Goal: Task Accomplishment & Management: Use online tool/utility

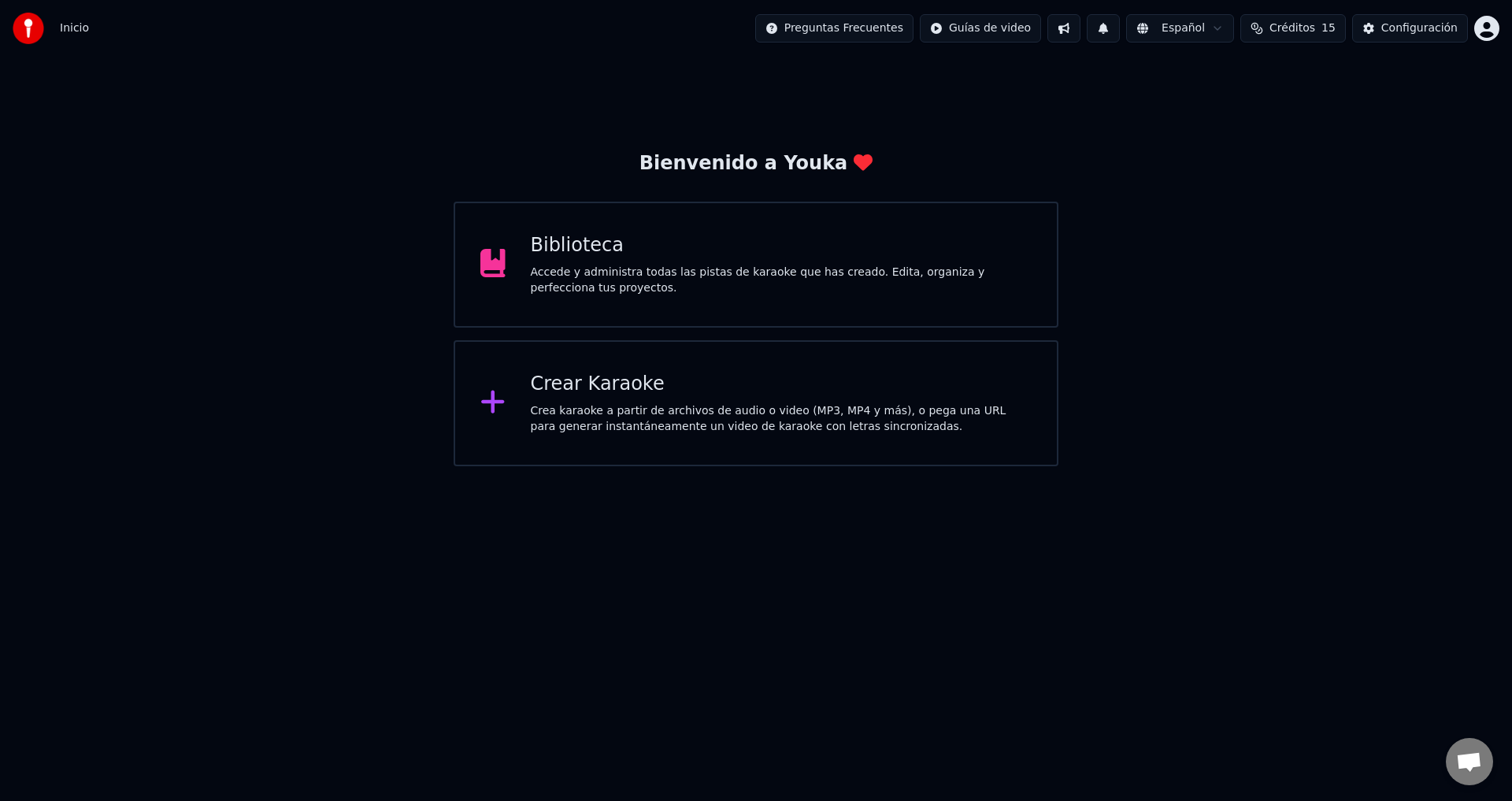
scroll to position [1372, 0]
click at [722, 395] on div "Crear Karaoke" at bounding box center [782, 384] width 502 height 25
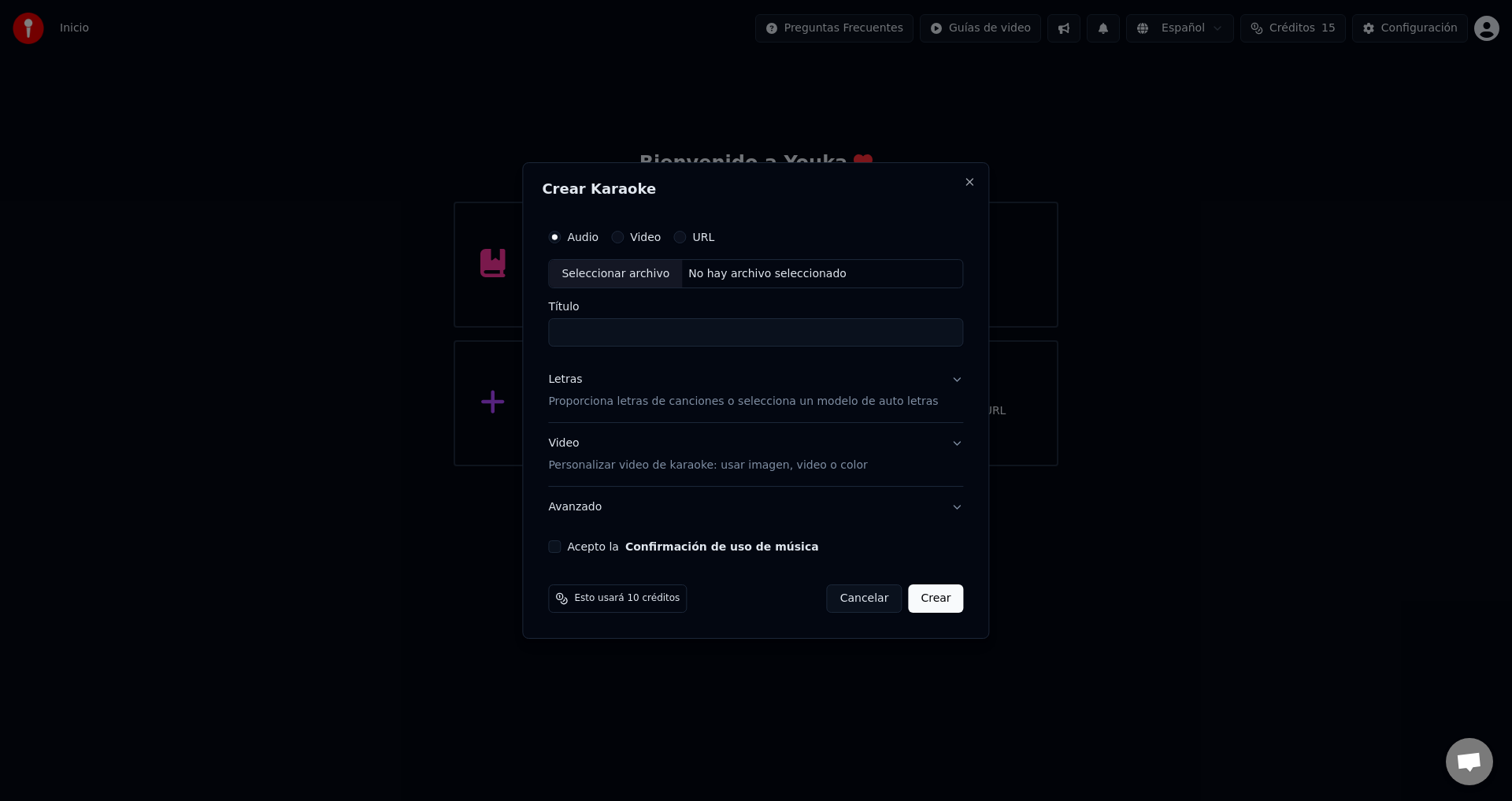
click at [590, 239] on label "Audio" at bounding box center [582, 236] width 32 height 11
click at [561, 239] on button "Audio" at bounding box center [554, 237] width 13 height 13
click at [617, 282] on div "Seleccionar archivo" at bounding box center [615, 274] width 133 height 28
type input "**********"
click at [638, 396] on p "Proporciona letras de canciones o selecciona un modelo de auto letras" at bounding box center [743, 402] width 390 height 15
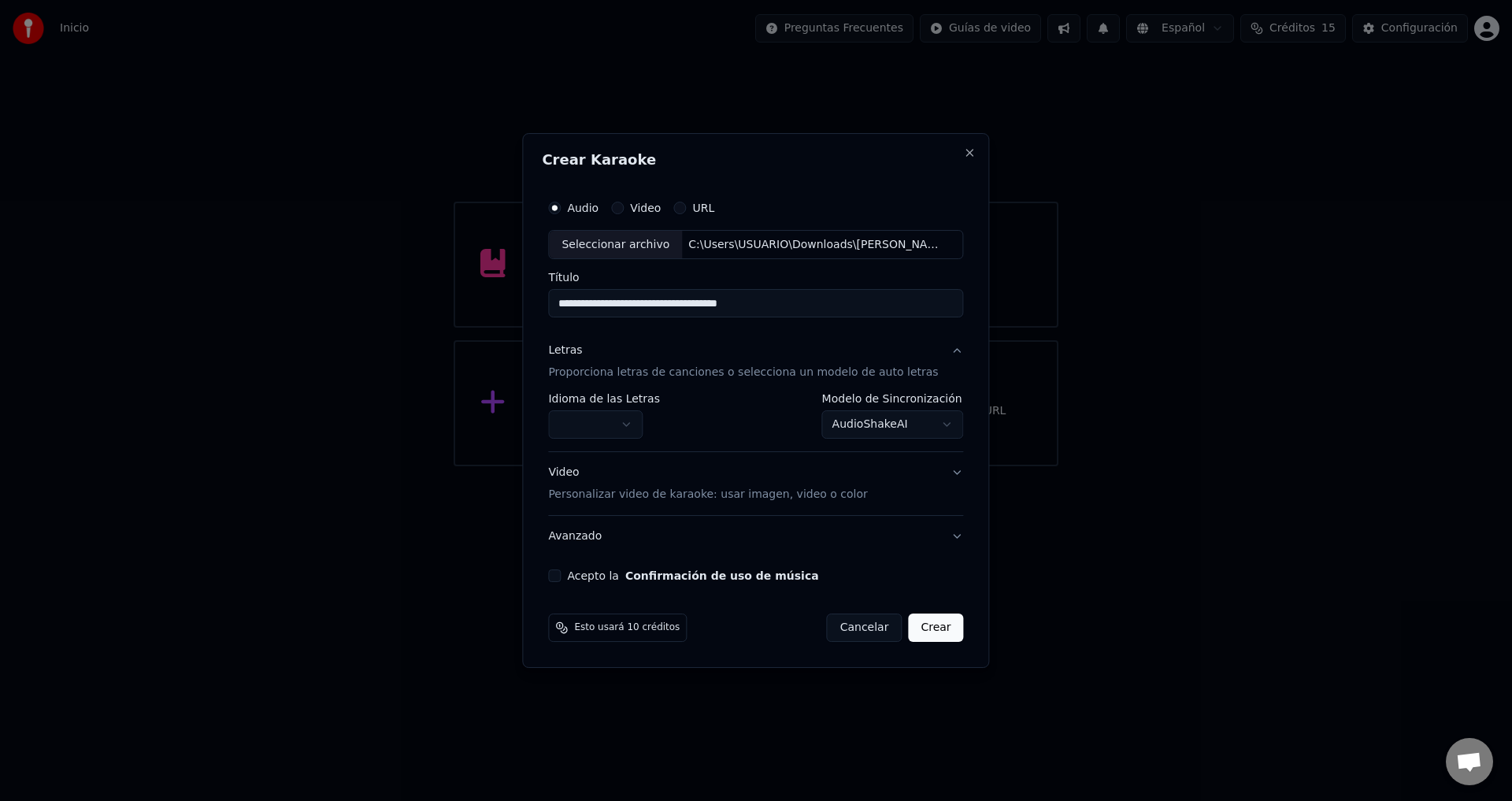
click at [604, 424] on body "Inicio Preguntas Frecuentes Guías de video Español Créditos 15 Configuración Bi…" at bounding box center [756, 233] width 1512 height 466
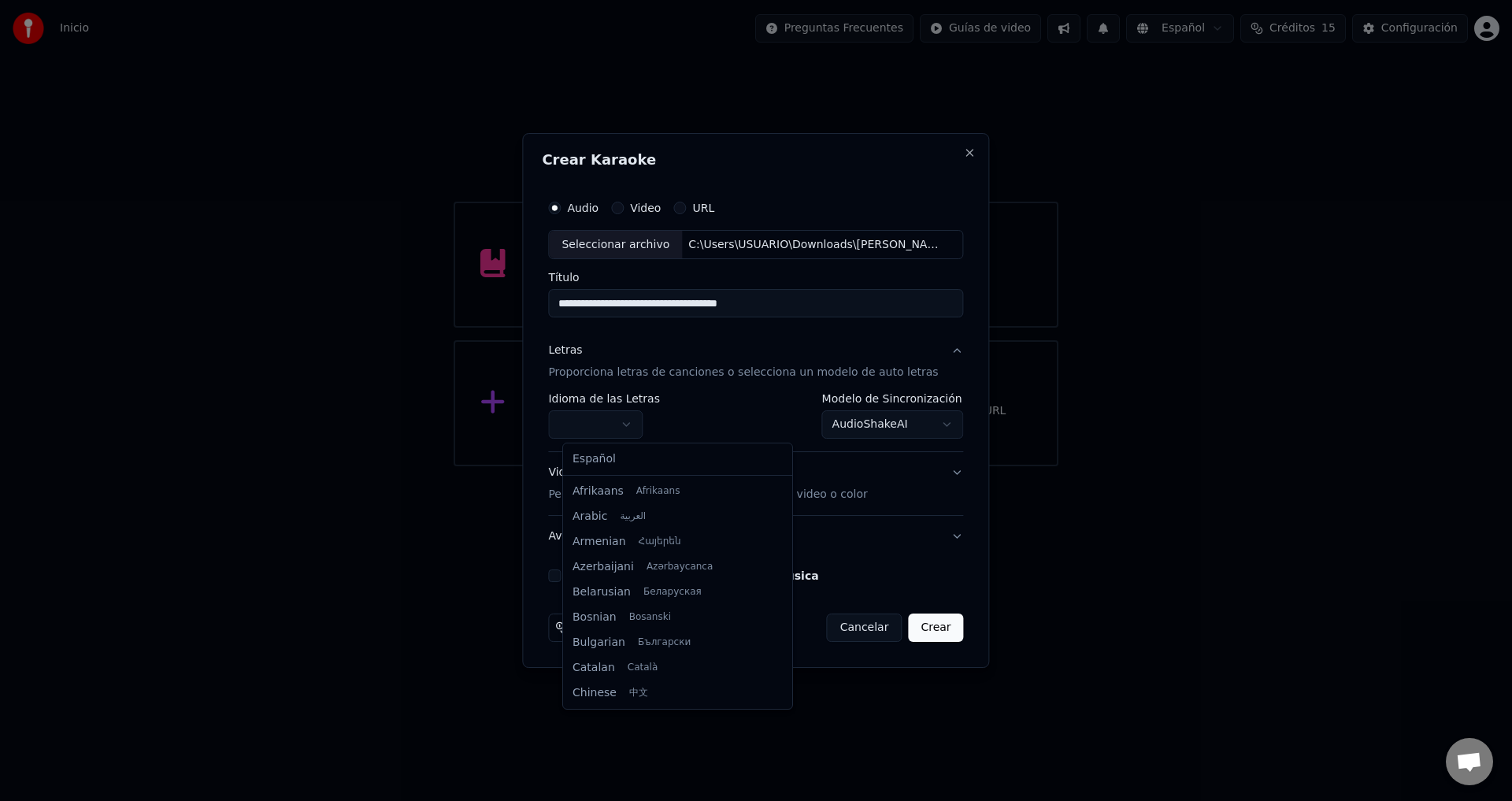
select select "**"
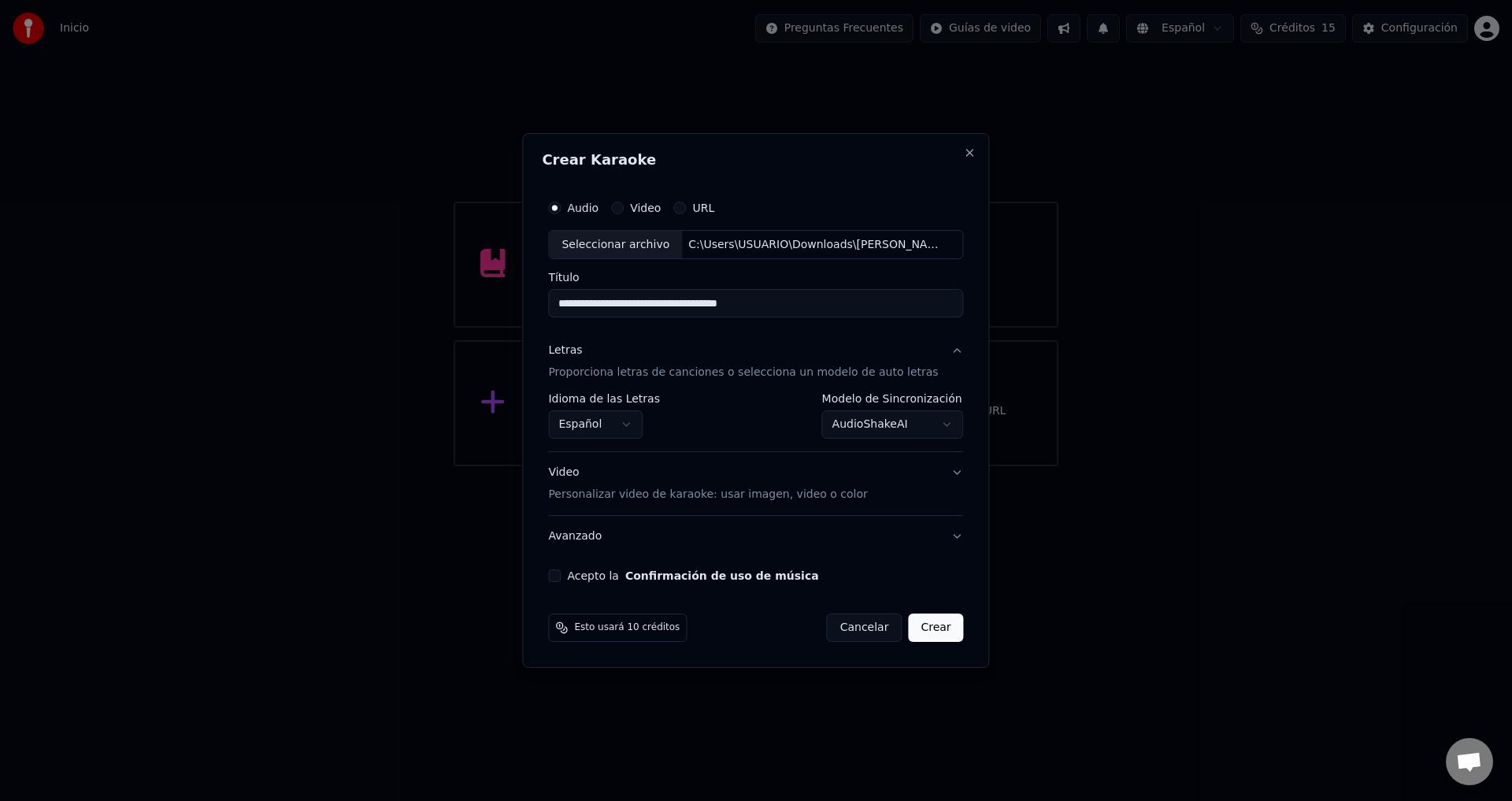
click at [561, 573] on button "Acepto la Confirmación de uso de música" at bounding box center [554, 576] width 13 height 13
click at [933, 629] on button "Crear" at bounding box center [935, 627] width 55 height 28
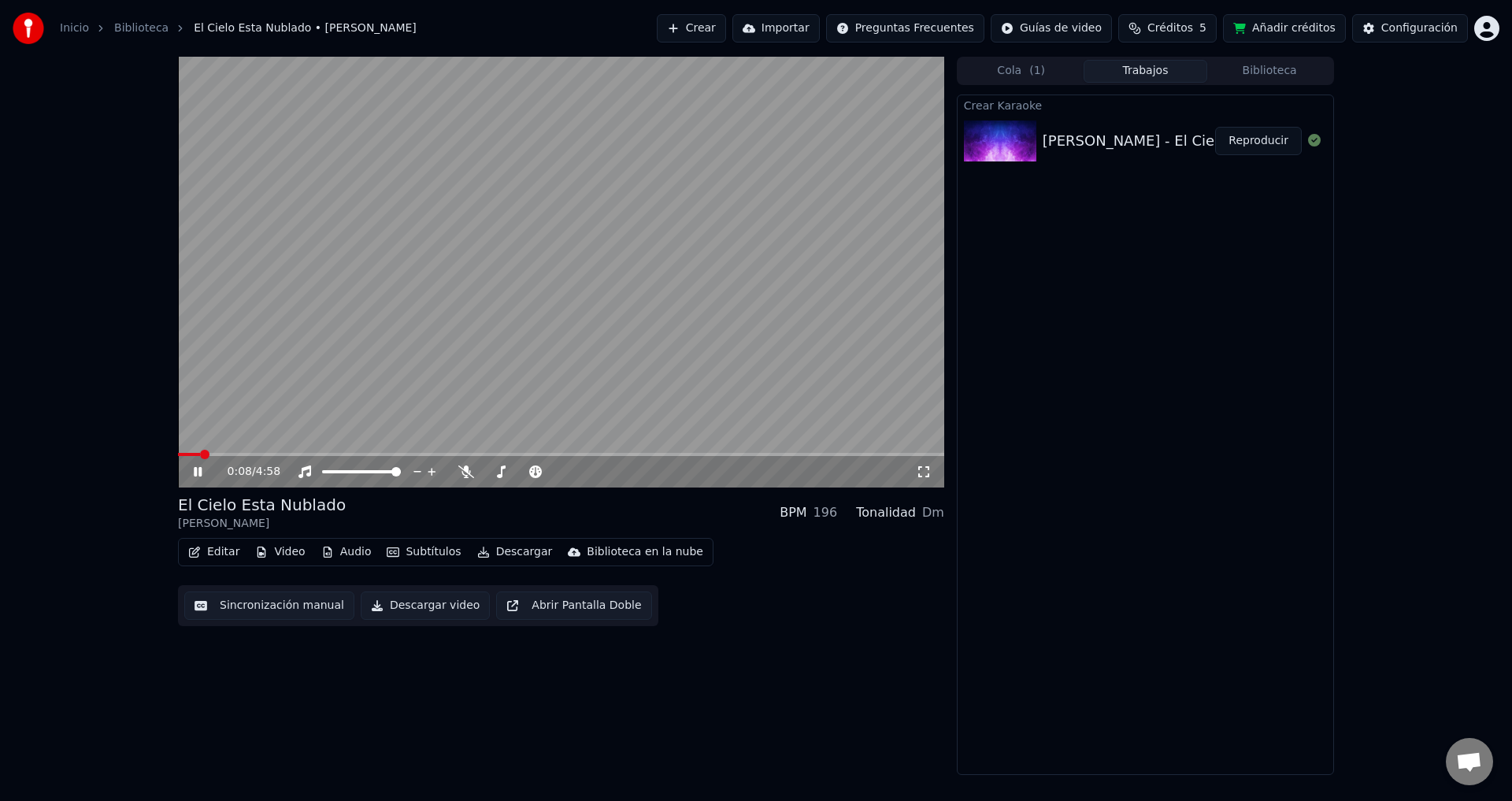
click at [228, 551] on button "Editar" at bounding box center [214, 551] width 64 height 22
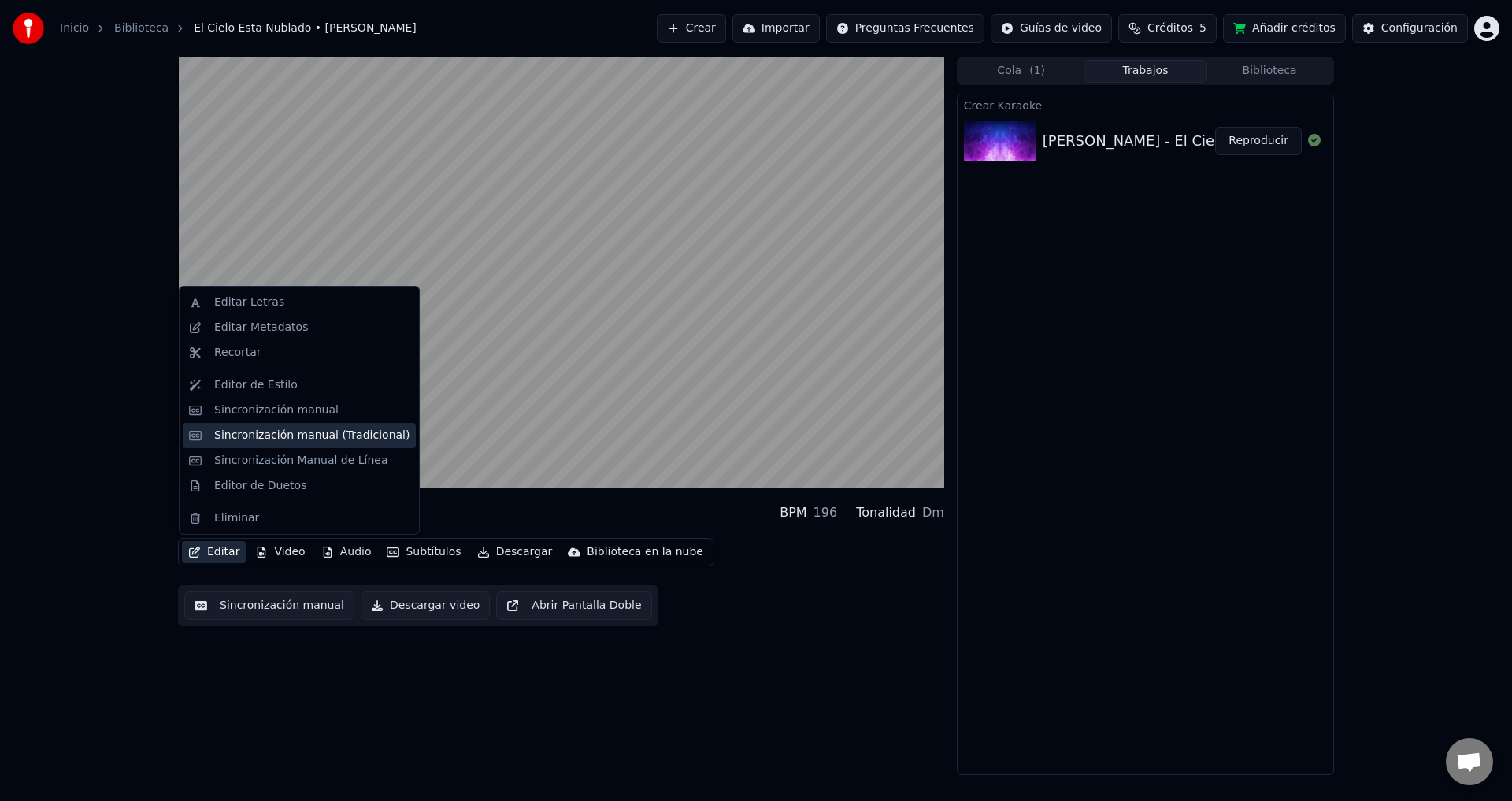
click at [277, 445] on div "Sincronización manual (Tradicional)" at bounding box center [299, 435] width 233 height 25
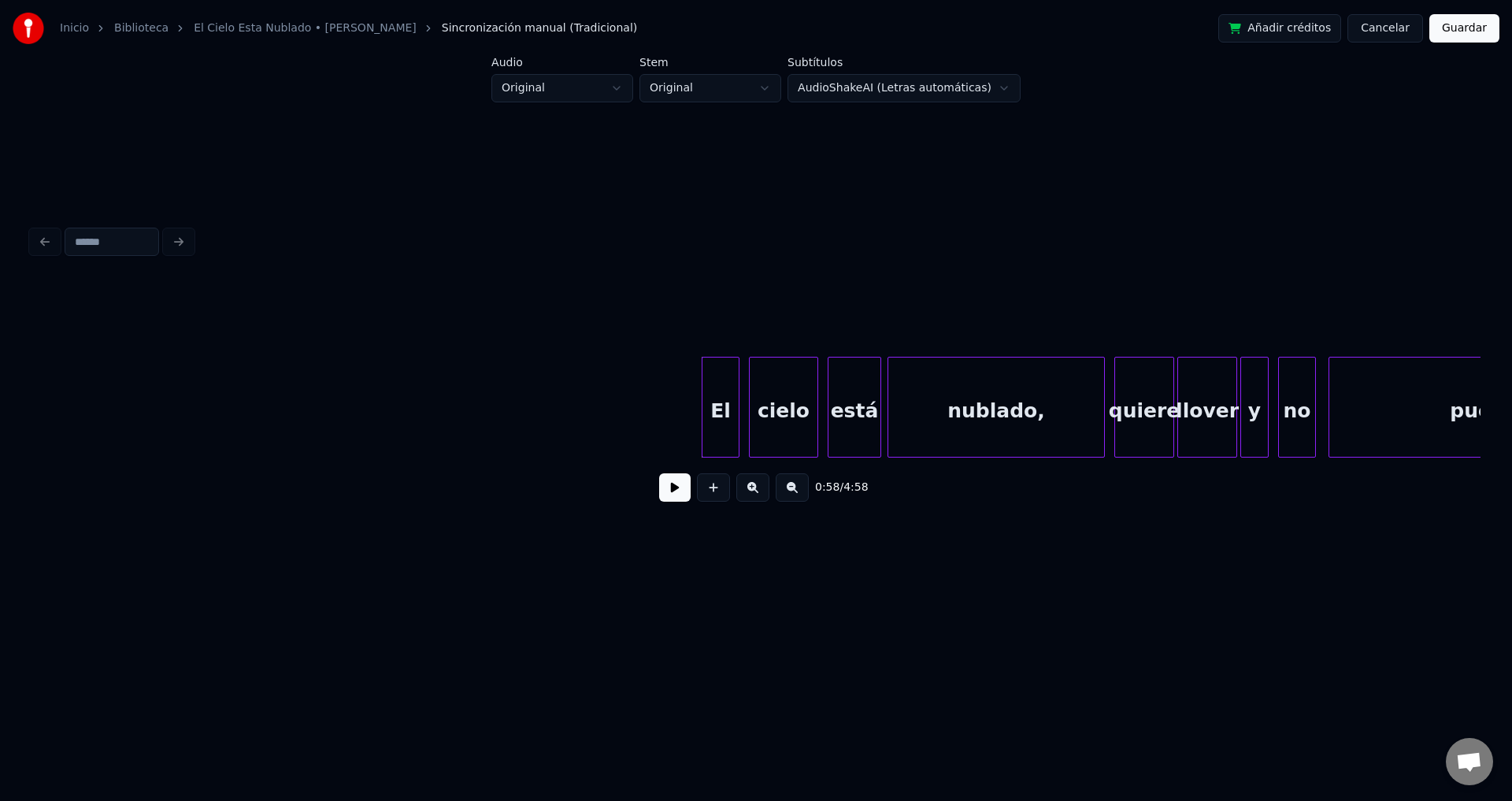
scroll to position [0, 8571]
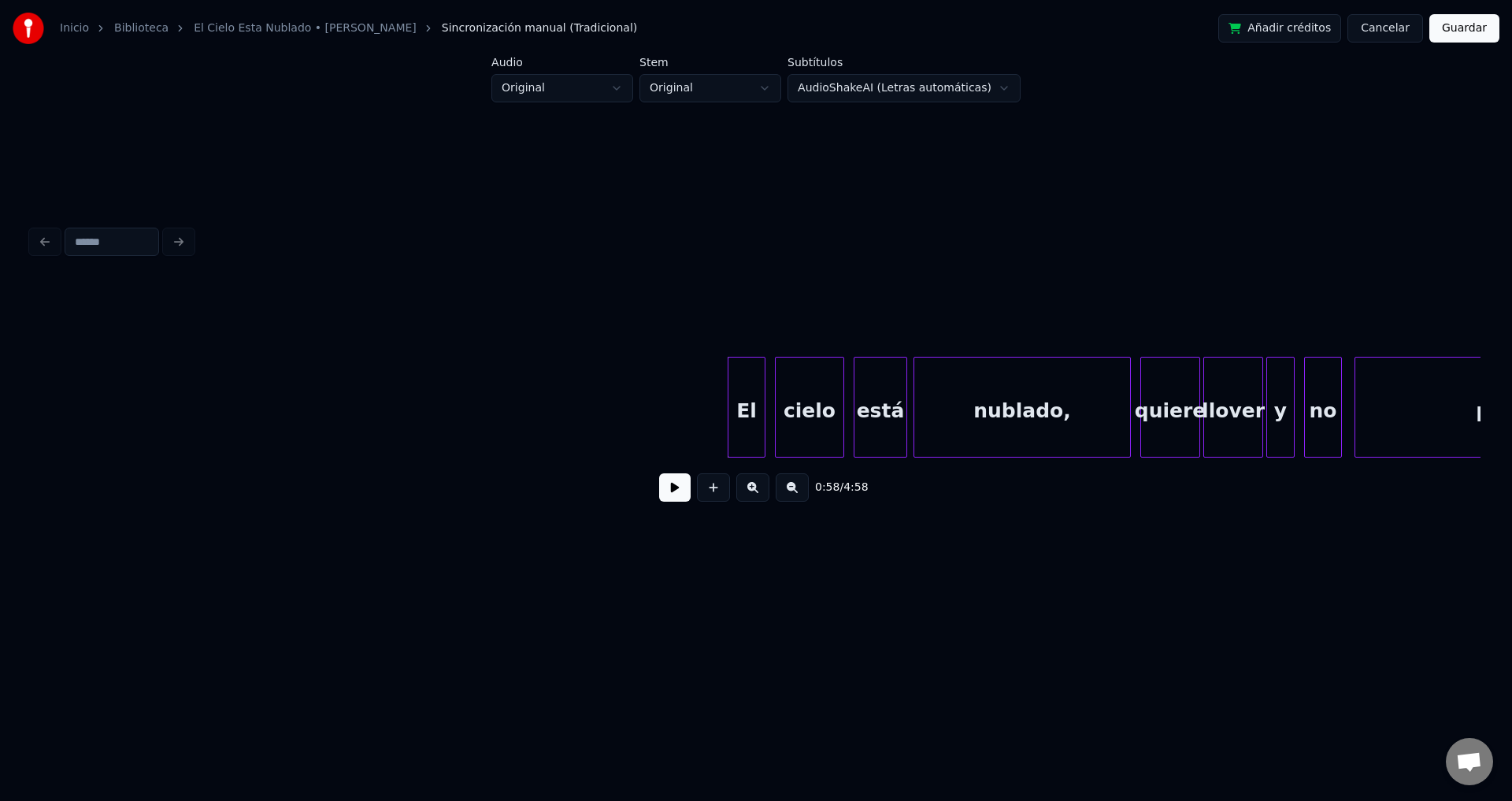
drag, startPoint x: 345, startPoint y: 416, endPoint x: 646, endPoint y: 468, distance: 305.5
click at [675, 495] on button at bounding box center [674, 487] width 32 height 28
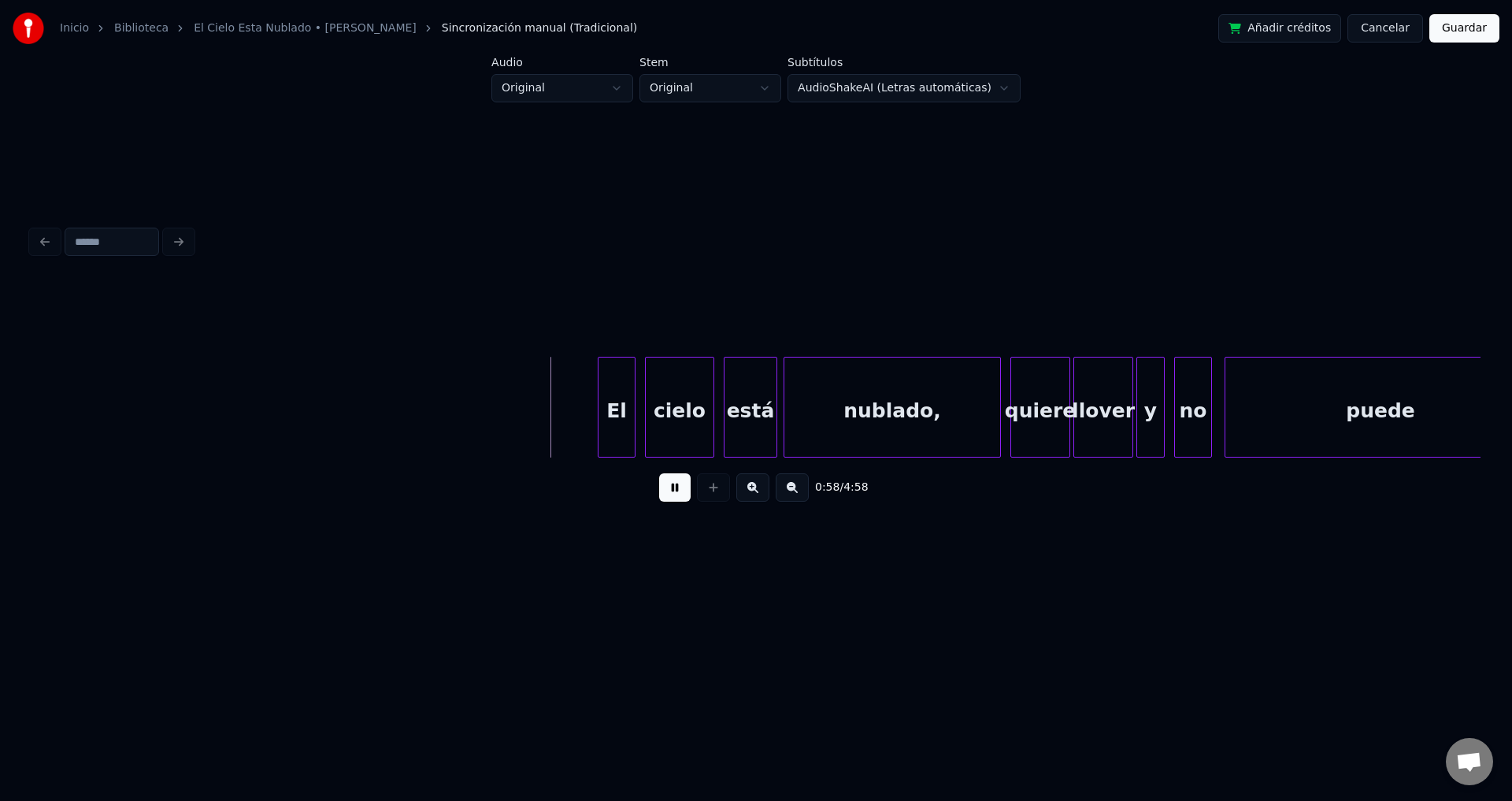
scroll to position [0, 8858]
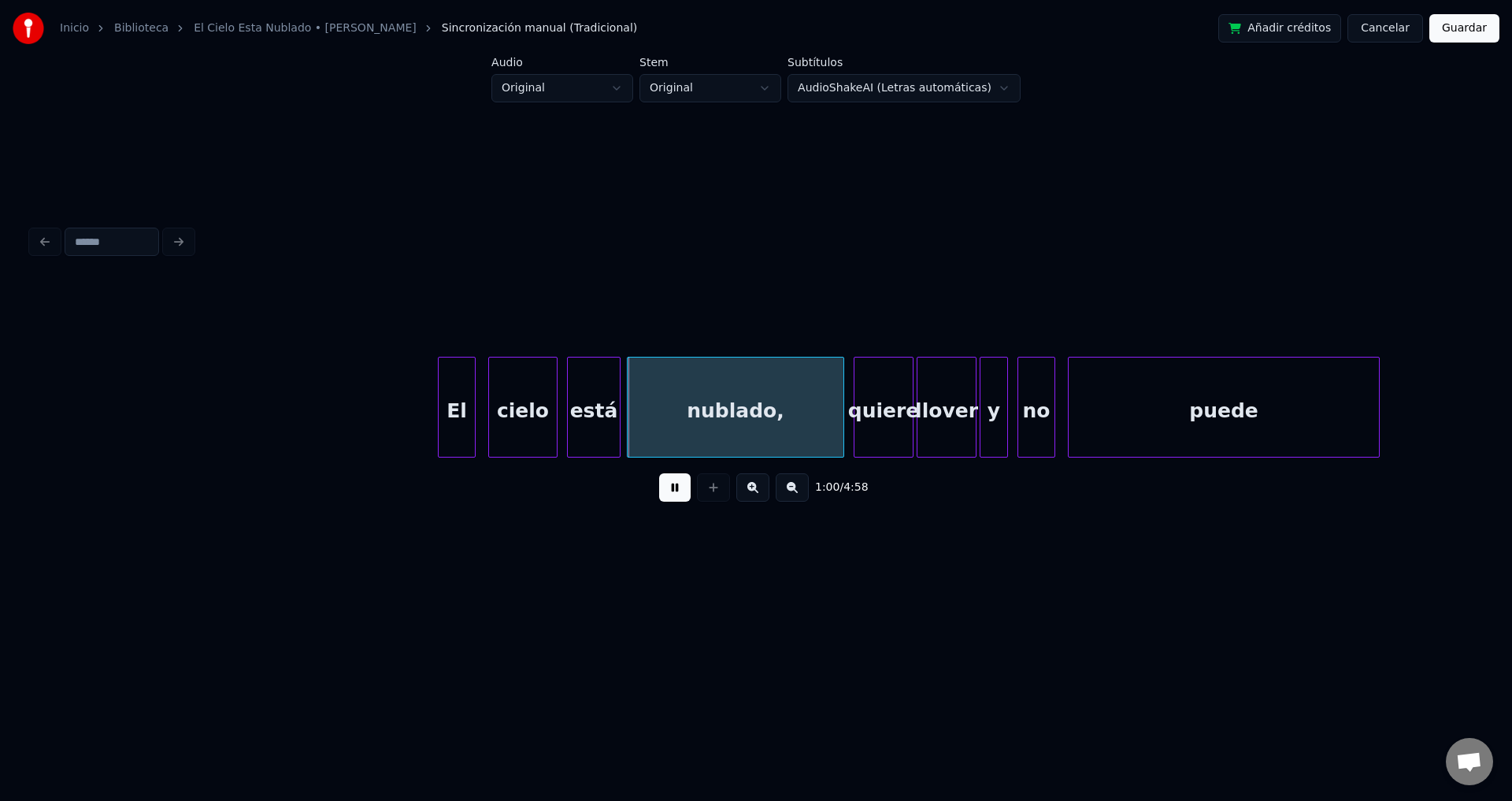
click at [457, 413] on div "El" at bounding box center [456, 411] width 36 height 107
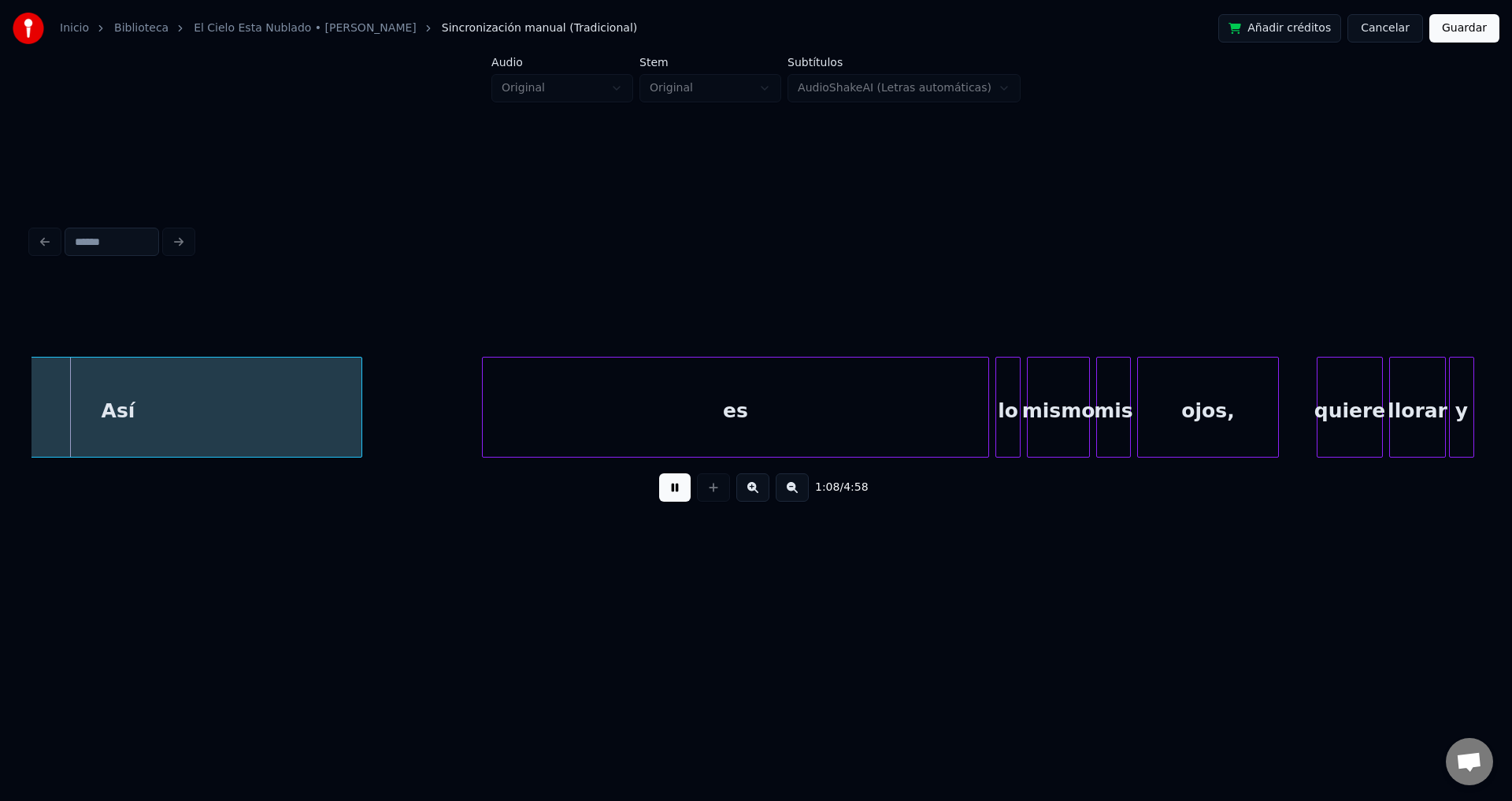
scroll to position [0, 10656]
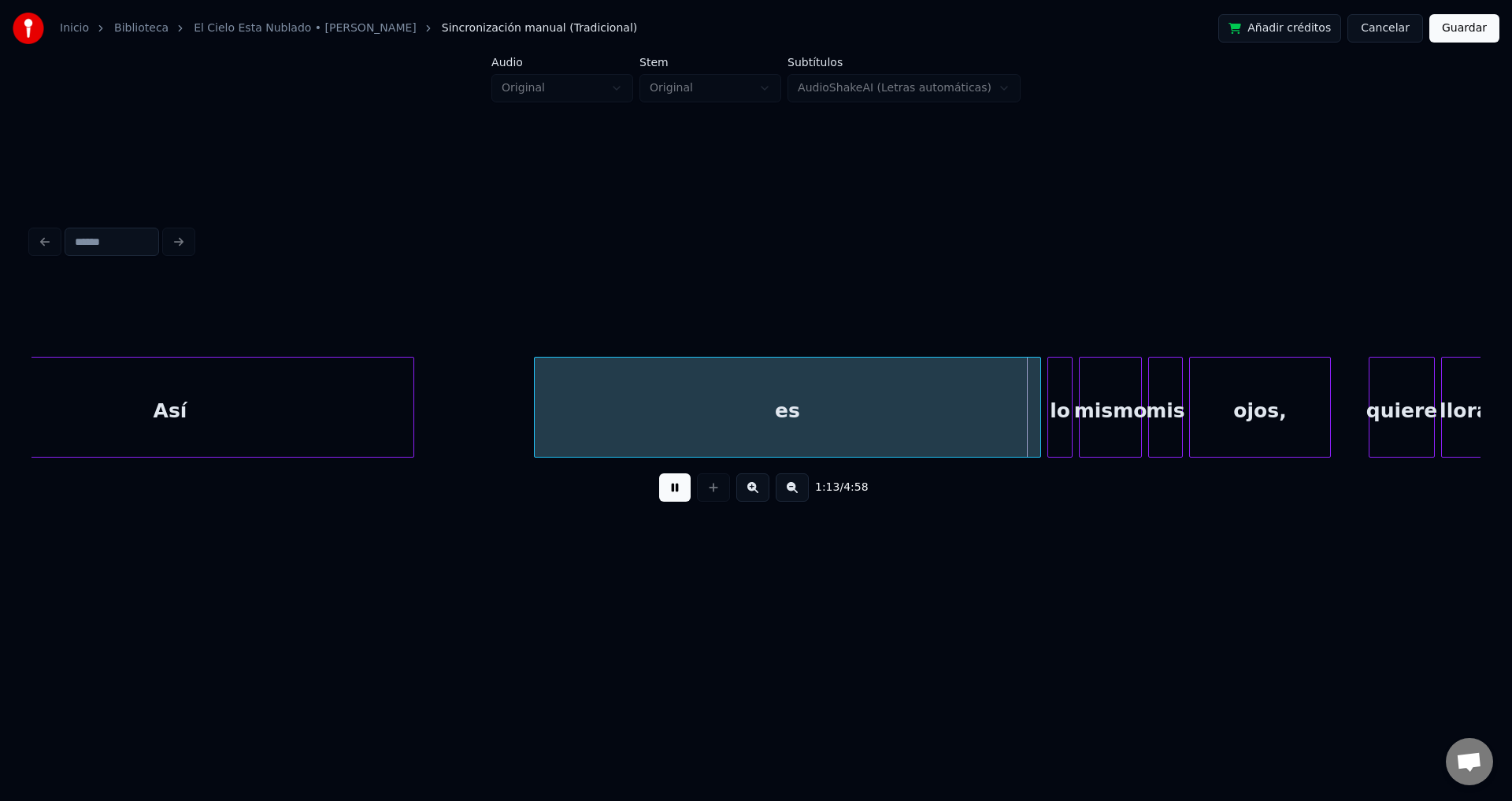
click at [667, 497] on button at bounding box center [674, 487] width 32 height 28
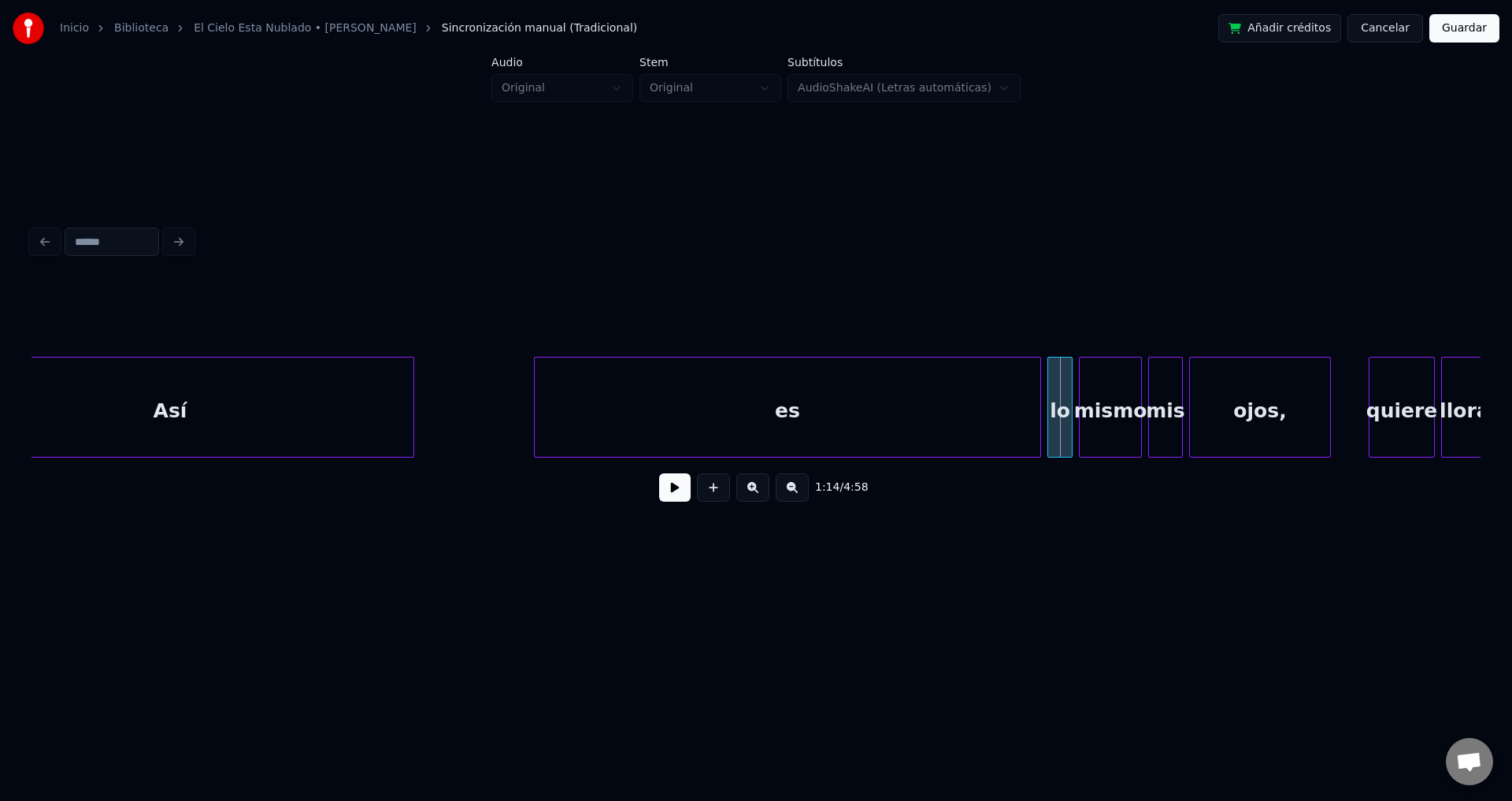
drag, startPoint x: 536, startPoint y: 400, endPoint x: 938, endPoint y: 408, distance: 402.1
click at [1017, 407] on div at bounding box center [1018, 407] width 5 height 100
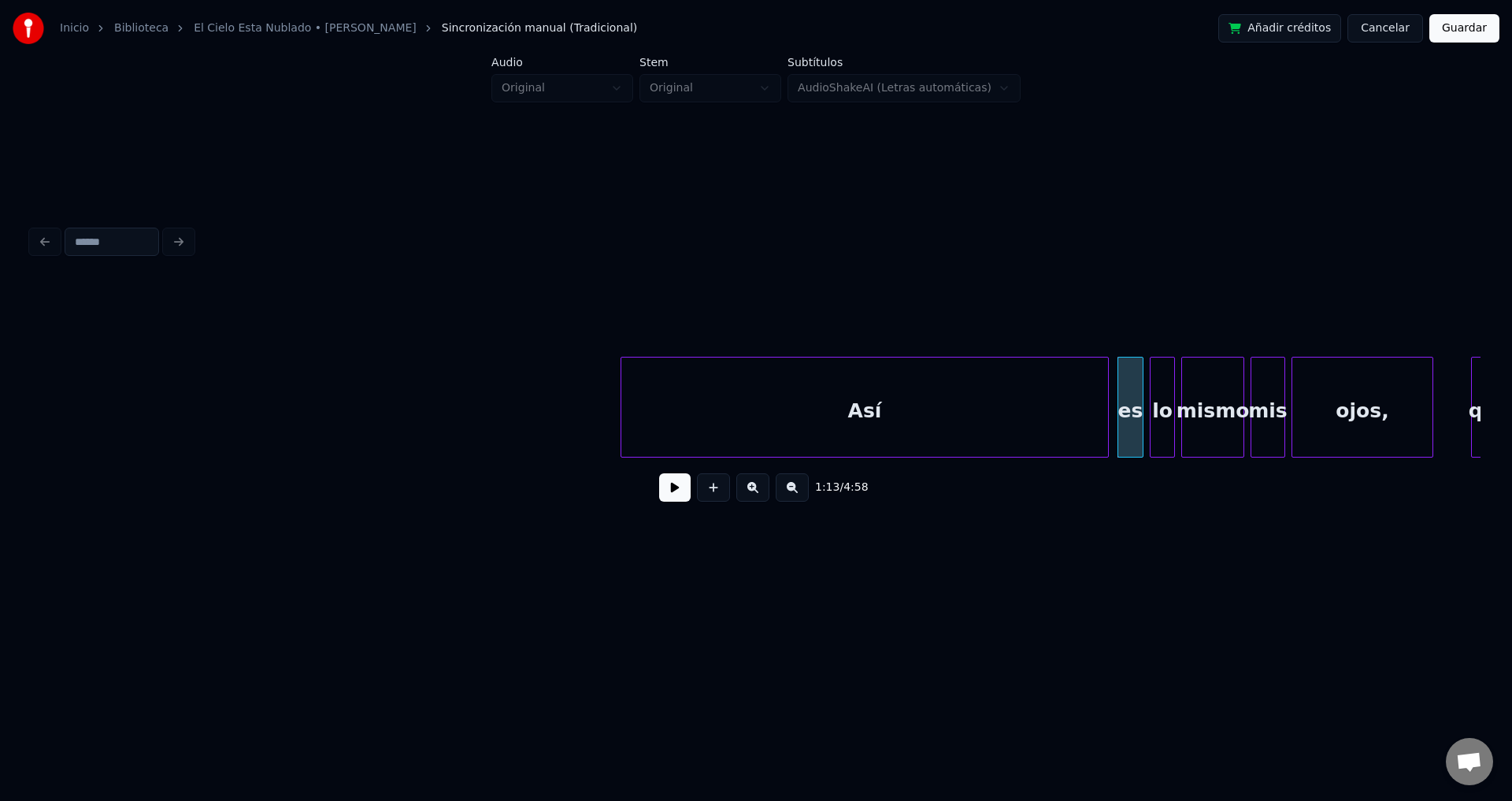
click at [868, 411] on div "Así" at bounding box center [864, 411] width 487 height 107
click at [1051, 408] on div at bounding box center [1052, 407] width 5 height 100
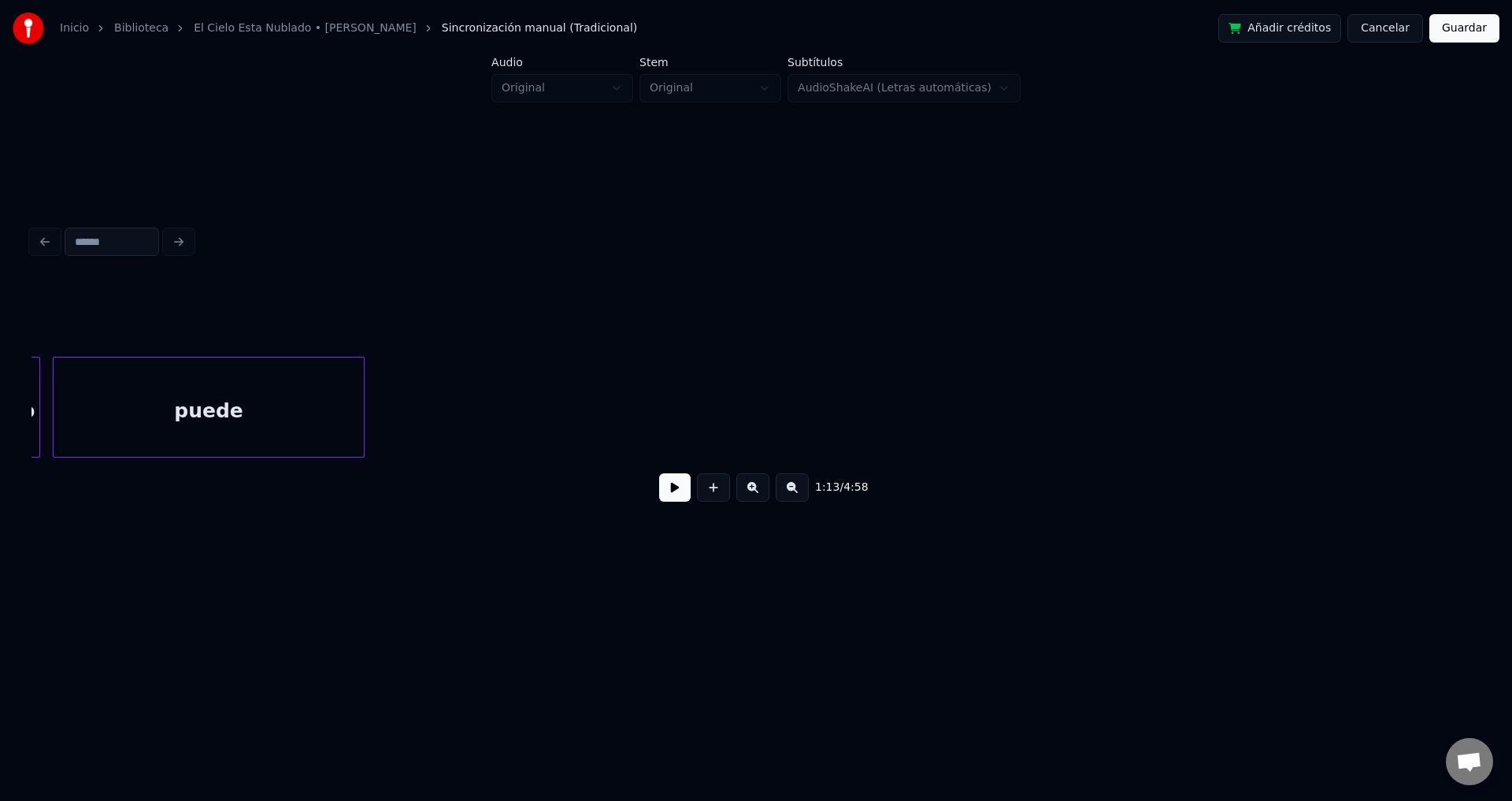
scroll to position [0, 9900]
click at [674, 493] on button at bounding box center [674, 487] width 32 height 28
click at [673, 493] on button at bounding box center [674, 487] width 32 height 28
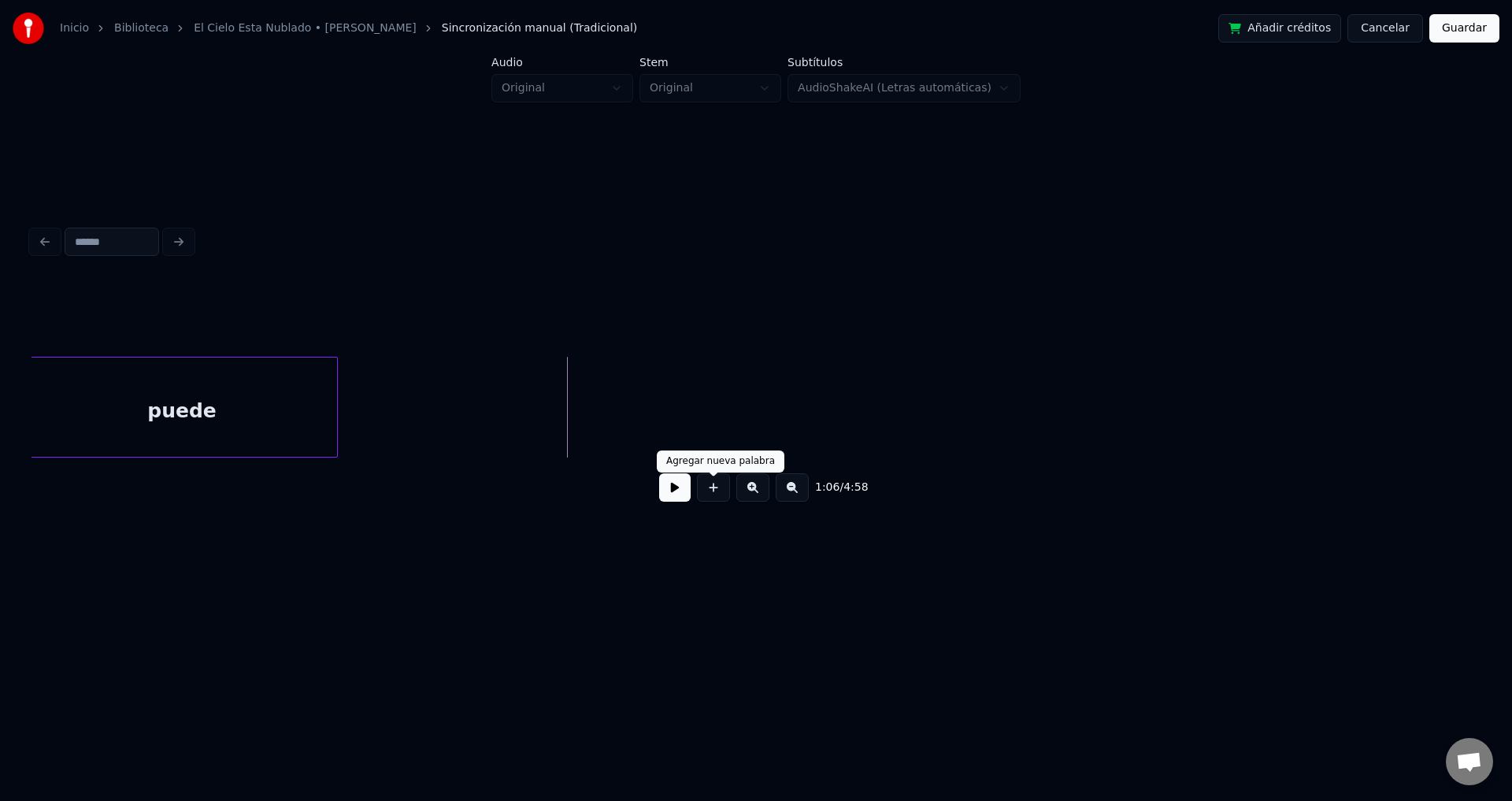
click at [707, 492] on button at bounding box center [713, 487] width 33 height 28
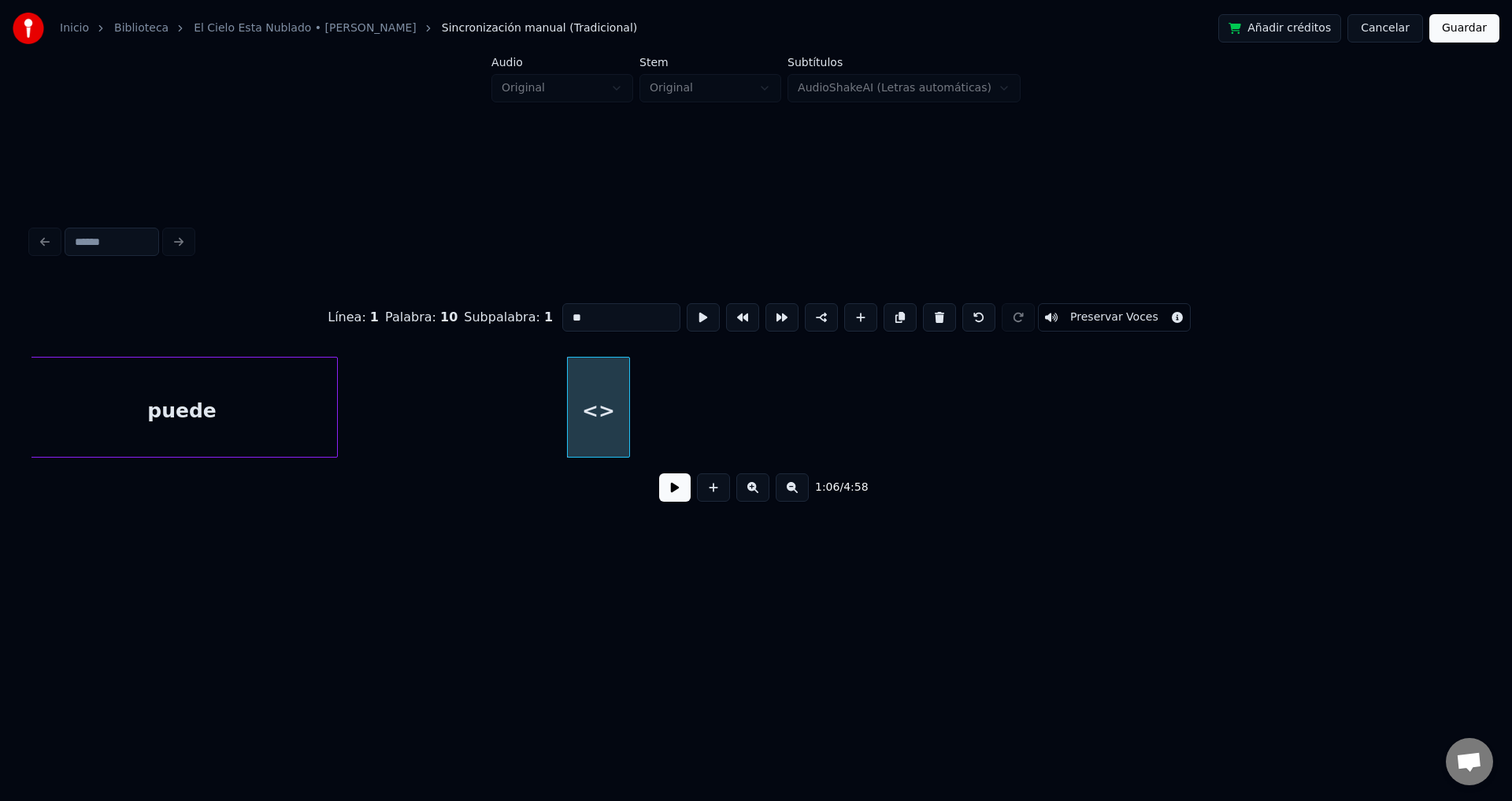
drag, startPoint x: 620, startPoint y: 310, endPoint x: 452, endPoint y: 304, distance: 168.1
click at [452, 304] on div "Línea : 1 Palabra : 10 Subpalabra : 1 ** Preservar Voces" at bounding box center [756, 316] width 1449 height 78
type input "**"
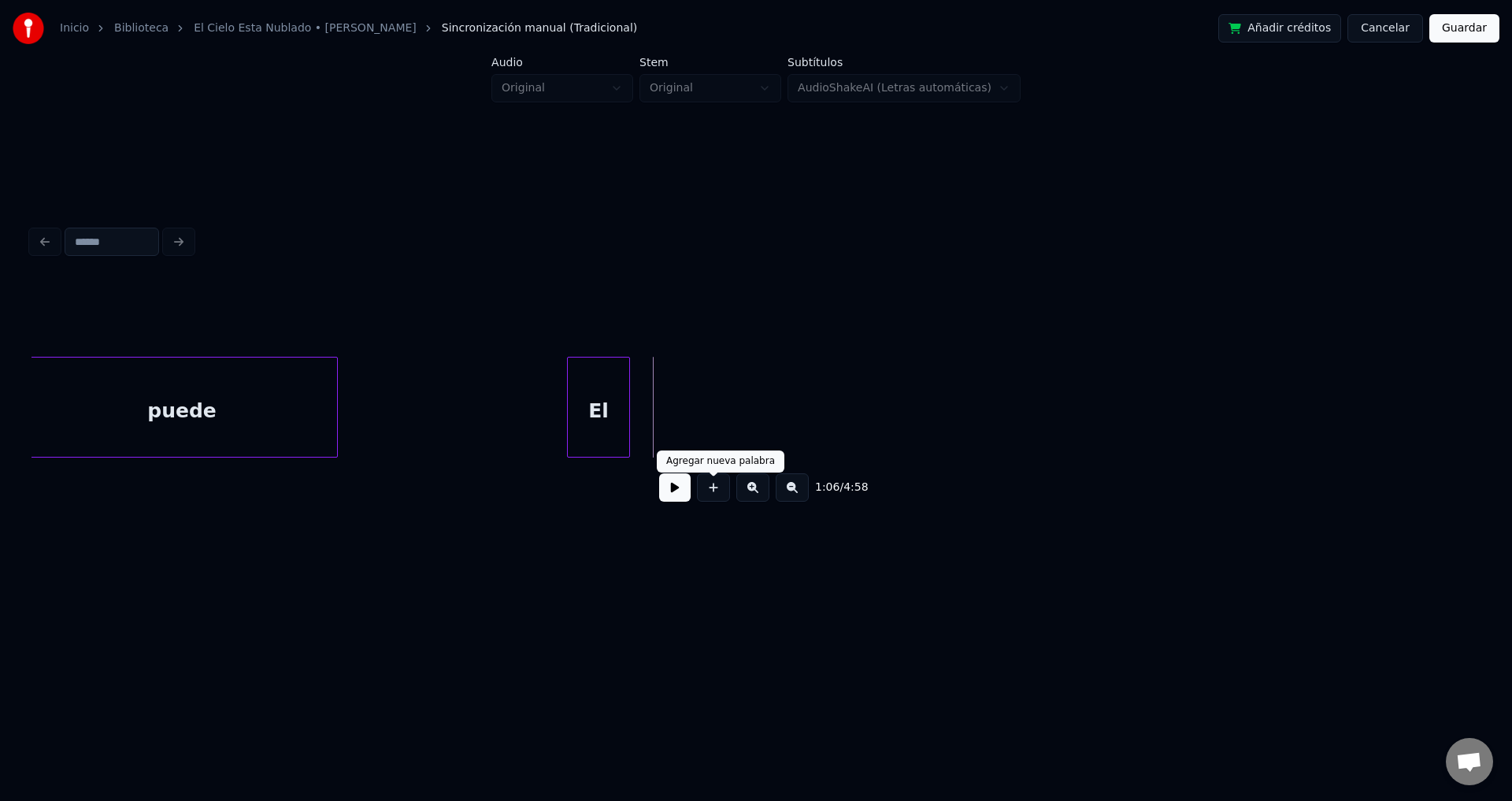
click at [711, 483] on button at bounding box center [713, 487] width 33 height 28
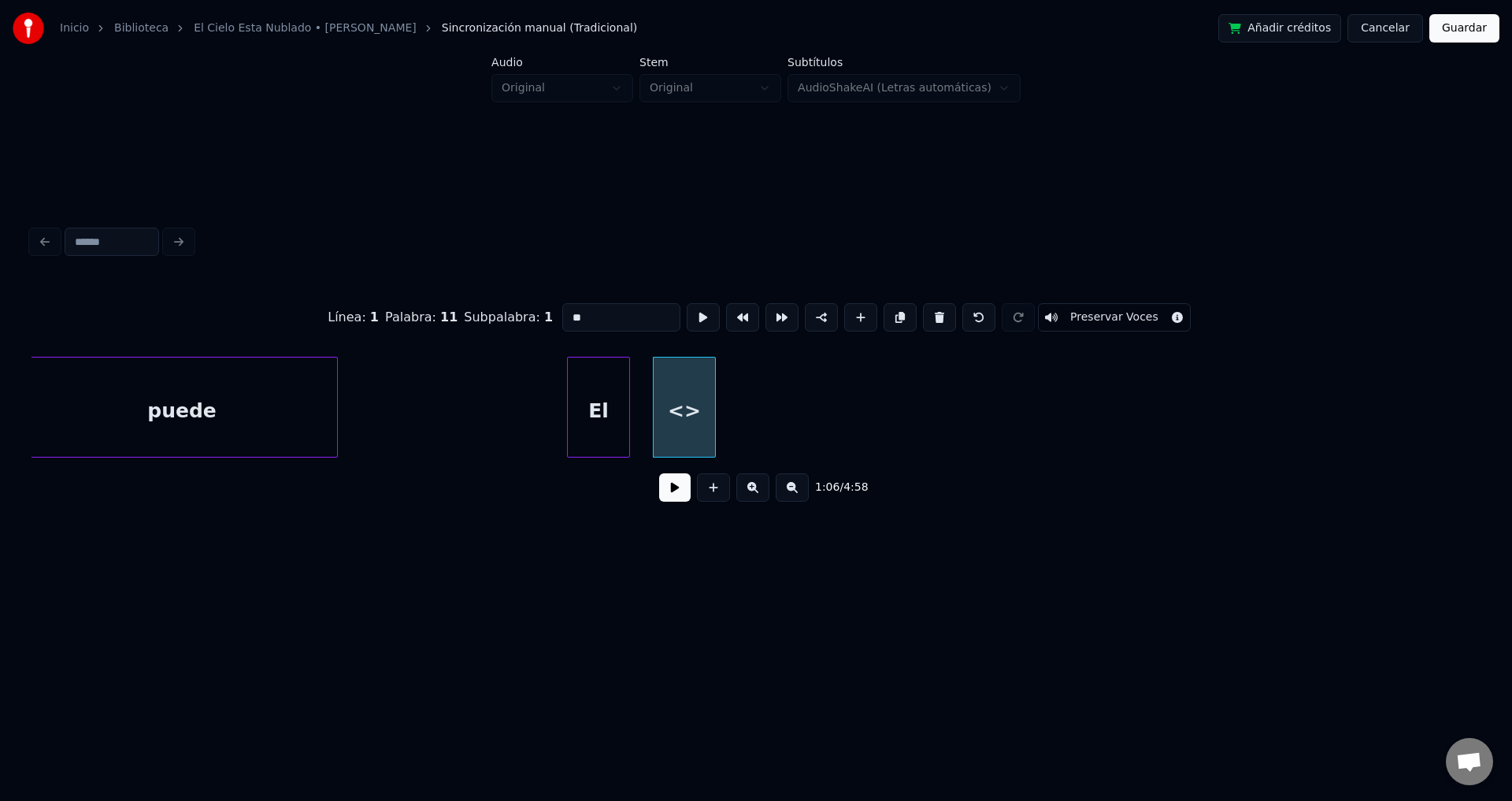
drag, startPoint x: 604, startPoint y: 309, endPoint x: 449, endPoint y: 292, distance: 155.9
click at [449, 292] on div "Línea : 1 Palabra : 11 Subpalabra : 1 ** Preservar Voces" at bounding box center [756, 316] width 1449 height 78
type input "*****"
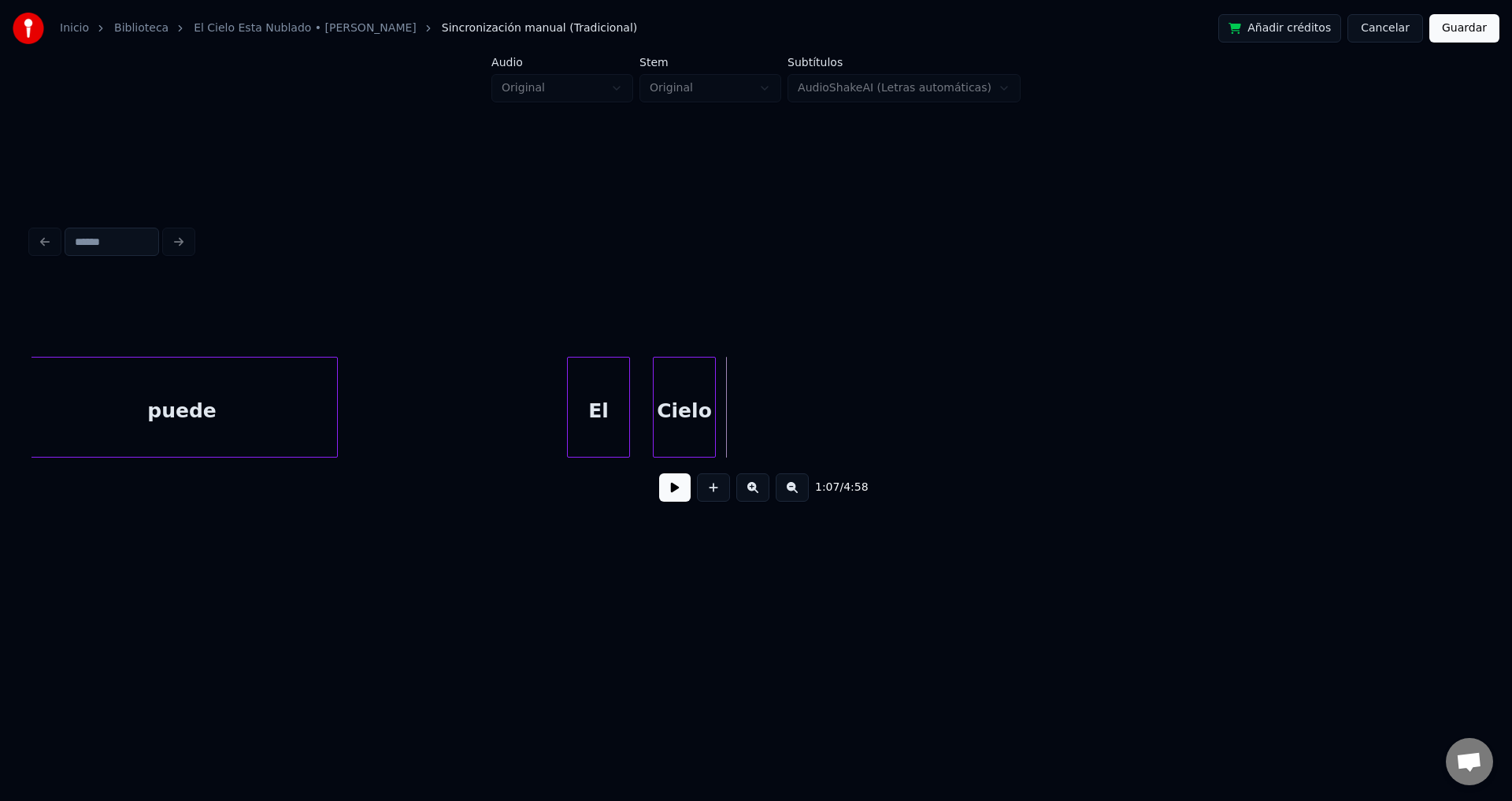
click at [700, 493] on button at bounding box center [713, 487] width 33 height 28
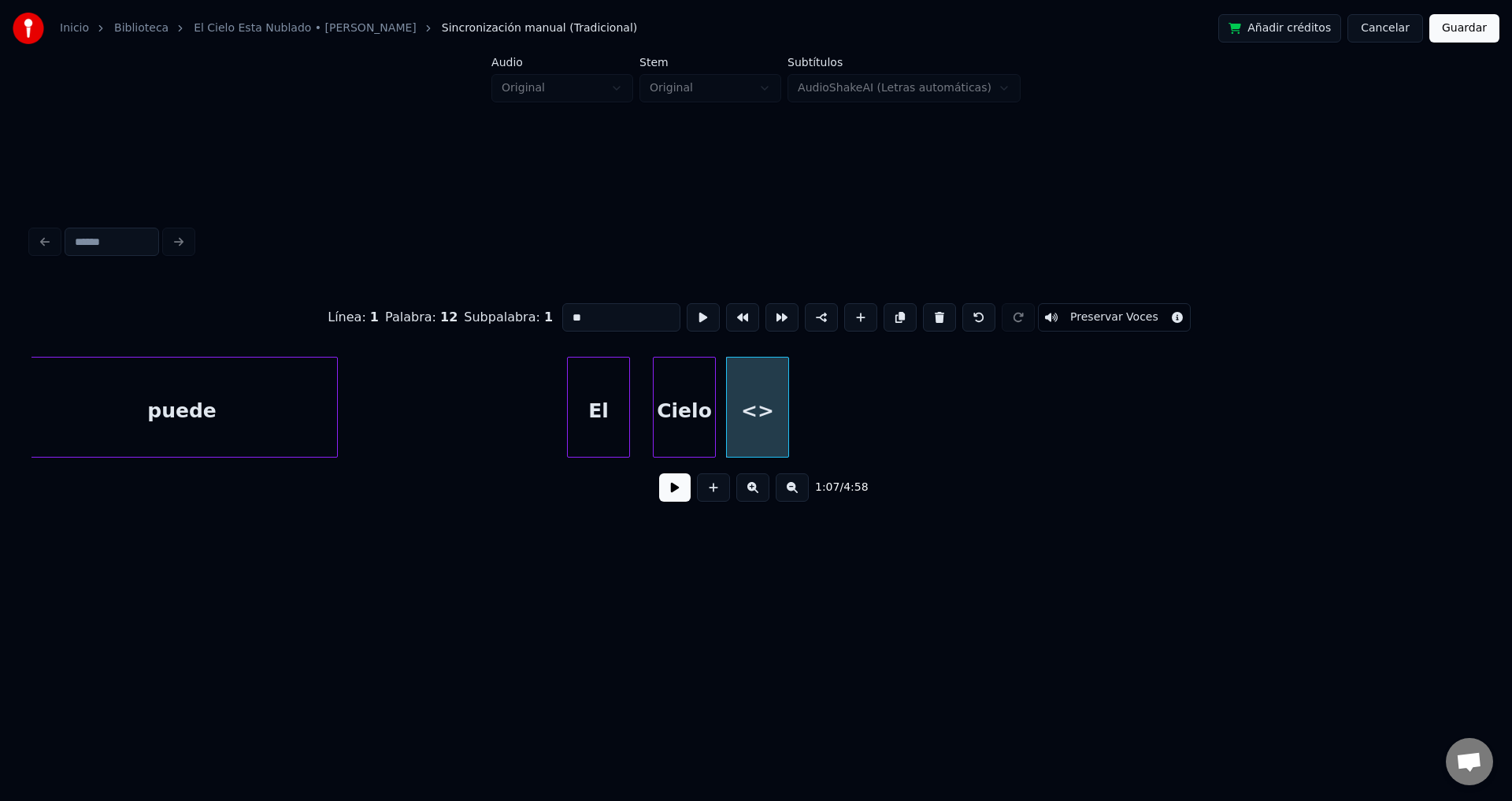
drag, startPoint x: 636, startPoint y: 312, endPoint x: 497, endPoint y: 303, distance: 139.3
click at [497, 303] on div "Línea : 1 Palabra : 12 Subpalabra : 1 ** Preservar Voces" at bounding box center [756, 316] width 1449 height 78
type input "****"
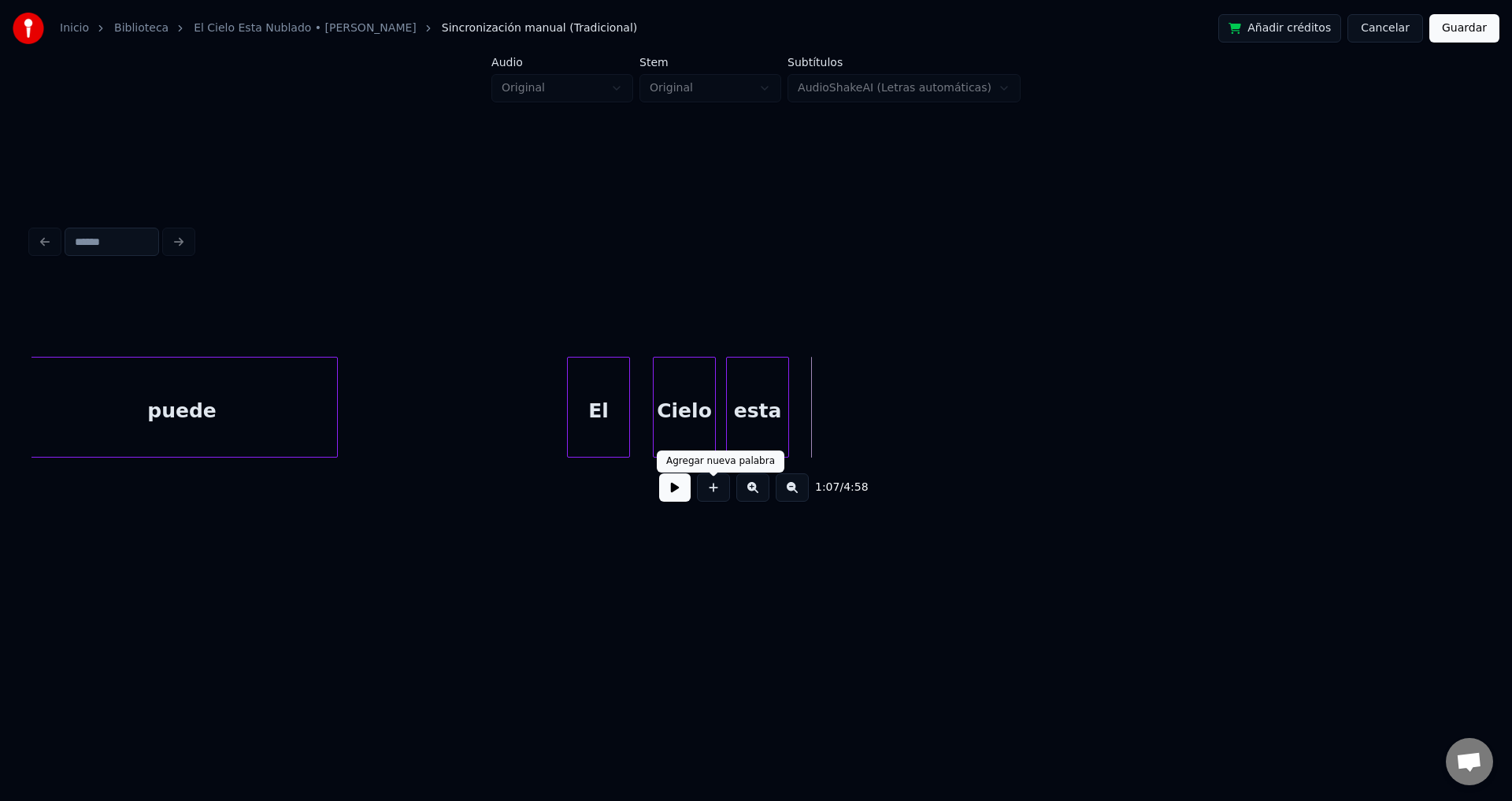
click at [718, 494] on button at bounding box center [713, 487] width 33 height 28
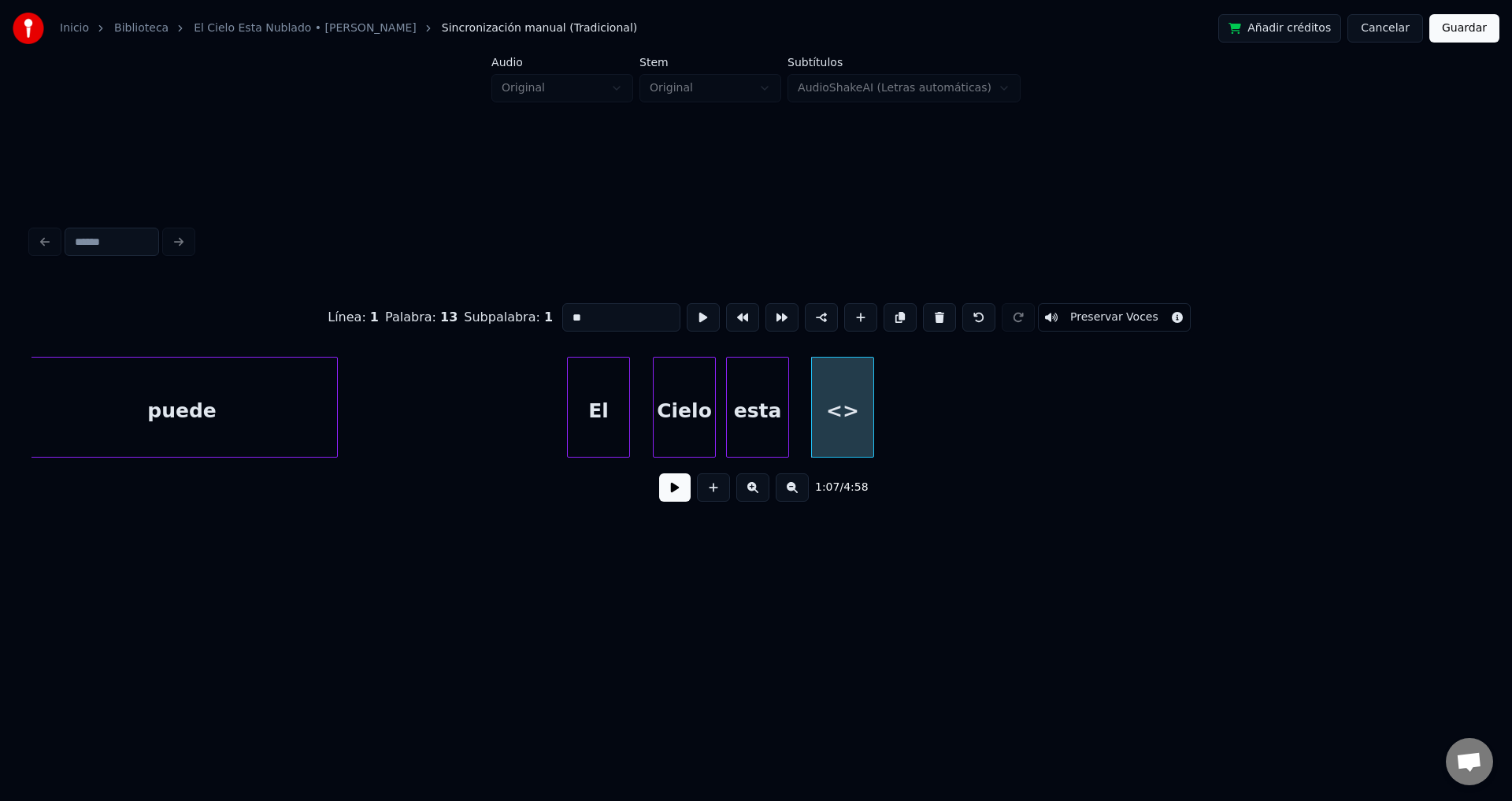
drag, startPoint x: 594, startPoint y: 307, endPoint x: 422, endPoint y: 306, distance: 172.0
click at [422, 306] on div "Línea : 1 Palabra : 13 Subpalabra : 1 ** Preservar Voces" at bounding box center [756, 316] width 1449 height 78
type input "*******"
click at [663, 497] on button at bounding box center [674, 487] width 32 height 28
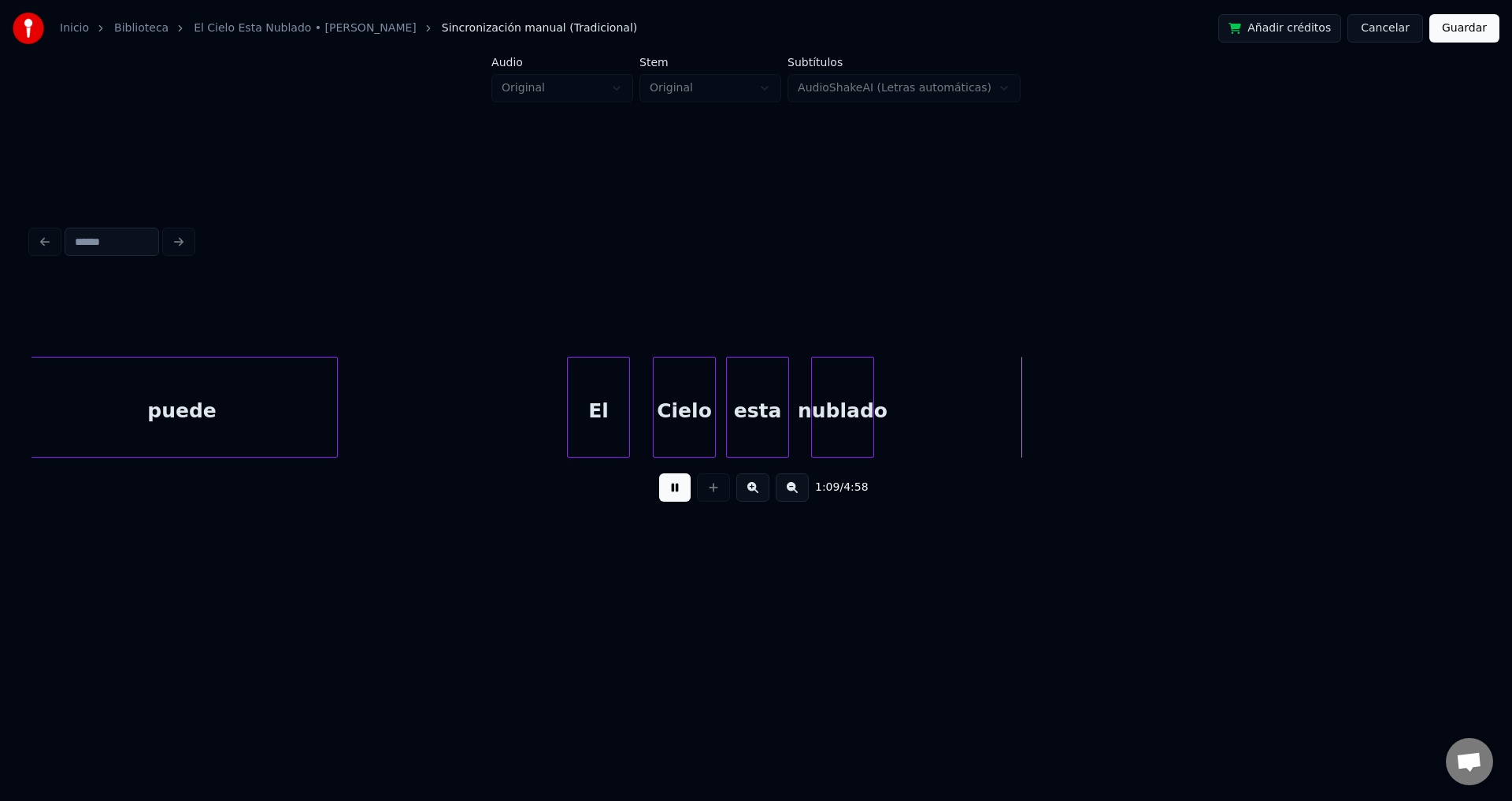
click at [663, 497] on button at bounding box center [674, 487] width 32 height 28
click at [715, 497] on button at bounding box center [713, 487] width 33 height 28
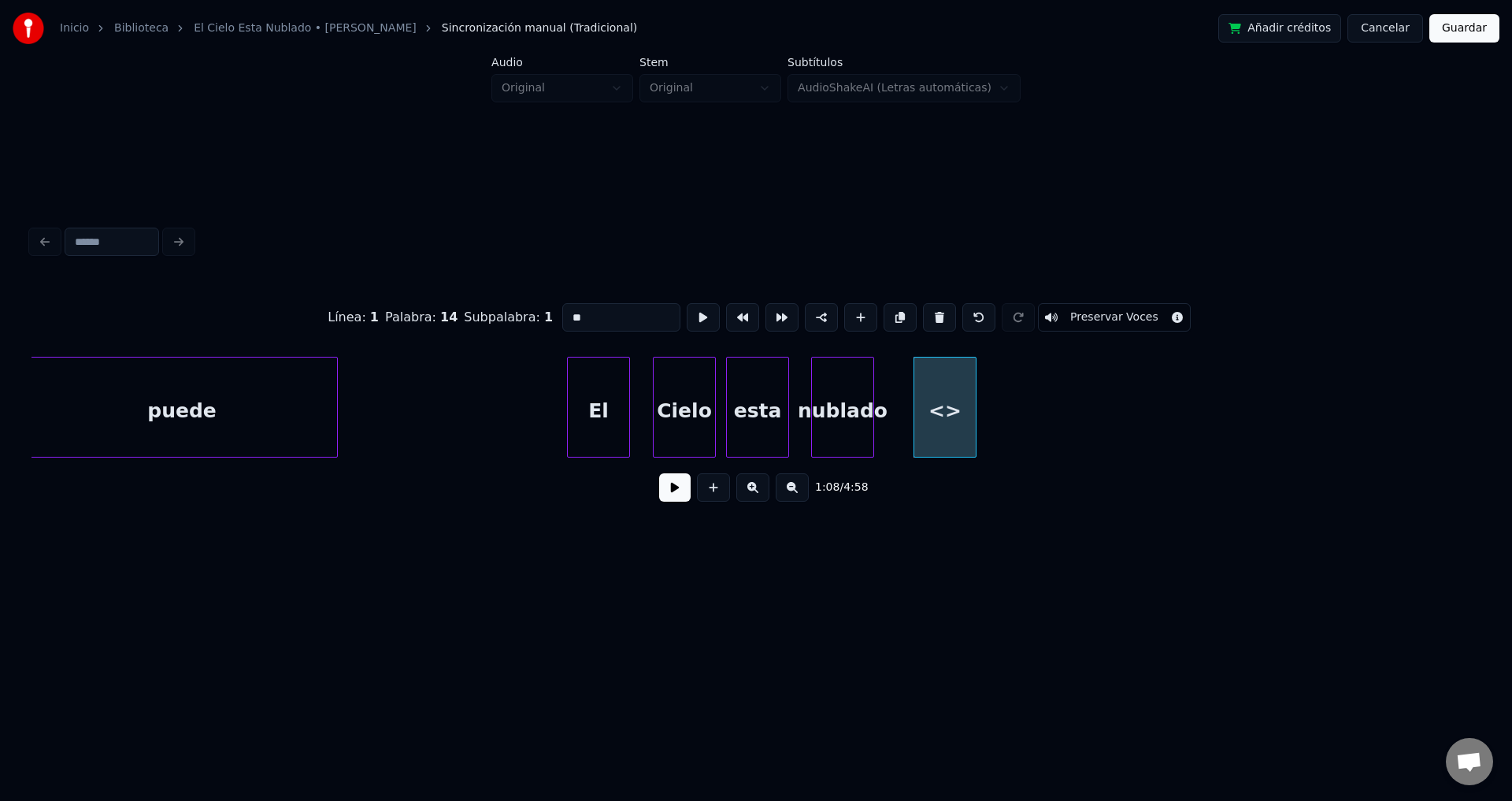
drag, startPoint x: 612, startPoint y: 312, endPoint x: 396, endPoint y: 310, distance: 216.0
click at [396, 310] on div "Línea : 1 Palabra : 14 Subpalabra : 1 ** Preservar Voces" at bounding box center [756, 316] width 1449 height 78
type input "******"
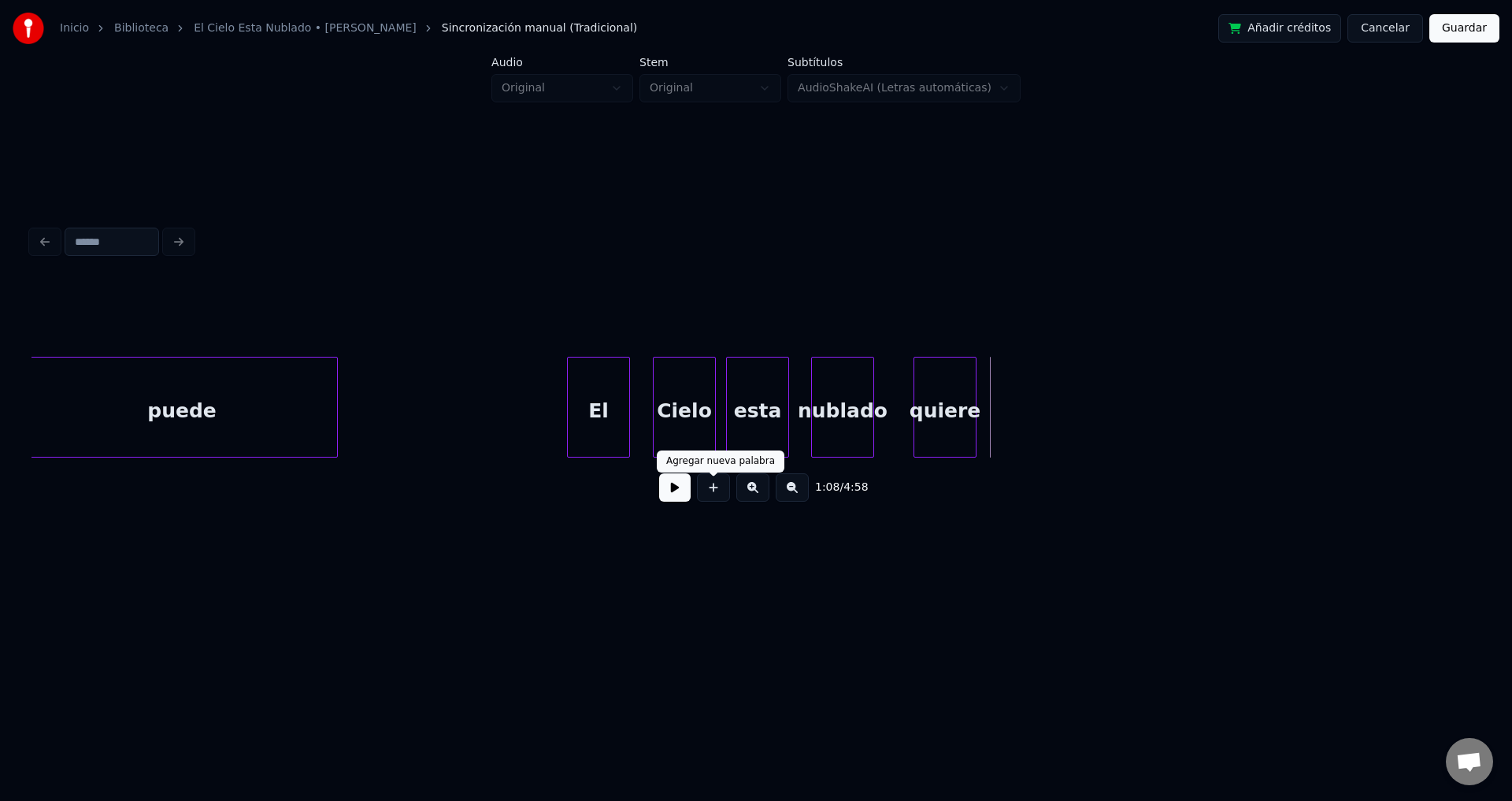
click at [723, 496] on button at bounding box center [713, 487] width 33 height 28
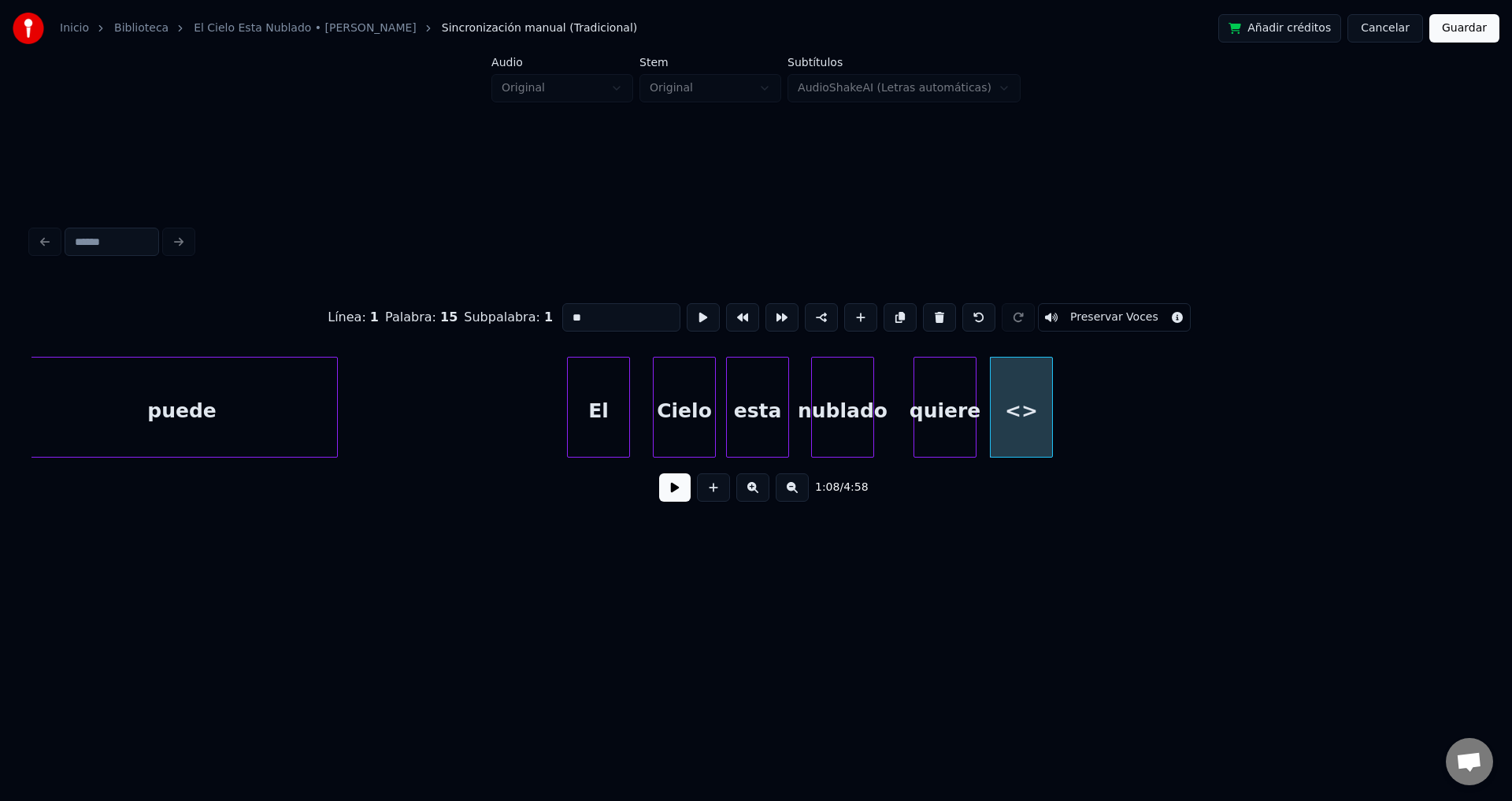
drag, startPoint x: 569, startPoint y: 301, endPoint x: 368, endPoint y: 287, distance: 201.5
click at [369, 287] on div "Línea : 1 Palabra : 15 Subpalabra : 1 ** Preservar Voces" at bounding box center [756, 316] width 1449 height 78
type input "******"
click at [684, 502] on button at bounding box center [674, 487] width 32 height 28
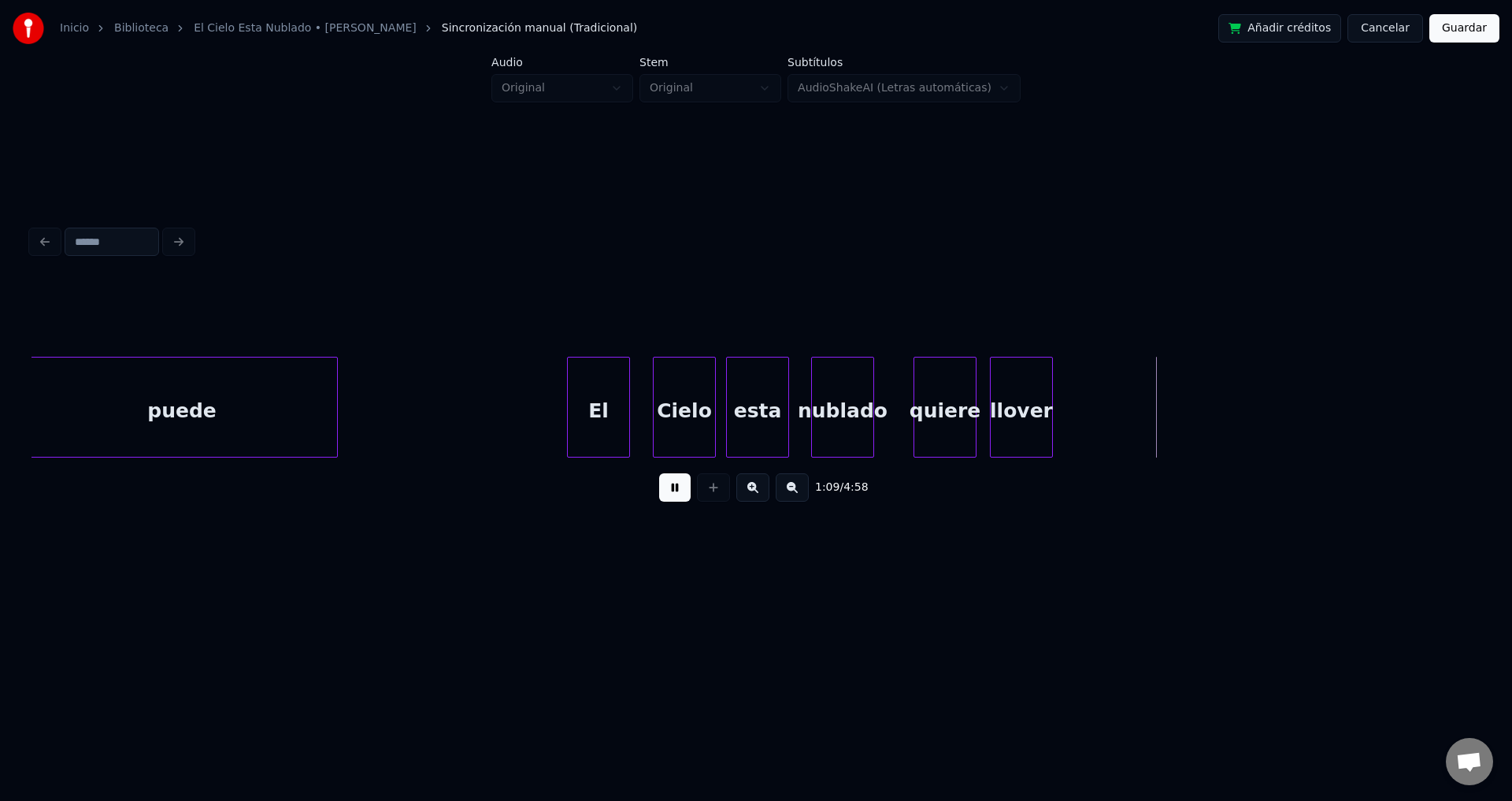
click at [684, 502] on button at bounding box center [674, 487] width 32 height 28
click at [715, 501] on button at bounding box center [713, 487] width 33 height 28
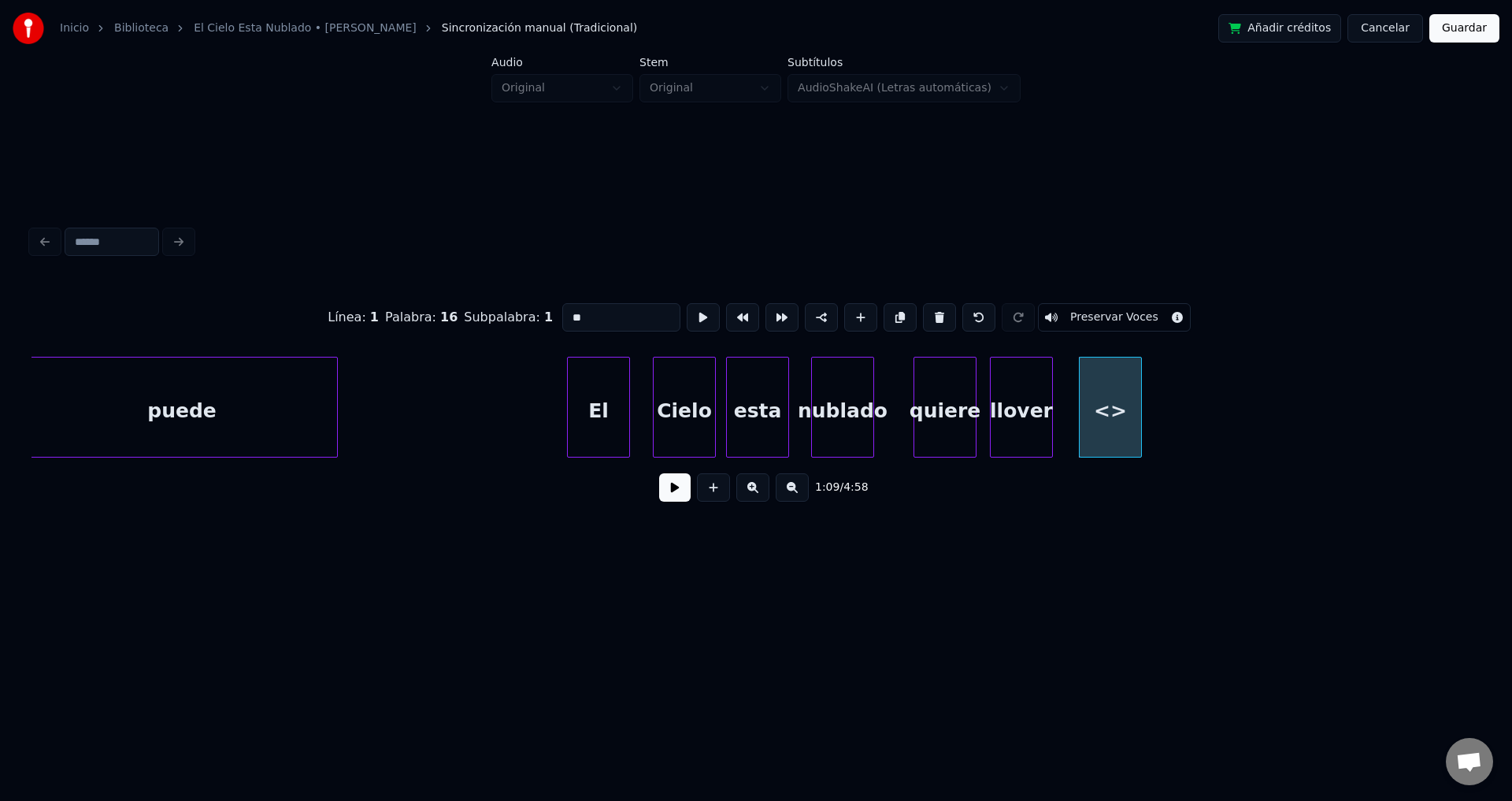
drag, startPoint x: 361, startPoint y: 297, endPoint x: 299, endPoint y: 296, distance: 62.0
click at [299, 296] on div "Línea : 1 Palabra : 16 Subpalabra : 1 ** Preservar Voces" at bounding box center [756, 316] width 1449 height 78
type input "*"
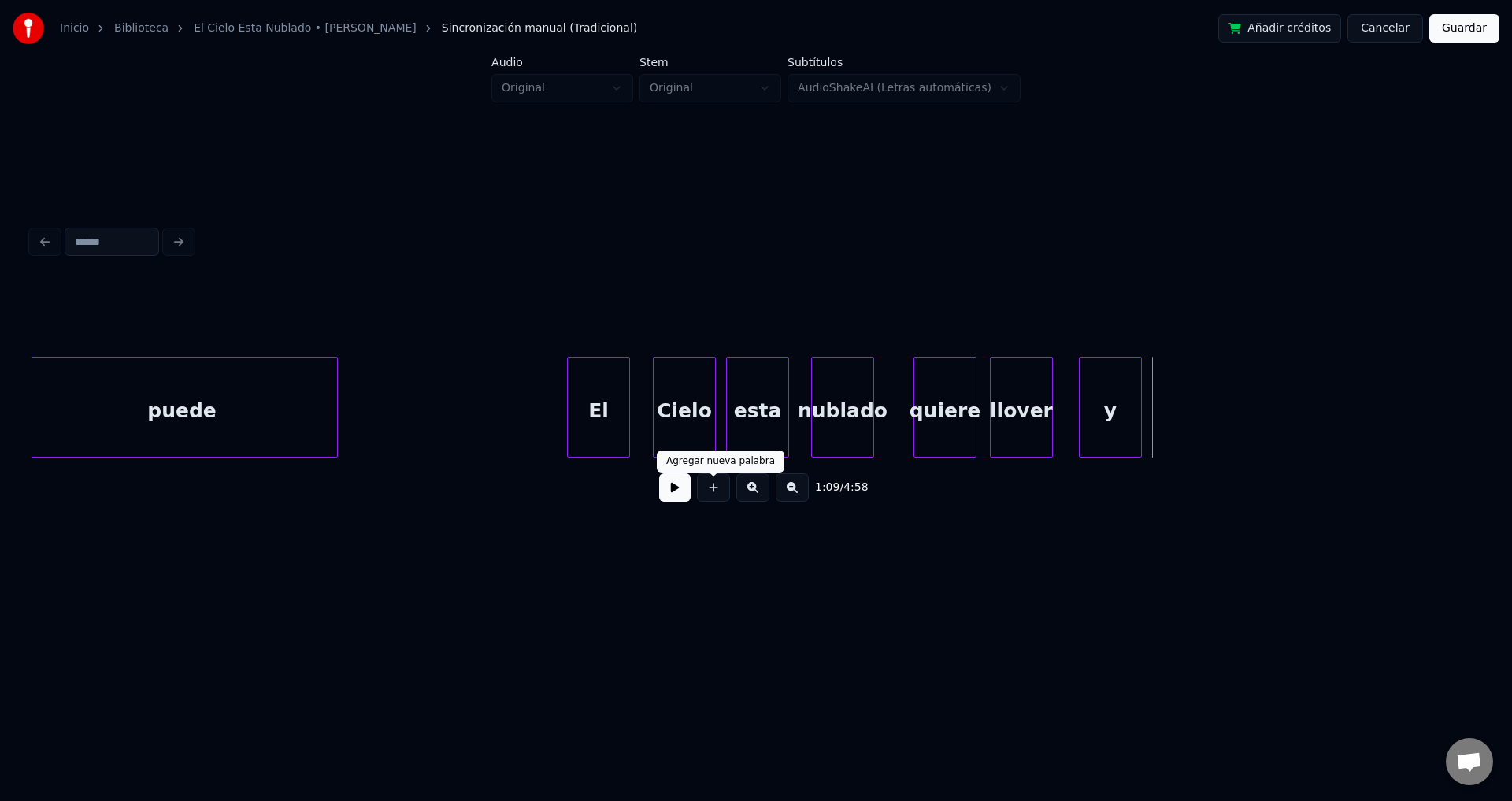
click at [698, 493] on button at bounding box center [713, 487] width 33 height 28
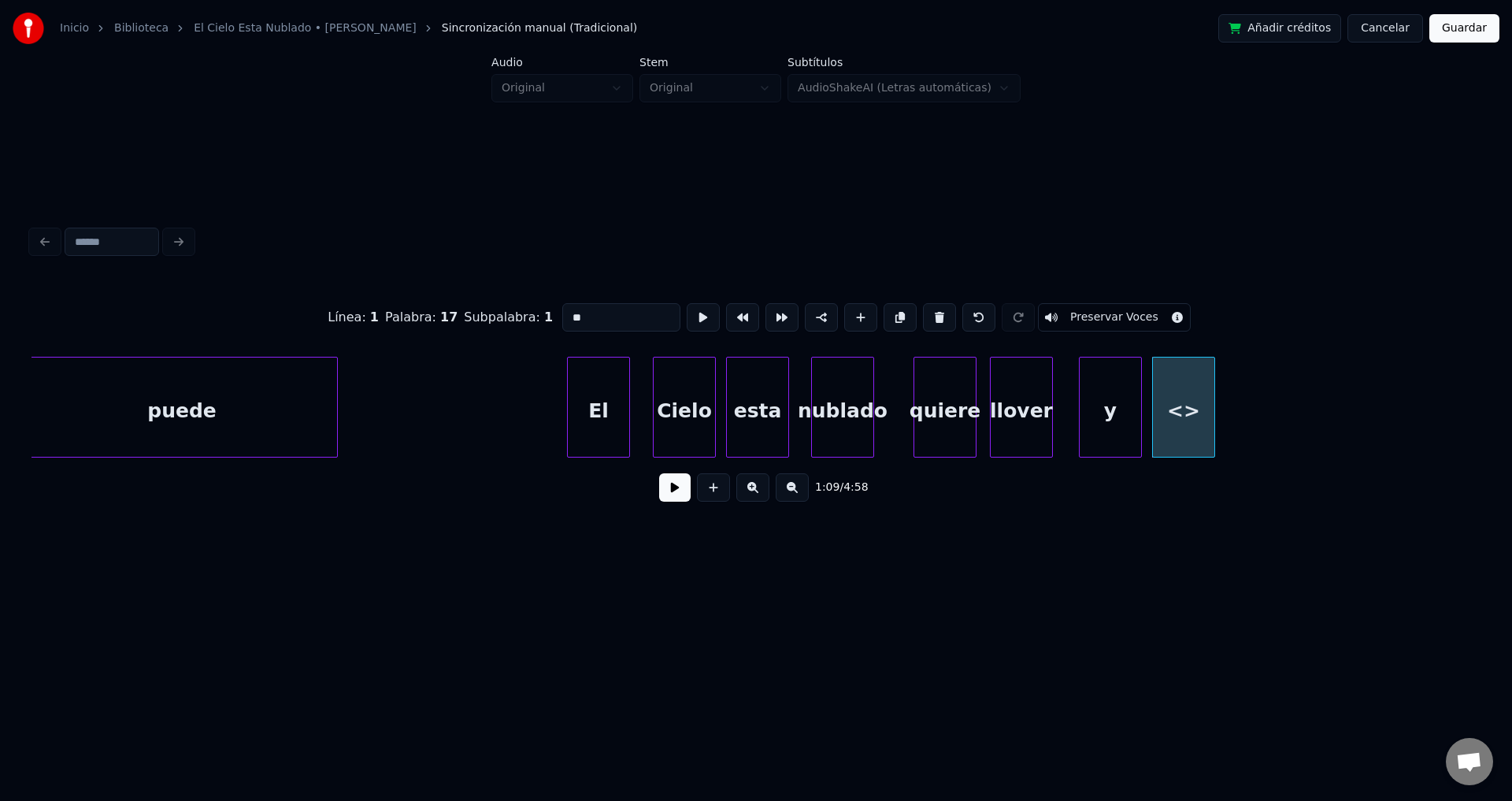
drag, startPoint x: 597, startPoint y: 302, endPoint x: 324, endPoint y: 299, distance: 273.0
click at [324, 299] on div "Línea : 1 Palabra : 17 Subpalabra : 1 ** Preservar Voces" at bounding box center [756, 316] width 1449 height 78
type input "**"
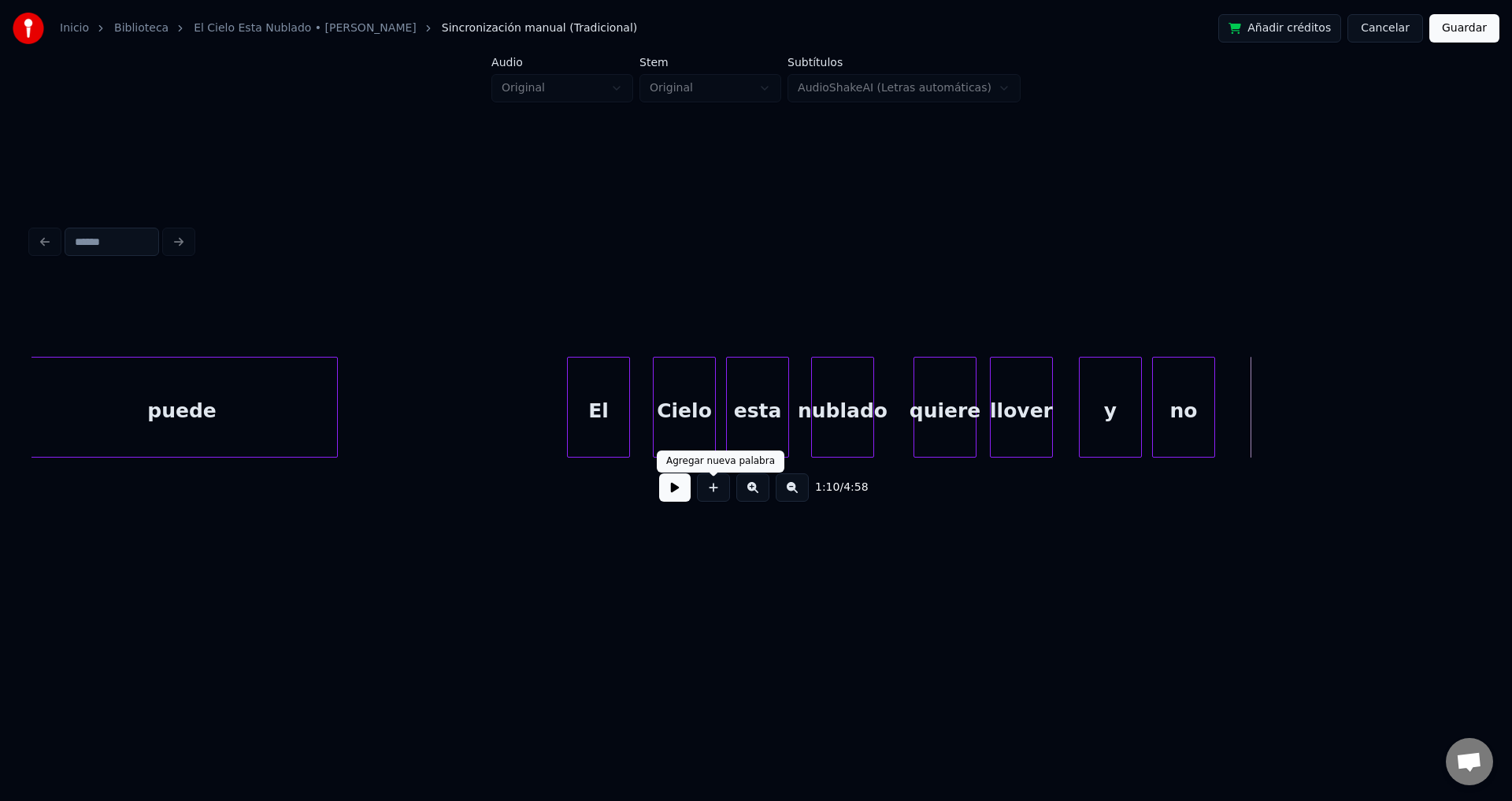
click at [718, 499] on button at bounding box center [713, 487] width 33 height 28
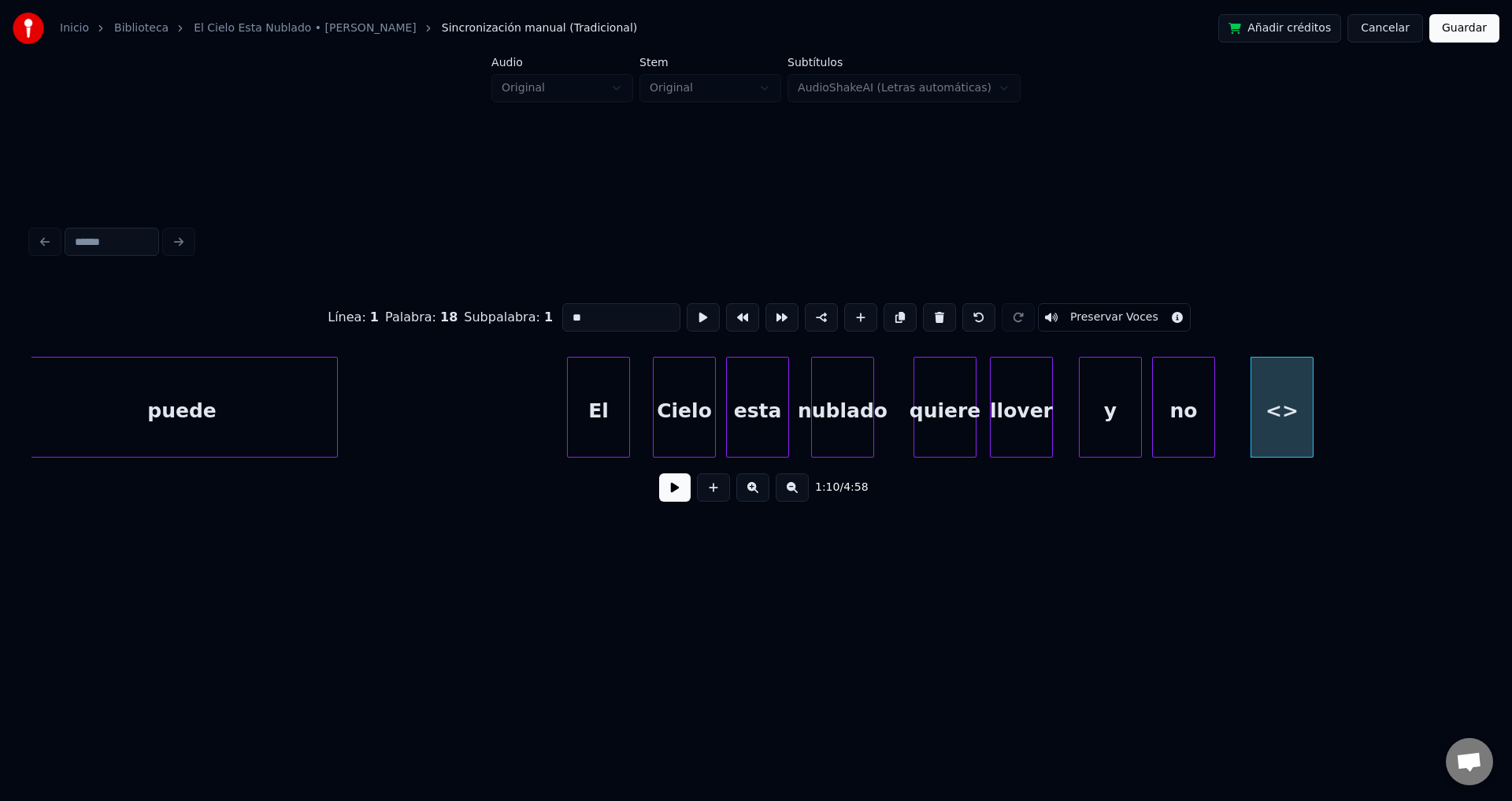
drag, startPoint x: 552, startPoint y: 319, endPoint x: 386, endPoint y: 321, distance: 166.0
click at [386, 321] on div "Línea : 1 Palabra : 18 Subpalabra : 1 ** Preservar Voces" at bounding box center [756, 316] width 1449 height 78
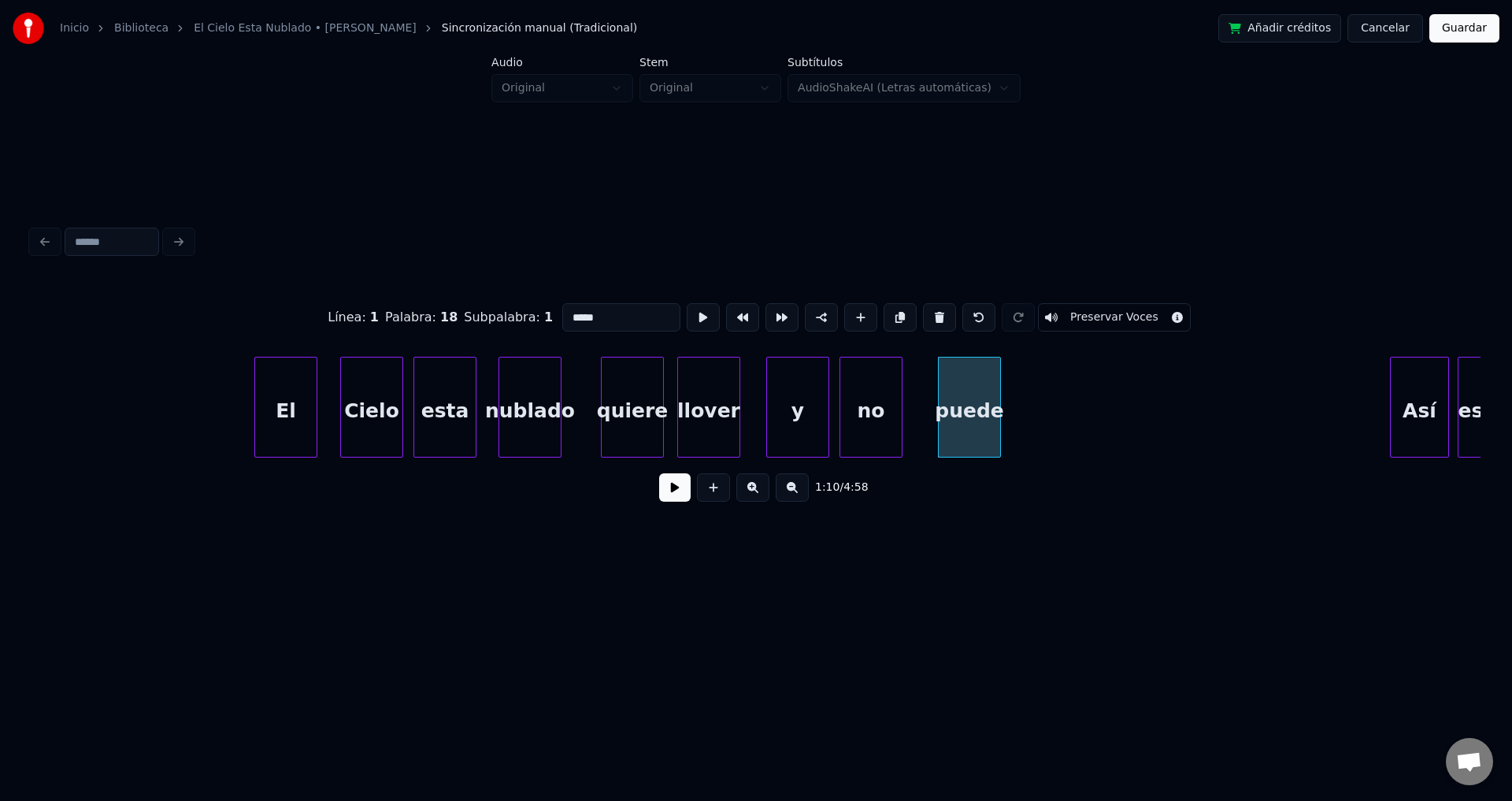
scroll to position [0, 10368]
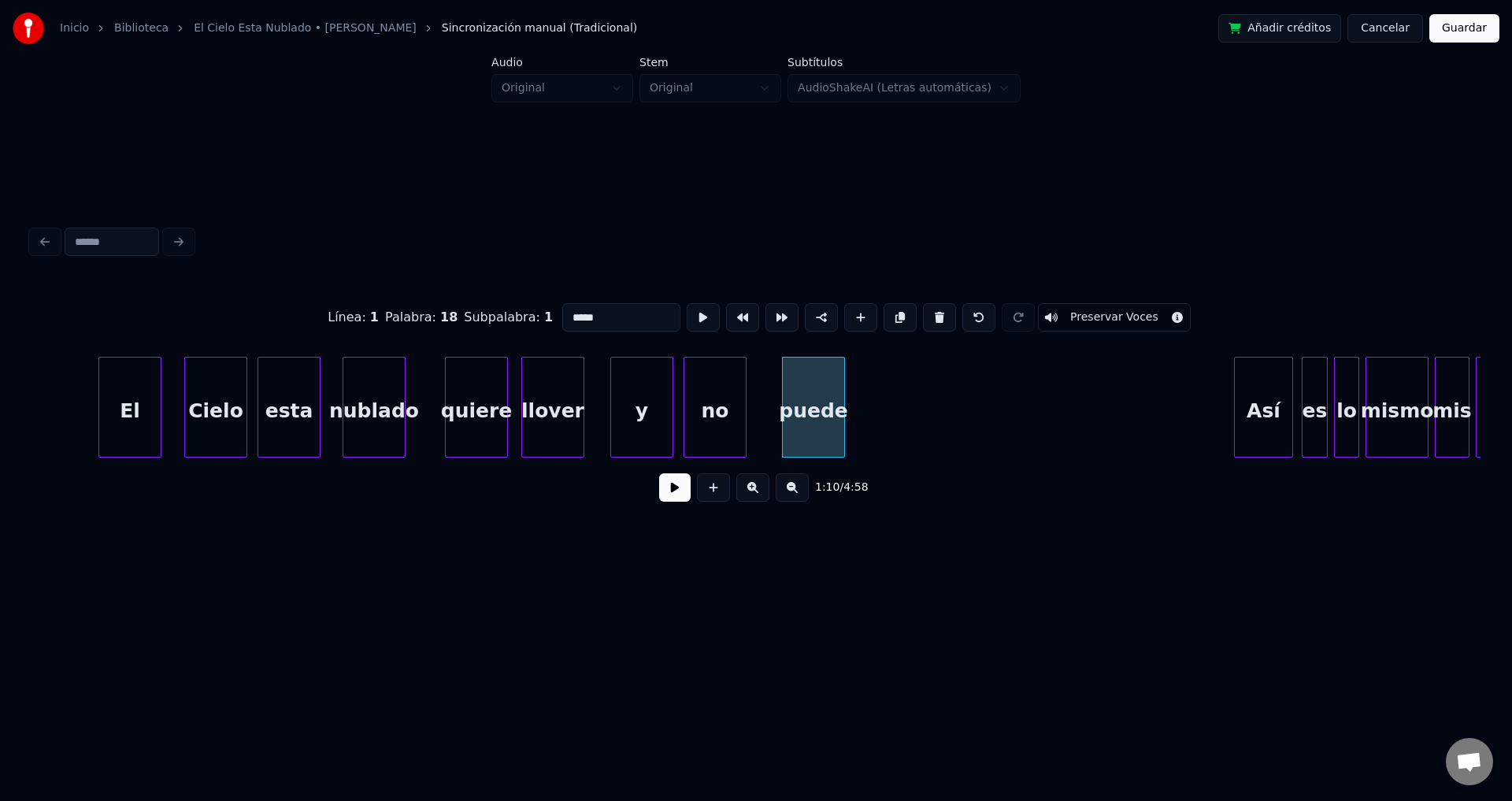
type input "*****"
click at [672, 497] on button at bounding box center [674, 487] width 32 height 28
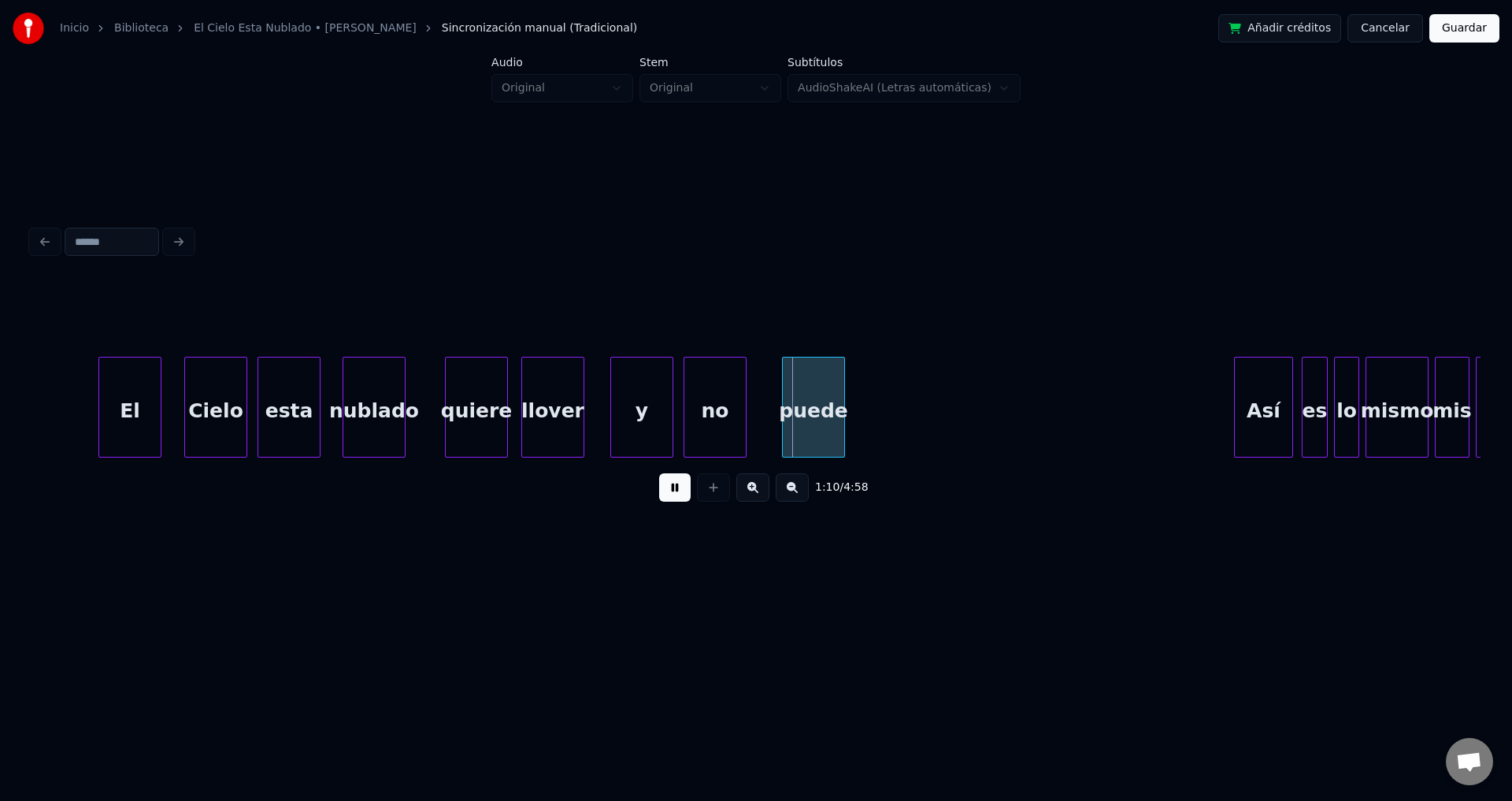
click at [672, 497] on button at bounding box center [674, 487] width 32 height 28
click at [116, 413] on div "El" at bounding box center [117, 411] width 61 height 107
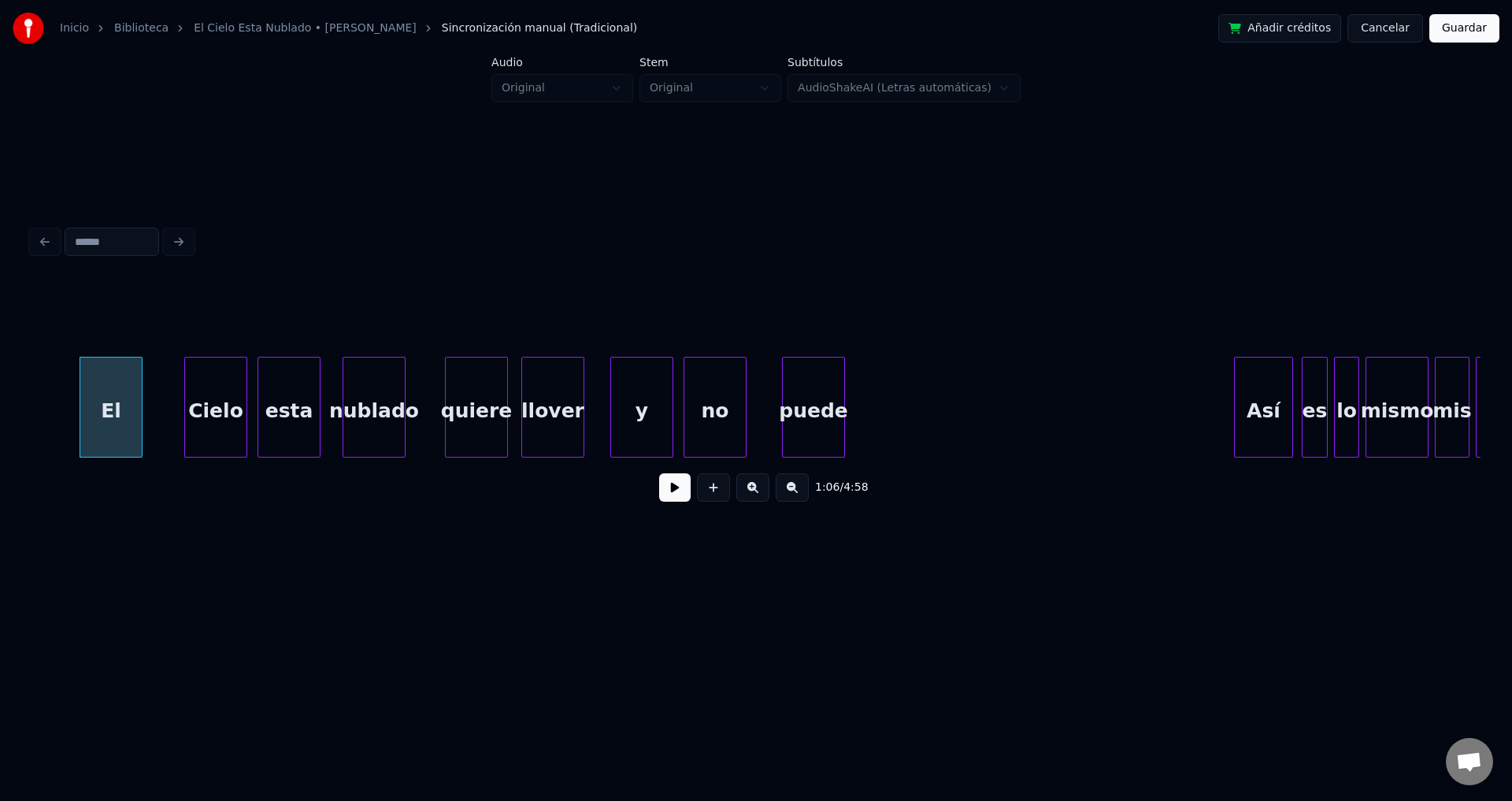
click at [671, 499] on button at bounding box center [674, 487] width 32 height 28
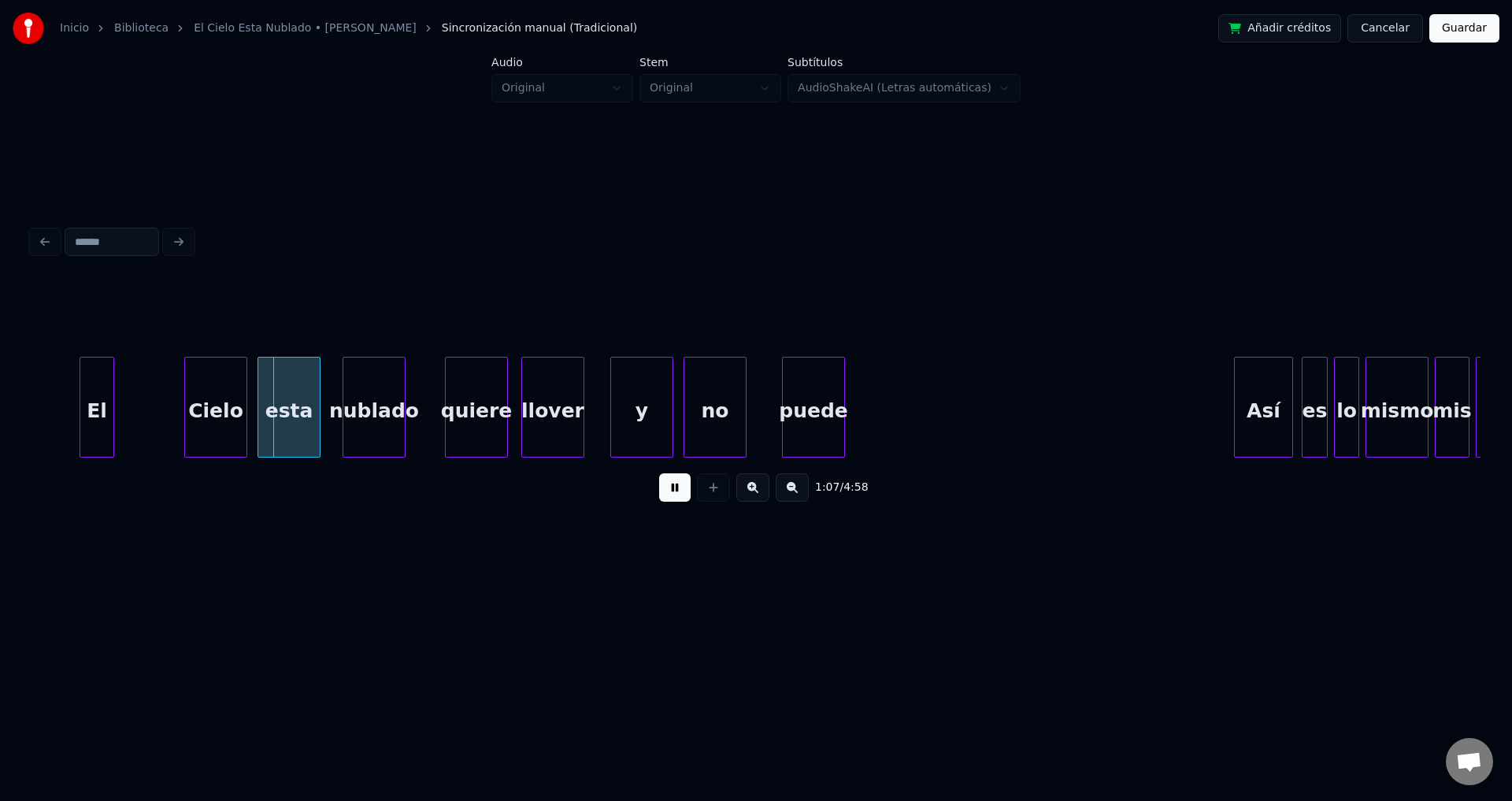
click at [108, 402] on div at bounding box center [110, 407] width 5 height 100
click at [159, 404] on div "Cielo" at bounding box center [151, 411] width 61 height 107
click at [180, 397] on div at bounding box center [177, 407] width 5 height 100
click at [224, 396] on div "esta" at bounding box center [227, 411] width 61 height 107
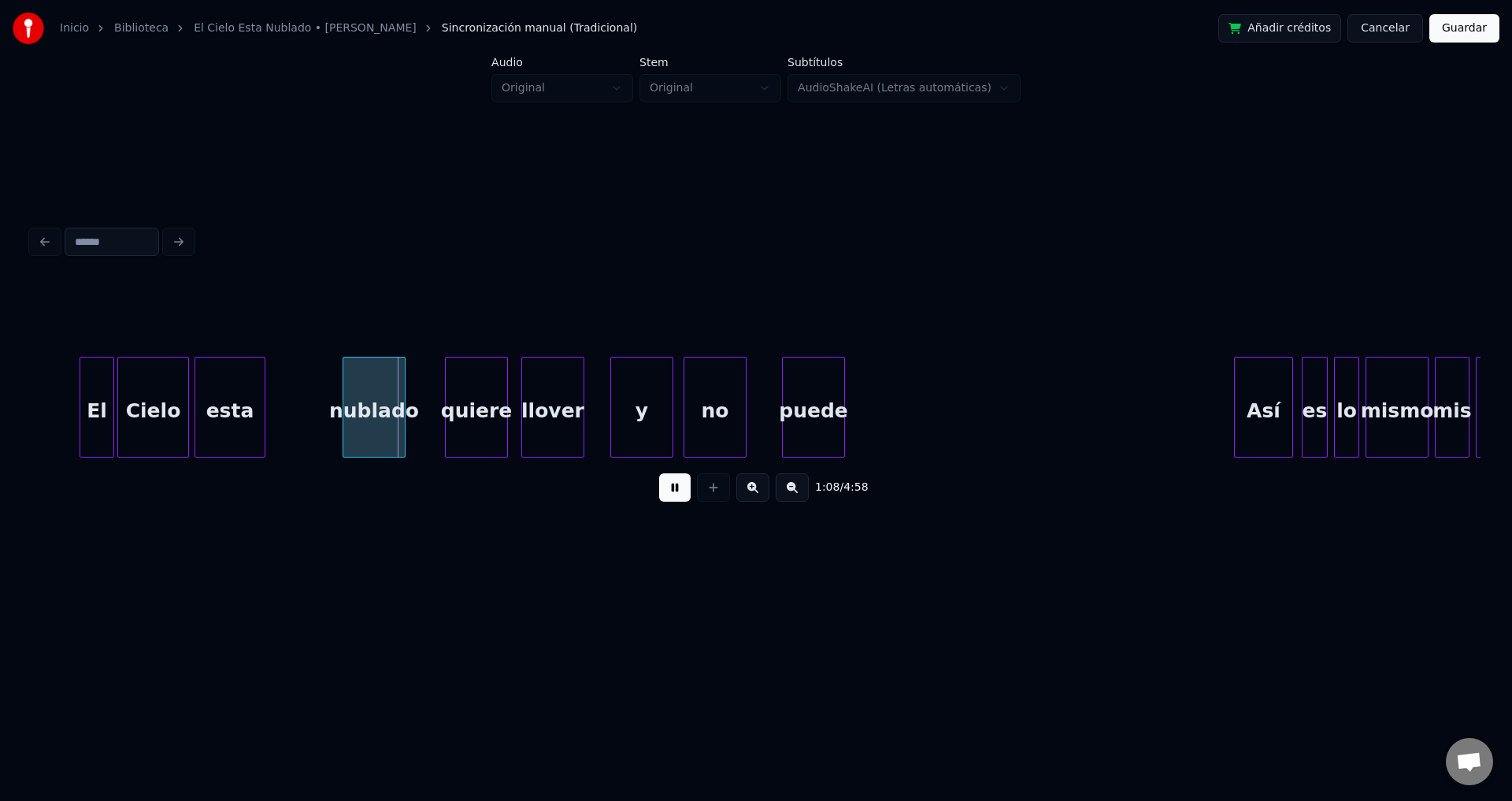
click at [264, 394] on div at bounding box center [262, 407] width 5 height 100
click at [293, 413] on div "nublado" at bounding box center [303, 411] width 61 height 107
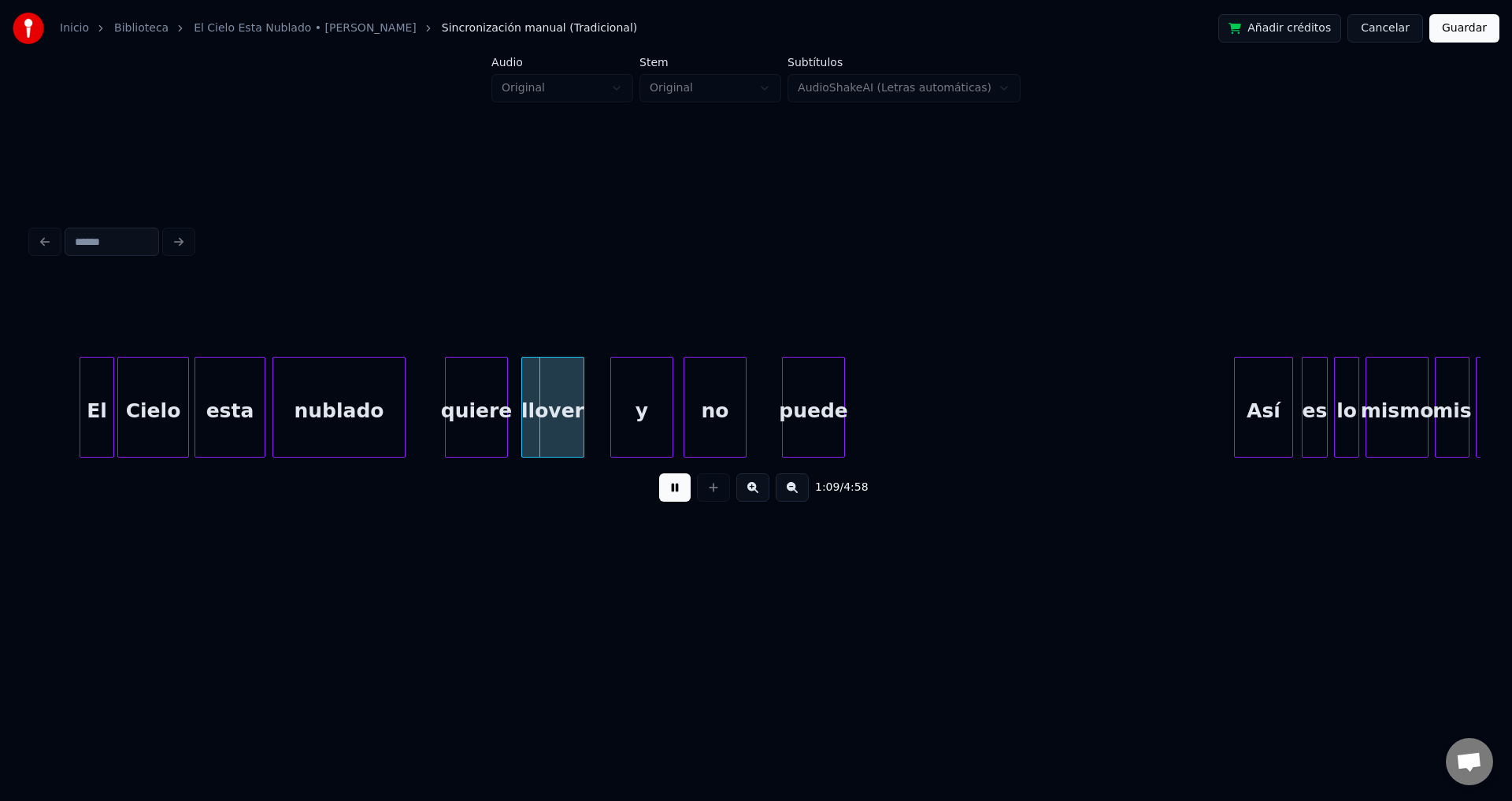
click at [405, 403] on div "nublado" at bounding box center [340, 407] width 133 height 101
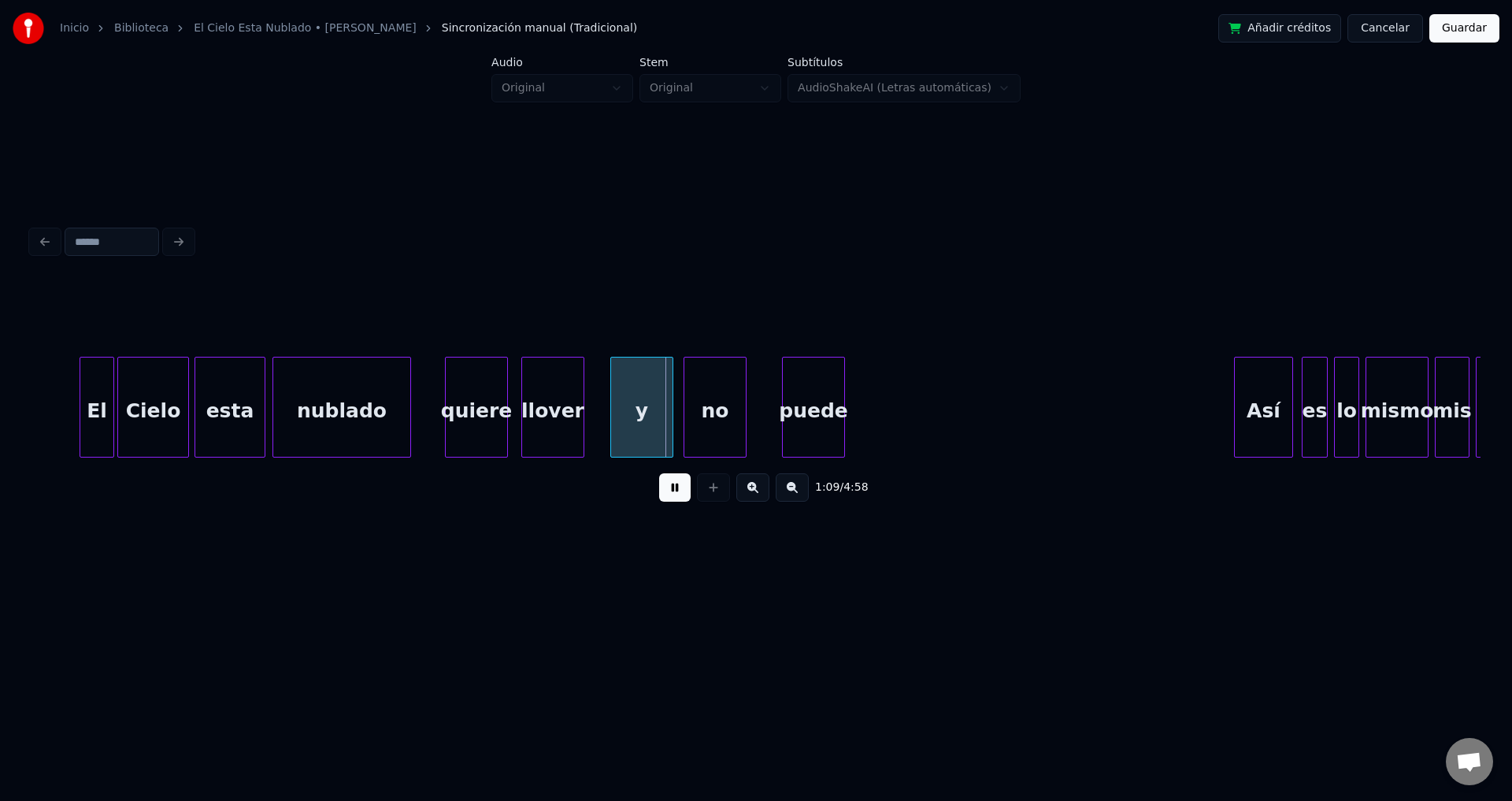
click at [536, 401] on div "llover" at bounding box center [552, 411] width 61 height 107
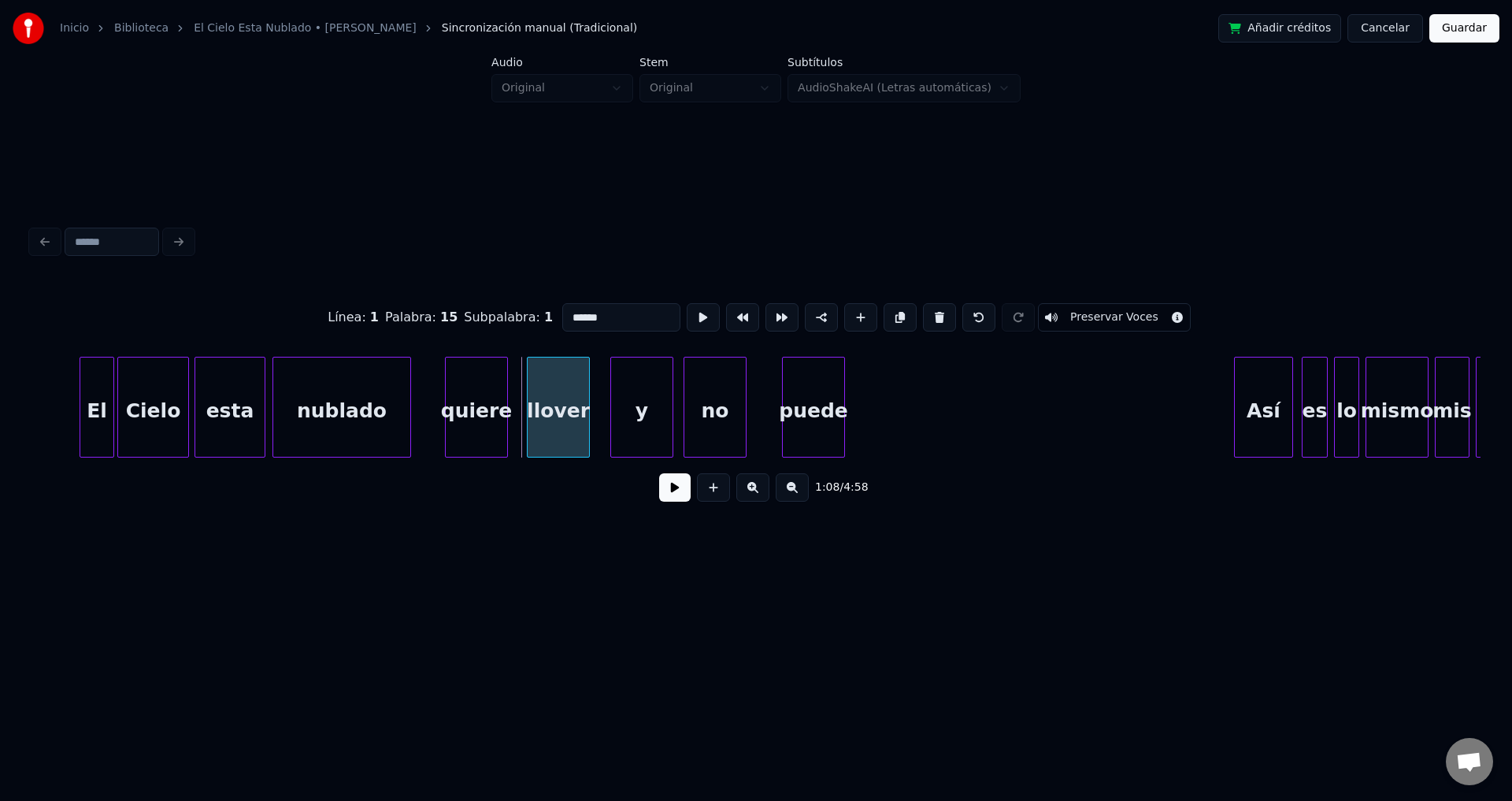
click at [537, 396] on div "llover" at bounding box center [557, 411] width 61 height 107
click at [535, 396] on div "llover" at bounding box center [557, 411] width 61 height 107
click at [519, 393] on div at bounding box center [518, 407] width 5 height 100
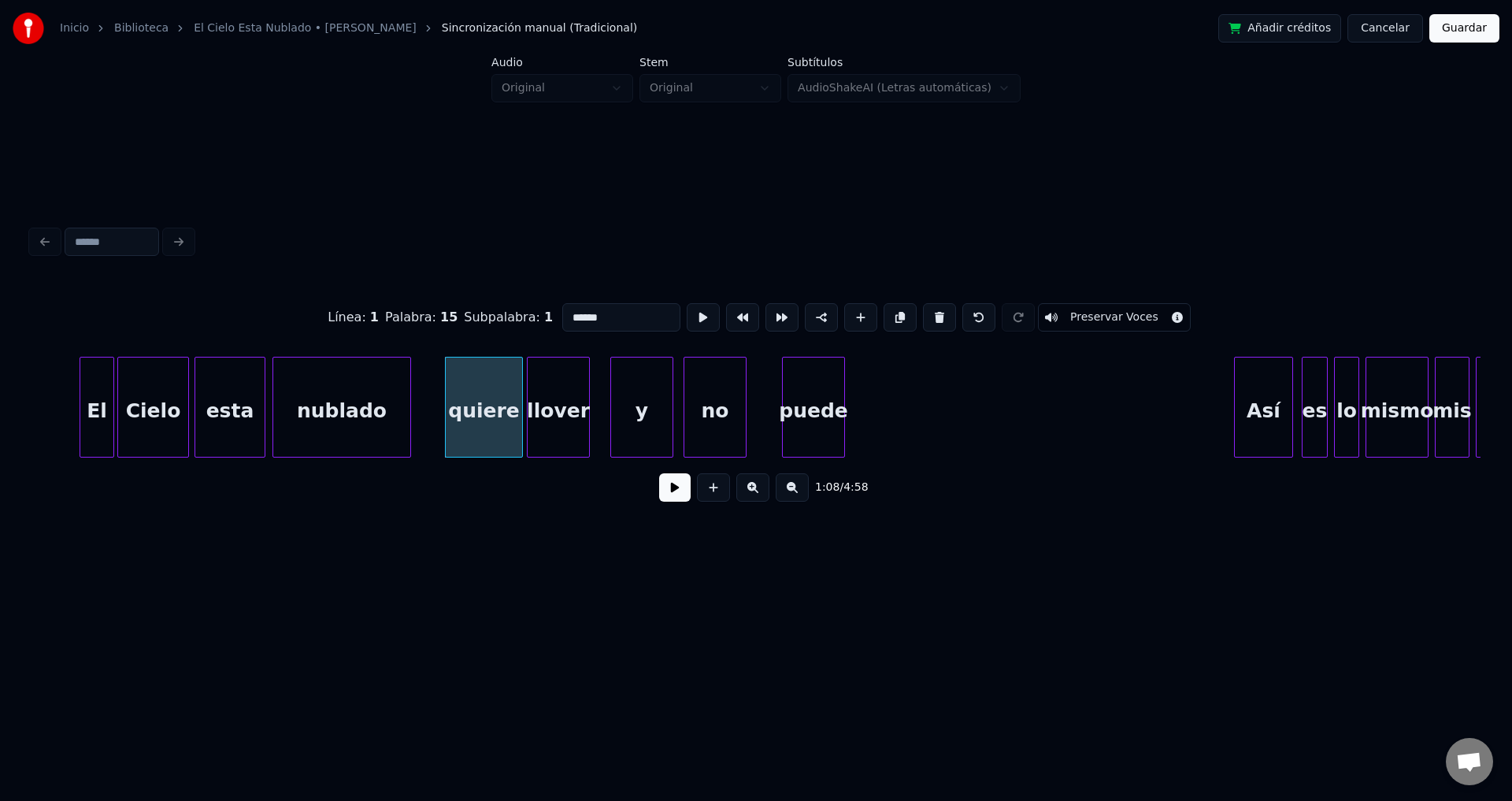
click at [676, 498] on button at bounding box center [674, 487] width 32 height 28
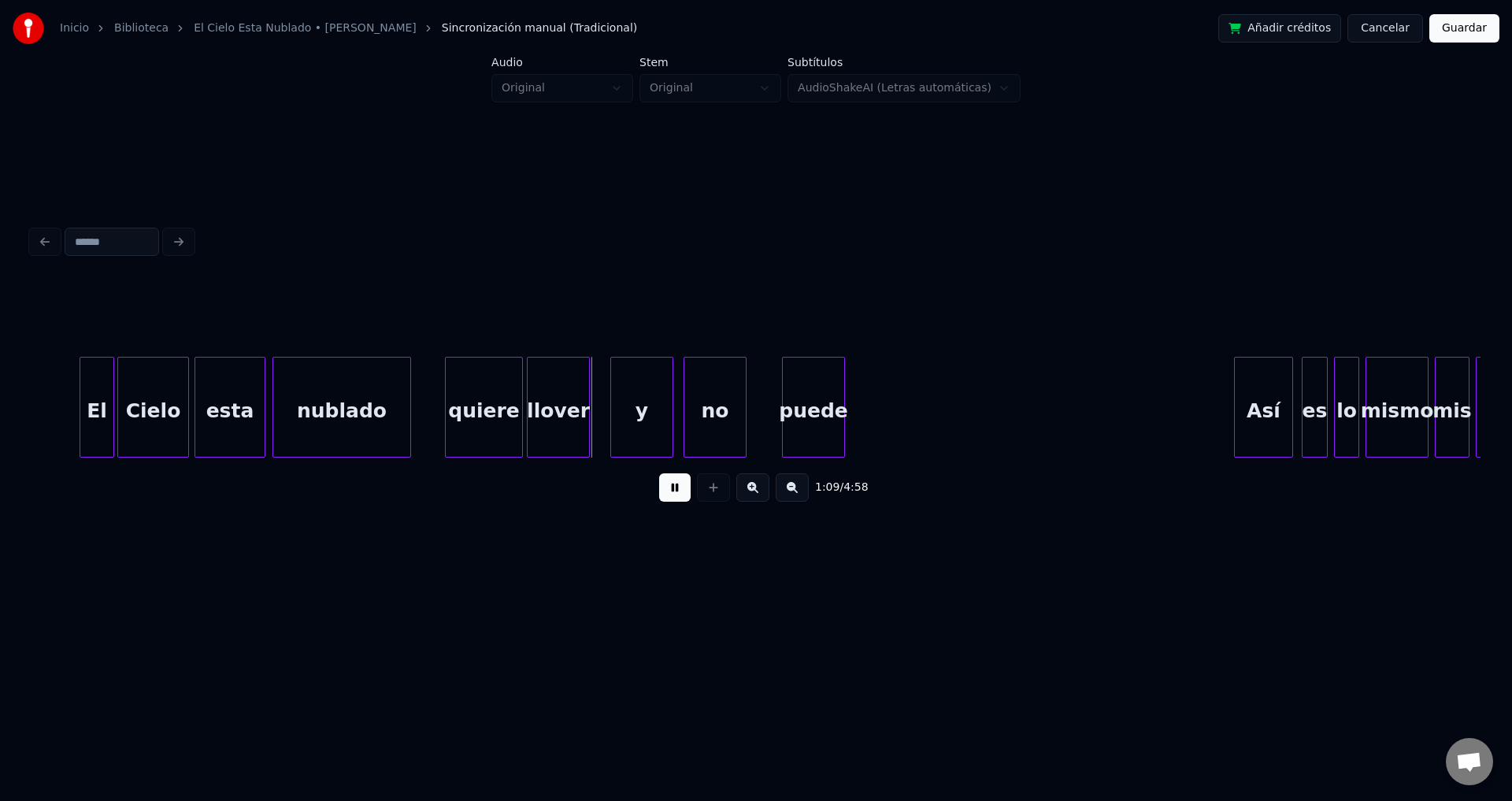
click at [445, 400] on div "quiere" at bounding box center [484, 407] width 78 height 101
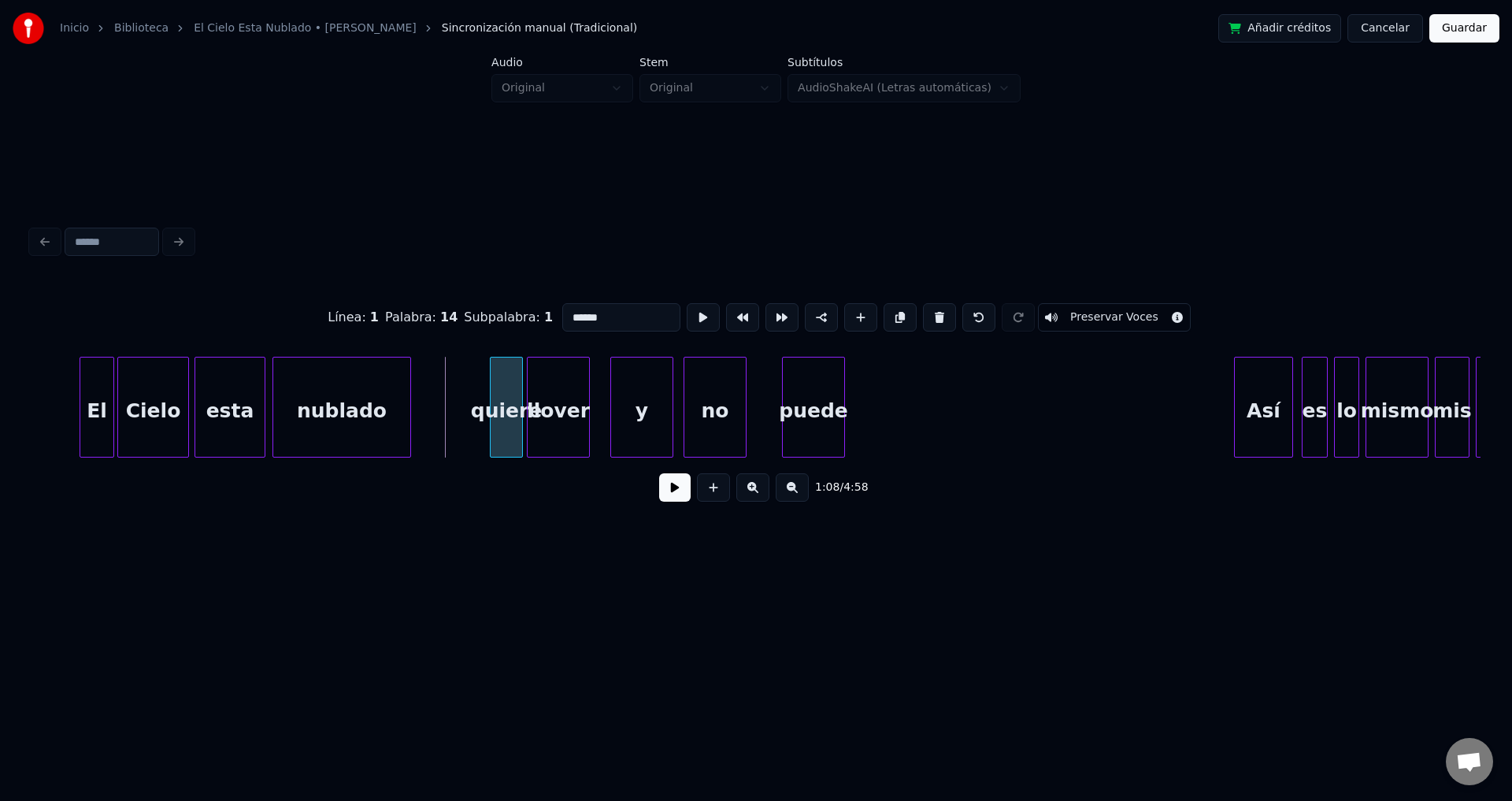
click at [494, 398] on div at bounding box center [492, 407] width 5 height 100
click at [472, 400] on div at bounding box center [472, 407] width 5 height 100
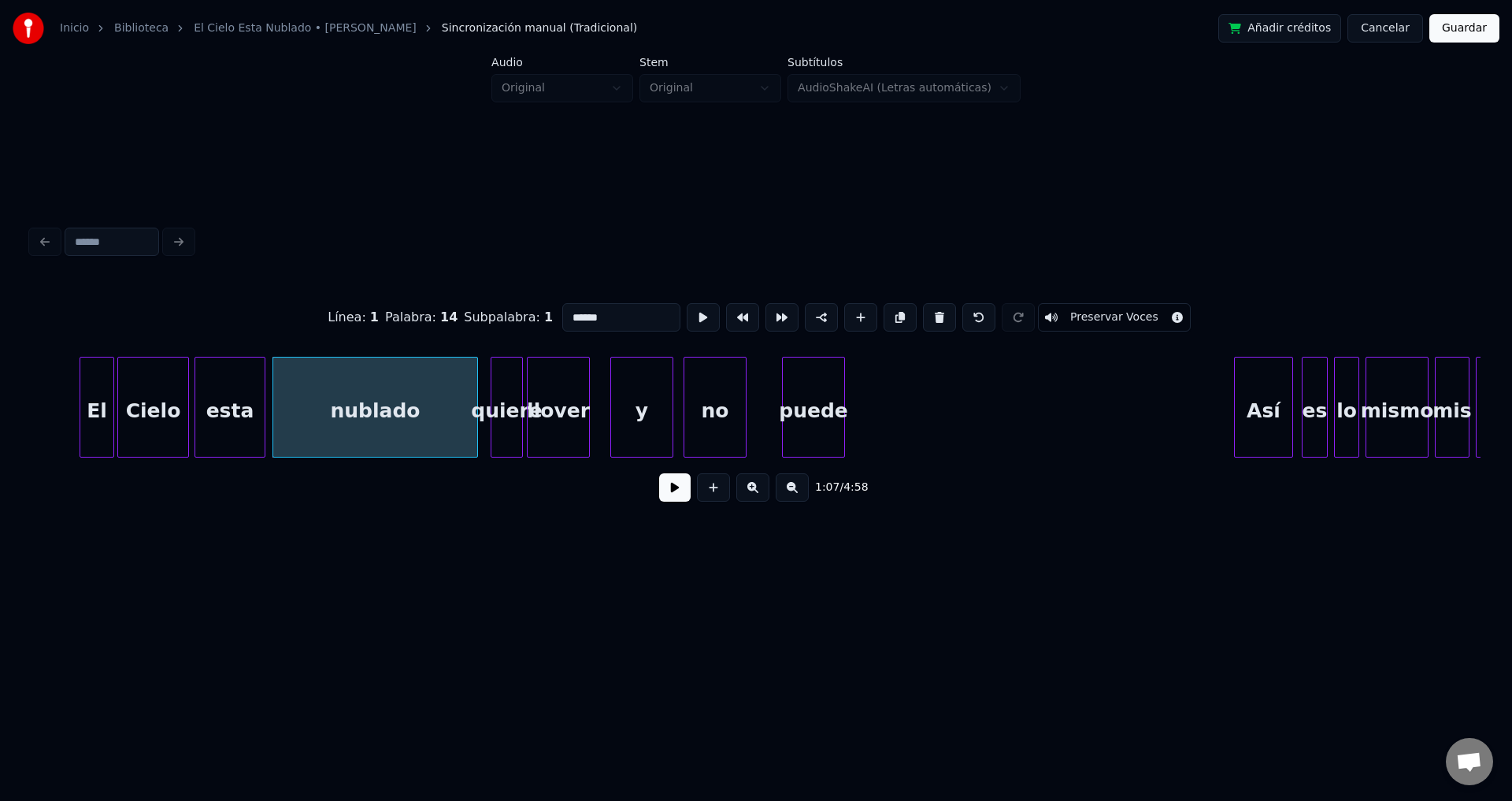
click at [675, 498] on button at bounding box center [674, 487] width 32 height 28
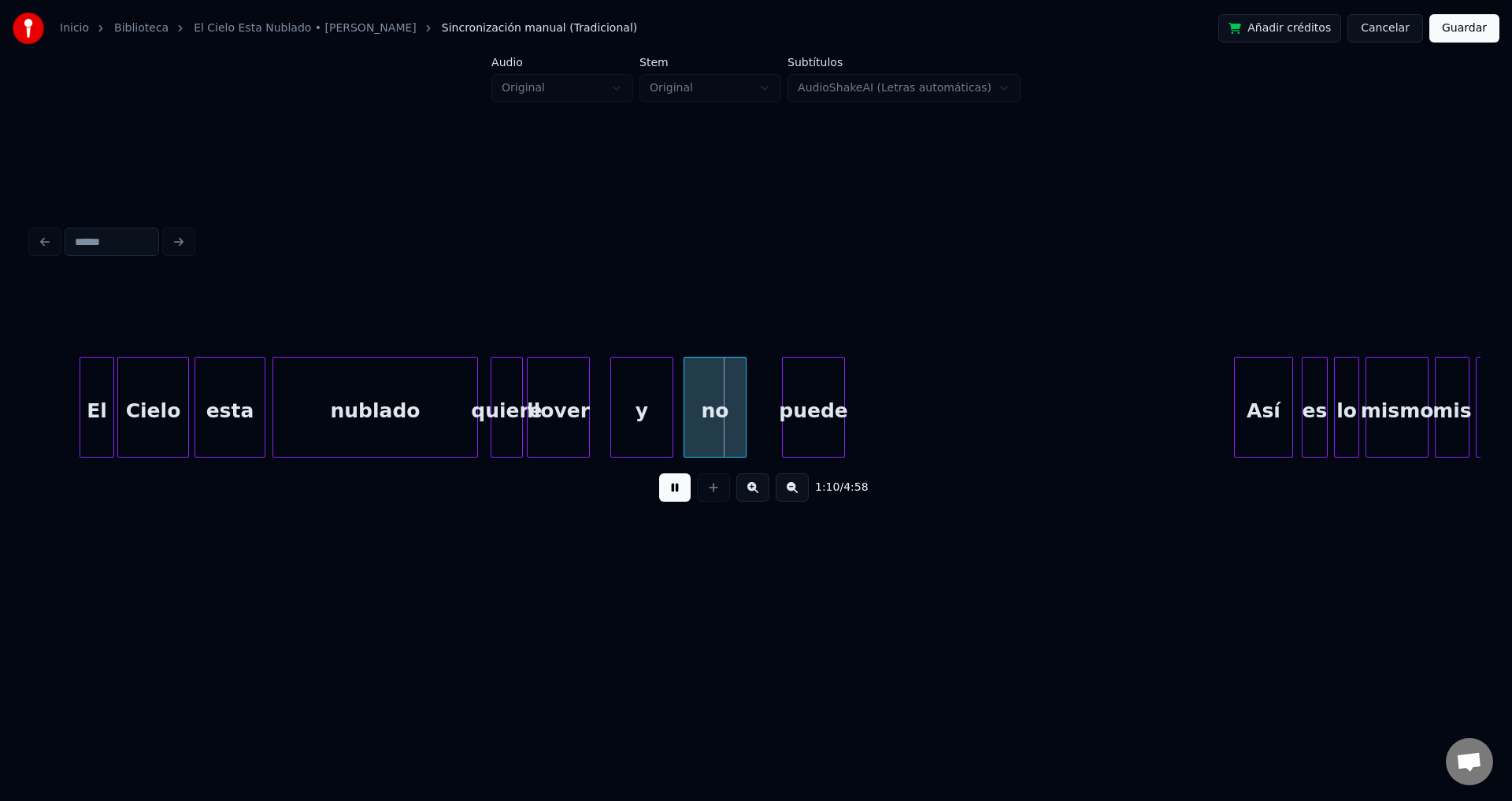
click at [639, 392] on div "y" at bounding box center [641, 411] width 61 height 107
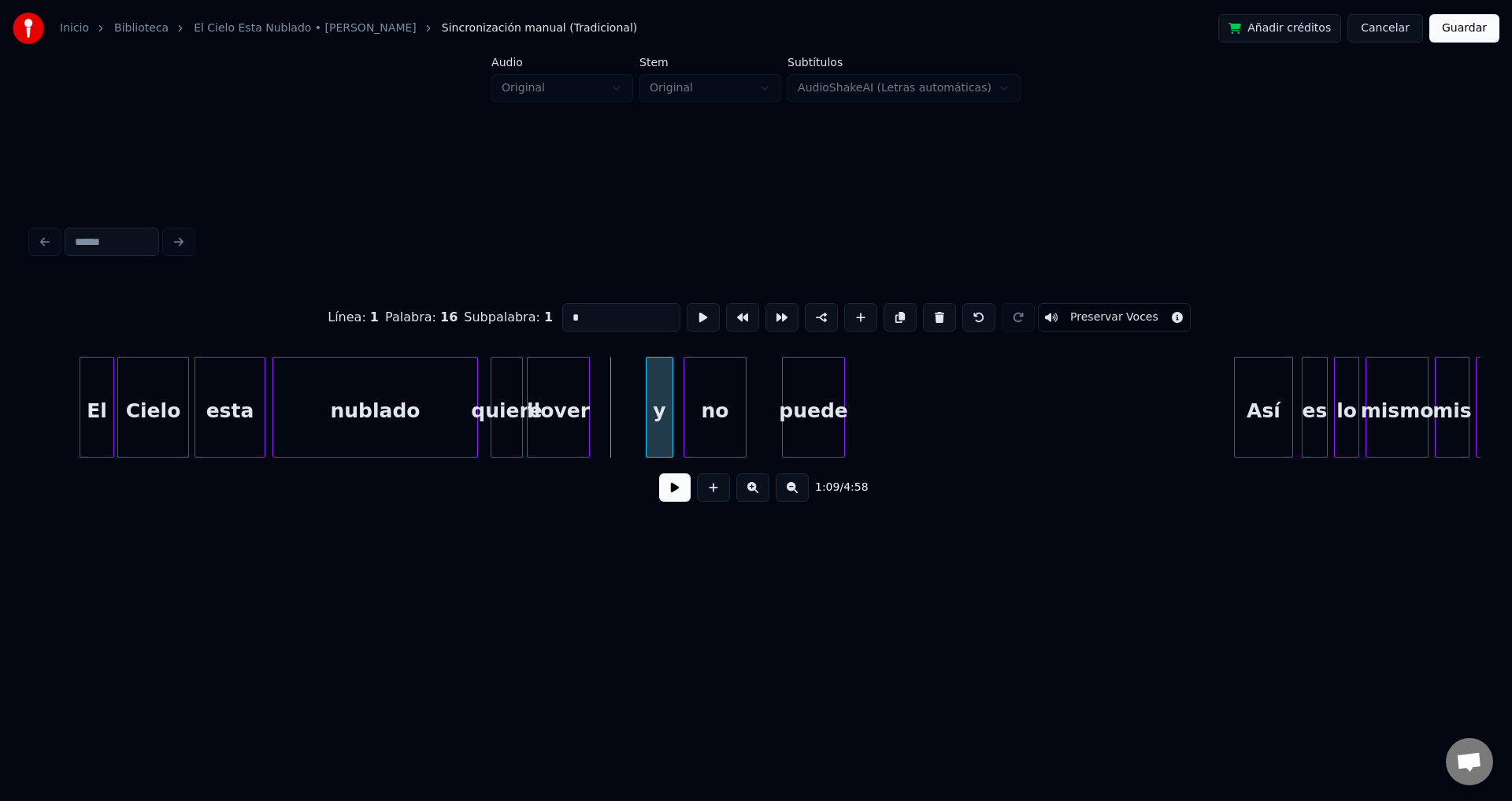
click at [648, 393] on div at bounding box center [648, 407] width 5 height 100
click at [718, 396] on div "no" at bounding box center [729, 411] width 61 height 107
click at [660, 390] on div "y" at bounding box center [666, 411] width 24 height 107
click at [553, 393] on div "llover" at bounding box center [557, 411] width 61 height 107
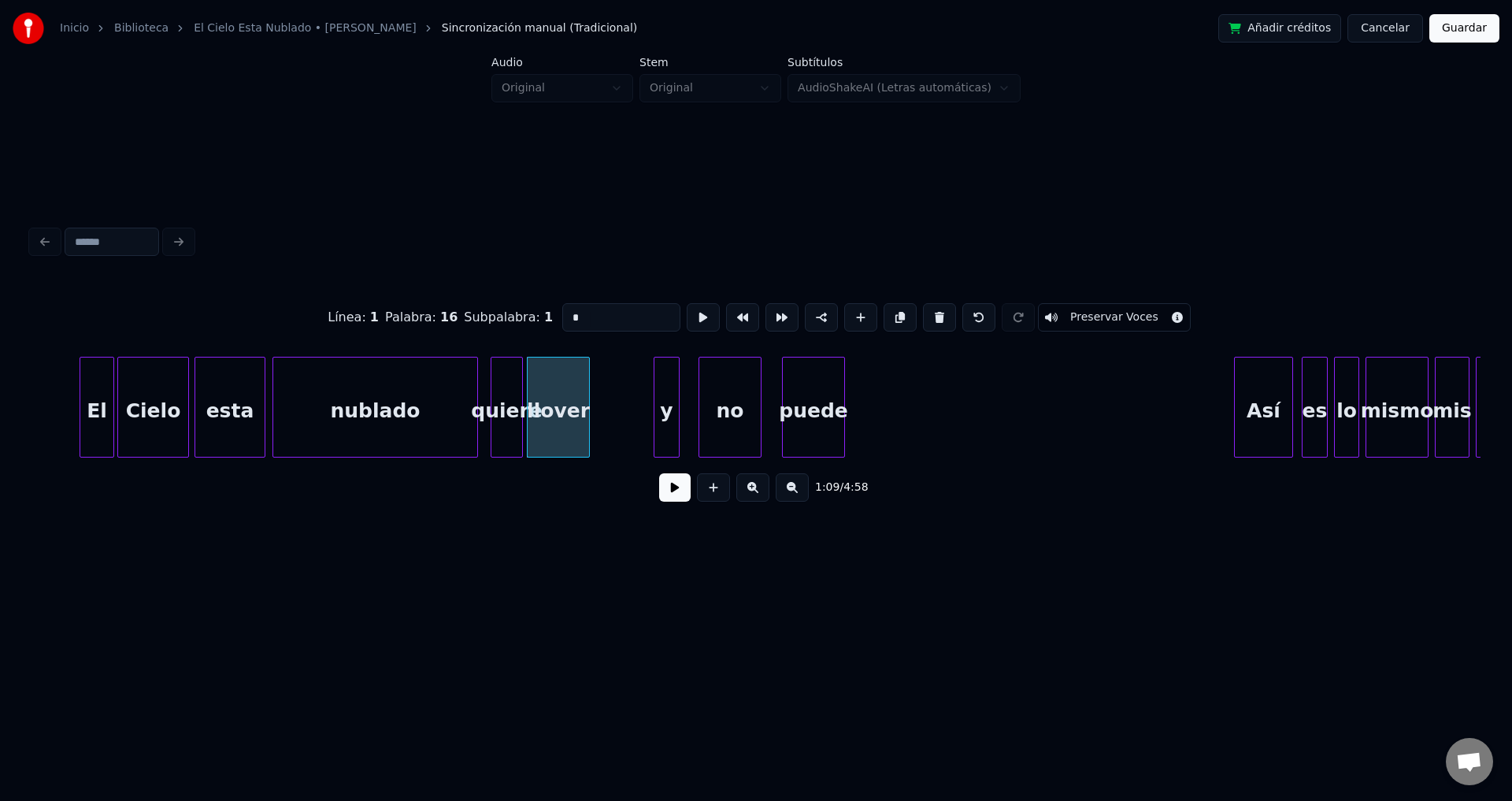
type input "******"
click at [627, 392] on div at bounding box center [624, 407] width 5 height 100
click at [675, 492] on button at bounding box center [674, 487] width 32 height 28
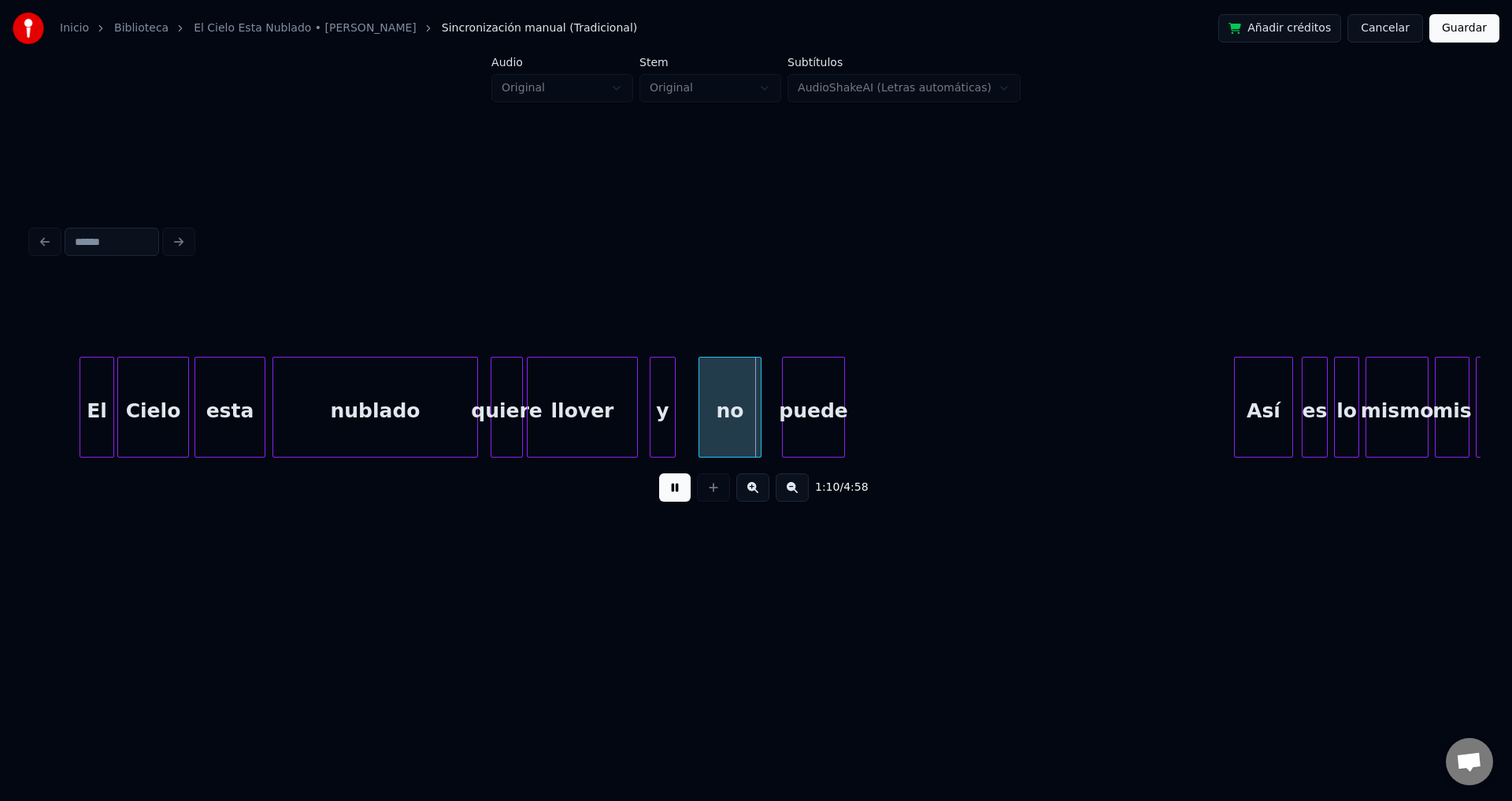
click at [667, 414] on div "y" at bounding box center [662, 411] width 24 height 107
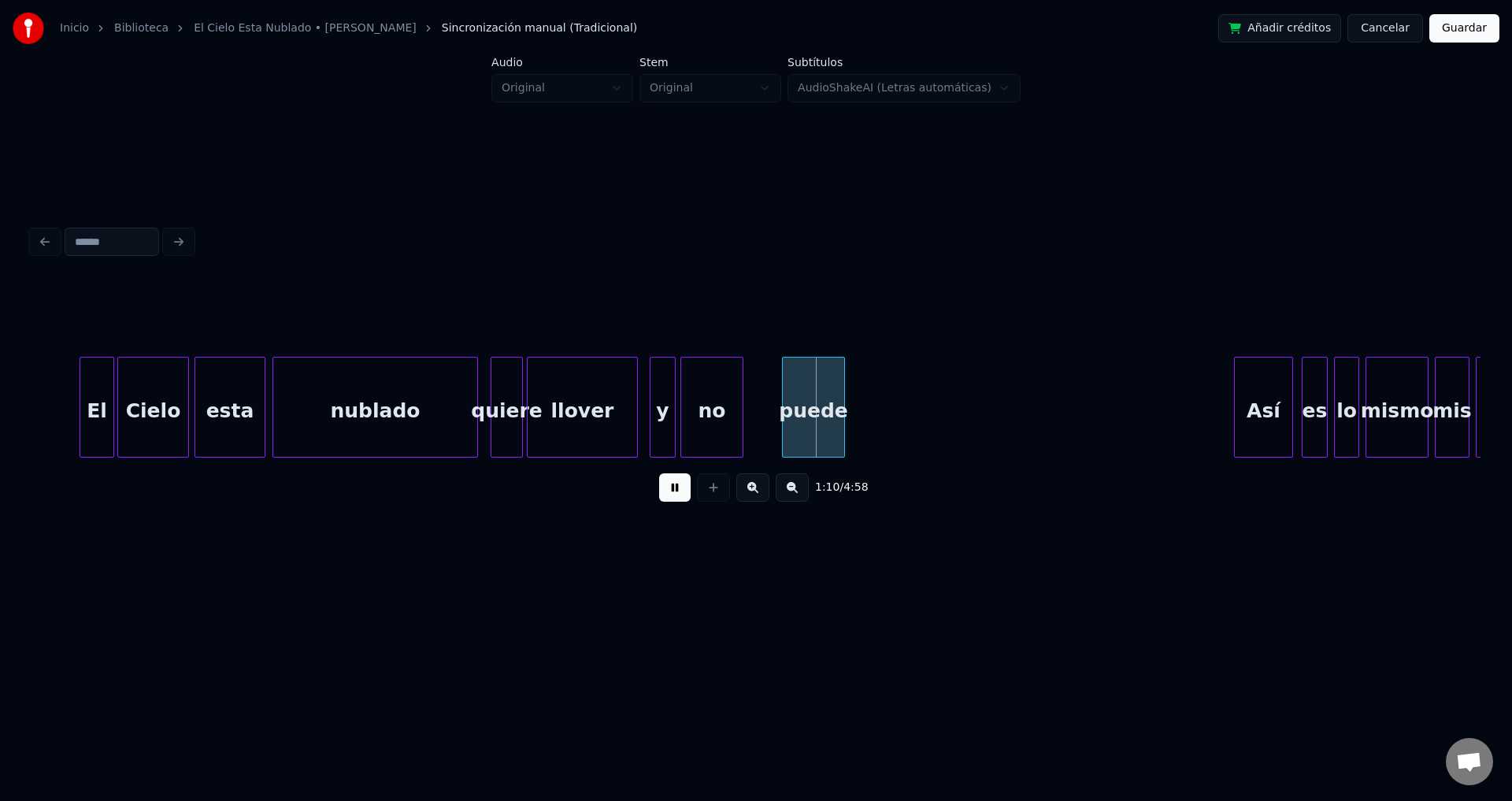
click at [697, 419] on div "no" at bounding box center [711, 411] width 61 height 107
click at [697, 415] on div at bounding box center [697, 407] width 5 height 100
click at [745, 432] on div "puede" at bounding box center [738, 411] width 61 height 107
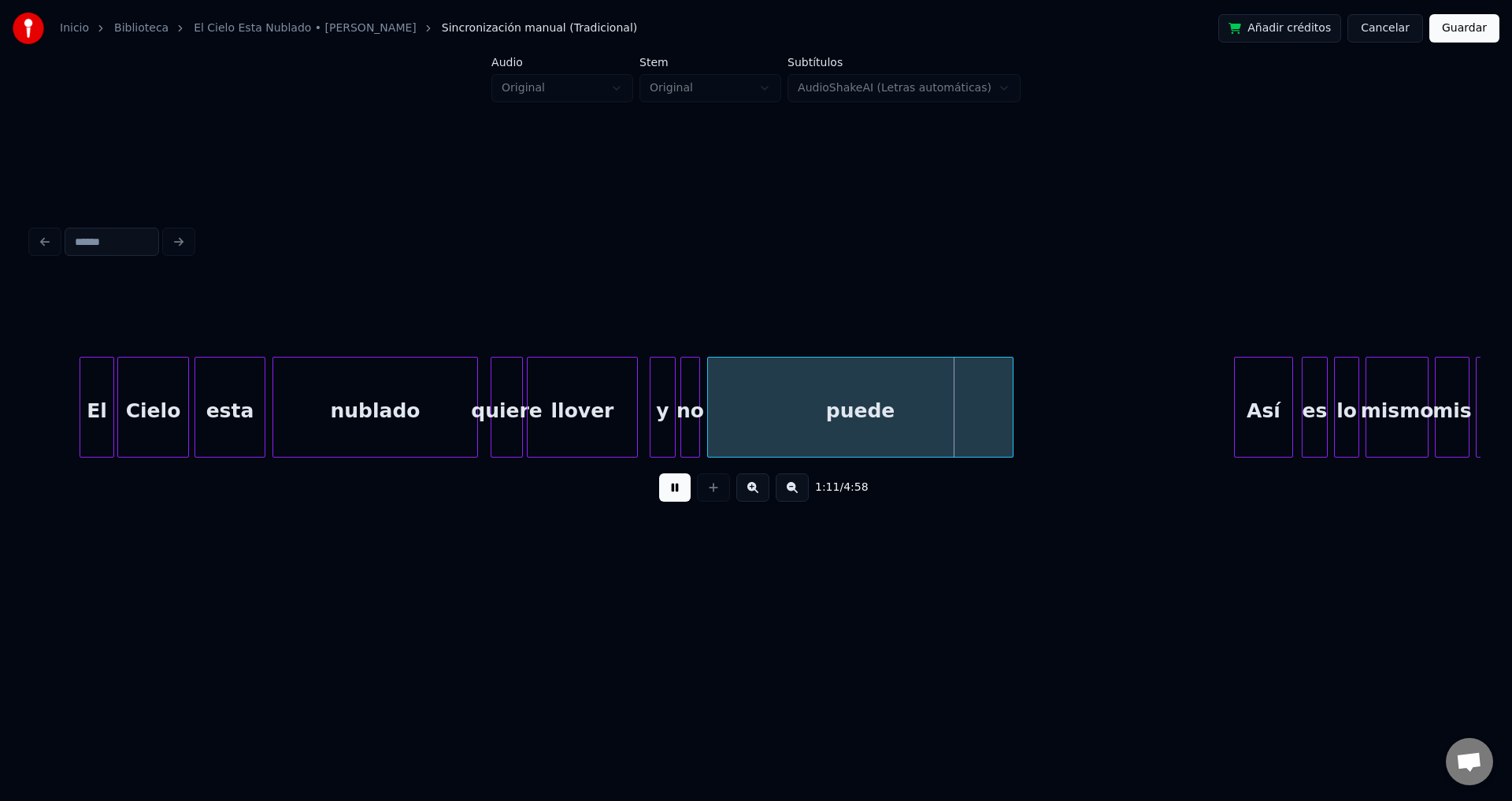
click at [1010, 387] on div at bounding box center [1010, 407] width 5 height 100
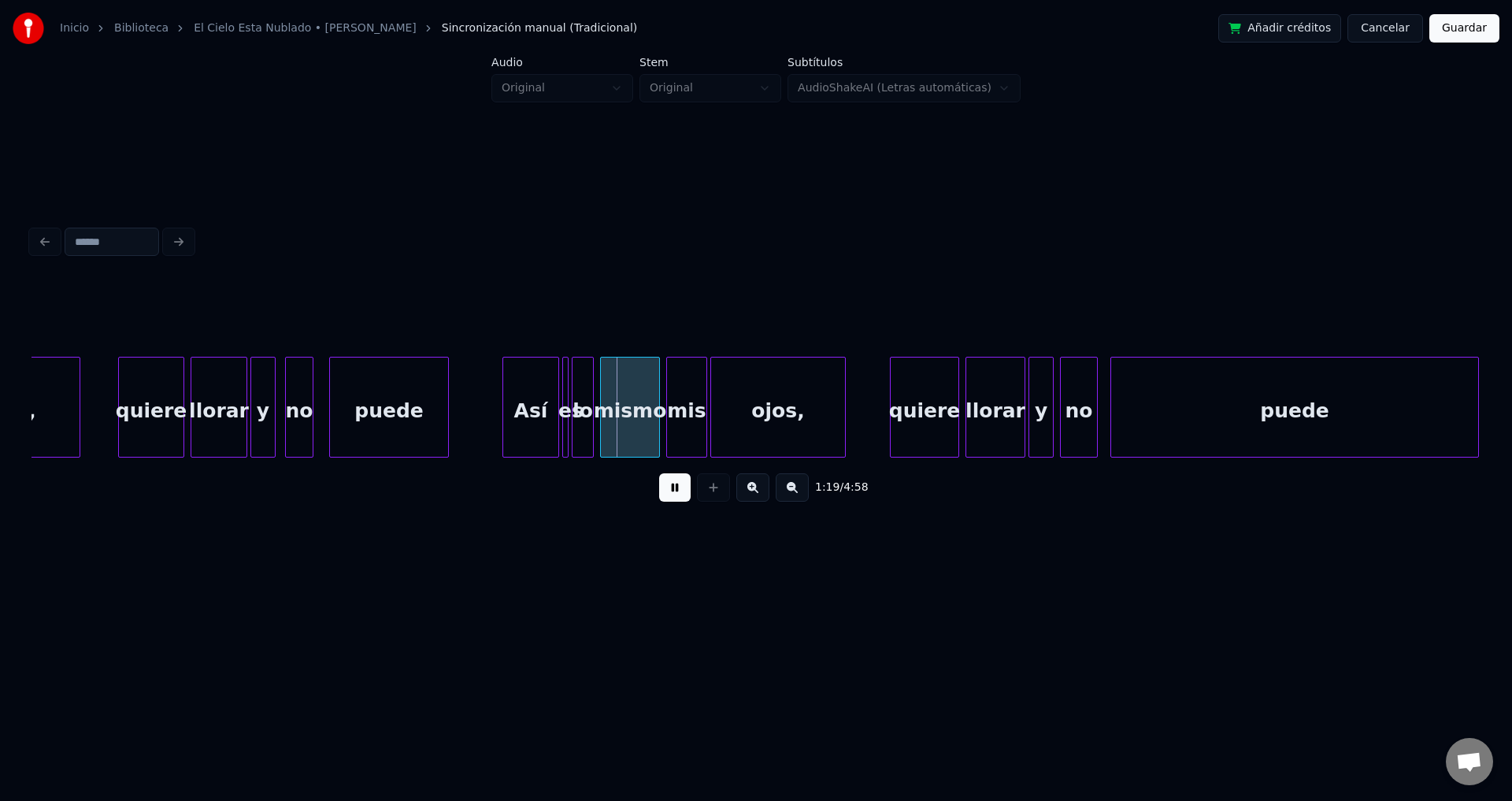
scroll to position [0, 11933]
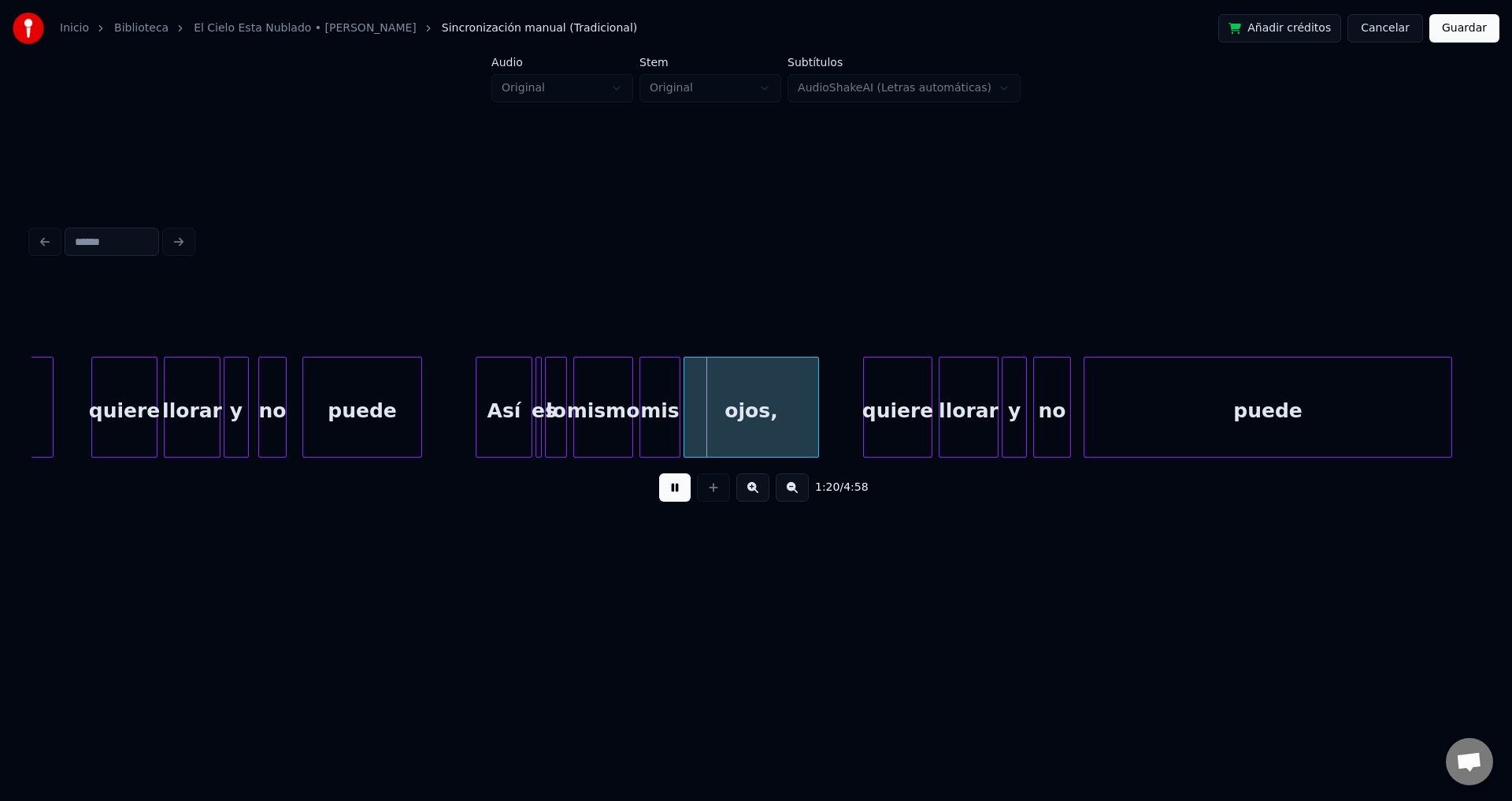
click at [492, 396] on div "Así" at bounding box center [504, 411] width 55 height 107
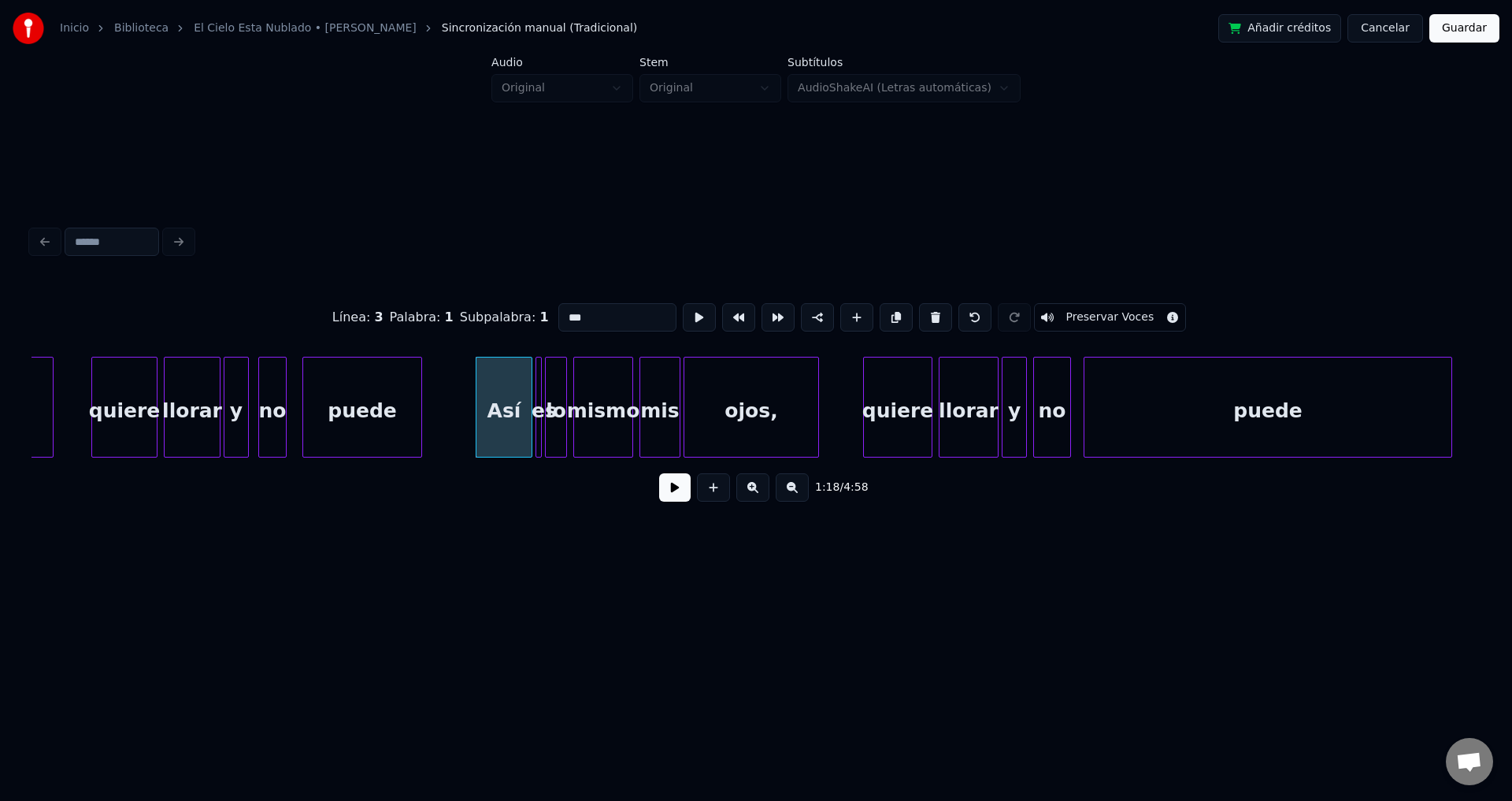
click at [492, 396] on div "Así" at bounding box center [504, 411] width 55 height 107
click at [667, 494] on button at bounding box center [674, 487] width 32 height 28
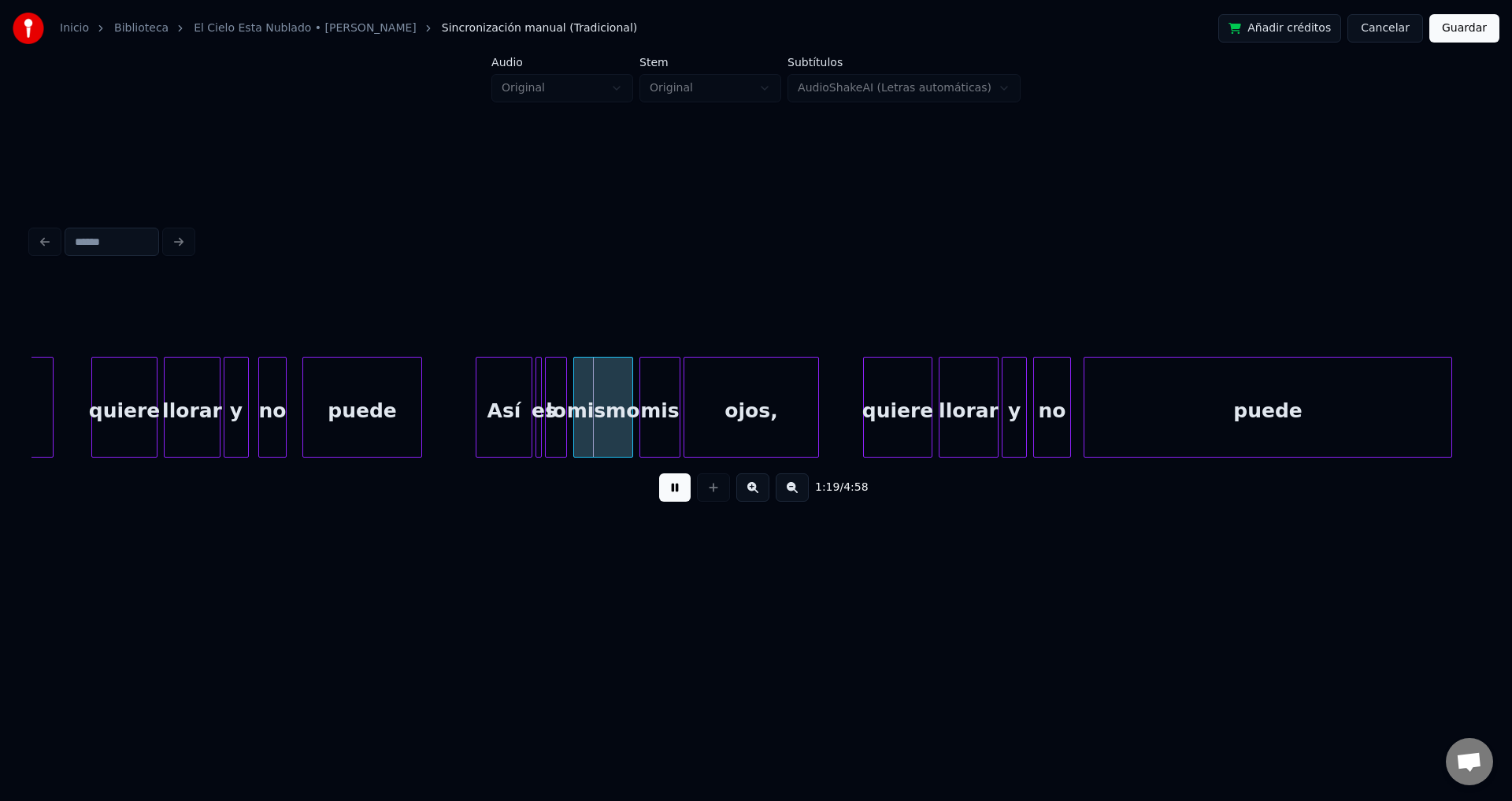
click at [667, 494] on button at bounding box center [674, 487] width 32 height 28
click at [541, 389] on div "es" at bounding box center [544, 411] width 15 height 107
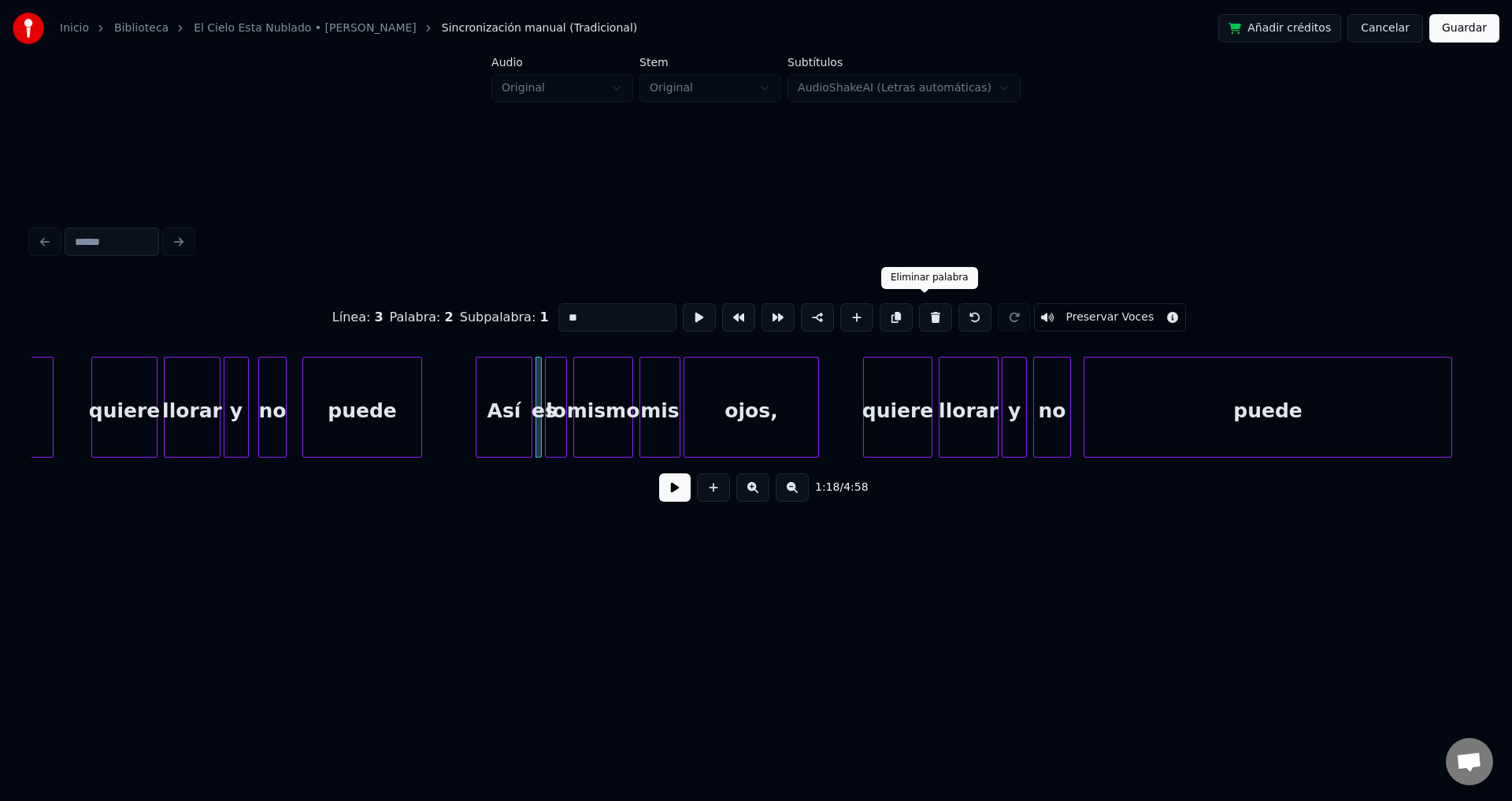
click at [919, 312] on button at bounding box center [935, 316] width 33 height 28
type input "**"
click at [548, 404] on div "lo" at bounding box center [549, 411] width 20 height 107
click at [673, 492] on button at bounding box center [674, 487] width 32 height 28
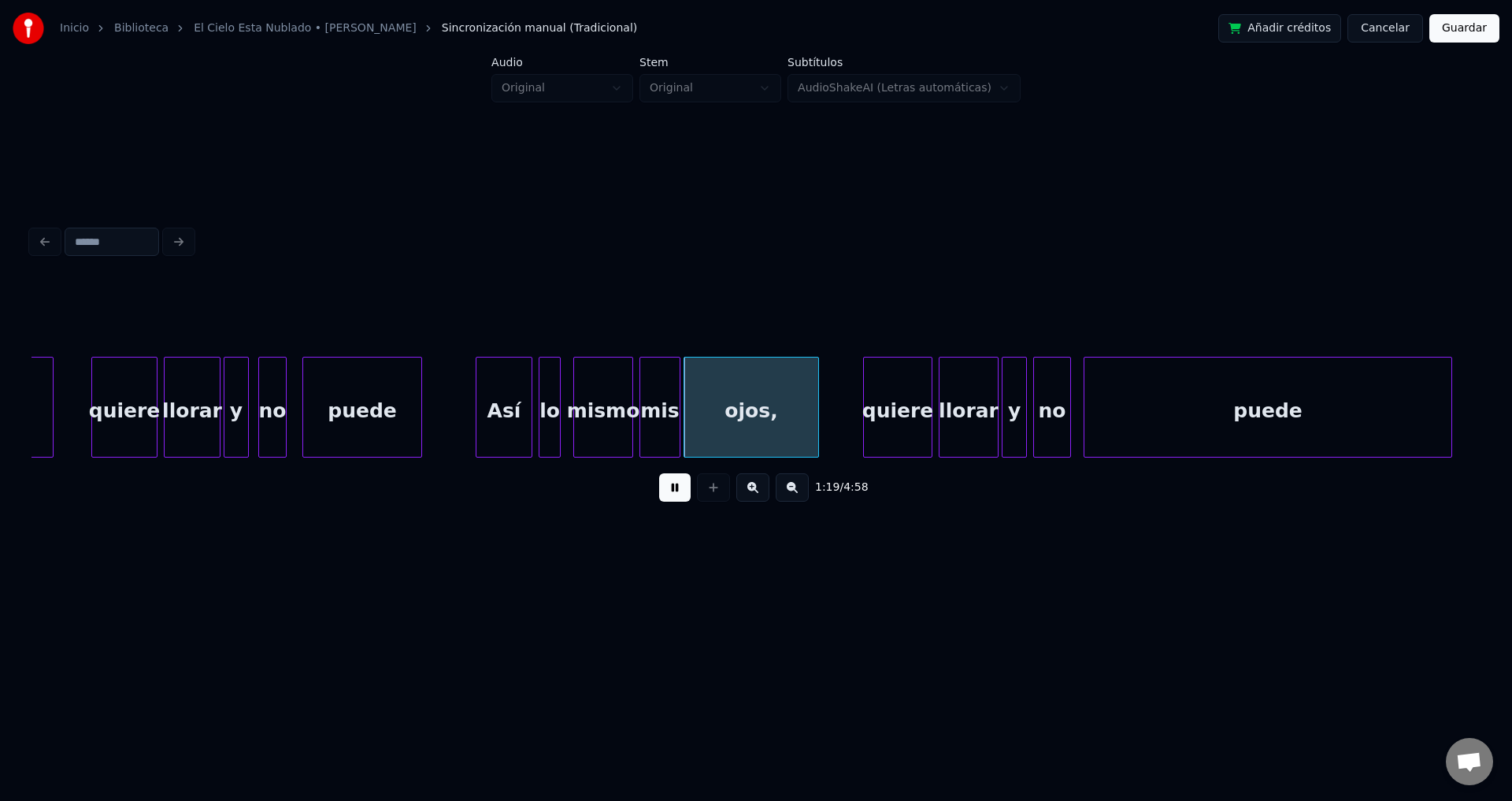
drag, startPoint x: 673, startPoint y: 492, endPoint x: 510, endPoint y: 471, distance: 164.3
click at [672, 492] on button at bounding box center [674, 487] width 32 height 28
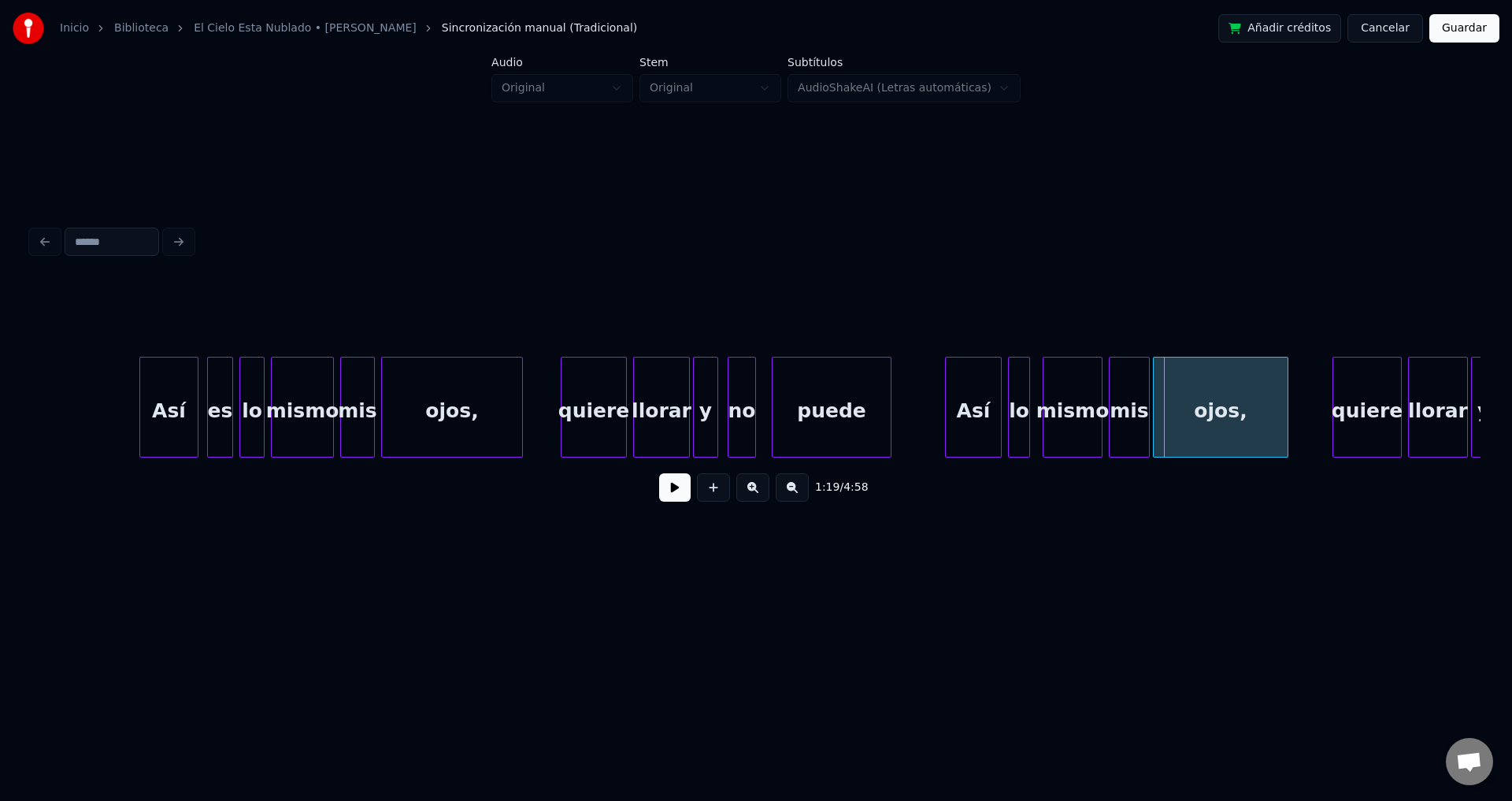
scroll to position [0, 11437]
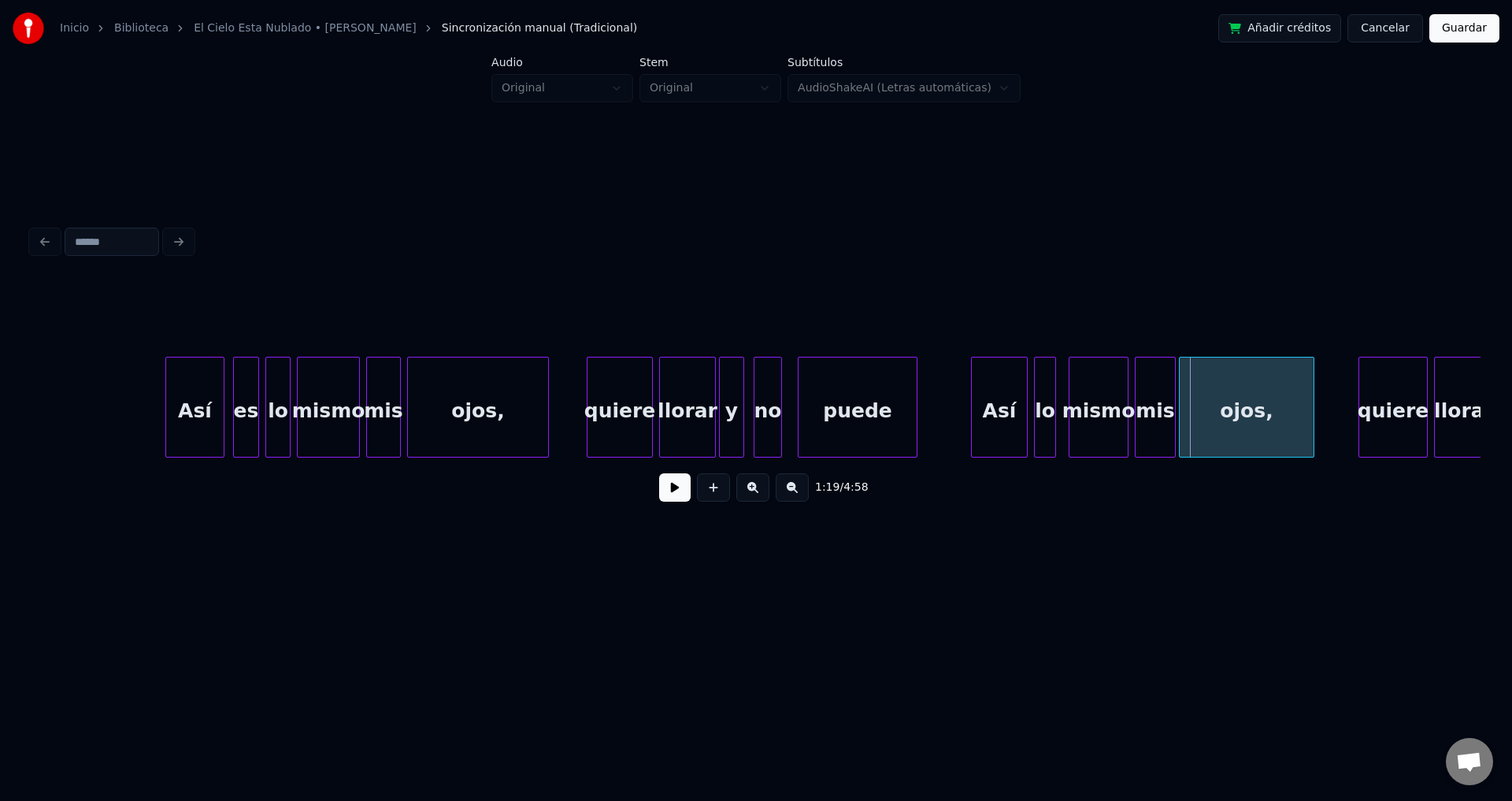
click at [218, 404] on div "Así" at bounding box center [194, 411] width 57 height 107
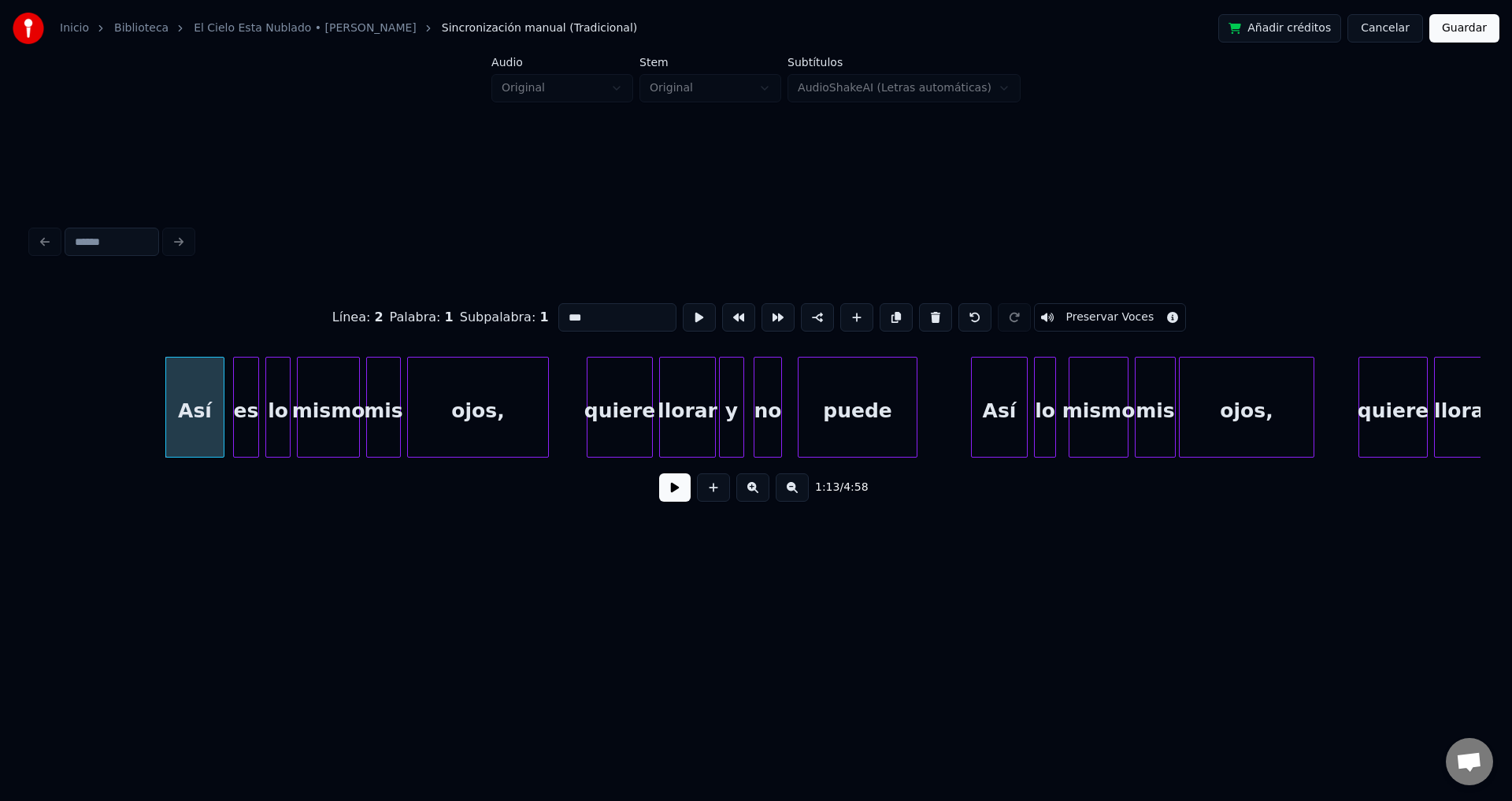
click at [667, 497] on button at bounding box center [674, 487] width 32 height 28
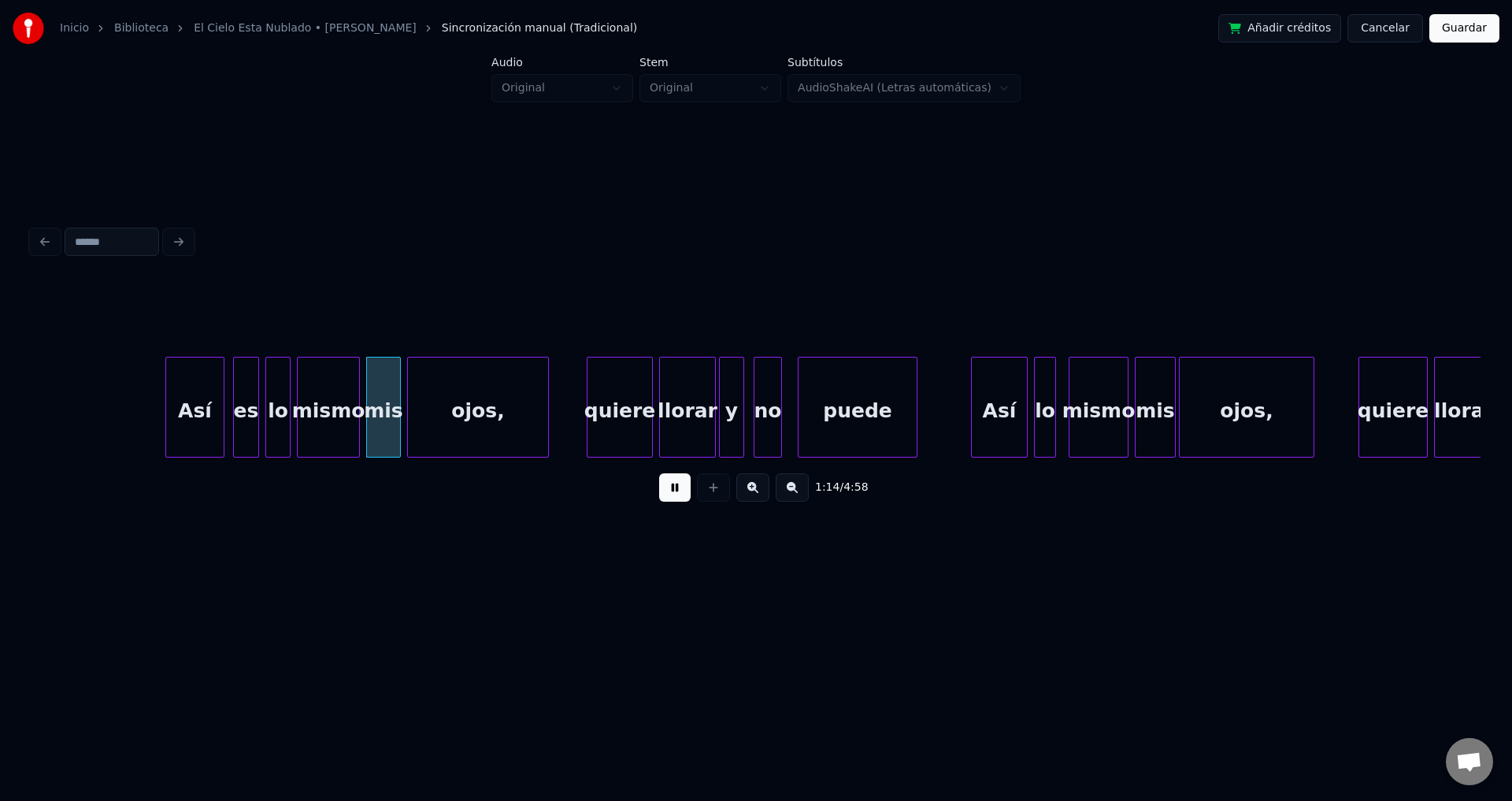
click at [238, 400] on div at bounding box center [236, 407] width 5 height 100
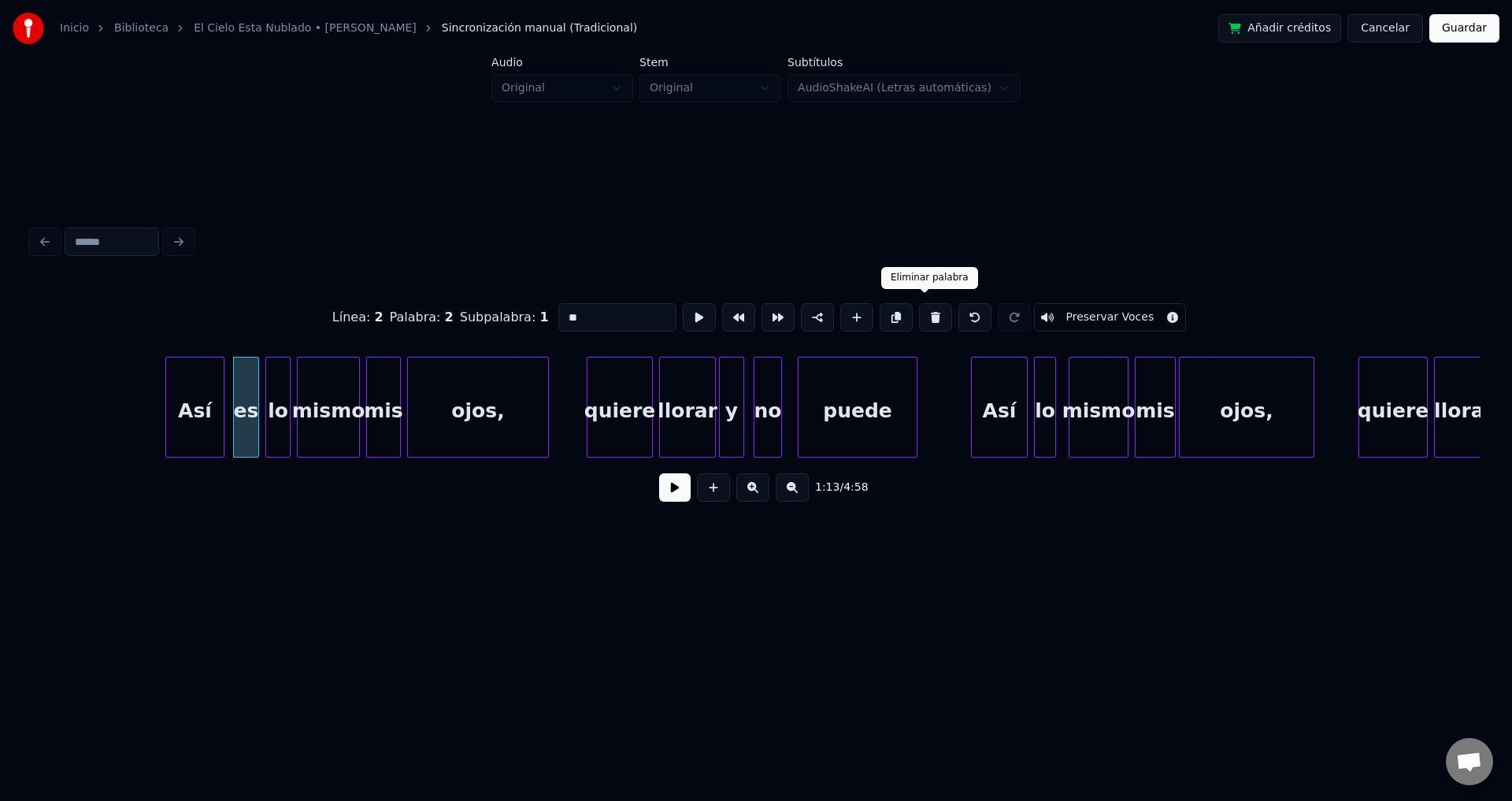
click at [919, 312] on button at bounding box center [935, 316] width 33 height 28
type input "**"
click at [247, 398] on div at bounding box center [244, 407] width 5 height 100
click at [671, 490] on button at bounding box center [674, 487] width 32 height 28
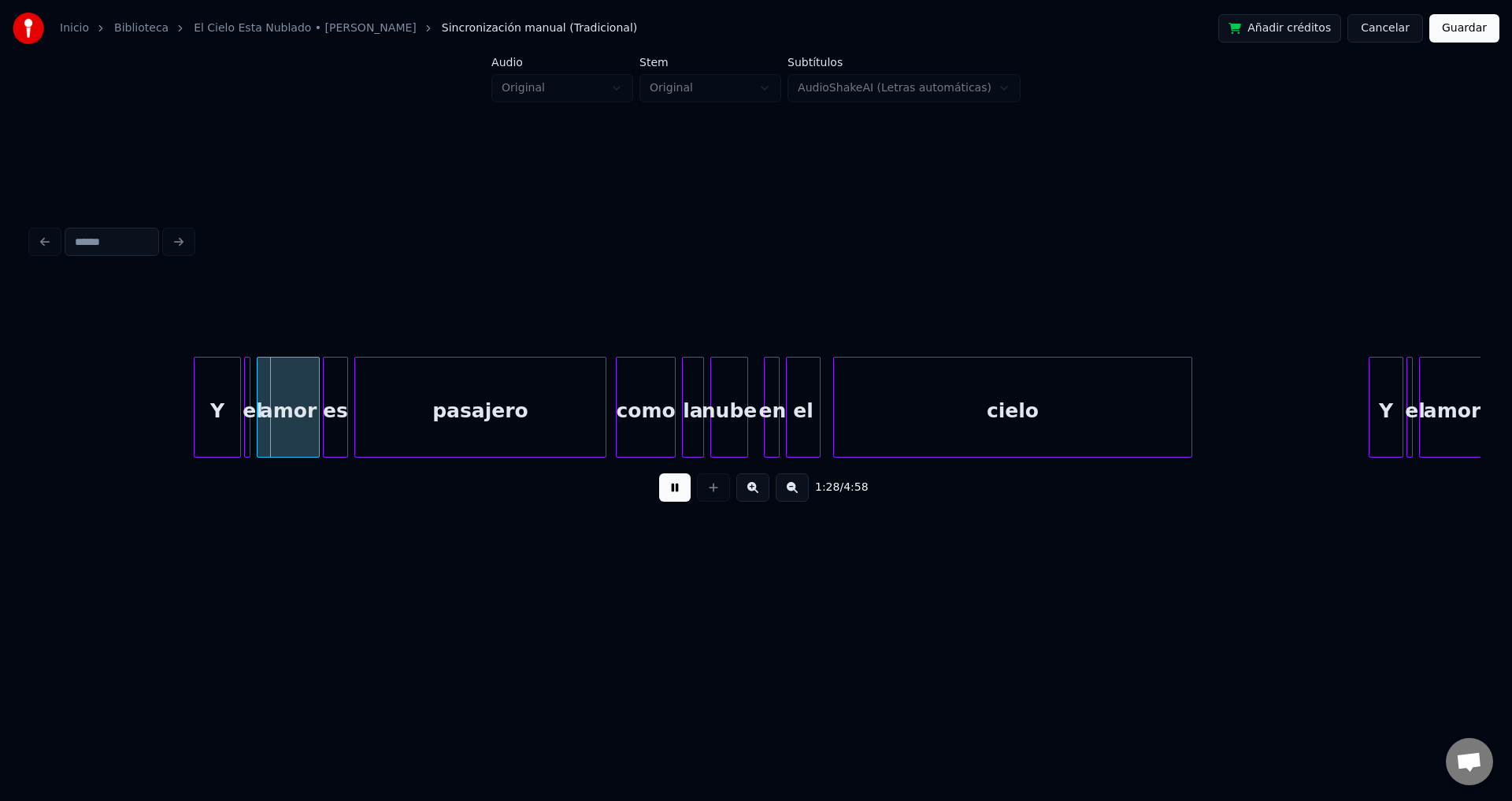
scroll to position [0, 13652]
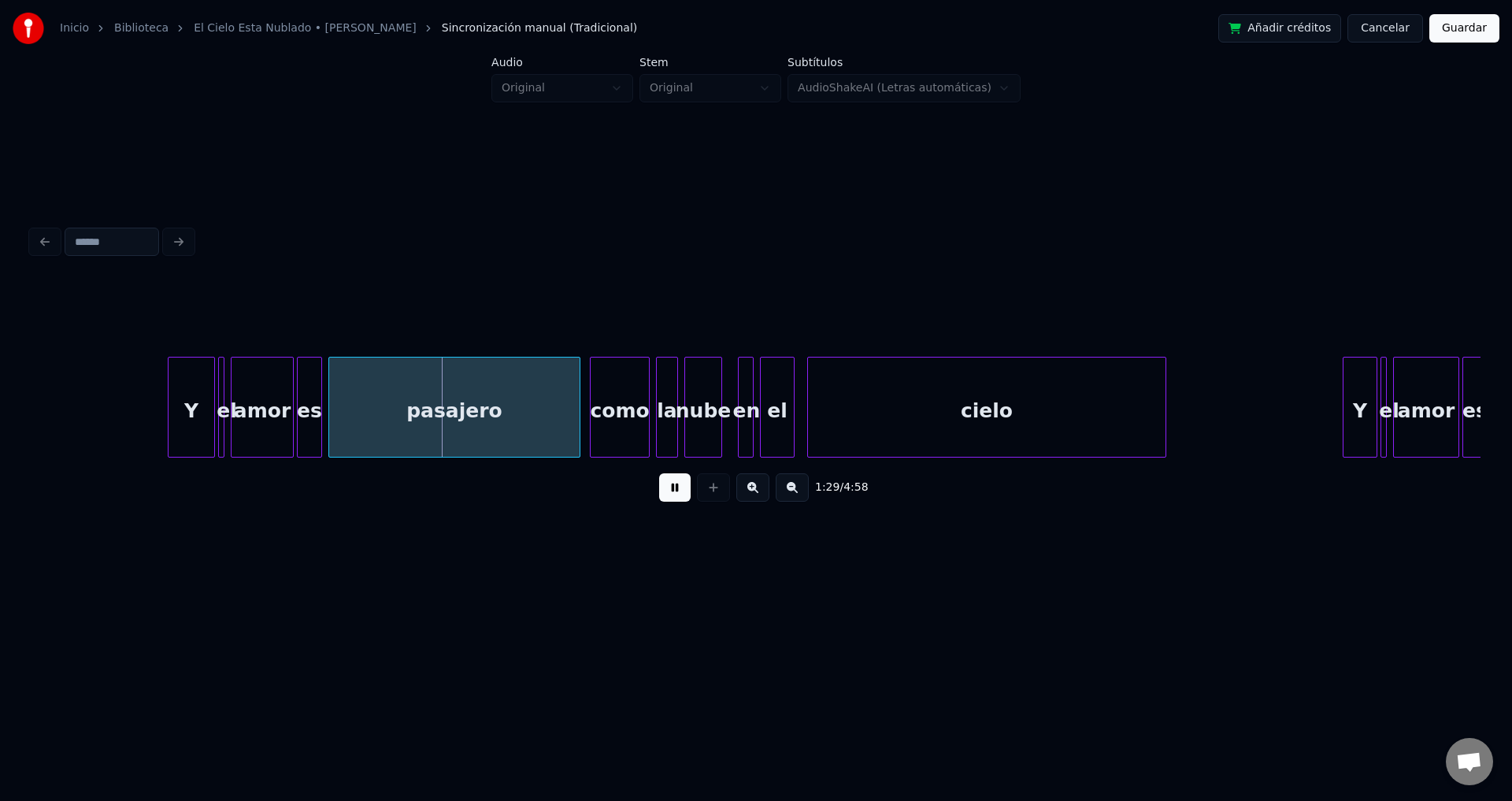
click at [187, 416] on div "Y" at bounding box center [191, 411] width 45 height 107
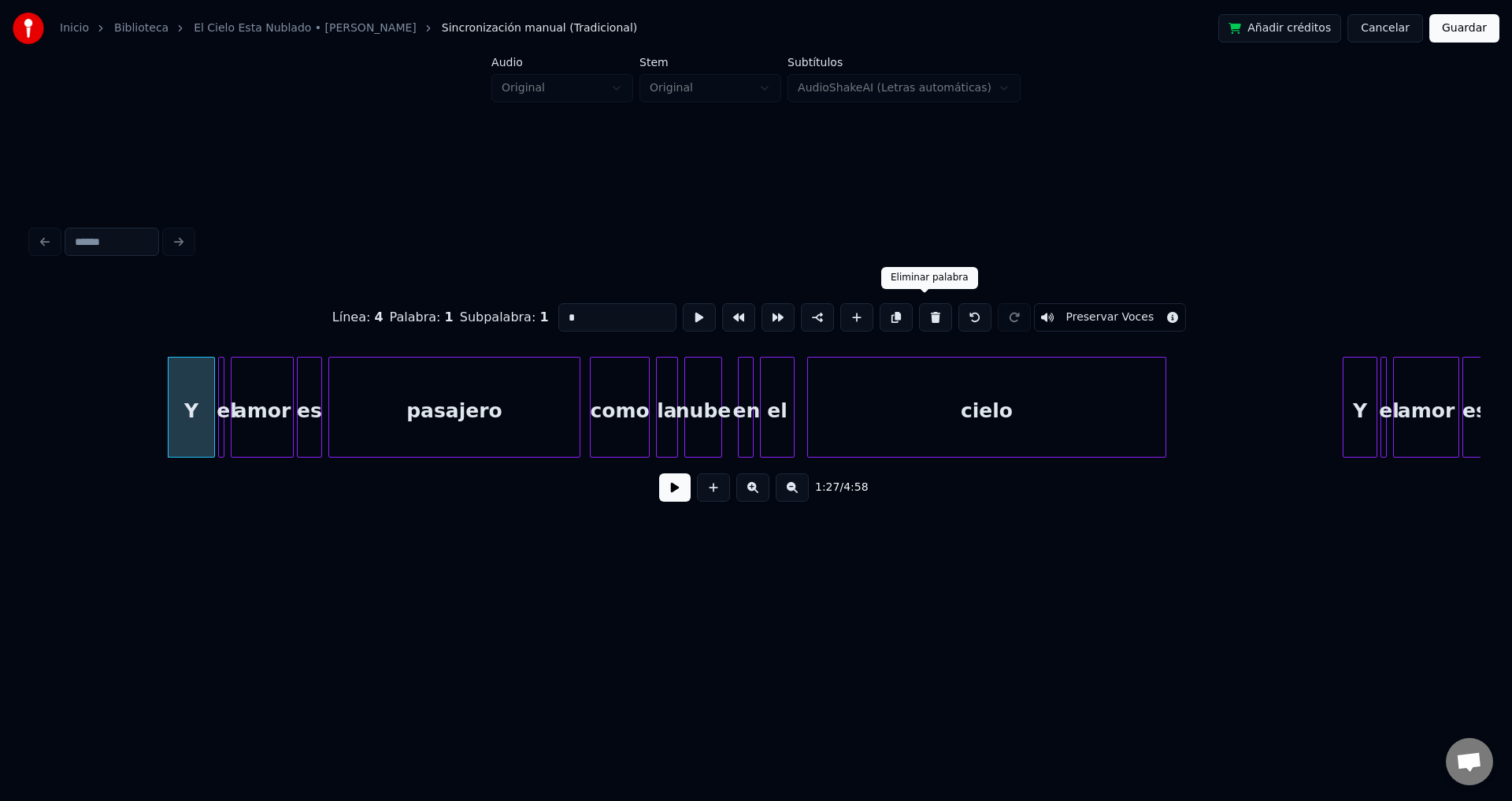
click at [919, 315] on button at bounding box center [935, 316] width 33 height 28
type input "**"
click at [163, 396] on div "el" at bounding box center [165, 407] width 7 height 101
click at [176, 396] on div "el" at bounding box center [171, 411] width 15 height 107
click at [216, 397] on div at bounding box center [213, 407] width 5 height 100
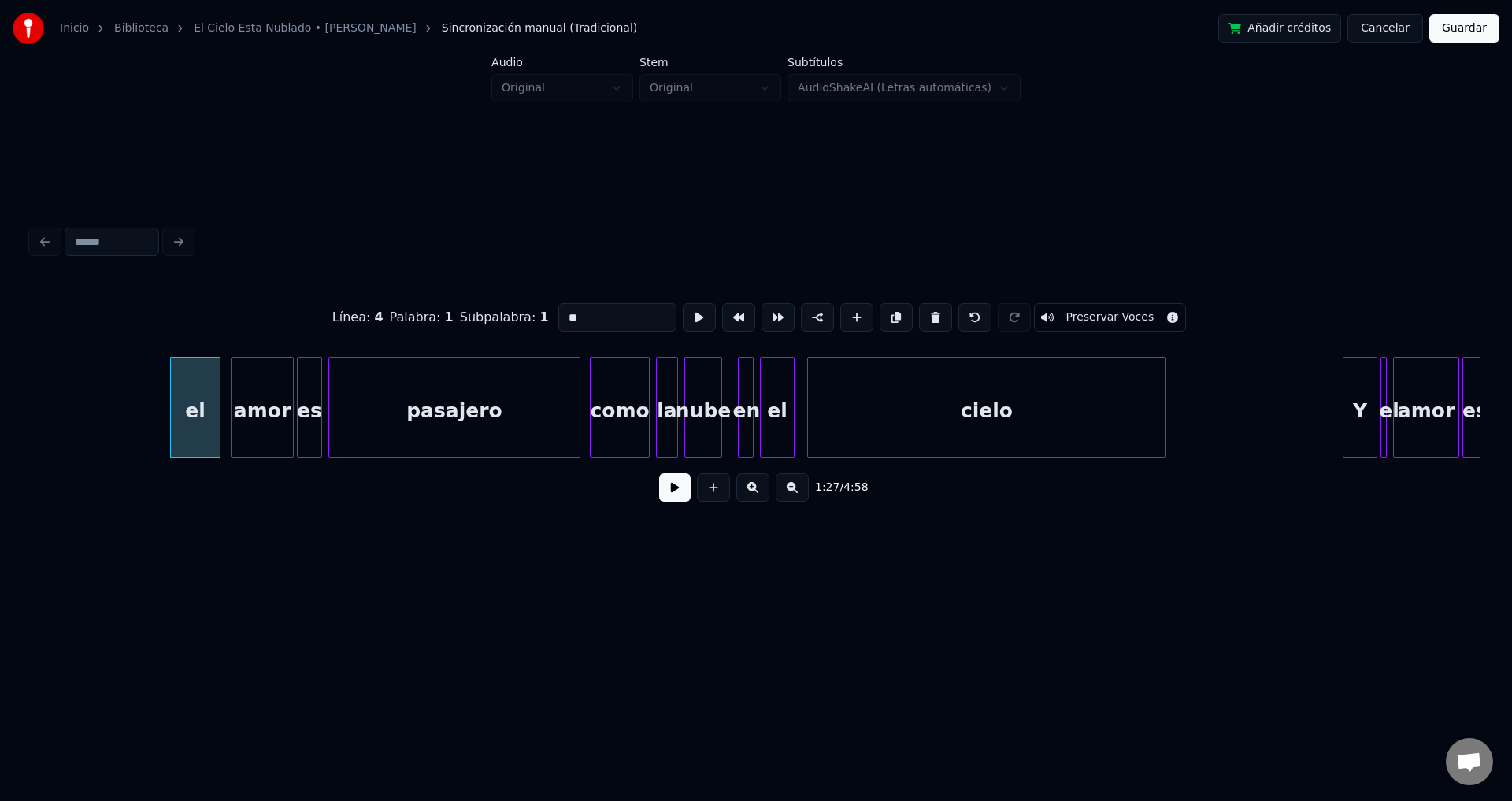
click at [671, 491] on button at bounding box center [674, 487] width 32 height 28
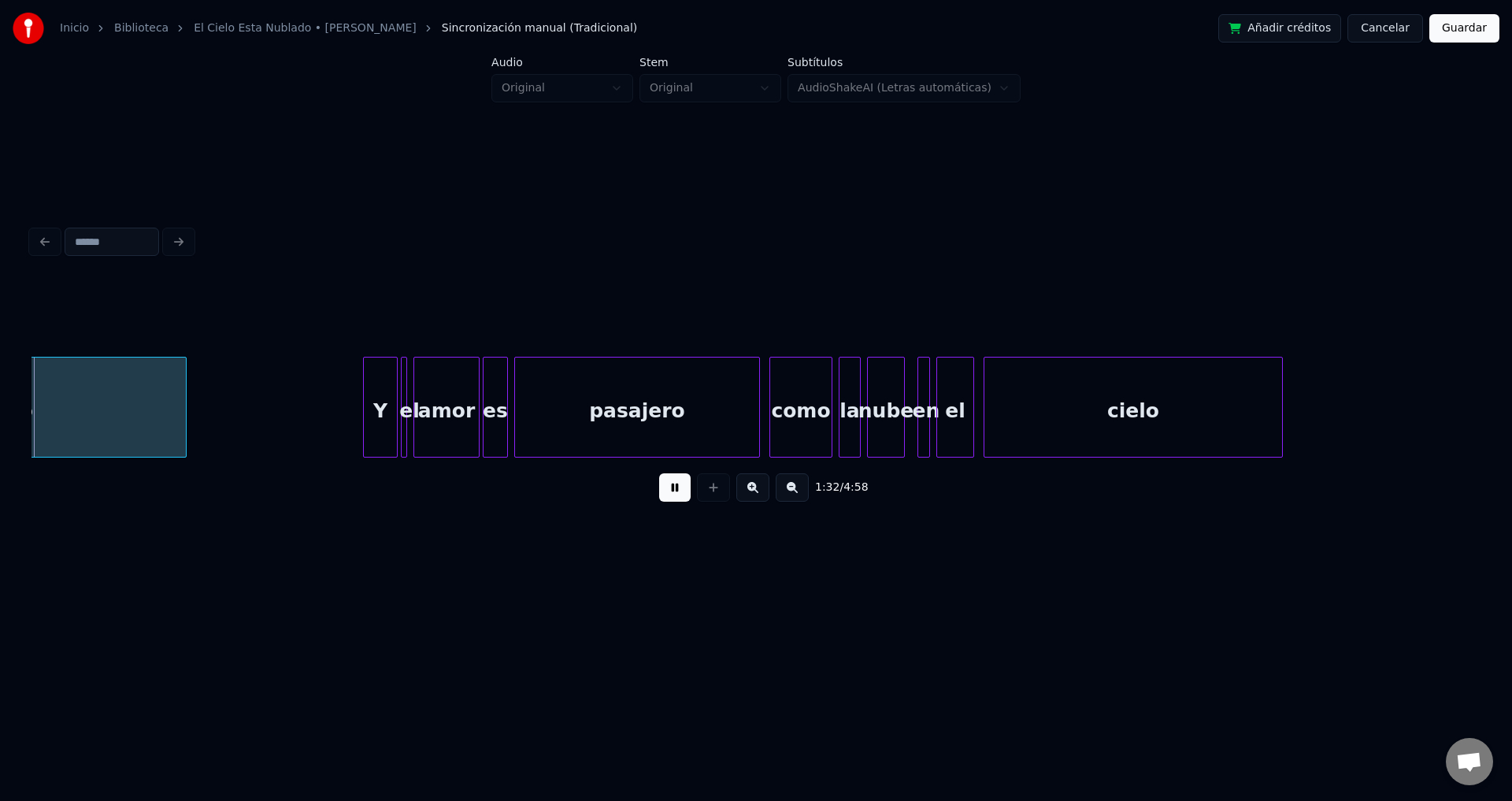
scroll to position [0, 14641]
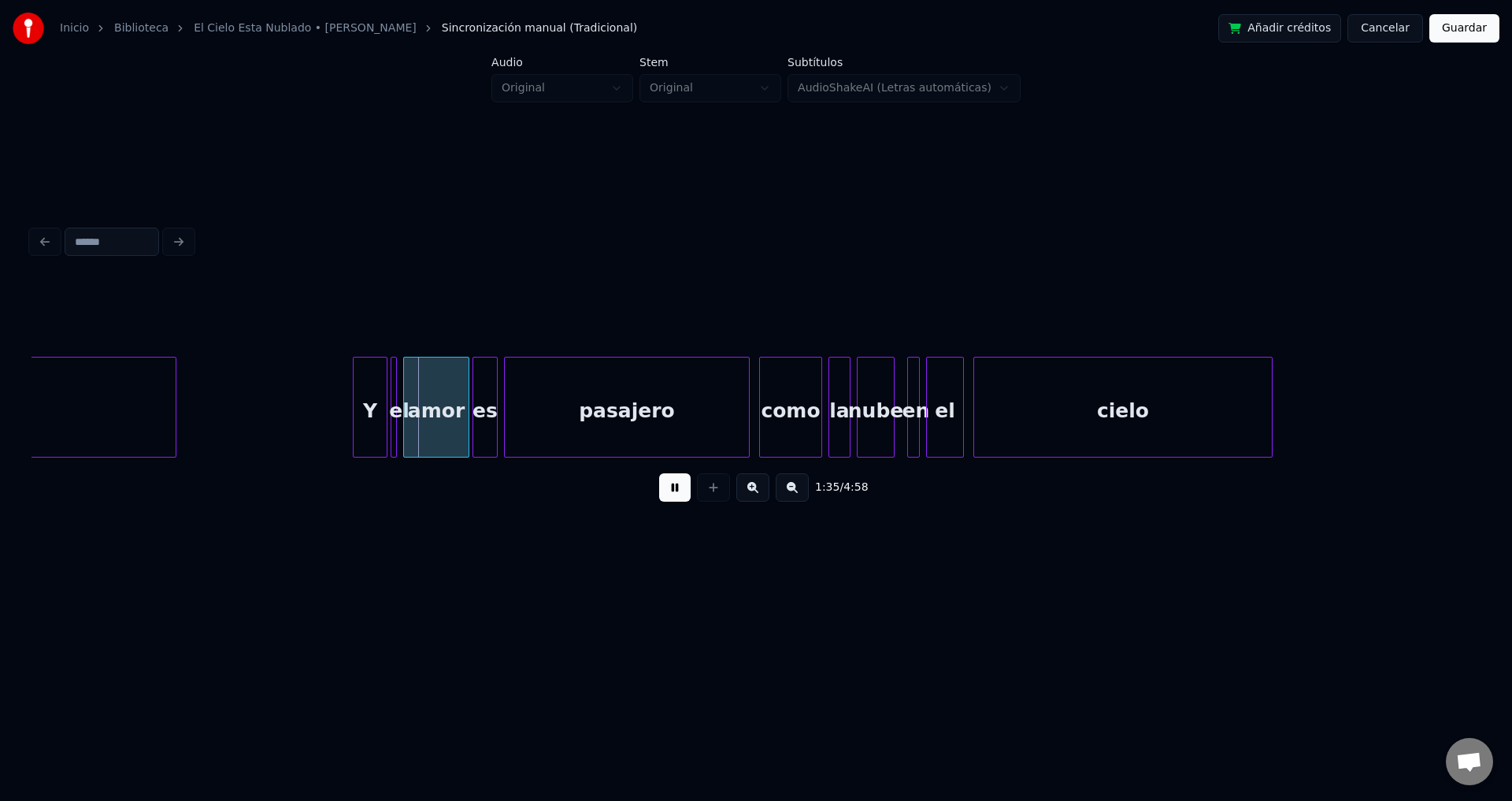
click at [362, 409] on div "Y" at bounding box center [371, 411] width 33 height 107
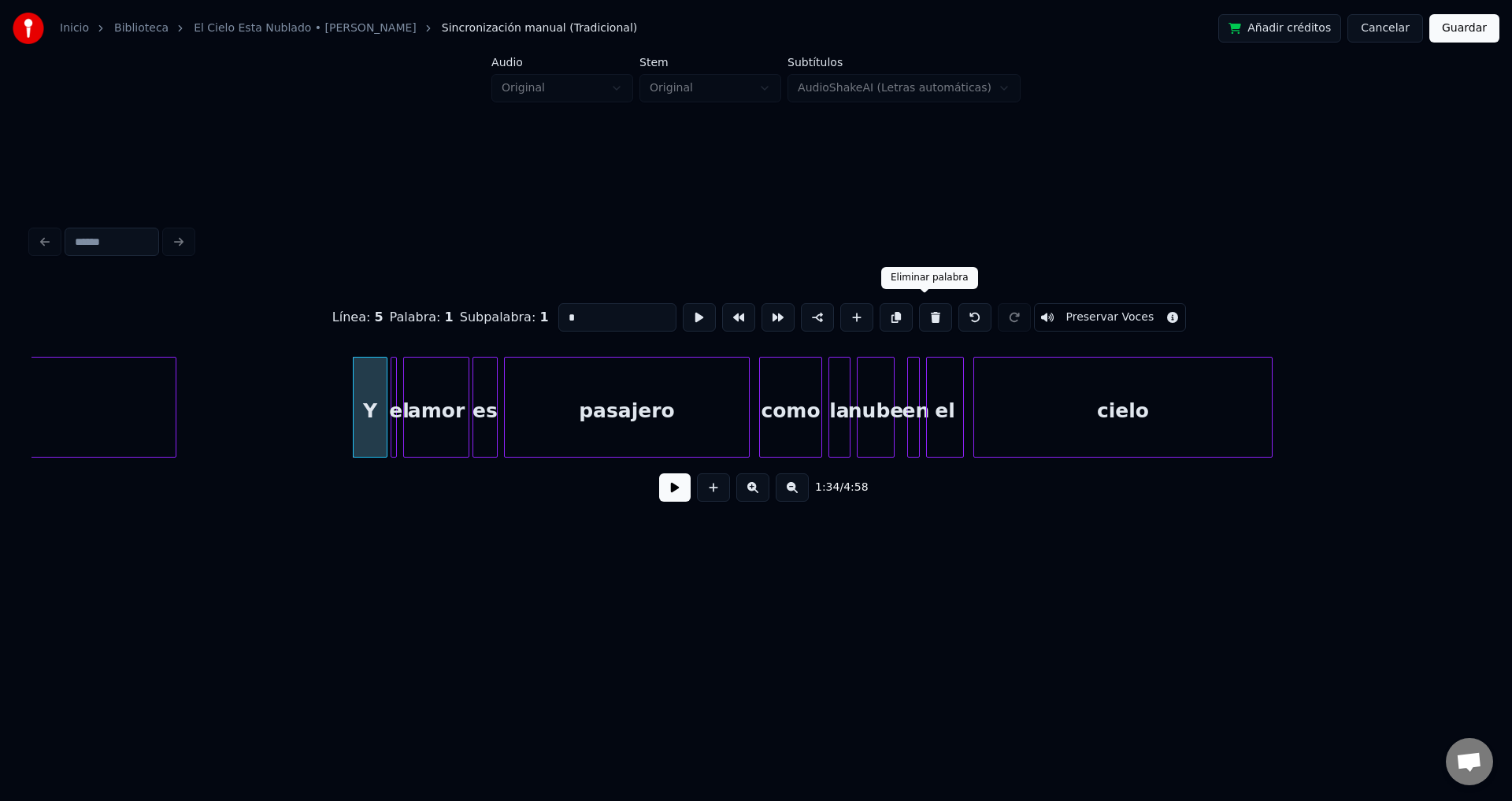
click at [929, 312] on button at bounding box center [935, 316] width 33 height 28
type input "**"
click at [355, 400] on div "el" at bounding box center [375, 407] width 42 height 101
click at [671, 491] on button at bounding box center [674, 487] width 32 height 28
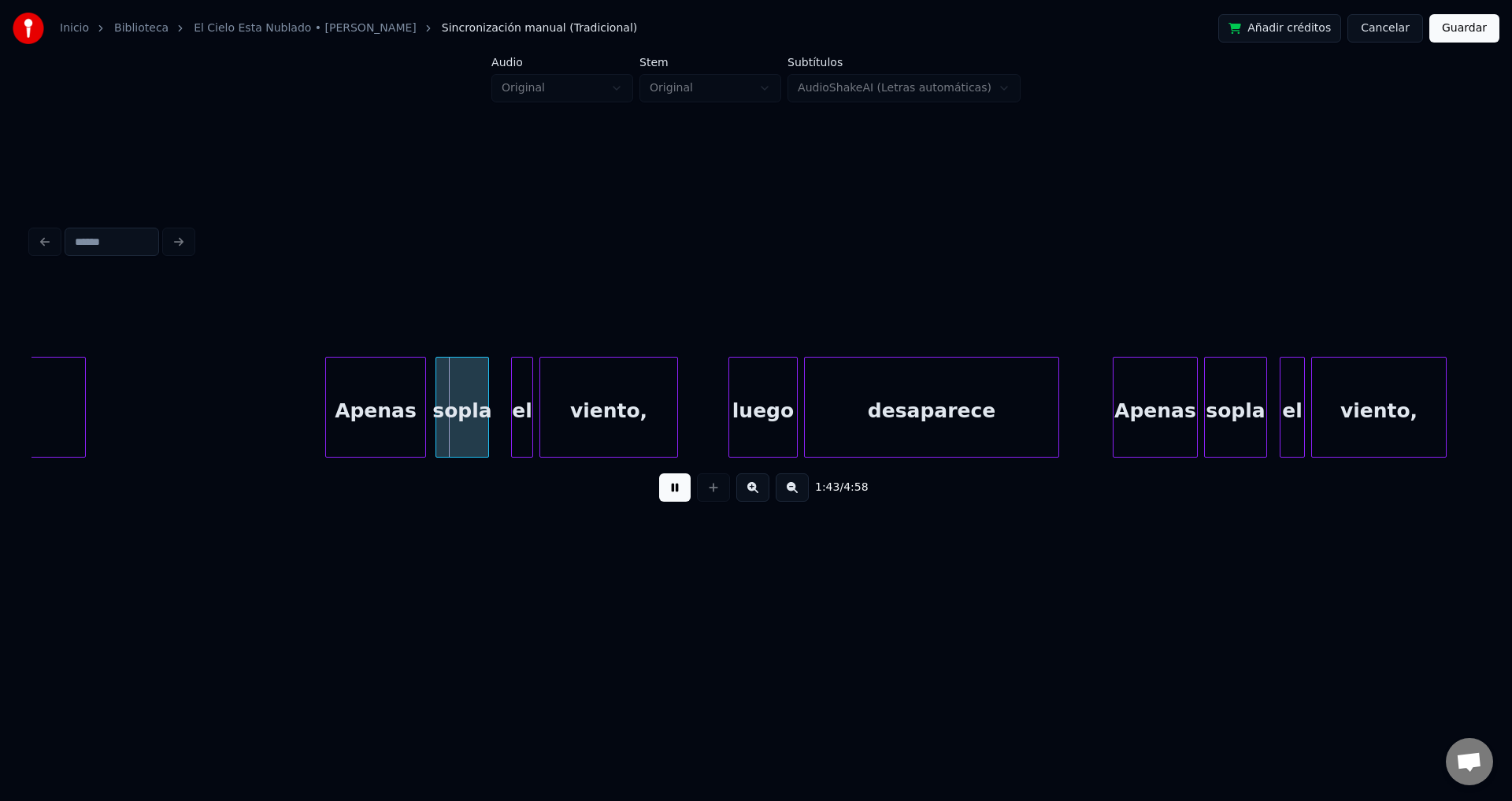
scroll to position [0, 16022]
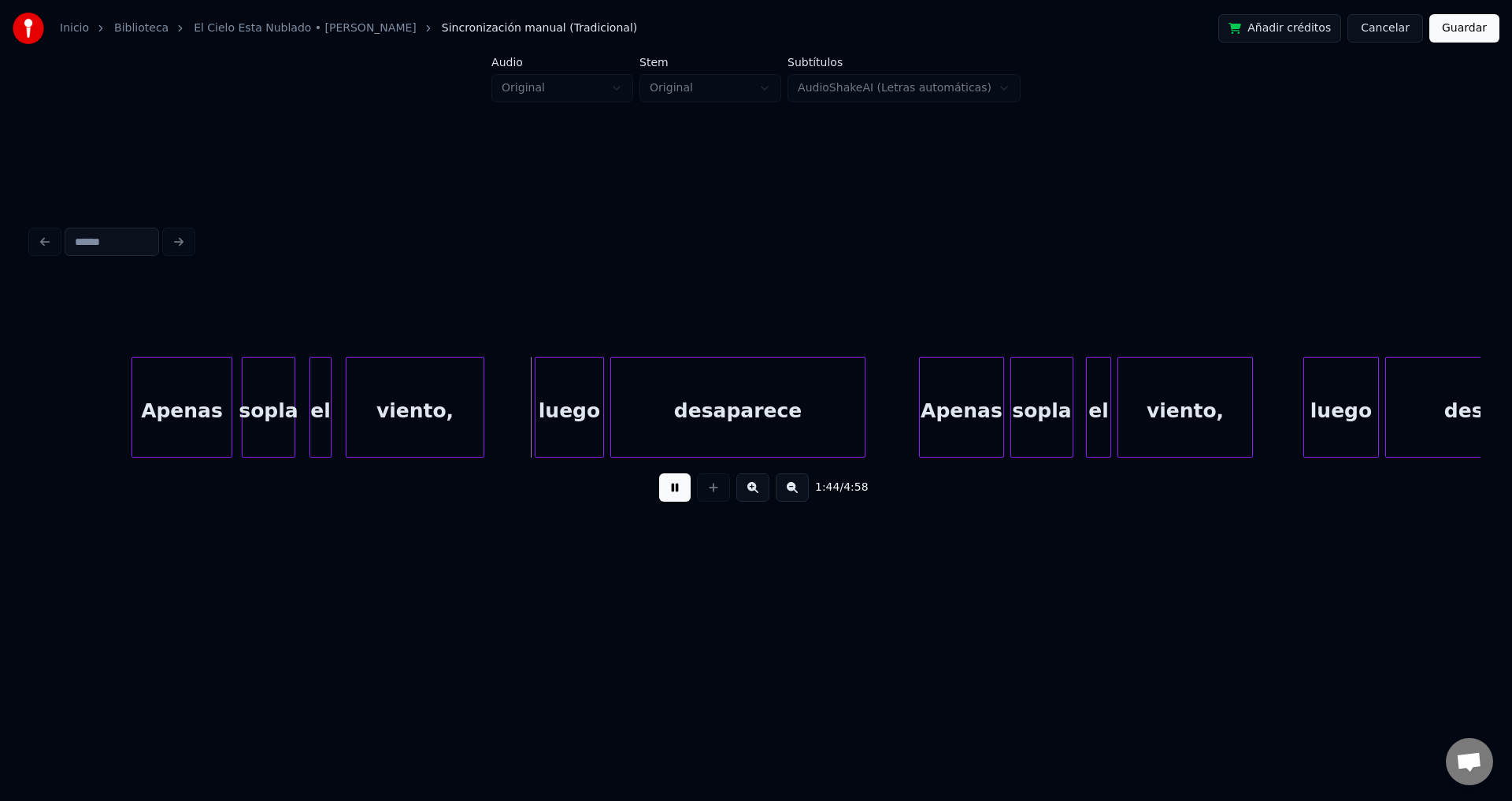
click at [320, 401] on div "el" at bounding box center [320, 411] width 20 height 107
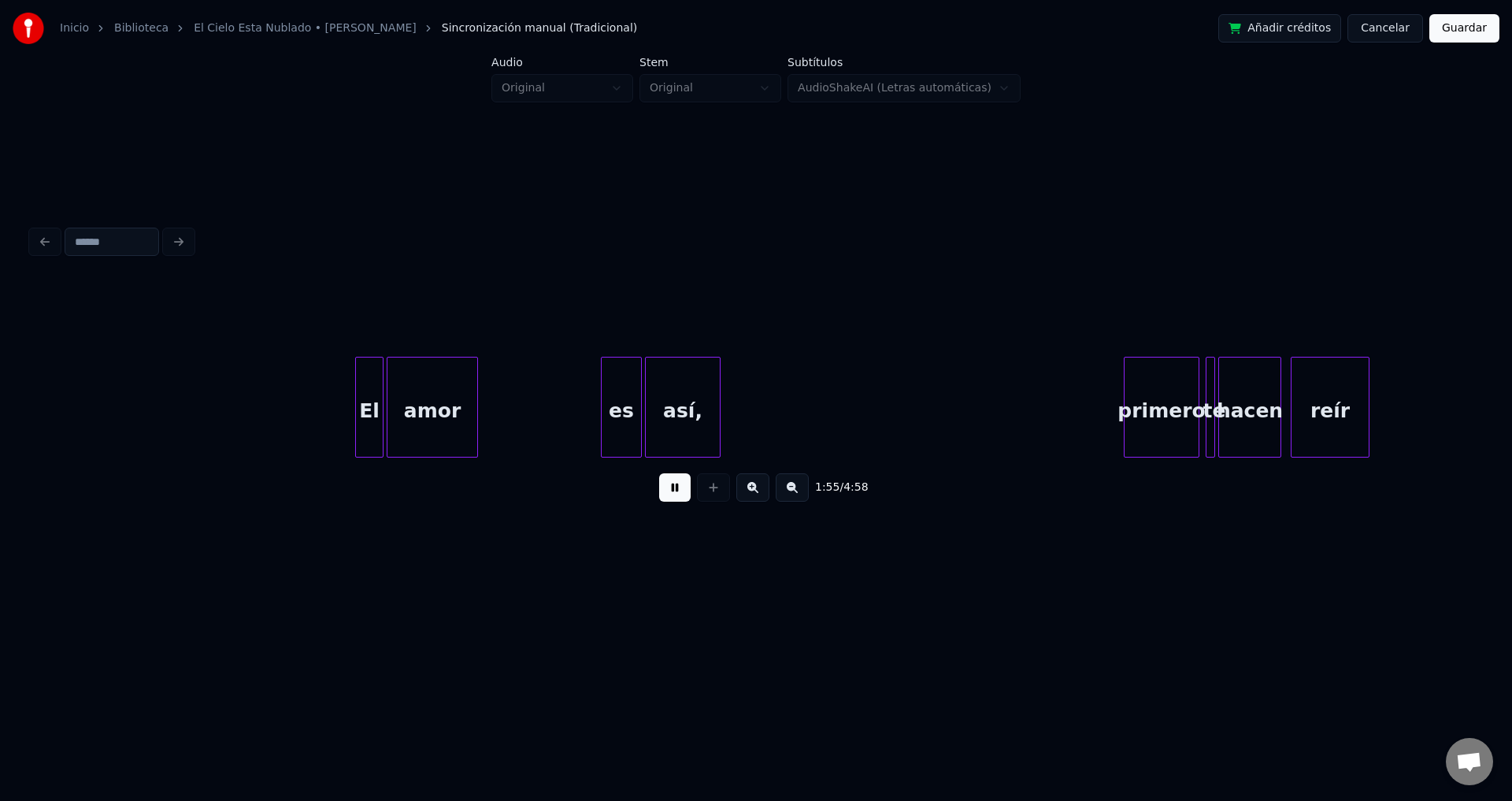
scroll to position [0, 18288]
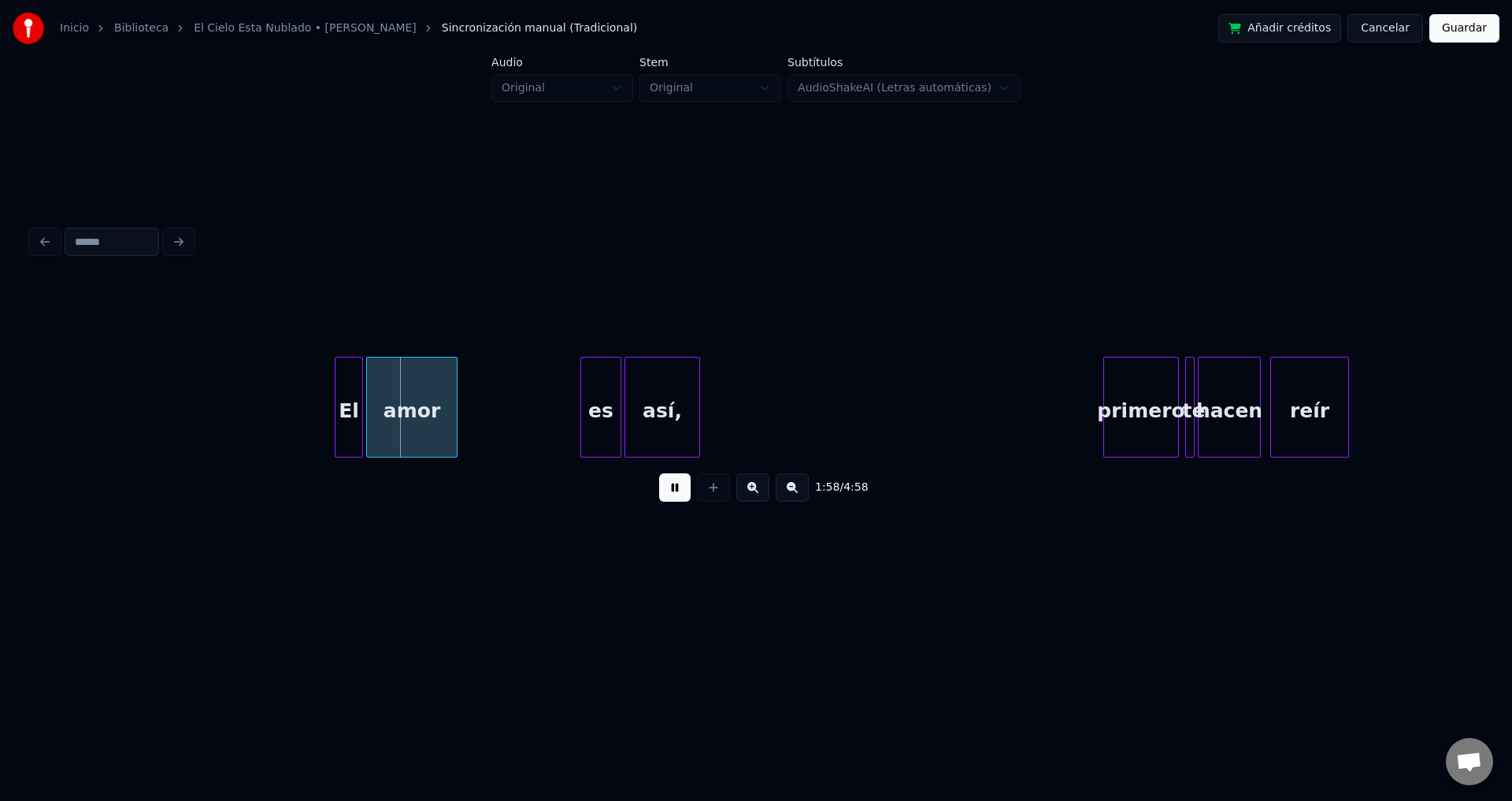
click at [1115, 399] on div "primero" at bounding box center [1141, 411] width 74 height 107
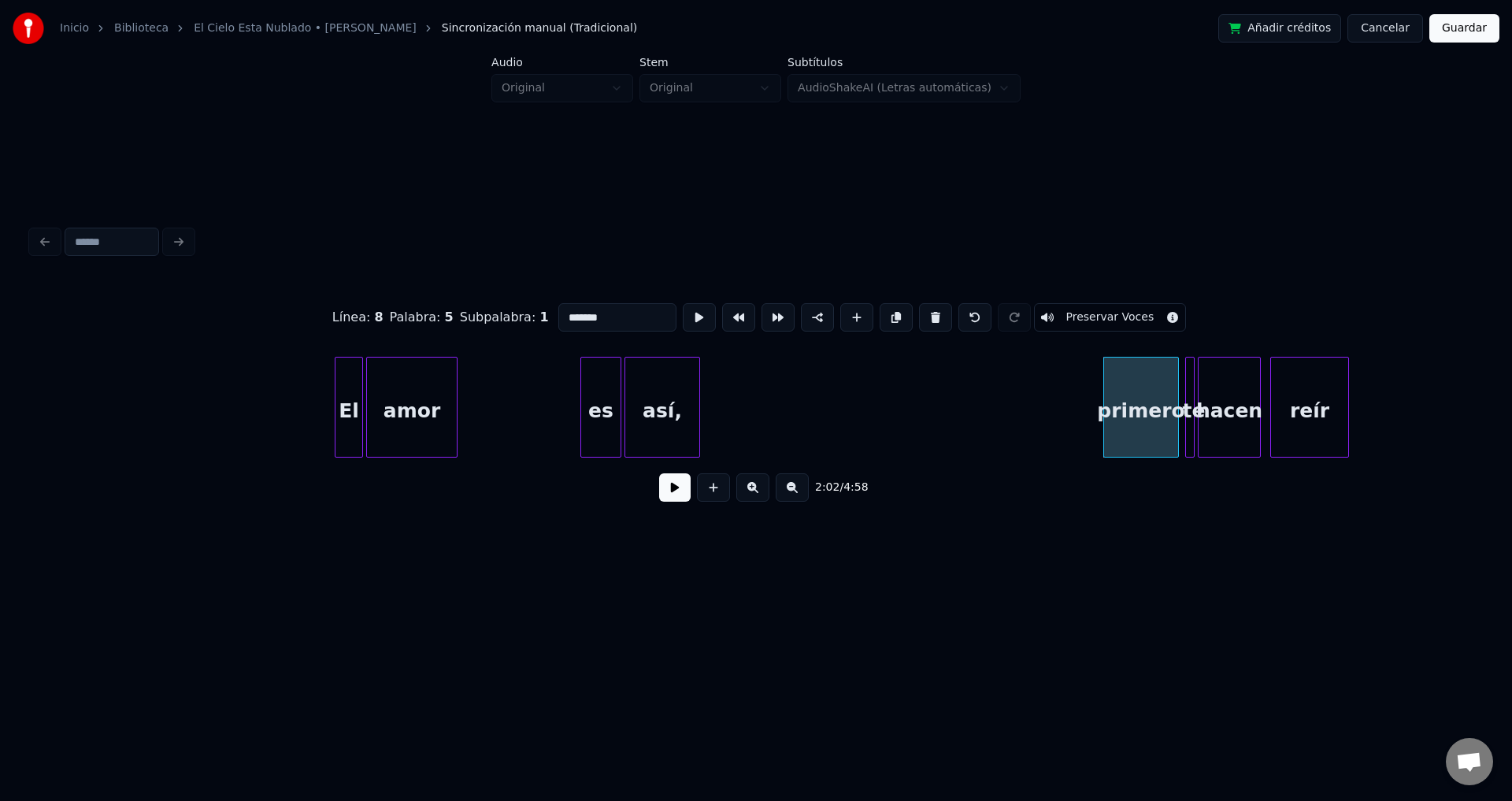
click at [671, 491] on button at bounding box center [674, 487] width 32 height 28
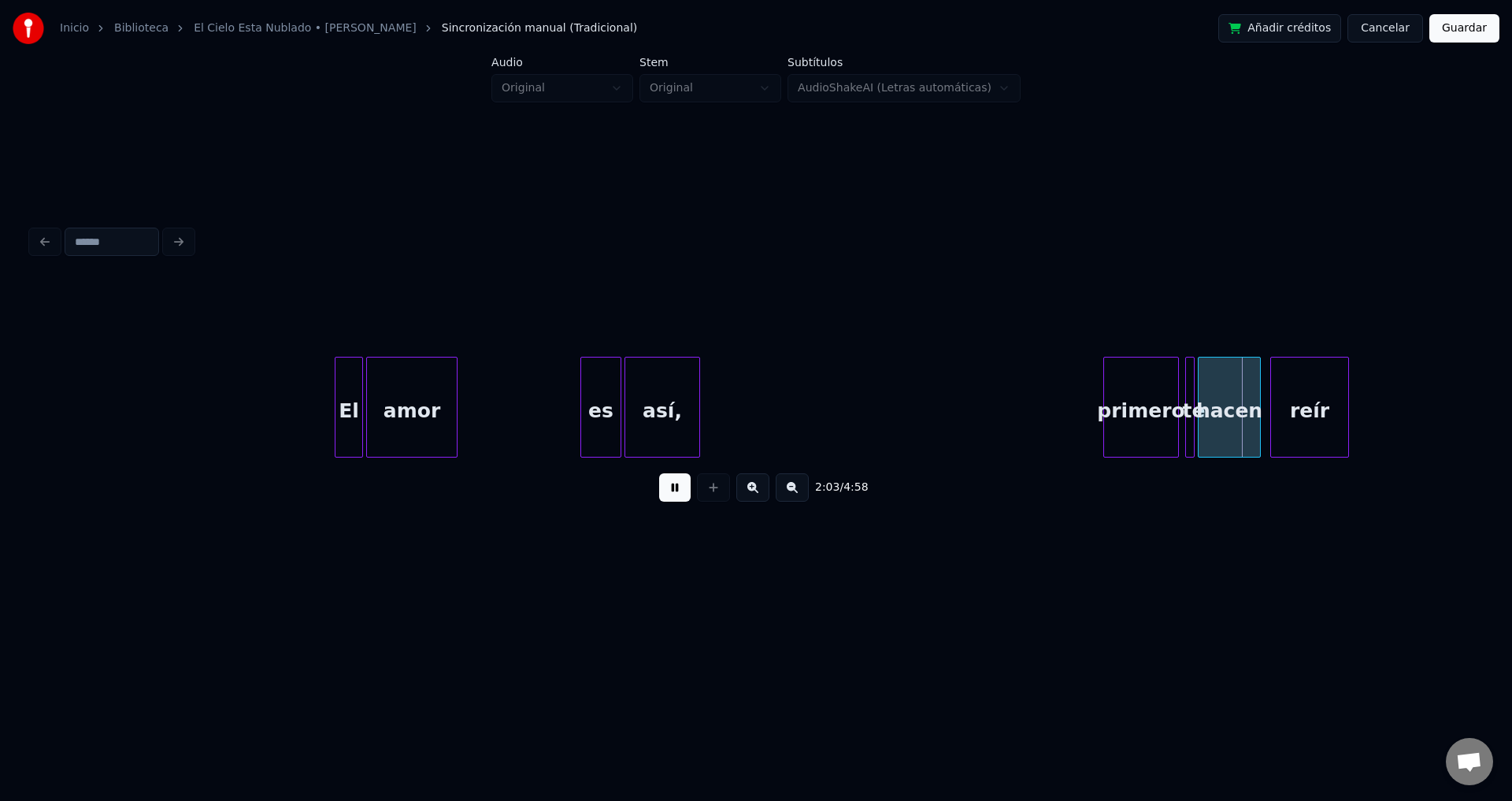
click at [676, 493] on button at bounding box center [674, 487] width 32 height 28
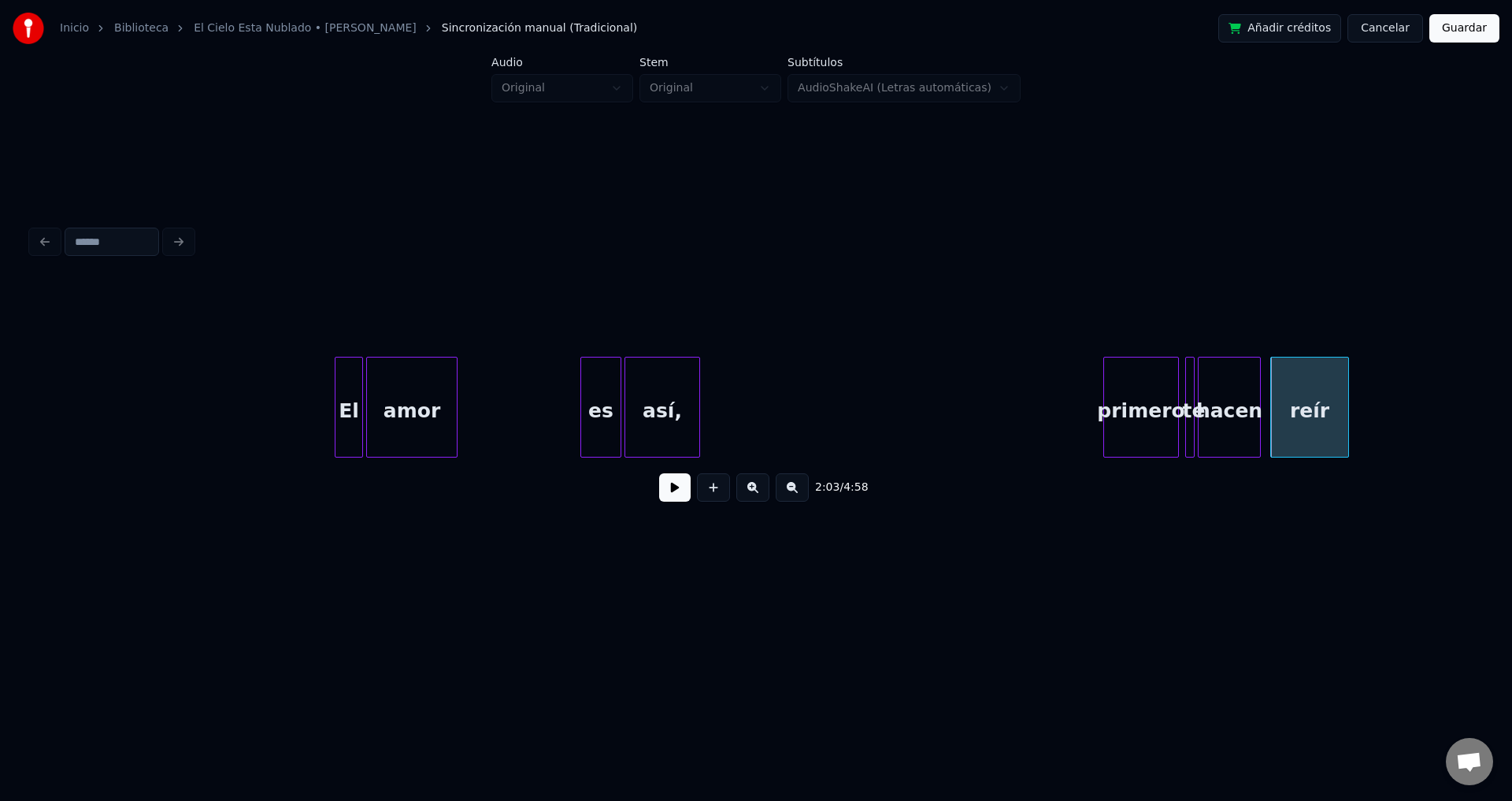
click at [346, 383] on div "El" at bounding box center [349, 411] width 27 height 107
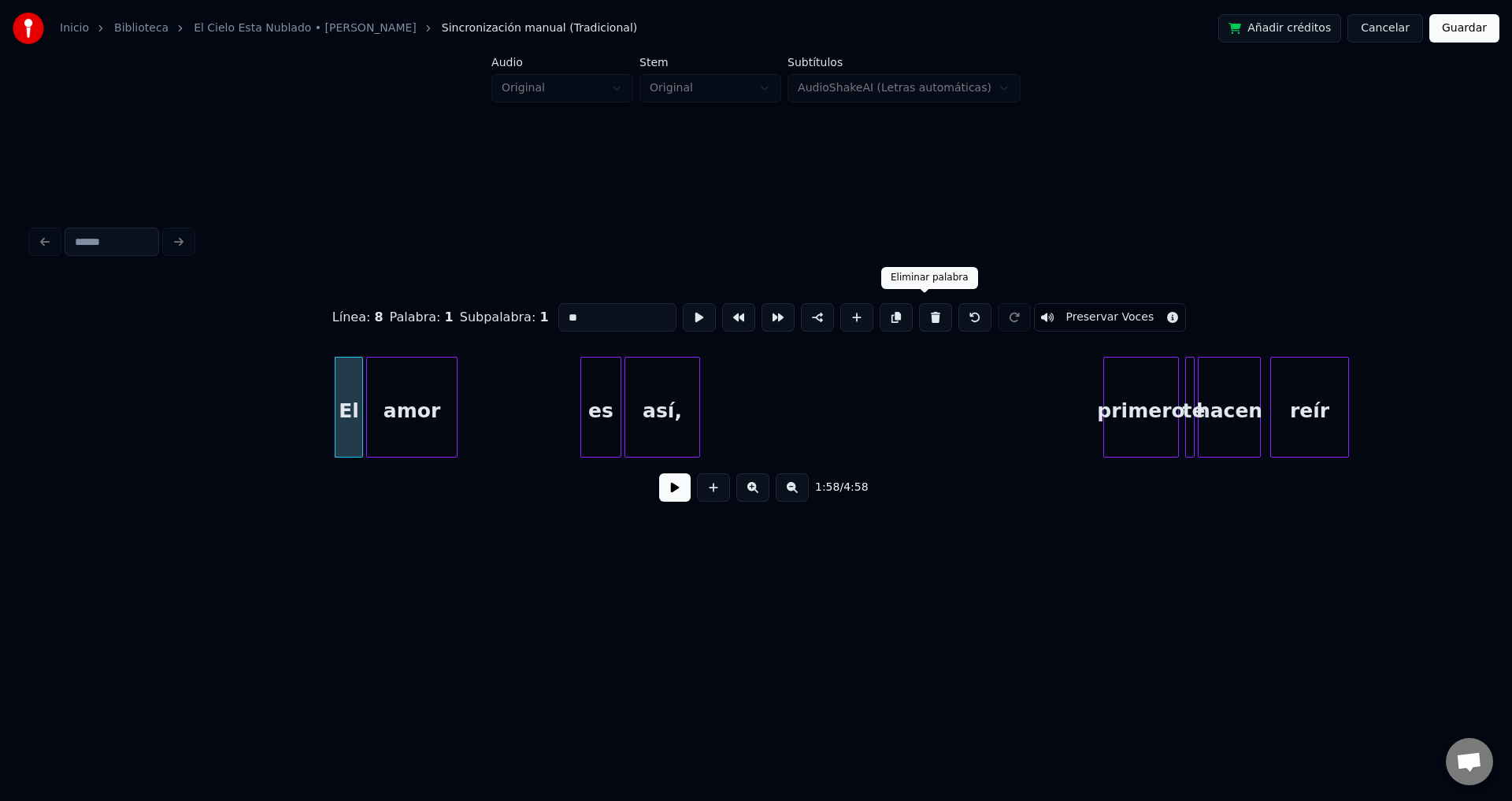
click at [919, 313] on button at bounding box center [935, 316] width 33 height 28
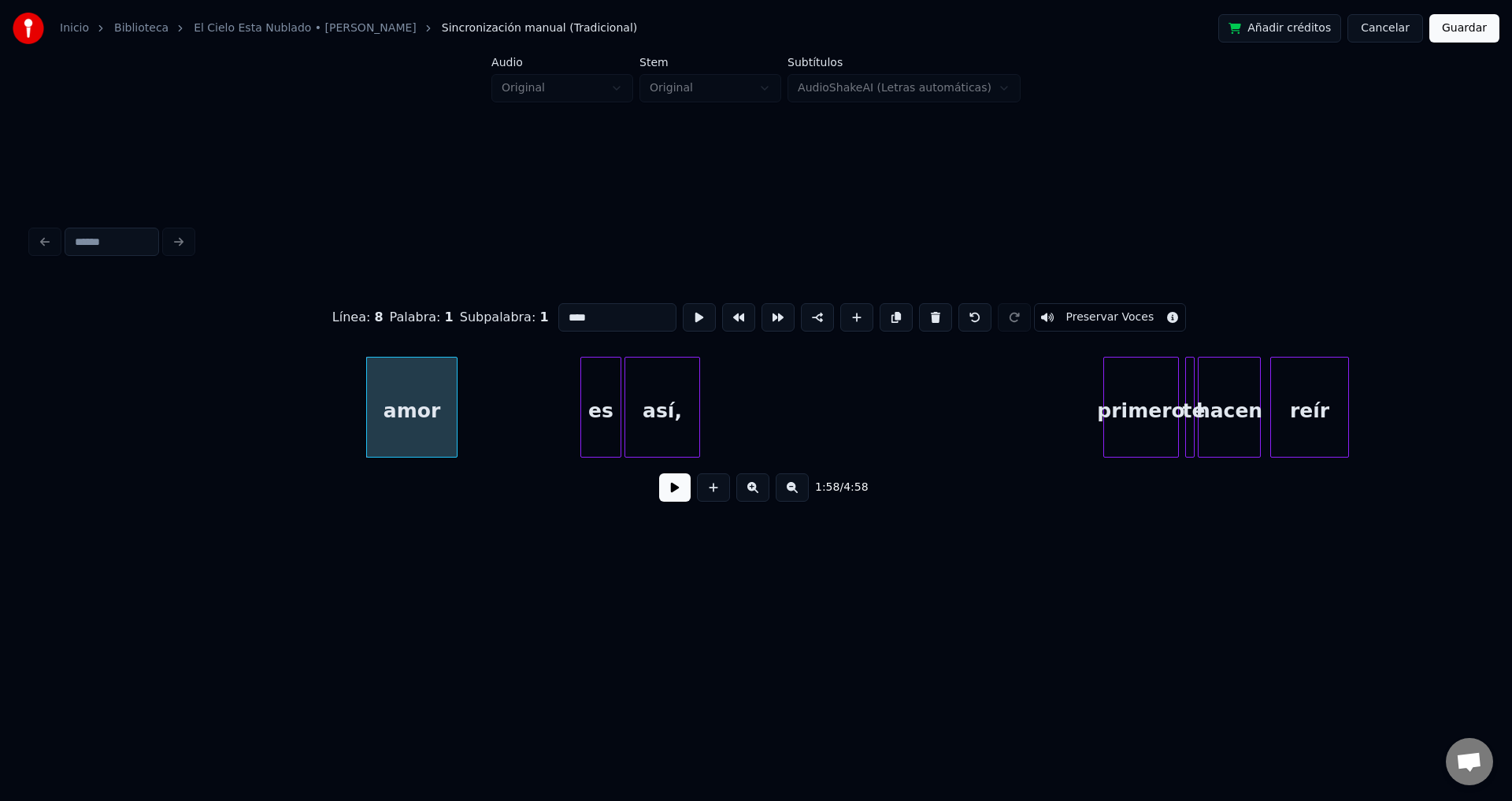
click at [919, 313] on button at bounding box center [935, 316] width 33 height 28
click at [919, 312] on button at bounding box center [935, 316] width 33 height 28
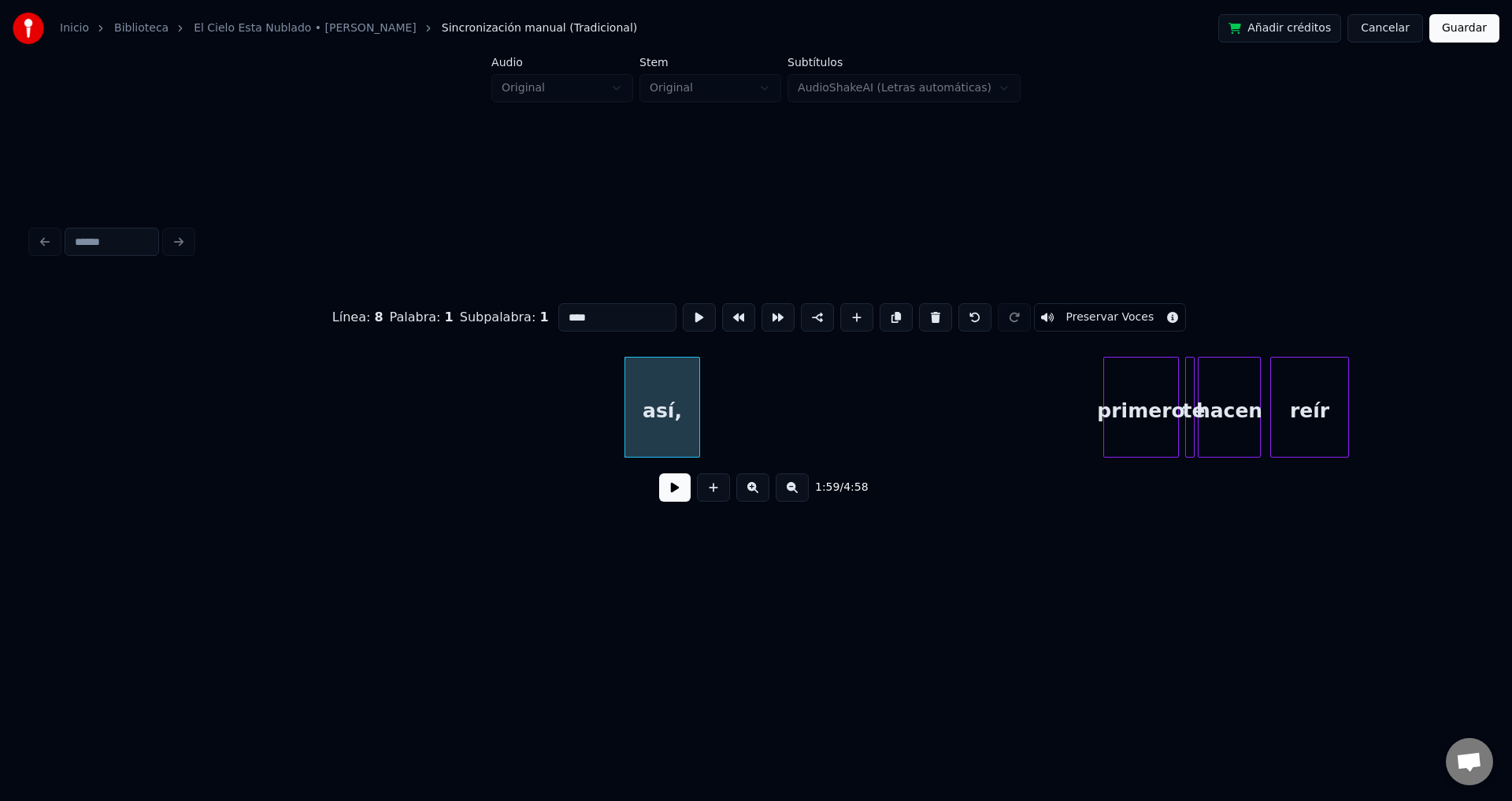
click at [919, 312] on button at bounding box center [935, 316] width 33 height 28
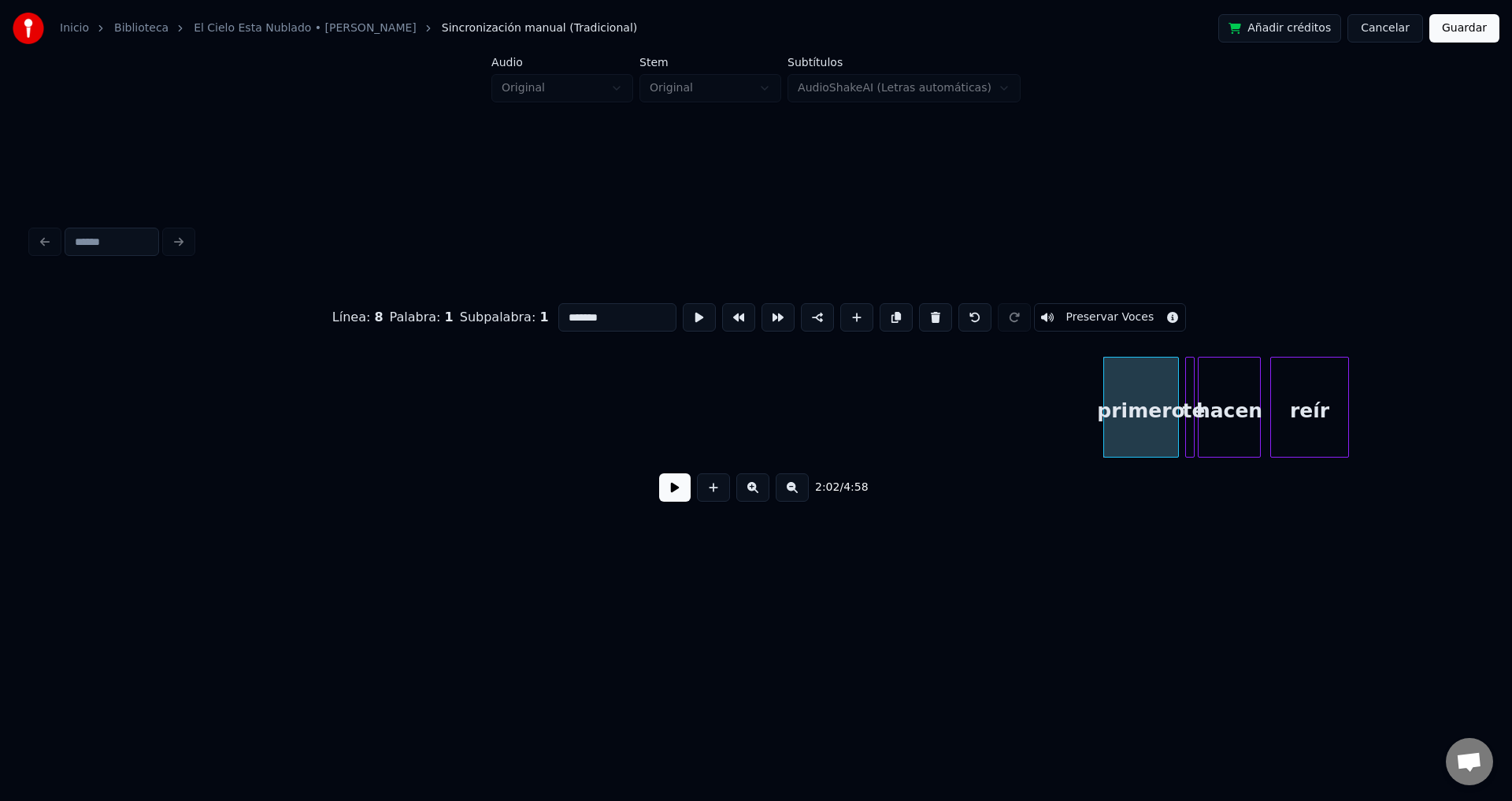
click at [919, 312] on button at bounding box center [935, 316] width 33 height 28
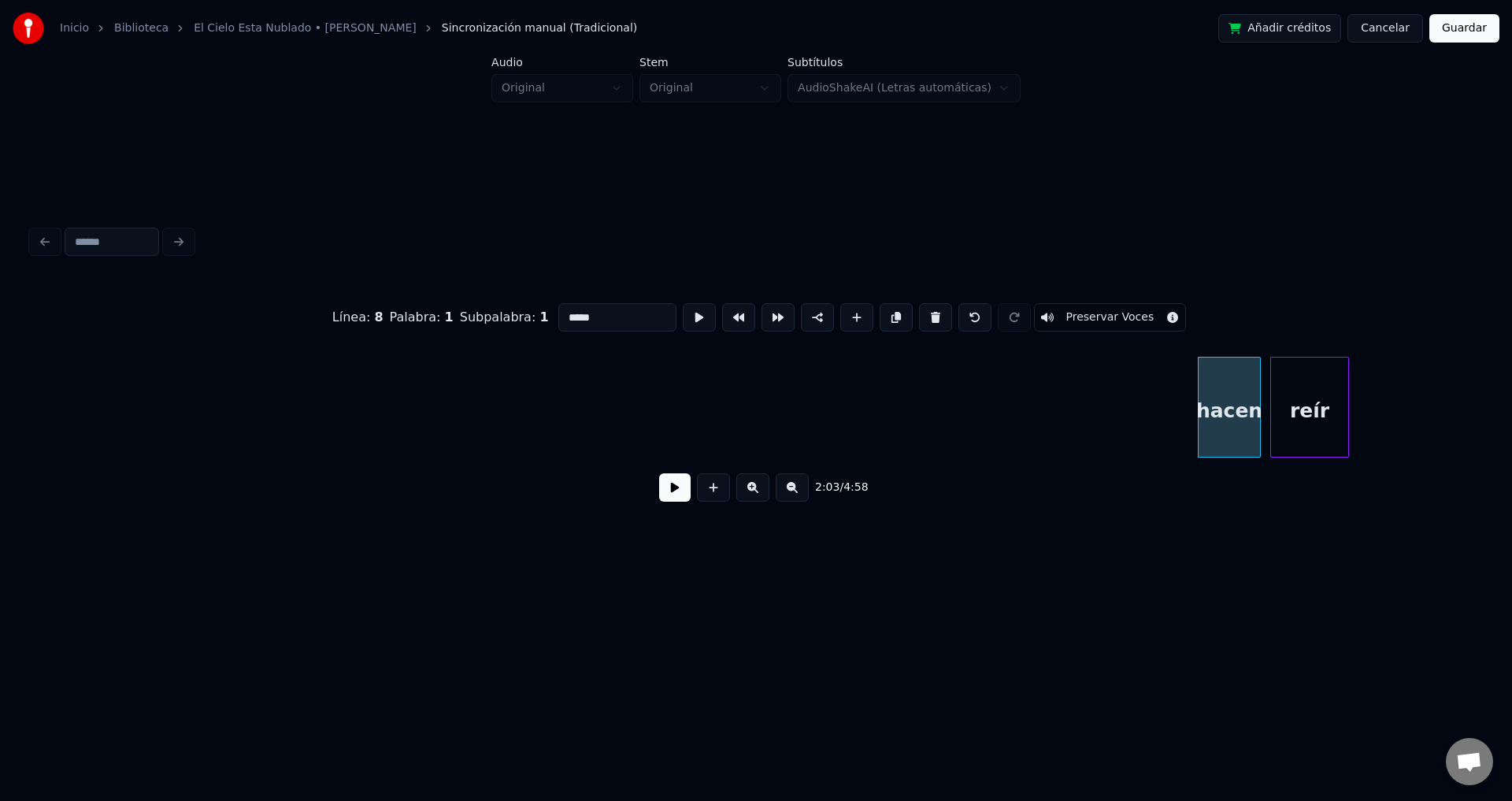
click at [919, 312] on button at bounding box center [935, 316] width 33 height 28
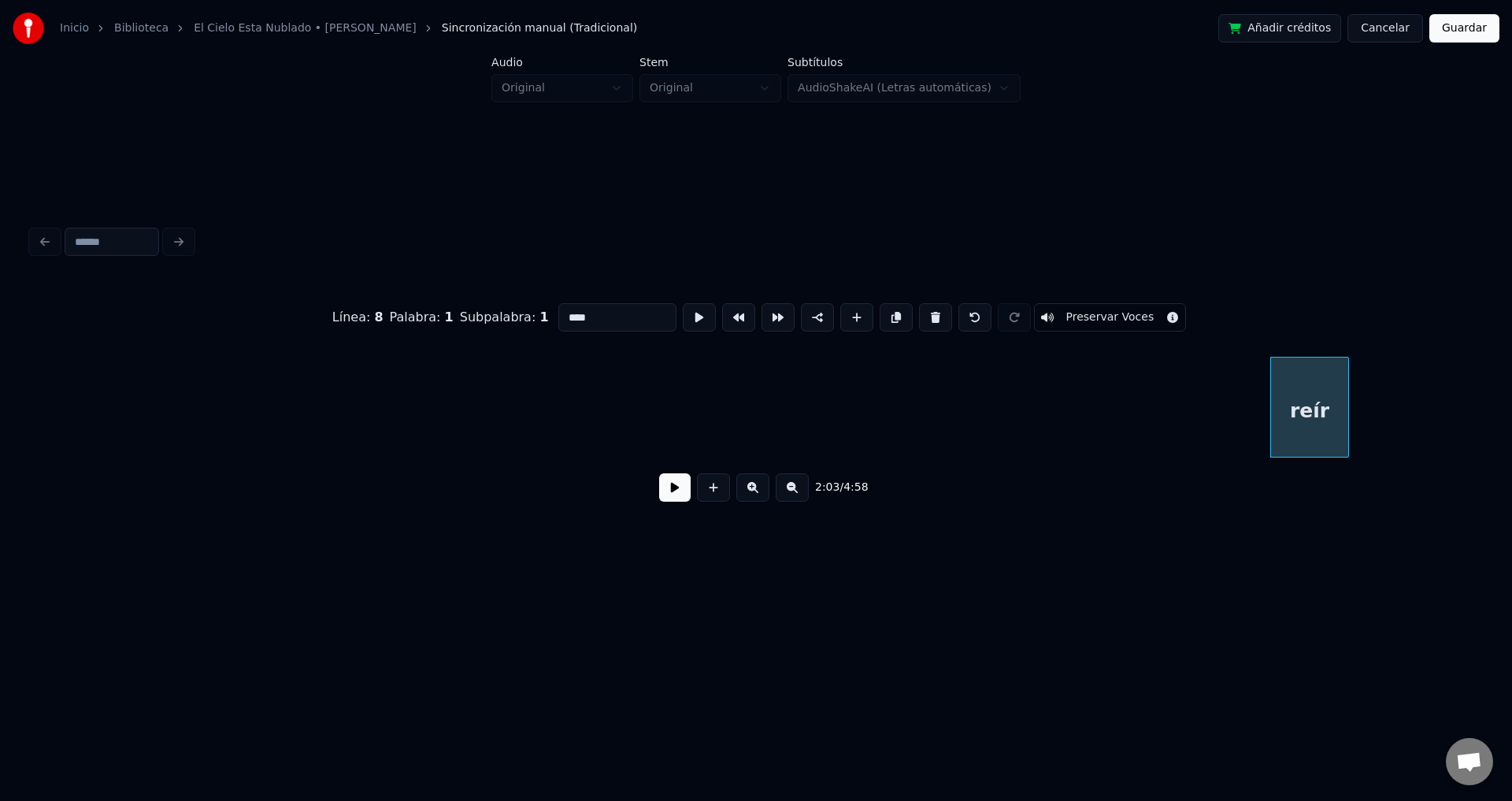
click at [919, 312] on button at bounding box center [935, 316] width 33 height 28
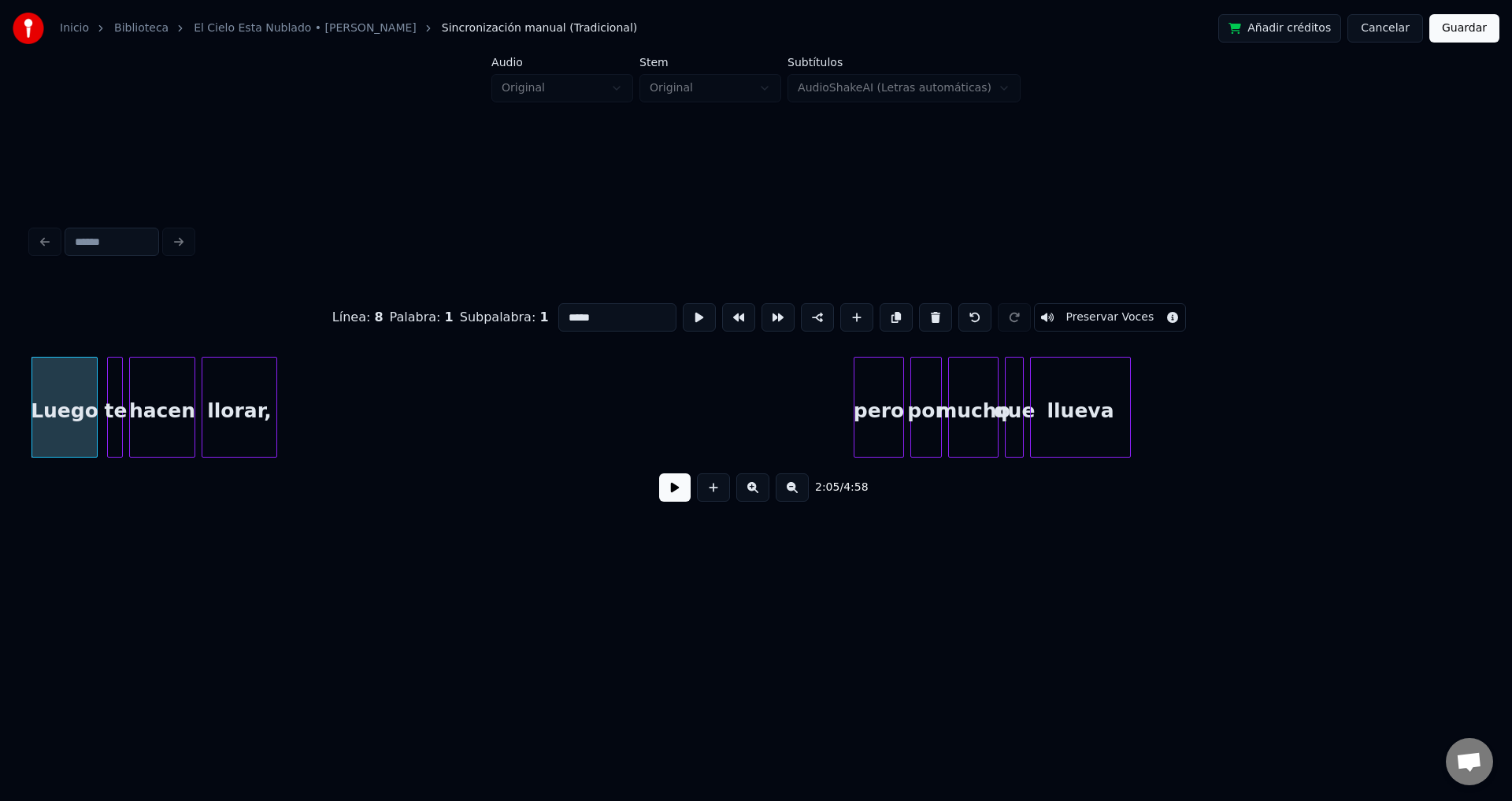
click at [919, 312] on button at bounding box center [935, 316] width 33 height 28
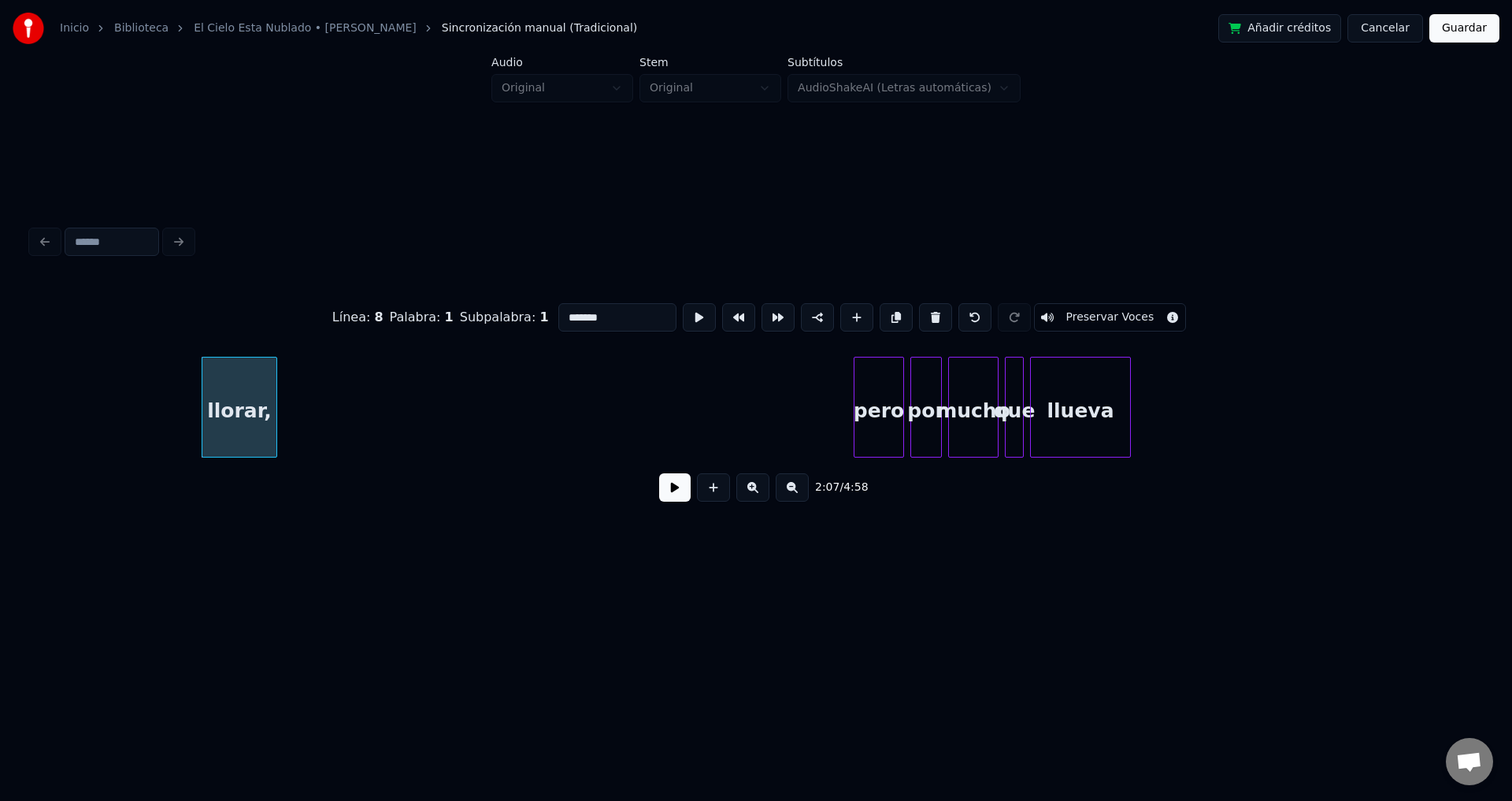
click at [919, 312] on button at bounding box center [935, 316] width 33 height 28
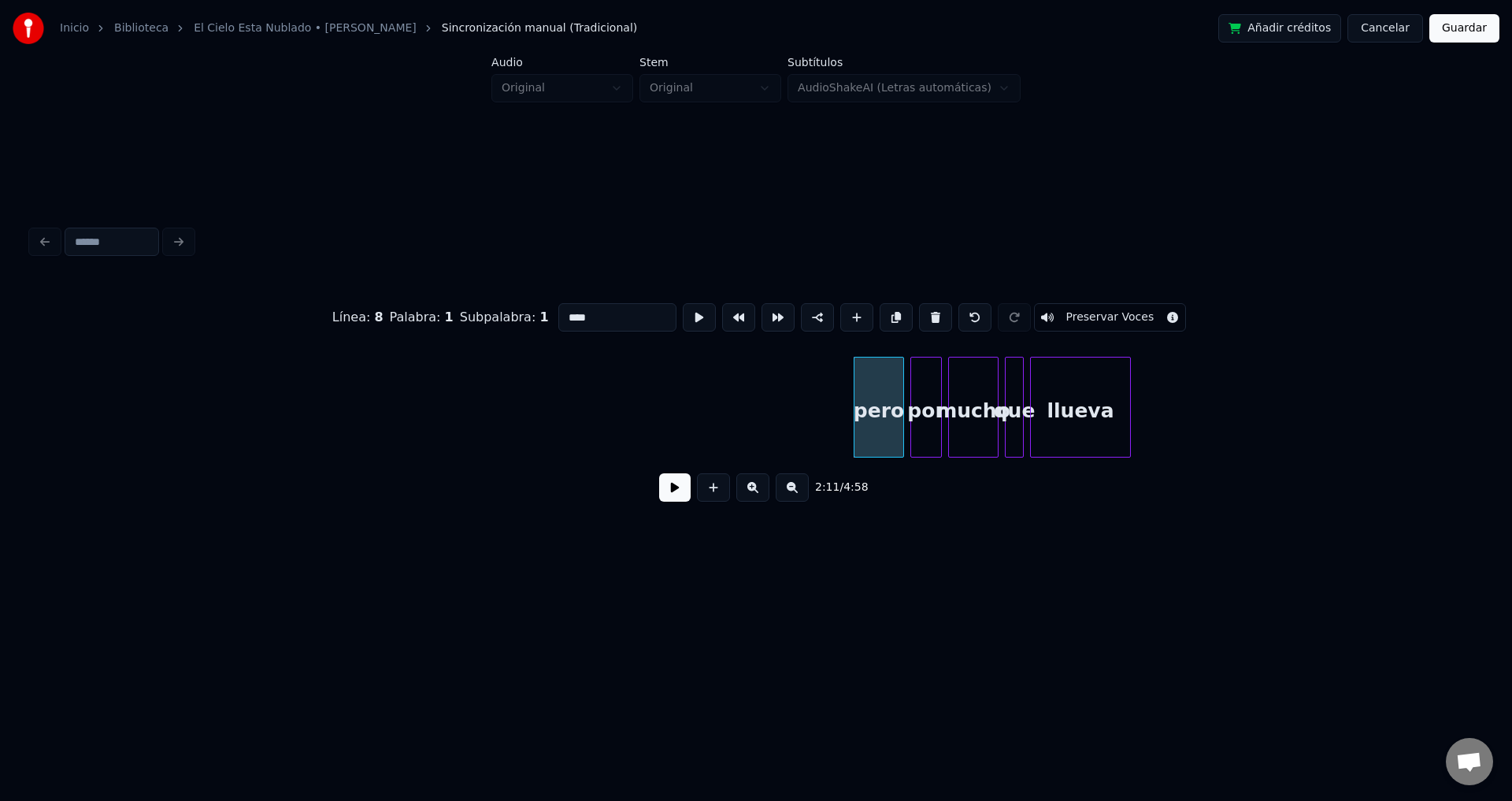
click at [919, 312] on button at bounding box center [935, 316] width 33 height 28
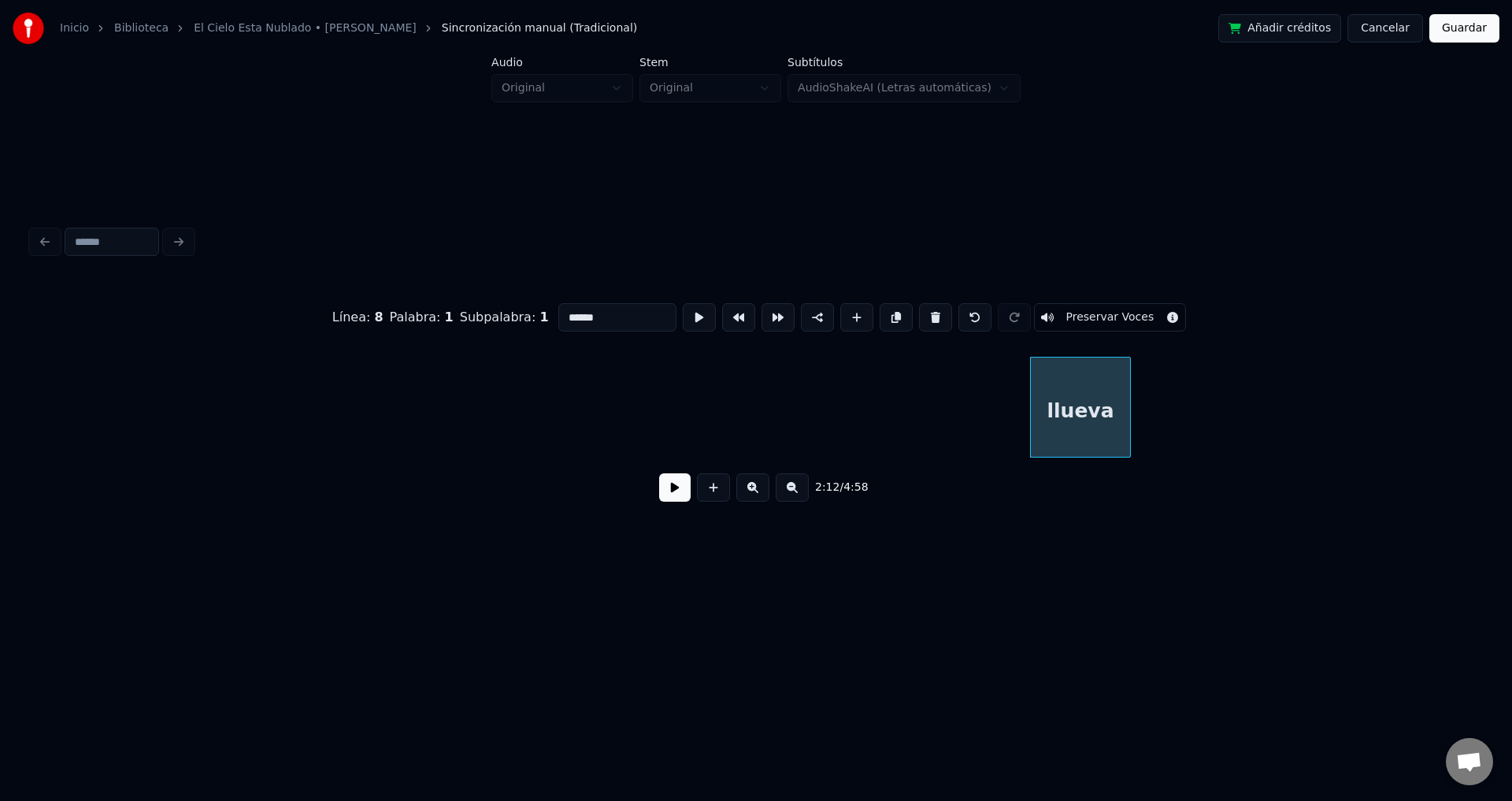
click at [919, 312] on button at bounding box center [935, 316] width 33 height 28
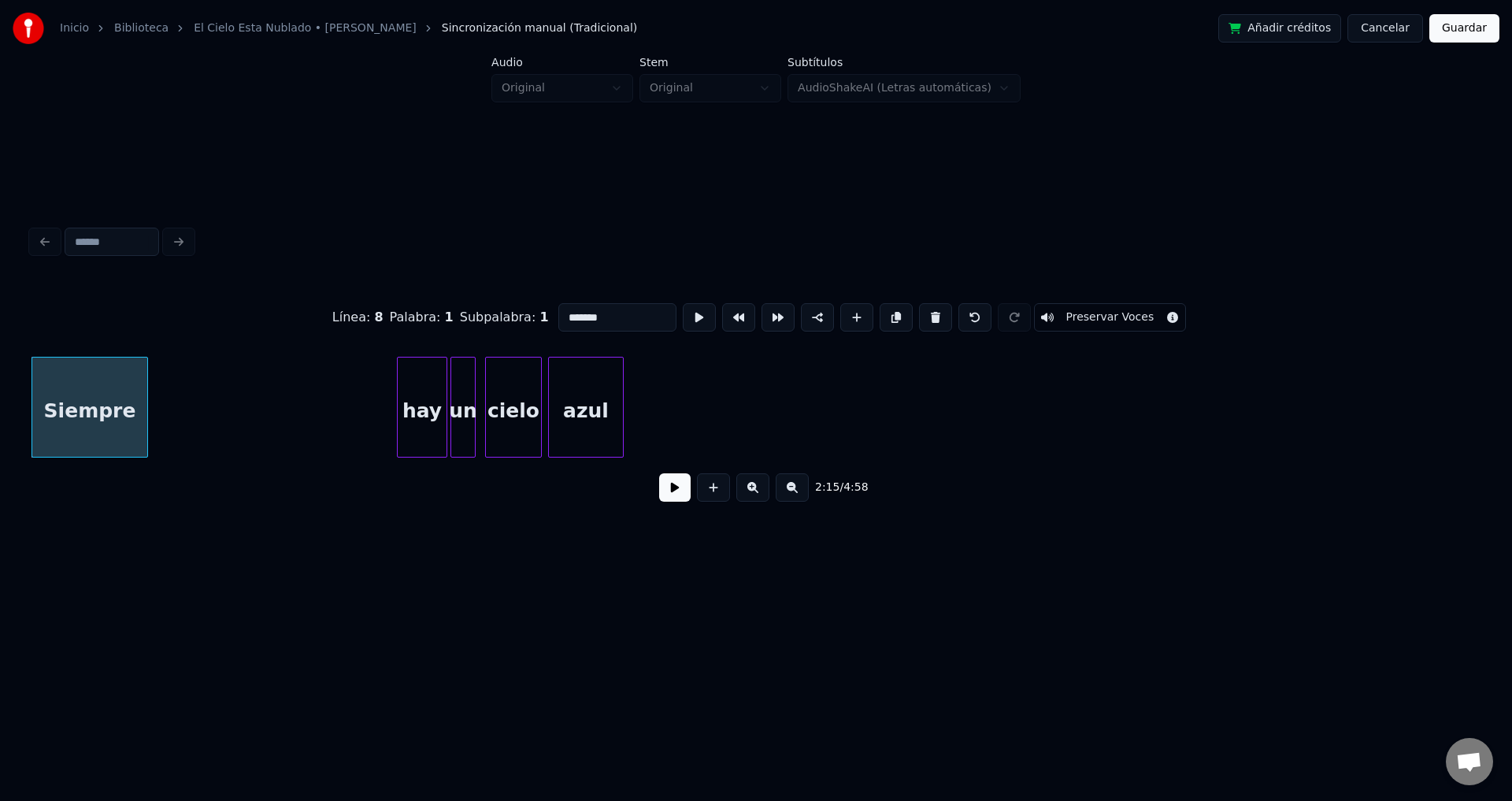
click at [919, 312] on button at bounding box center [935, 316] width 33 height 28
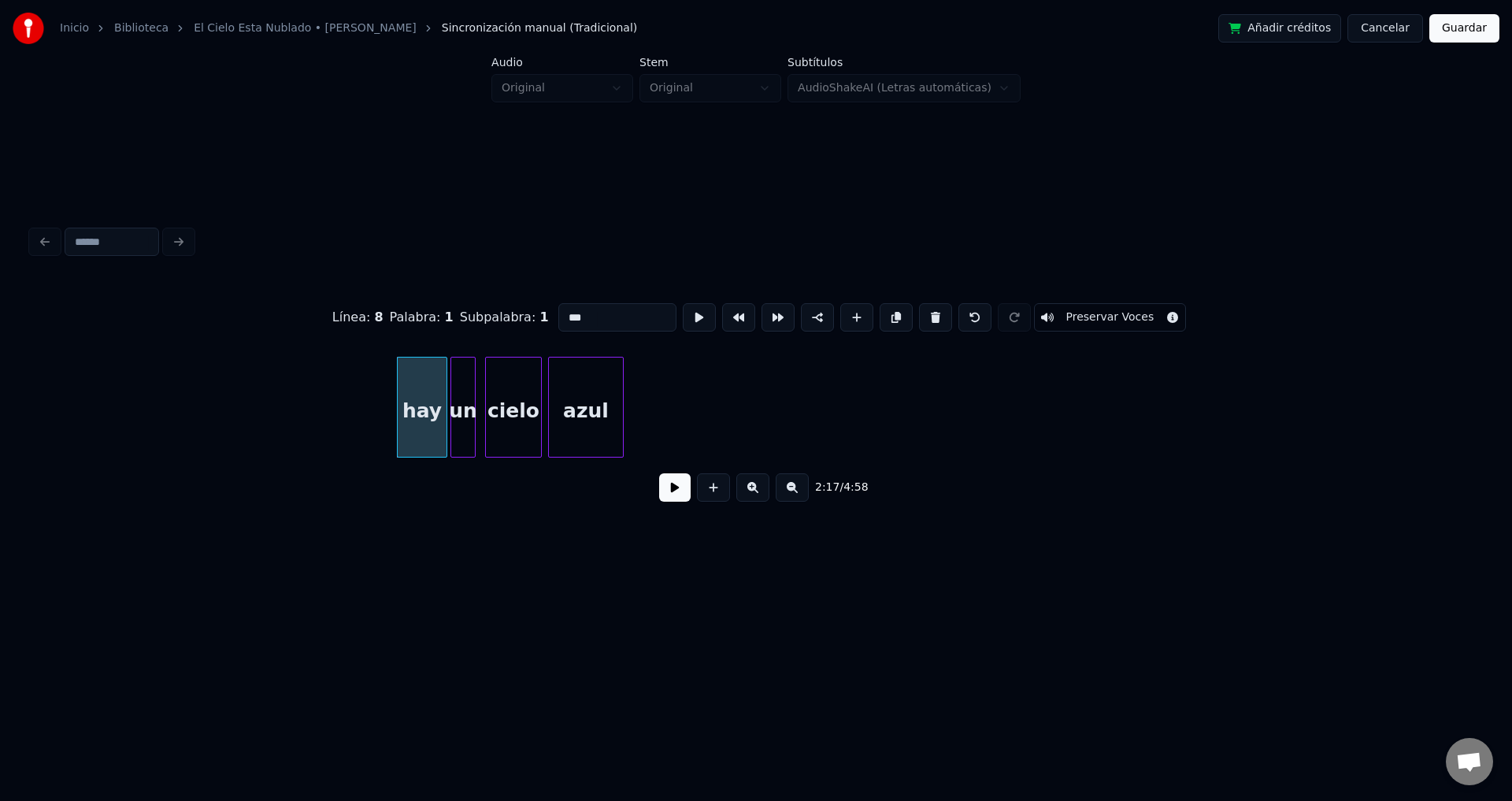
click at [919, 312] on button at bounding box center [935, 316] width 33 height 28
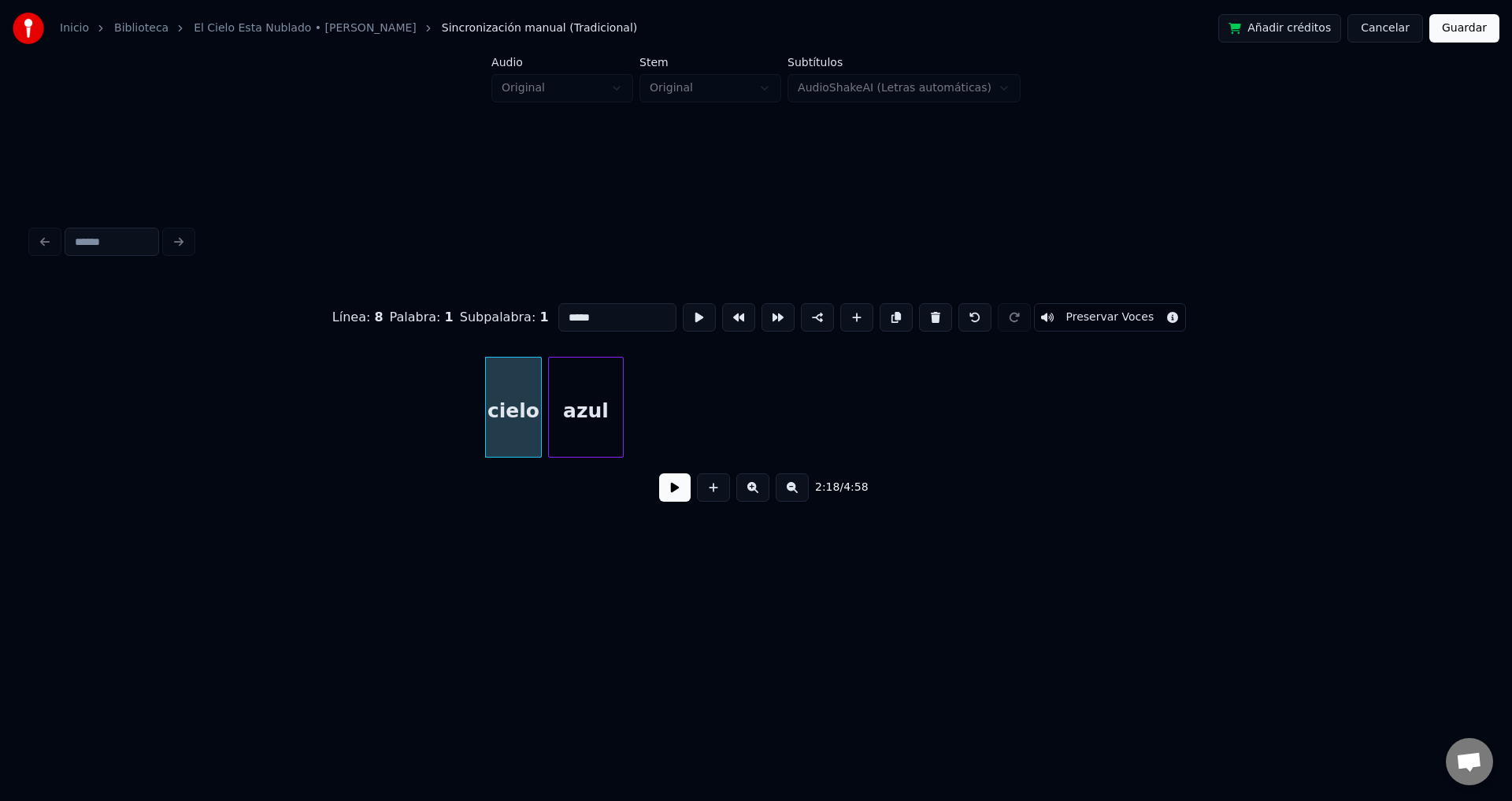
click at [919, 312] on button at bounding box center [935, 316] width 33 height 28
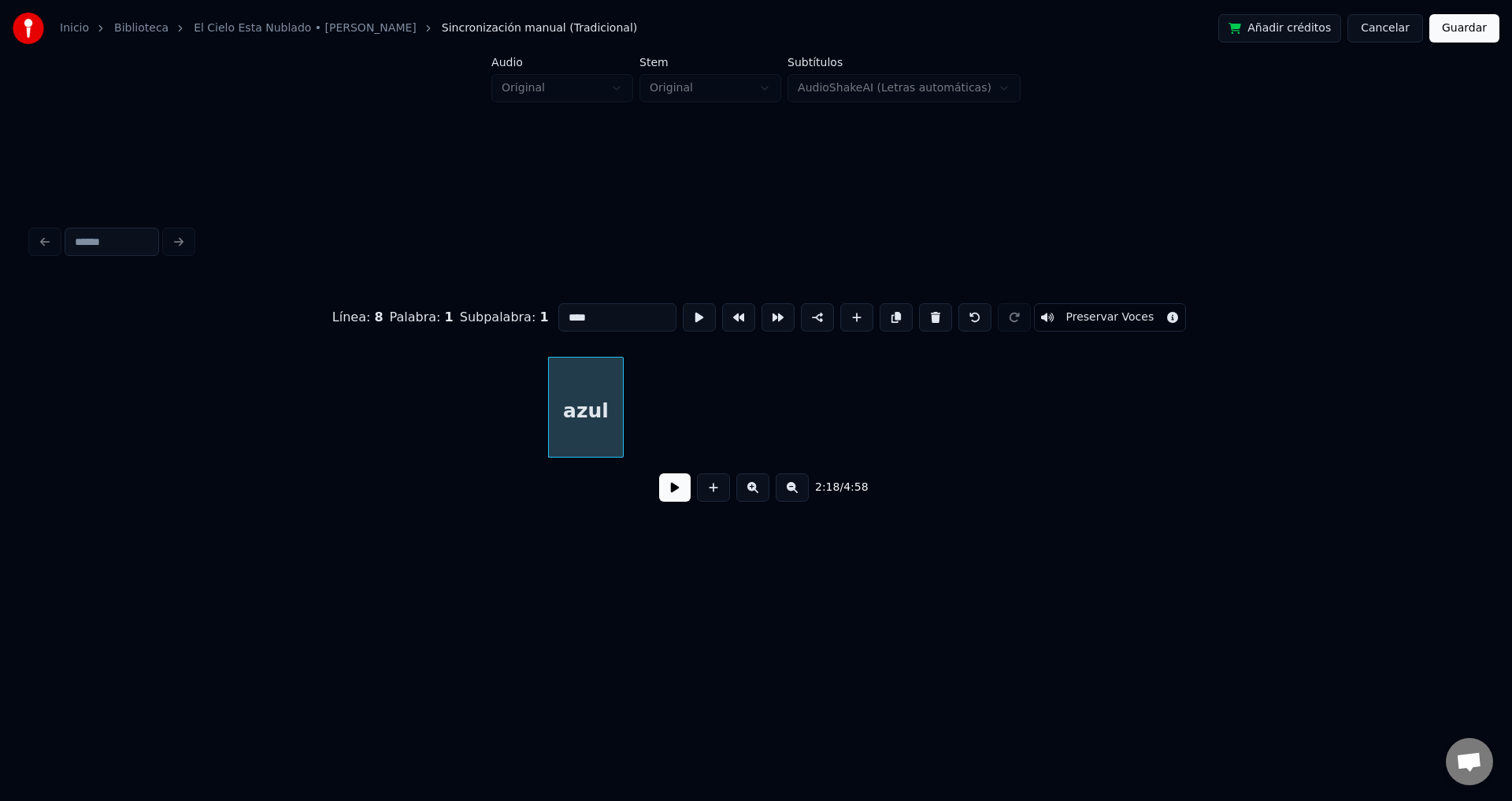
click at [919, 312] on button at bounding box center [935, 316] width 33 height 28
type input "*"
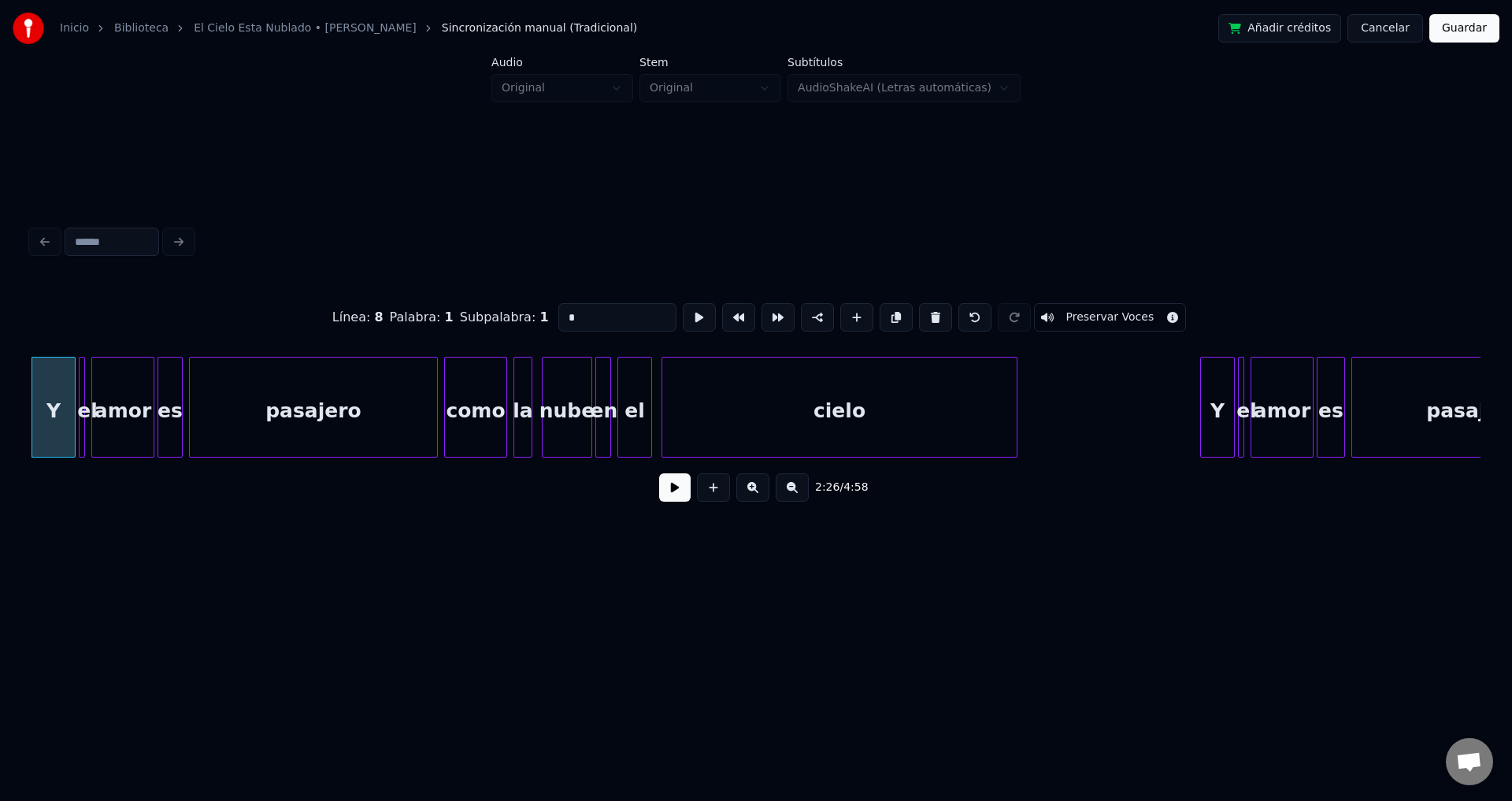
click at [669, 502] on button at bounding box center [674, 487] width 32 height 28
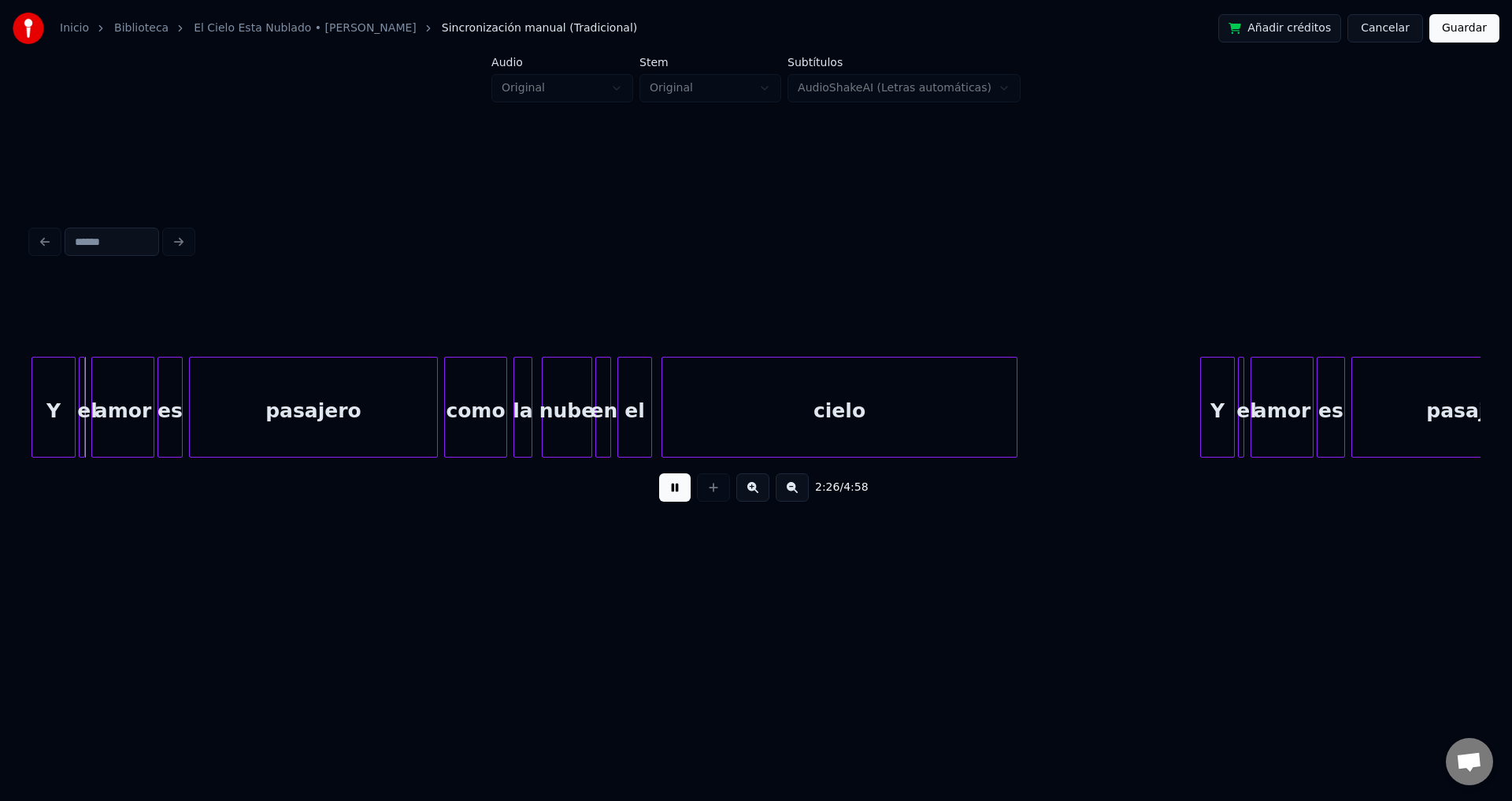
click at [669, 502] on button at bounding box center [674, 487] width 32 height 28
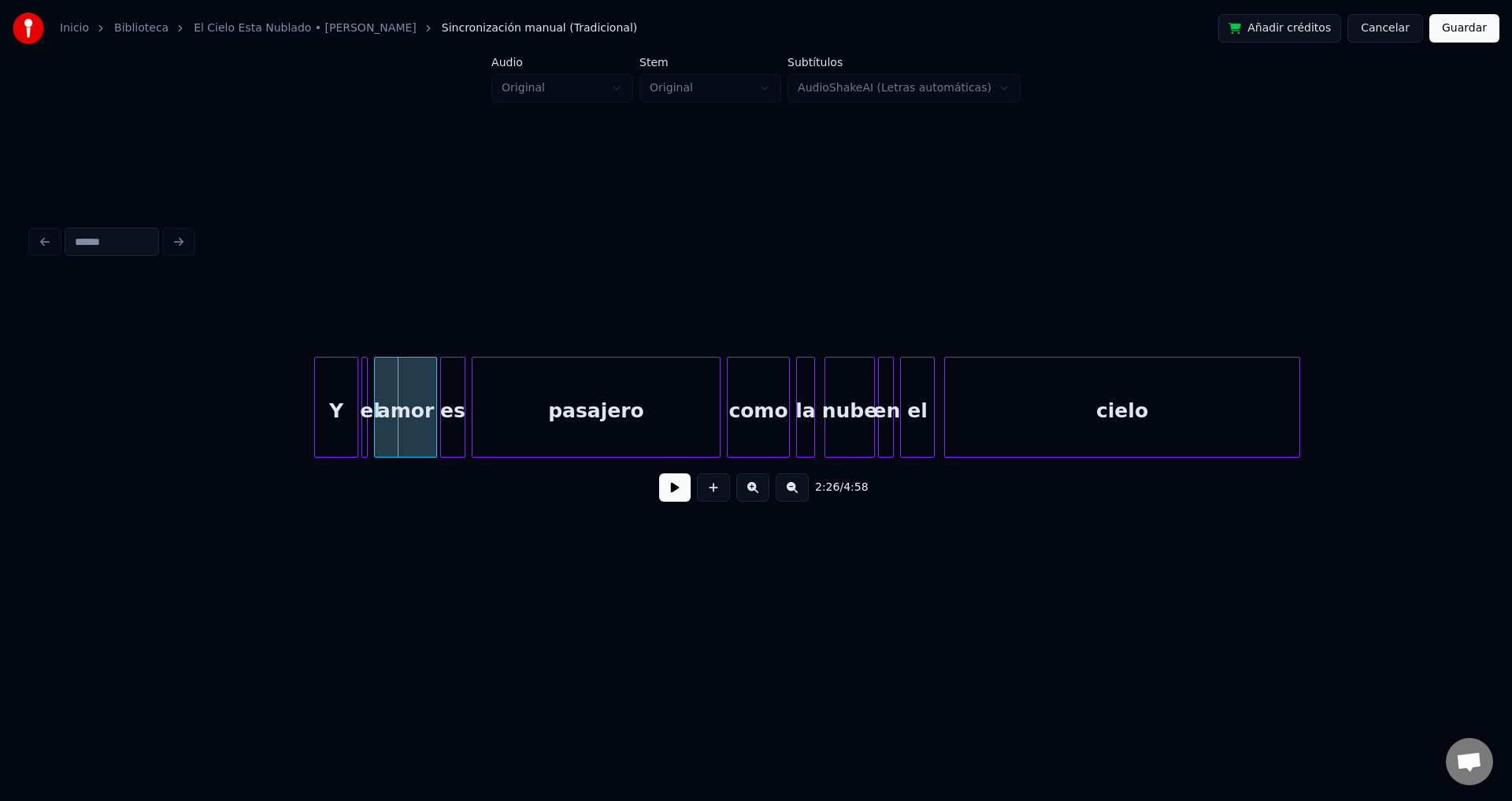
scroll to position [0, 22744]
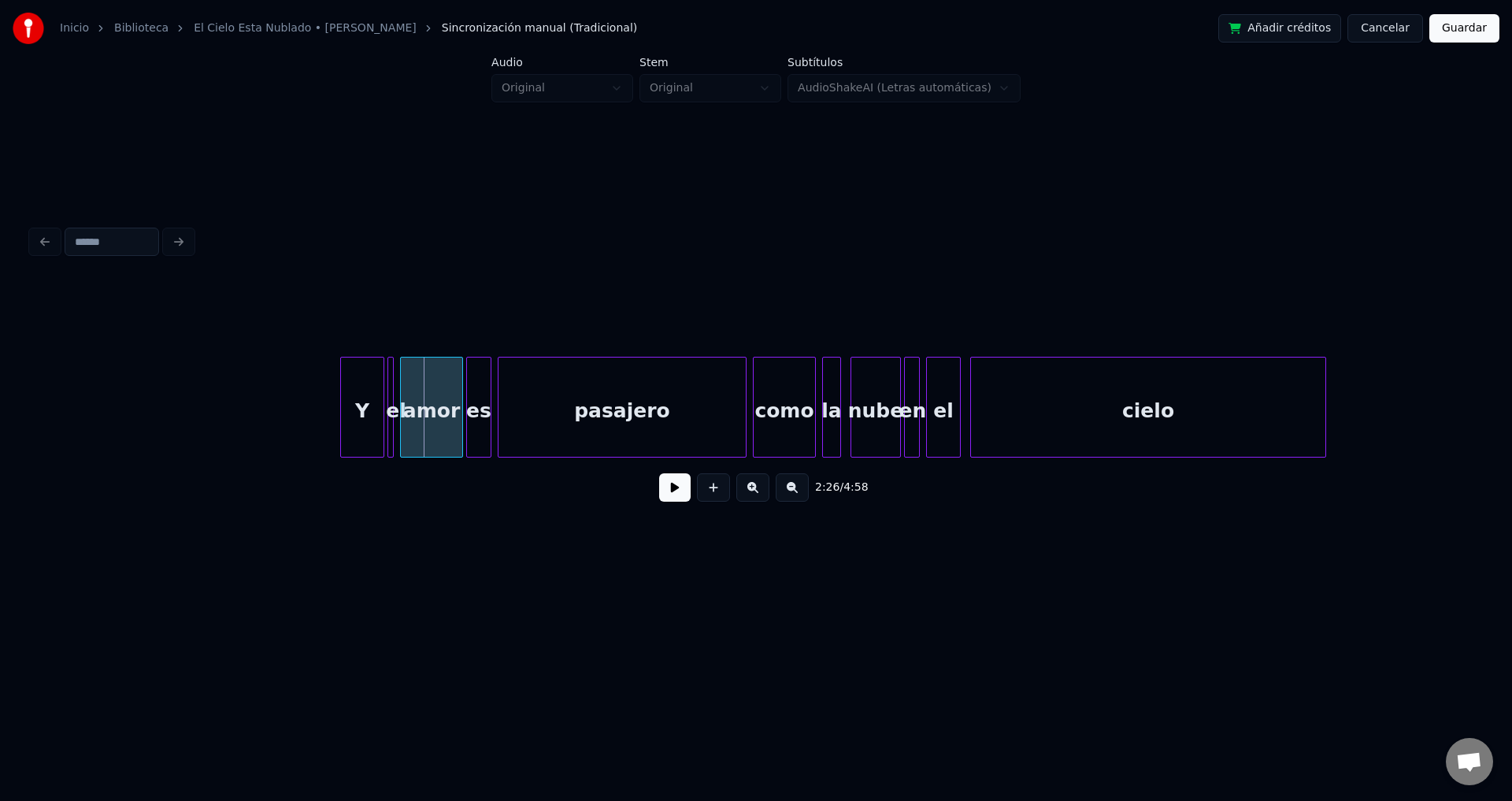
click at [385, 415] on div "Y el amor es pasajero como la nube en el cielo" at bounding box center [808, 407] width 47040 height 101
click at [367, 413] on div "Y" at bounding box center [362, 411] width 43 height 107
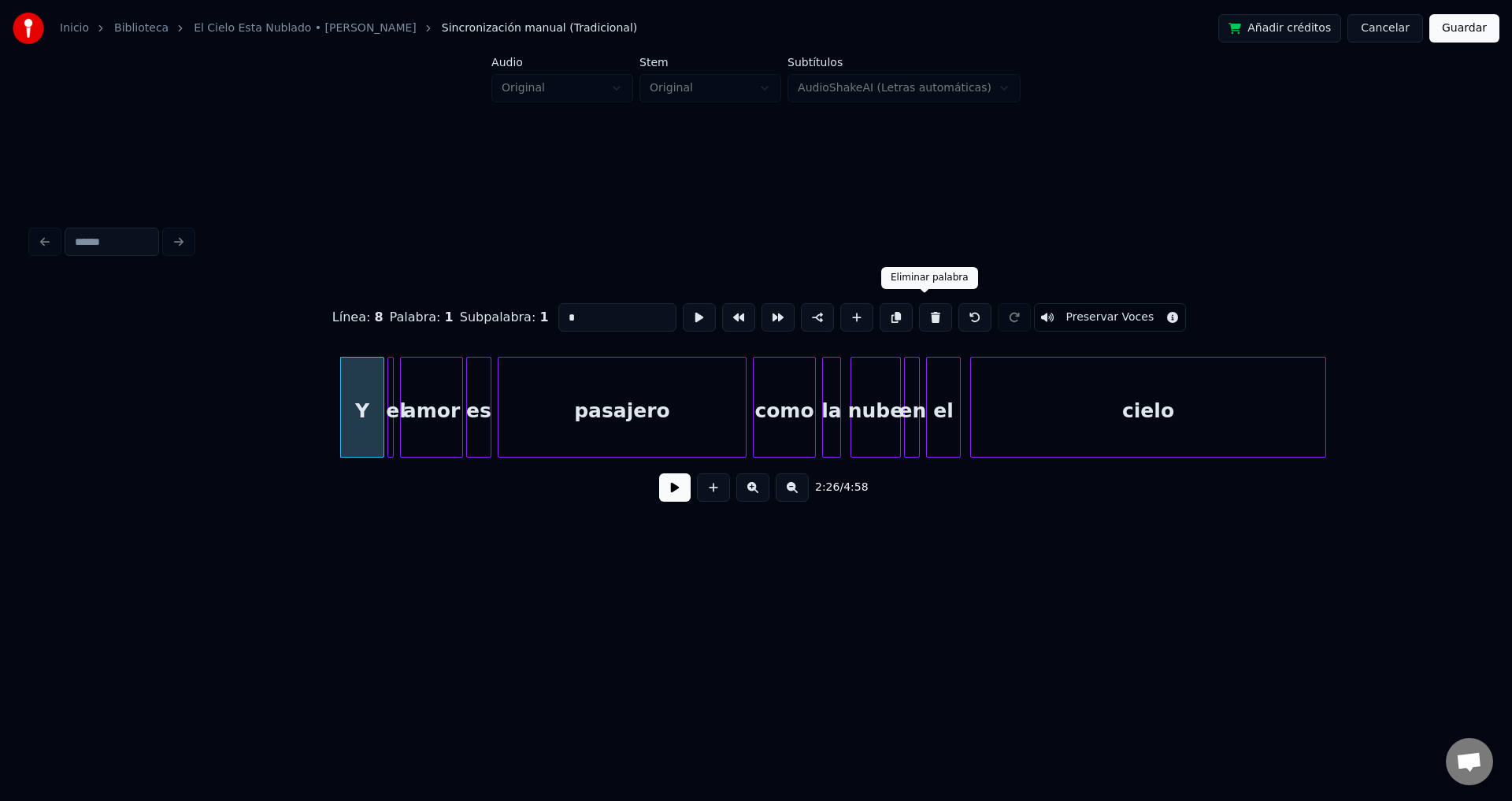
click at [928, 316] on button at bounding box center [935, 316] width 33 height 28
type input "**"
click at [392, 388] on div "el" at bounding box center [394, 407] width 12 height 101
click at [338, 392] on div "el" at bounding box center [343, 407] width 12 height 101
click at [387, 386] on div at bounding box center [385, 407] width 5 height 100
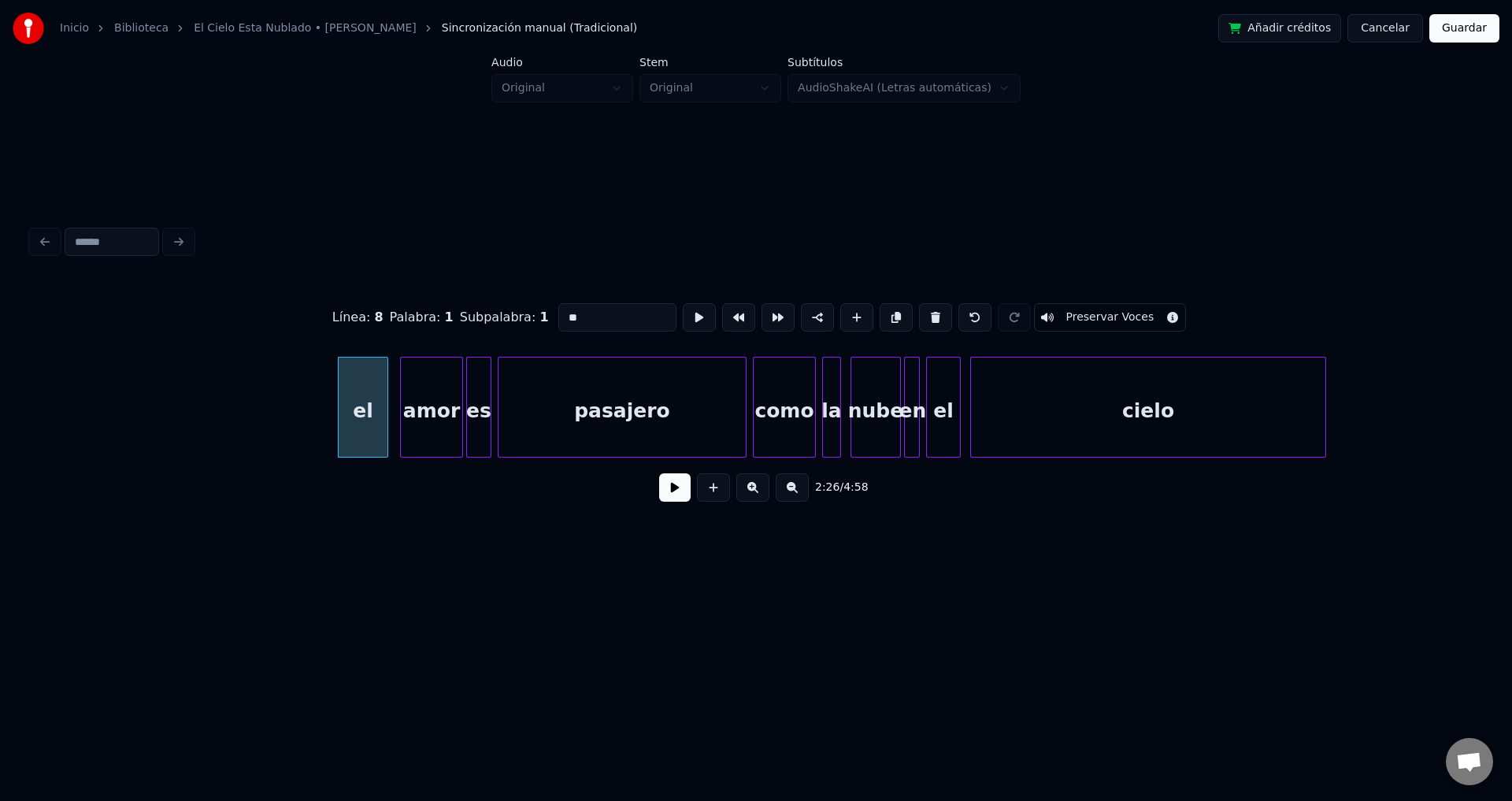
click at [667, 502] on button at bounding box center [674, 487] width 32 height 28
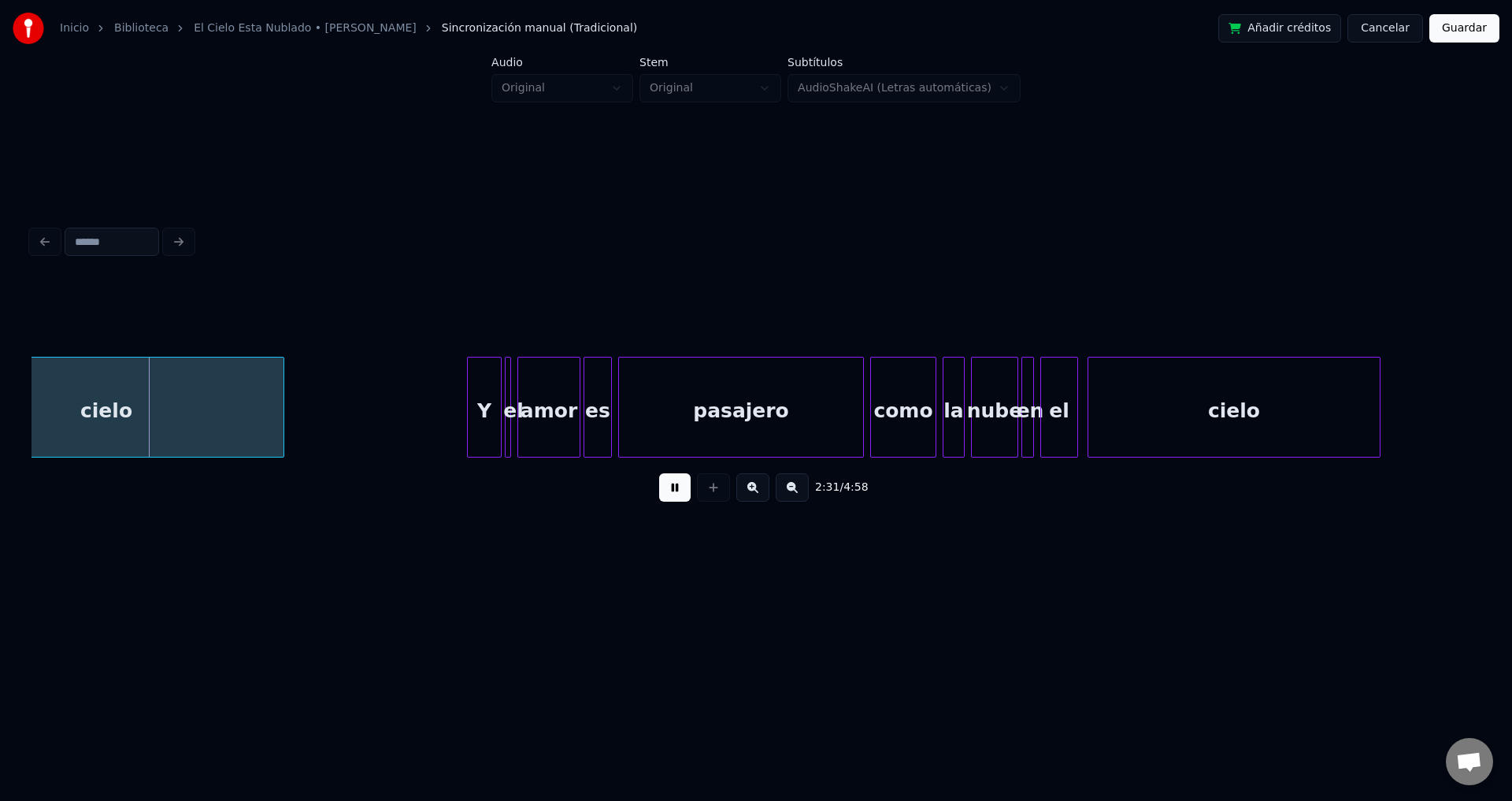
scroll to position [0, 23838]
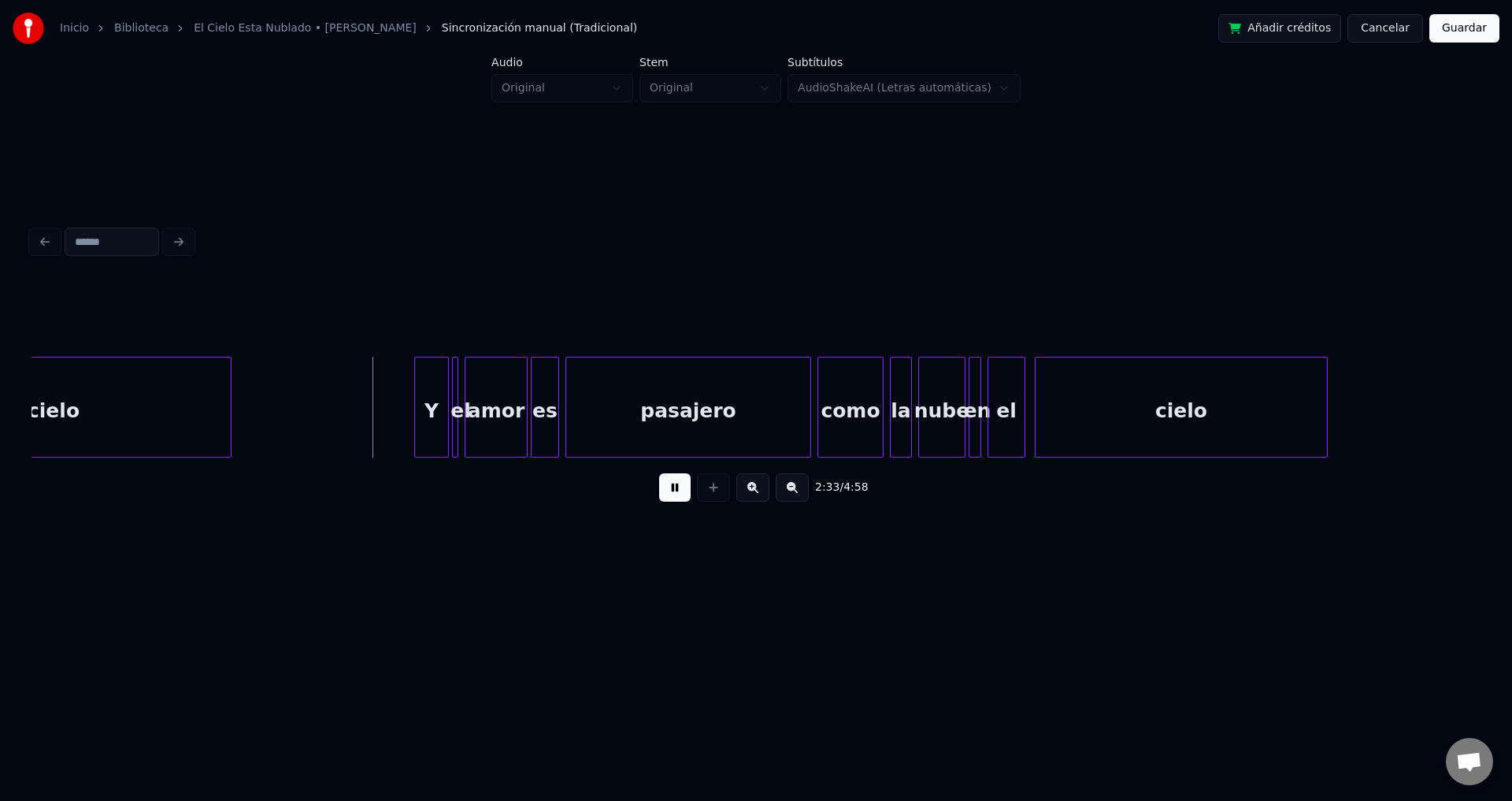
click at [435, 403] on div "Y" at bounding box center [431, 411] width 33 height 107
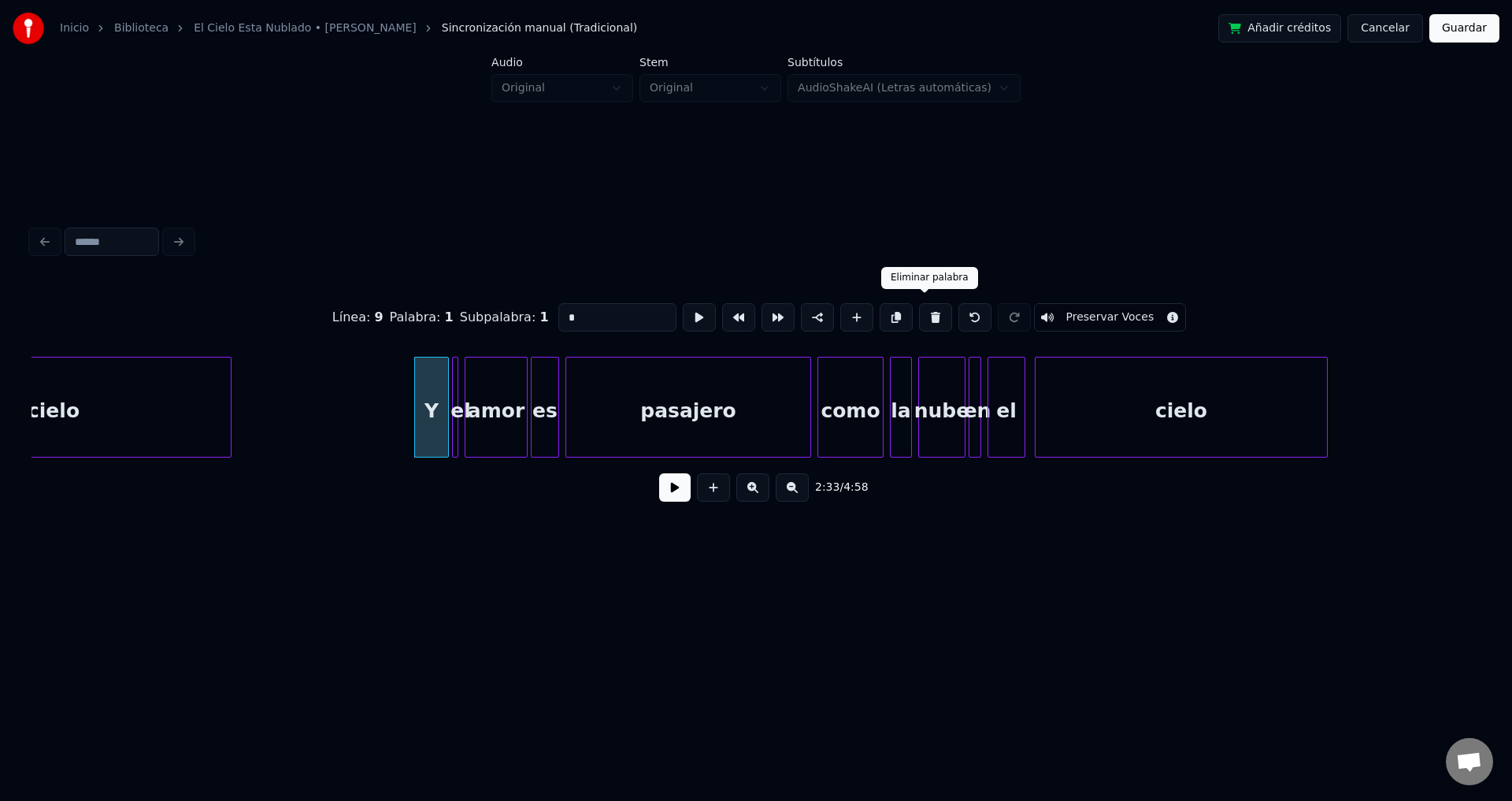
click at [922, 315] on button at bounding box center [935, 316] width 33 height 28
type input "**"
click at [422, 388] on div "el" at bounding box center [426, 411] width 15 height 107
click at [451, 384] on div at bounding box center [451, 407] width 5 height 100
click at [675, 499] on button at bounding box center [674, 487] width 32 height 28
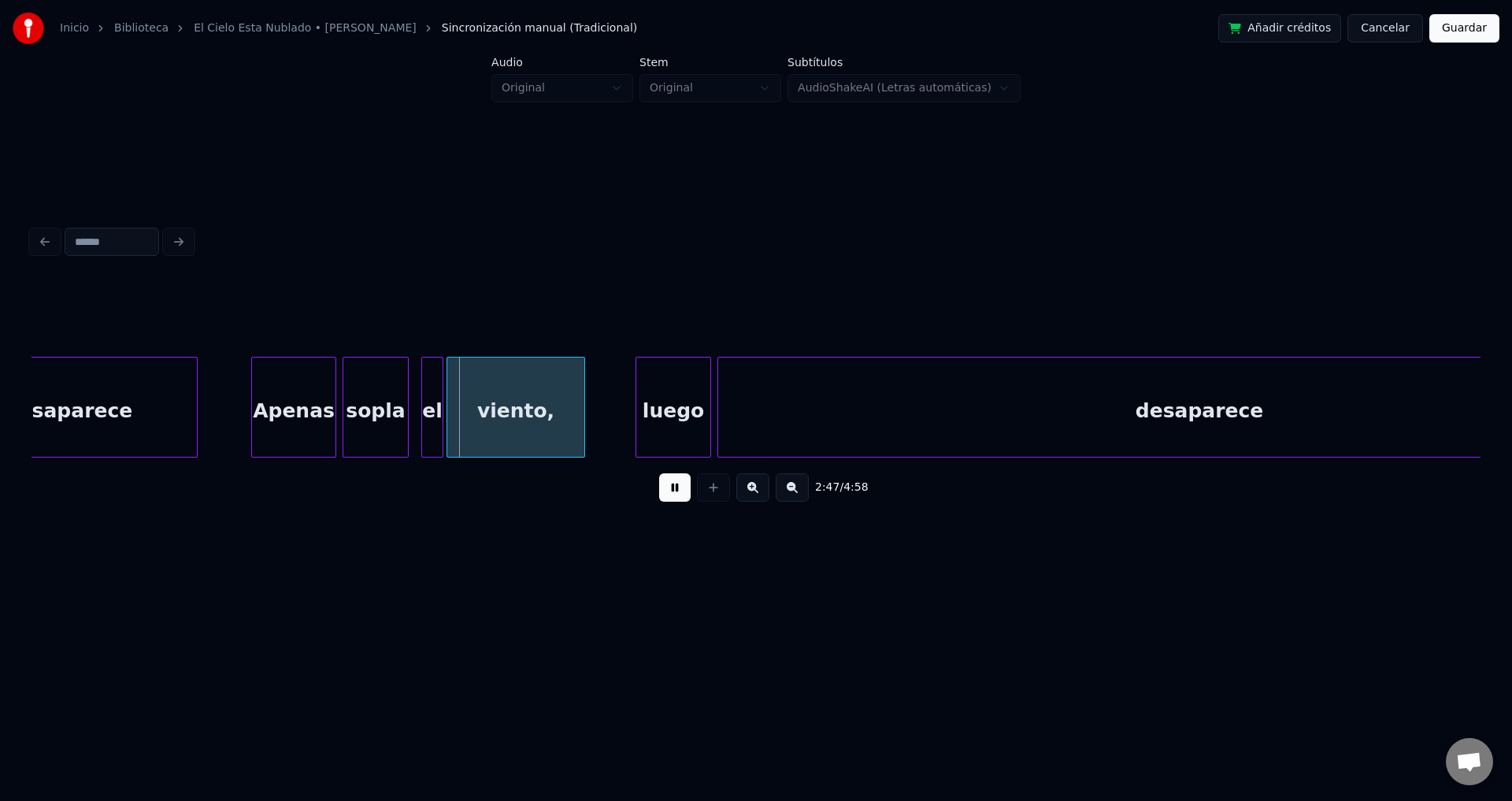
scroll to position [0, 26026]
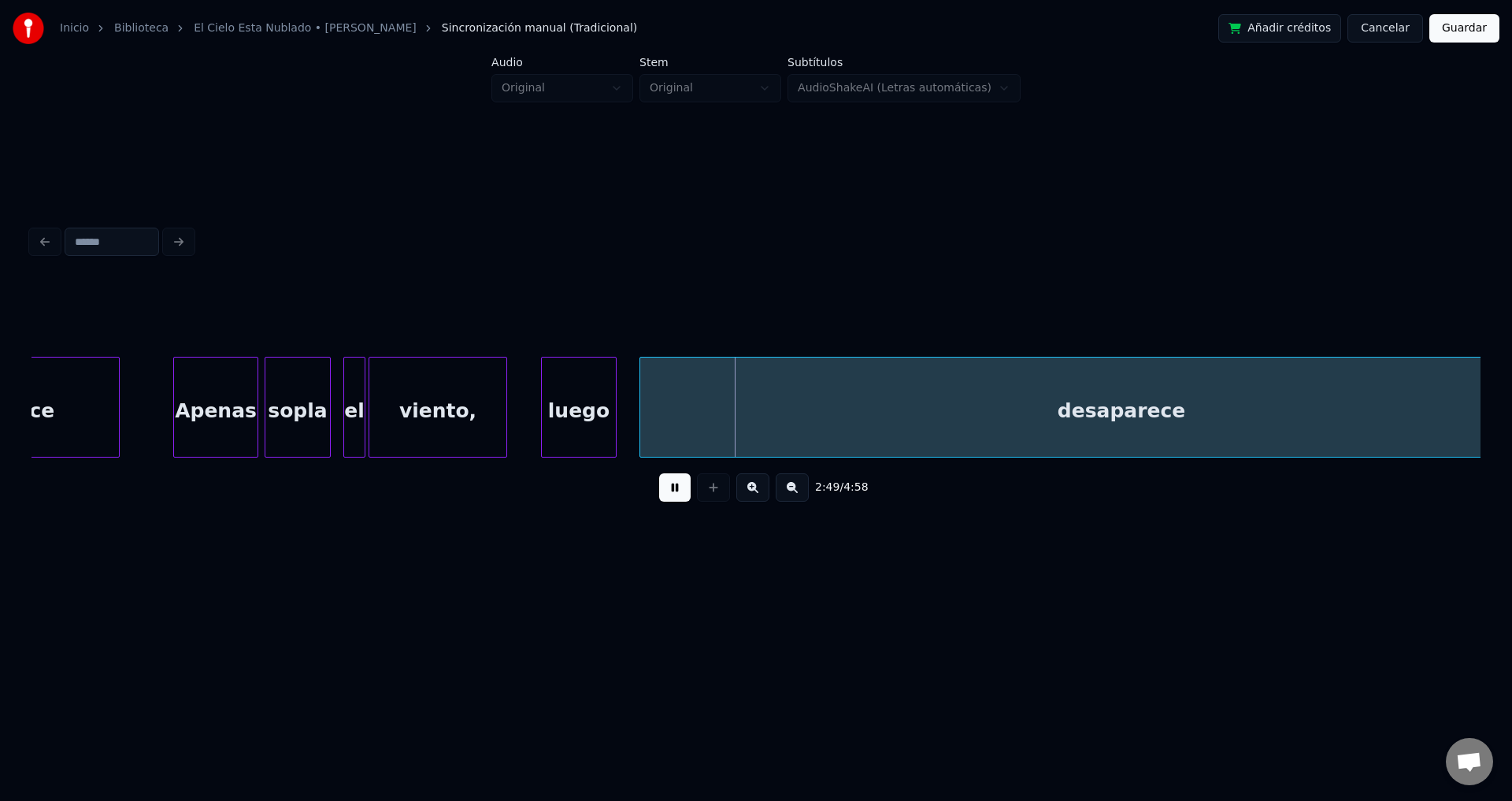
click at [561, 418] on div "luego" at bounding box center [578, 411] width 74 height 107
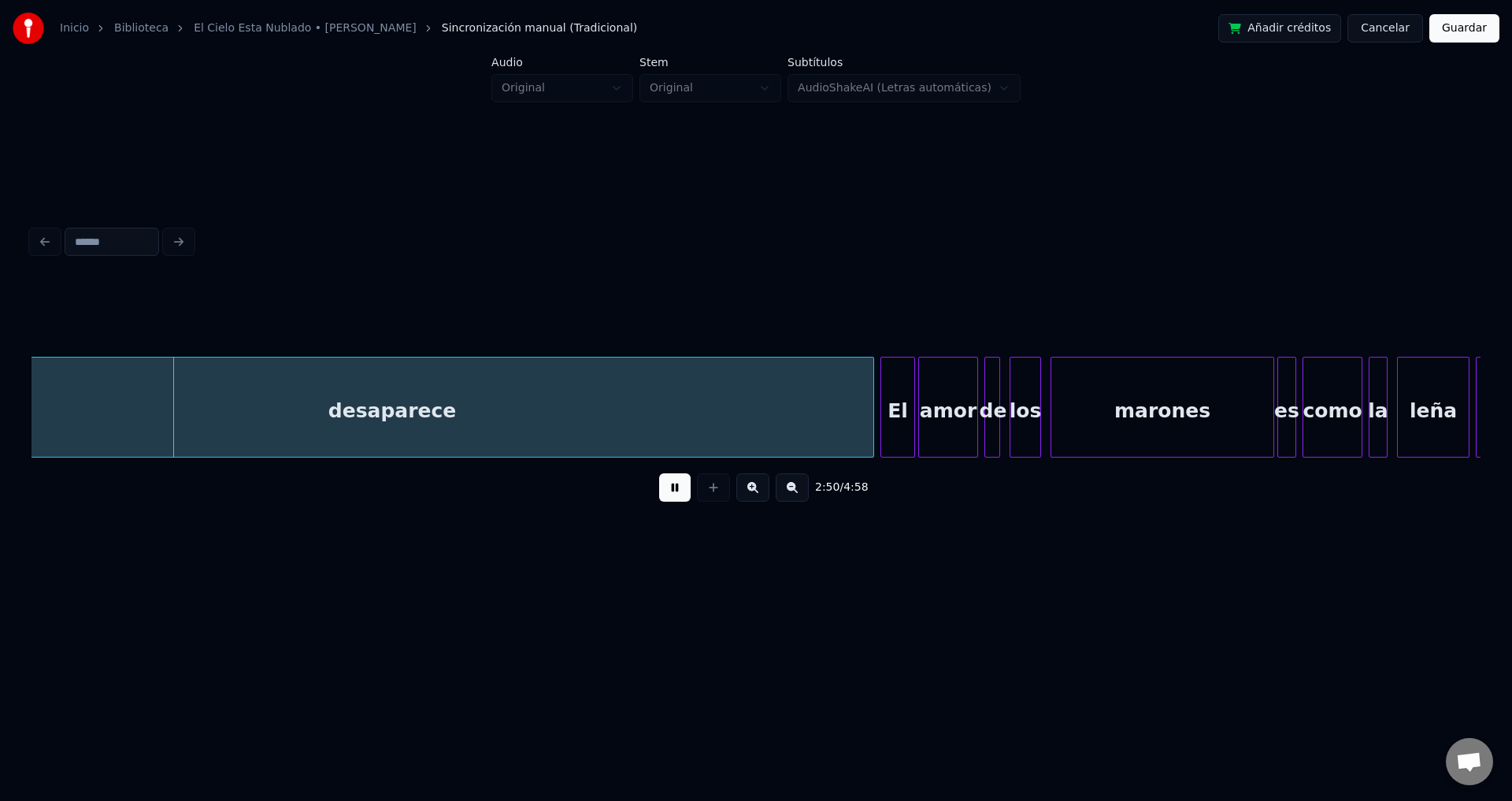
scroll to position [0, 26782]
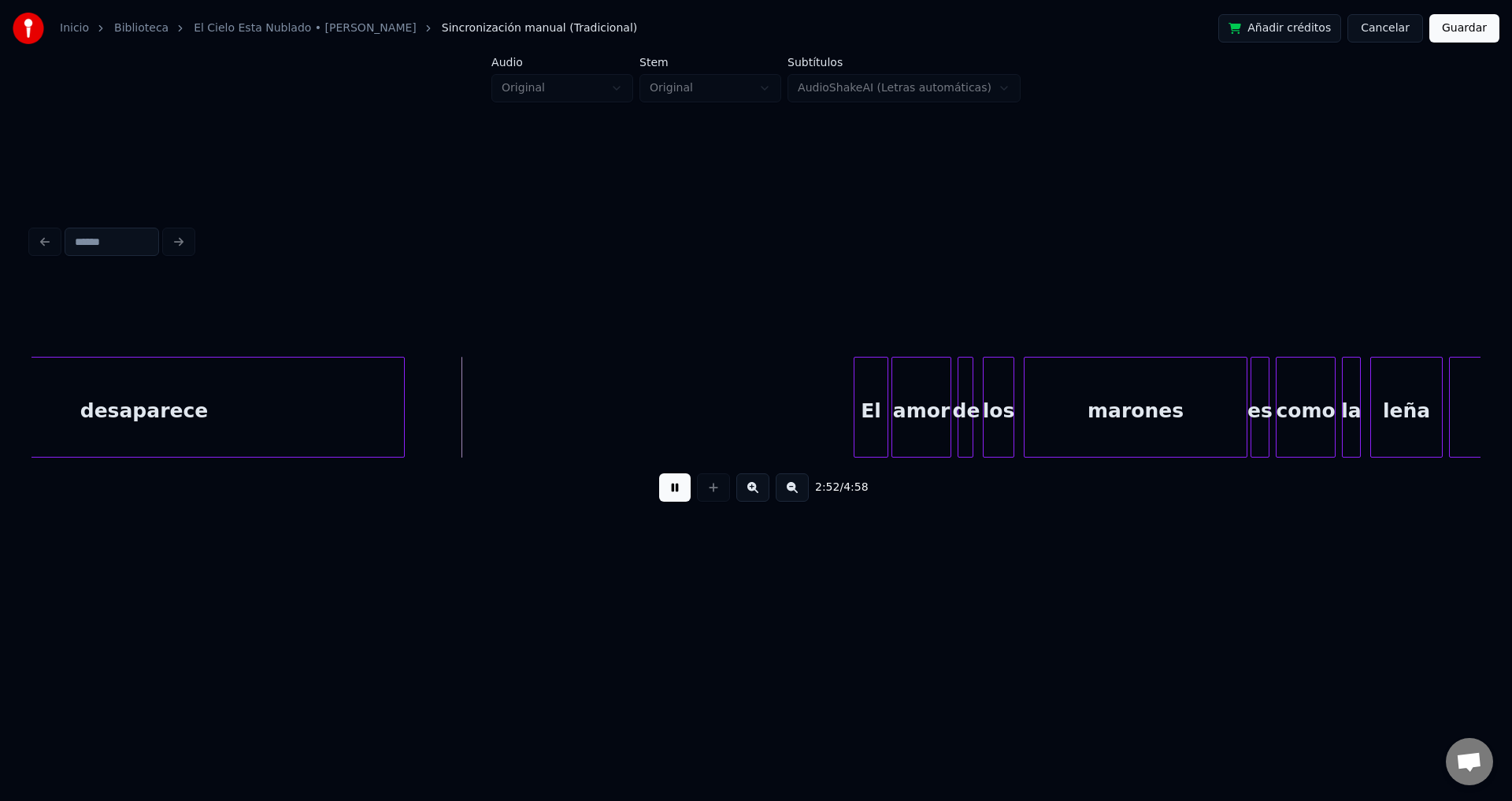
click at [404, 394] on div at bounding box center [401, 407] width 5 height 100
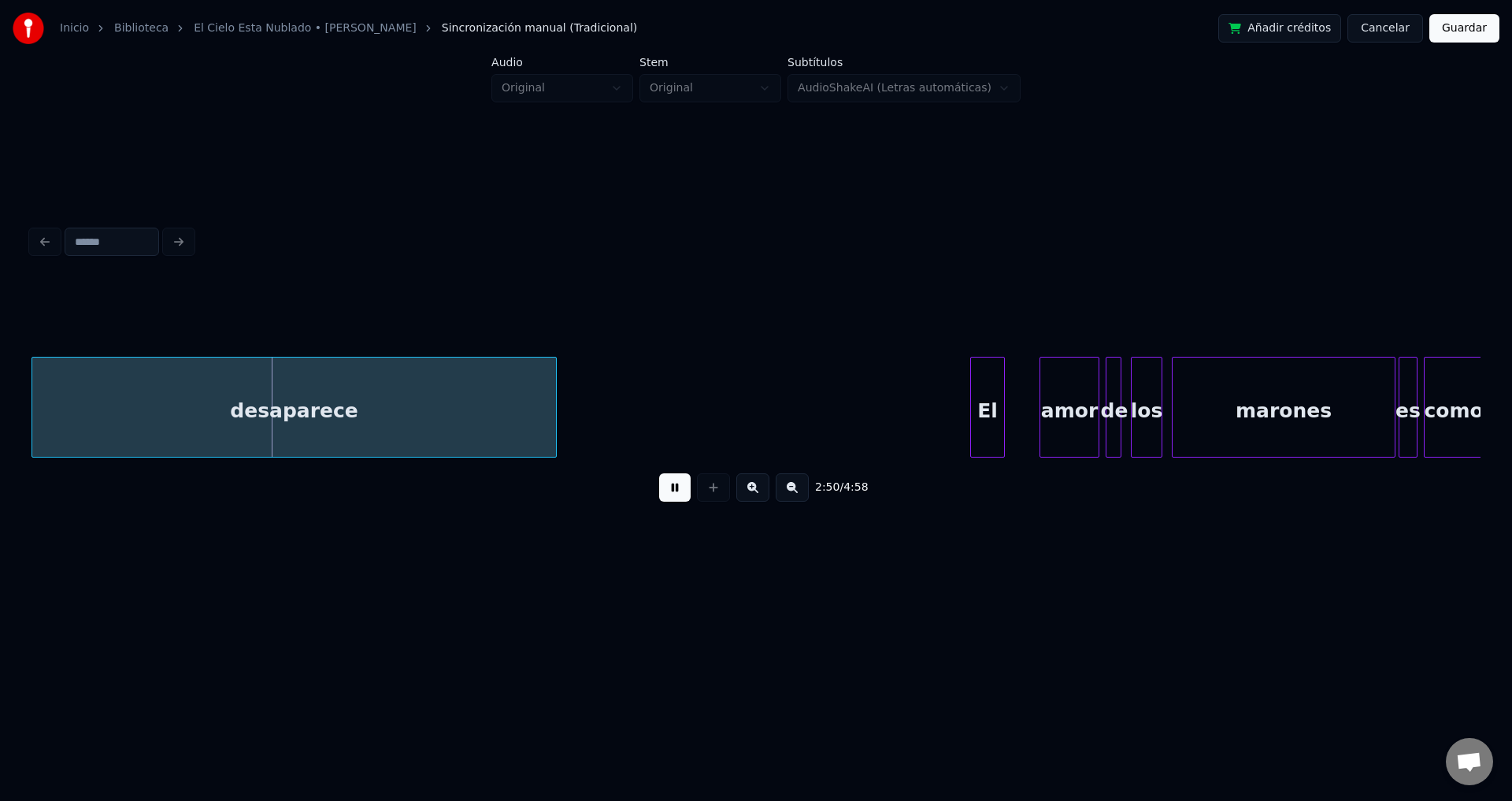
click at [981, 427] on div "El" at bounding box center [988, 411] width 33 height 107
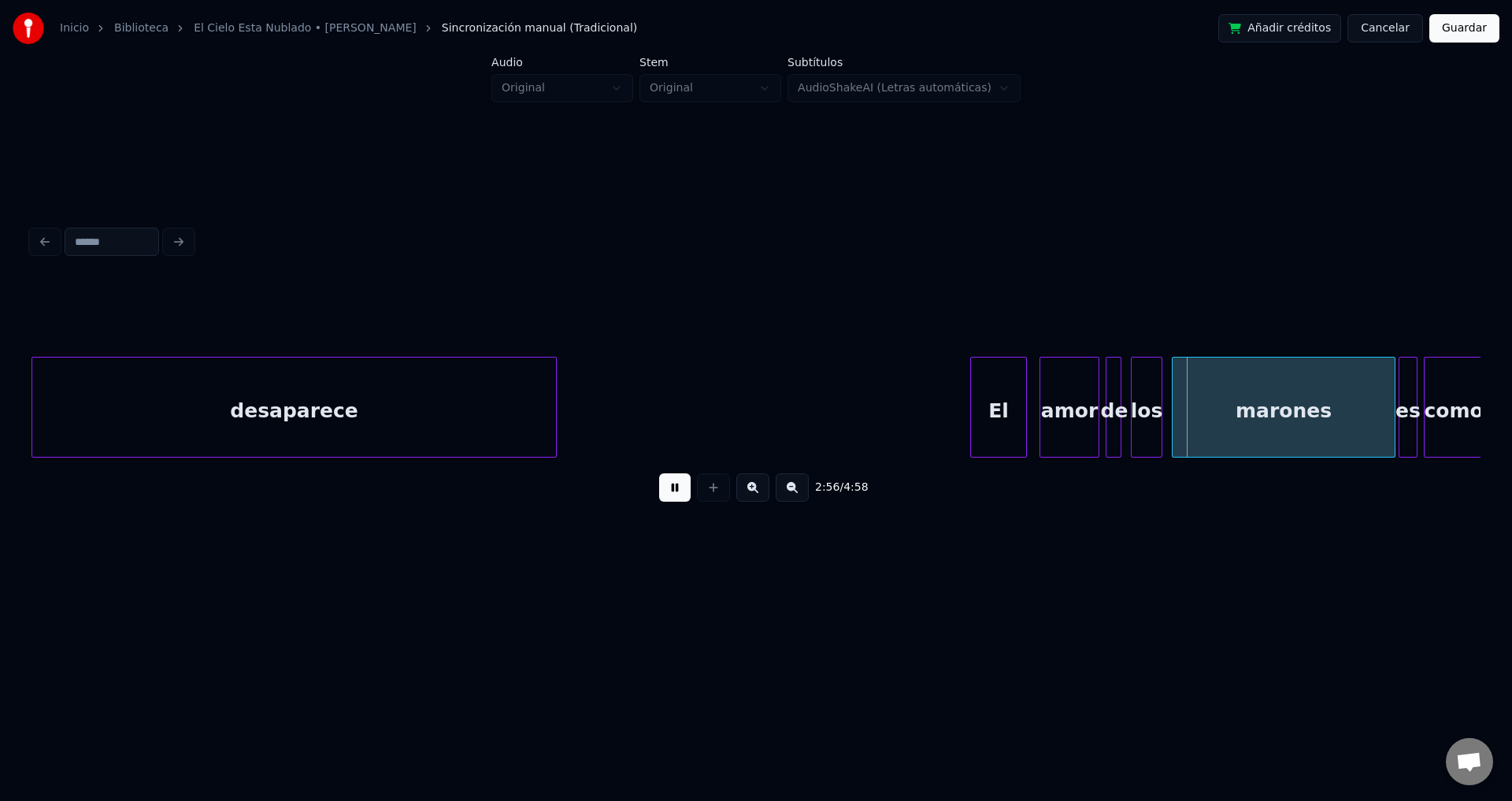
click at [1024, 421] on div at bounding box center [1023, 407] width 5 height 100
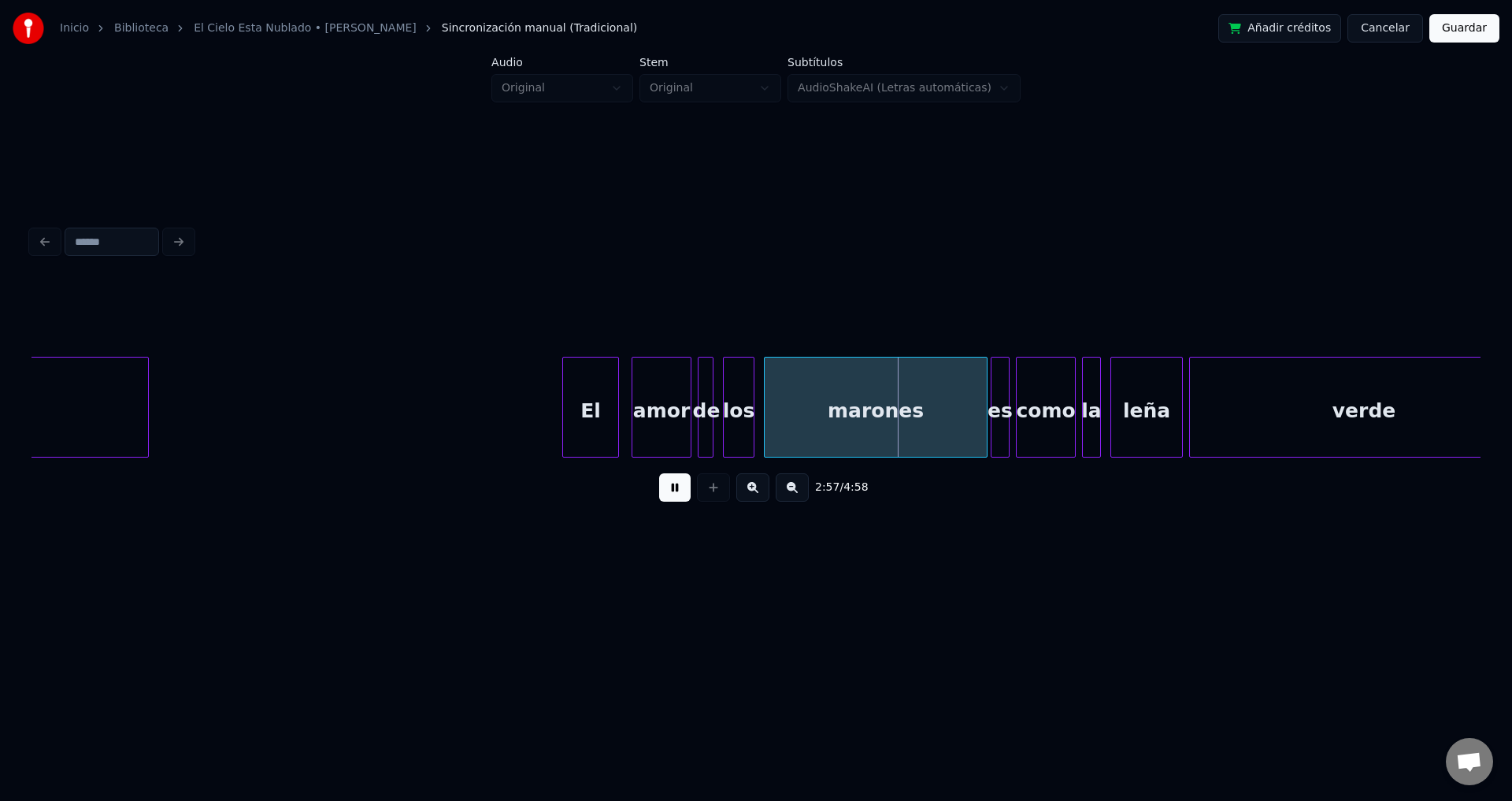
scroll to position [0, 27199]
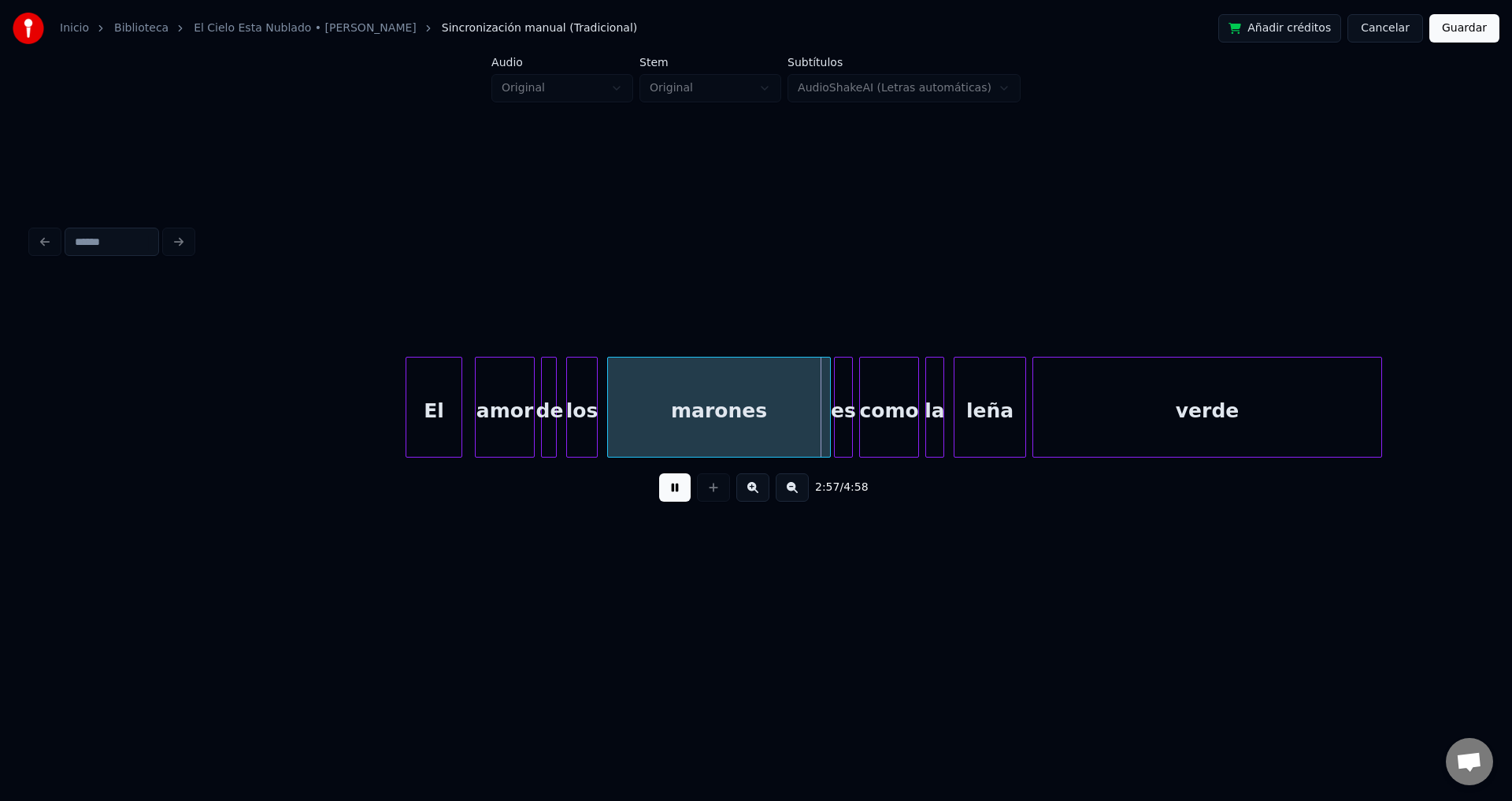
click at [667, 387] on div "marones" at bounding box center [719, 411] width 222 height 107
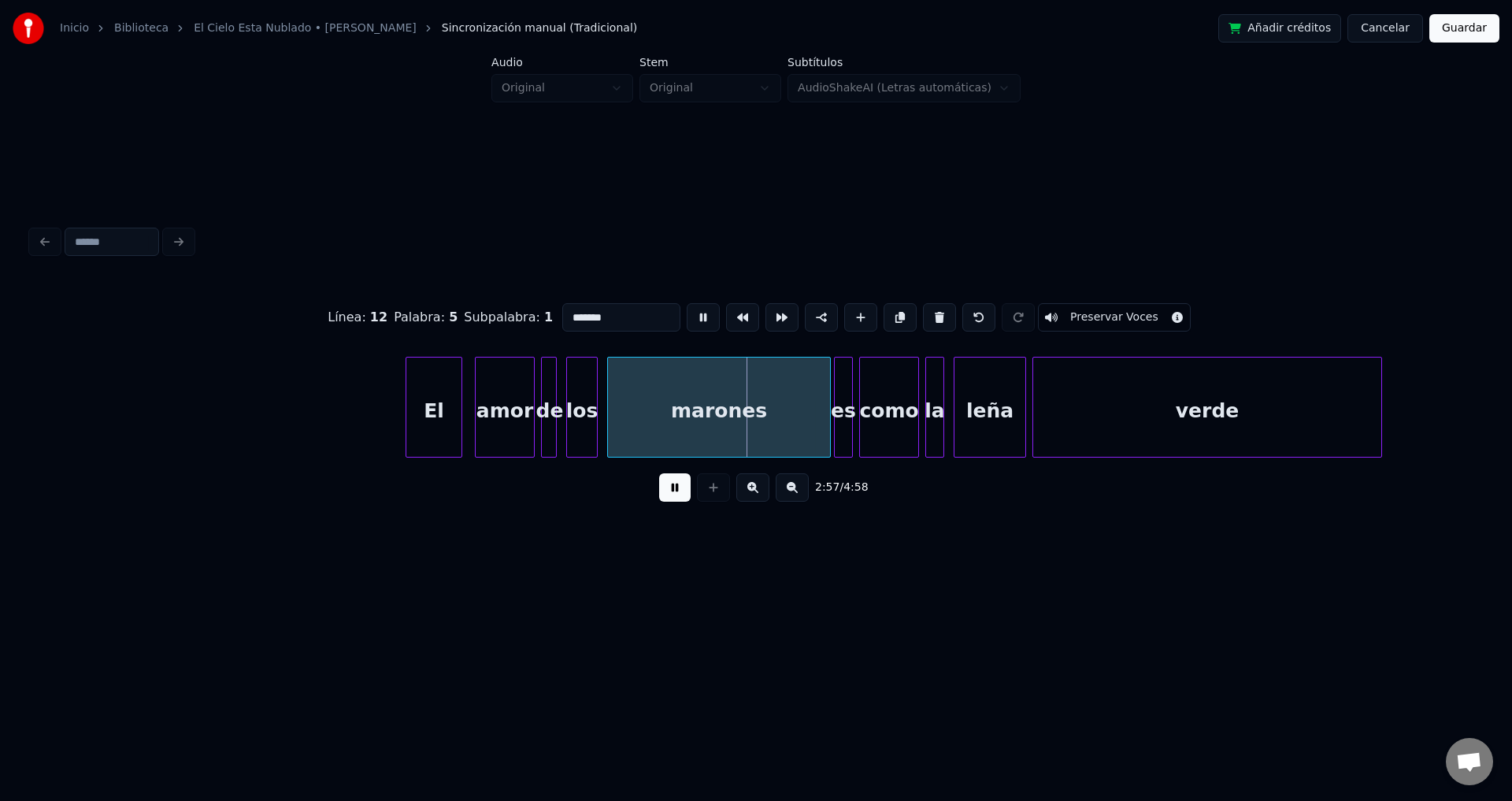
click at [571, 309] on input "*******" at bounding box center [621, 316] width 118 height 28
type input "*******"
click at [667, 502] on button at bounding box center [674, 487] width 32 height 28
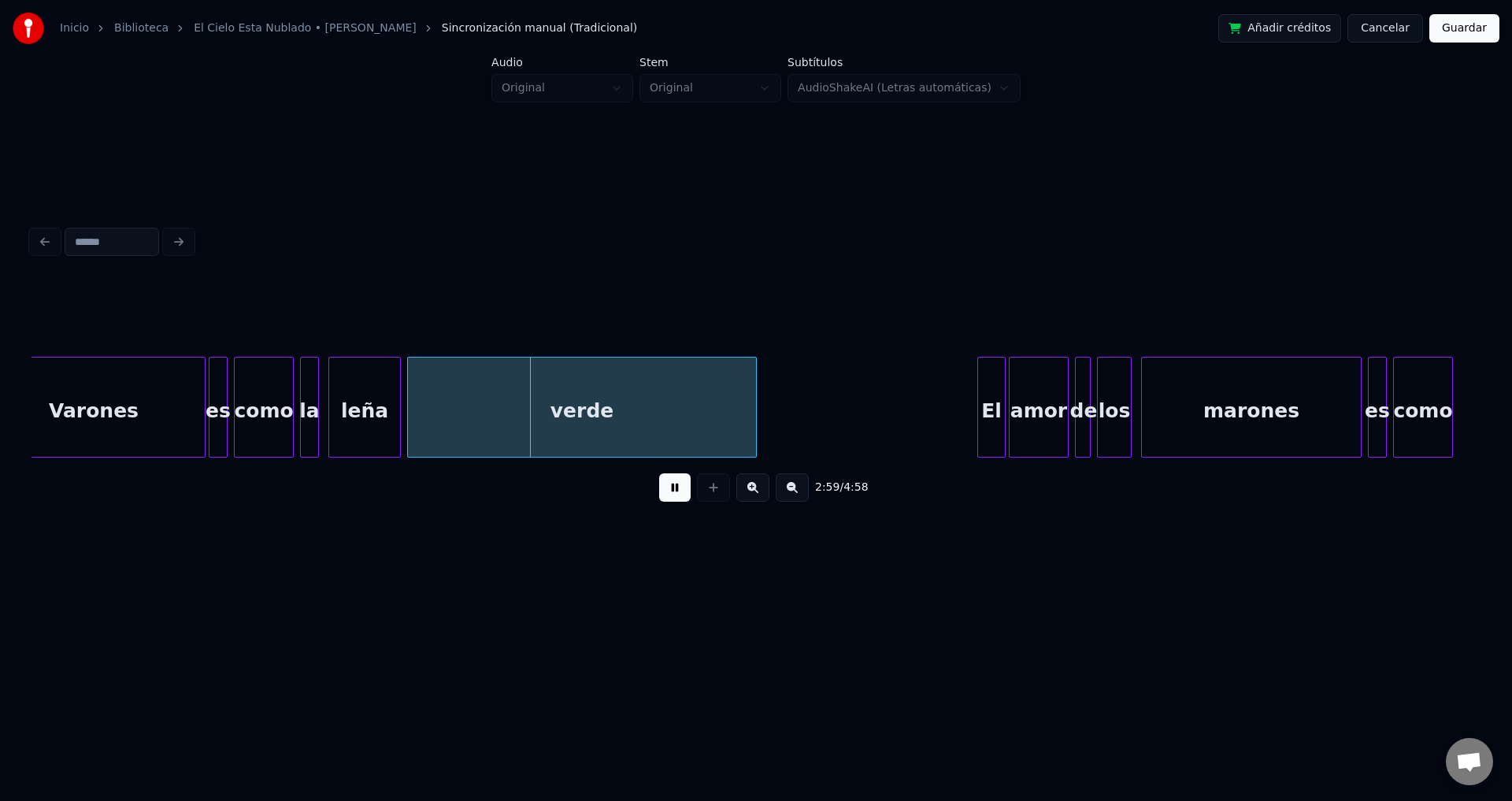
scroll to position [0, 28214]
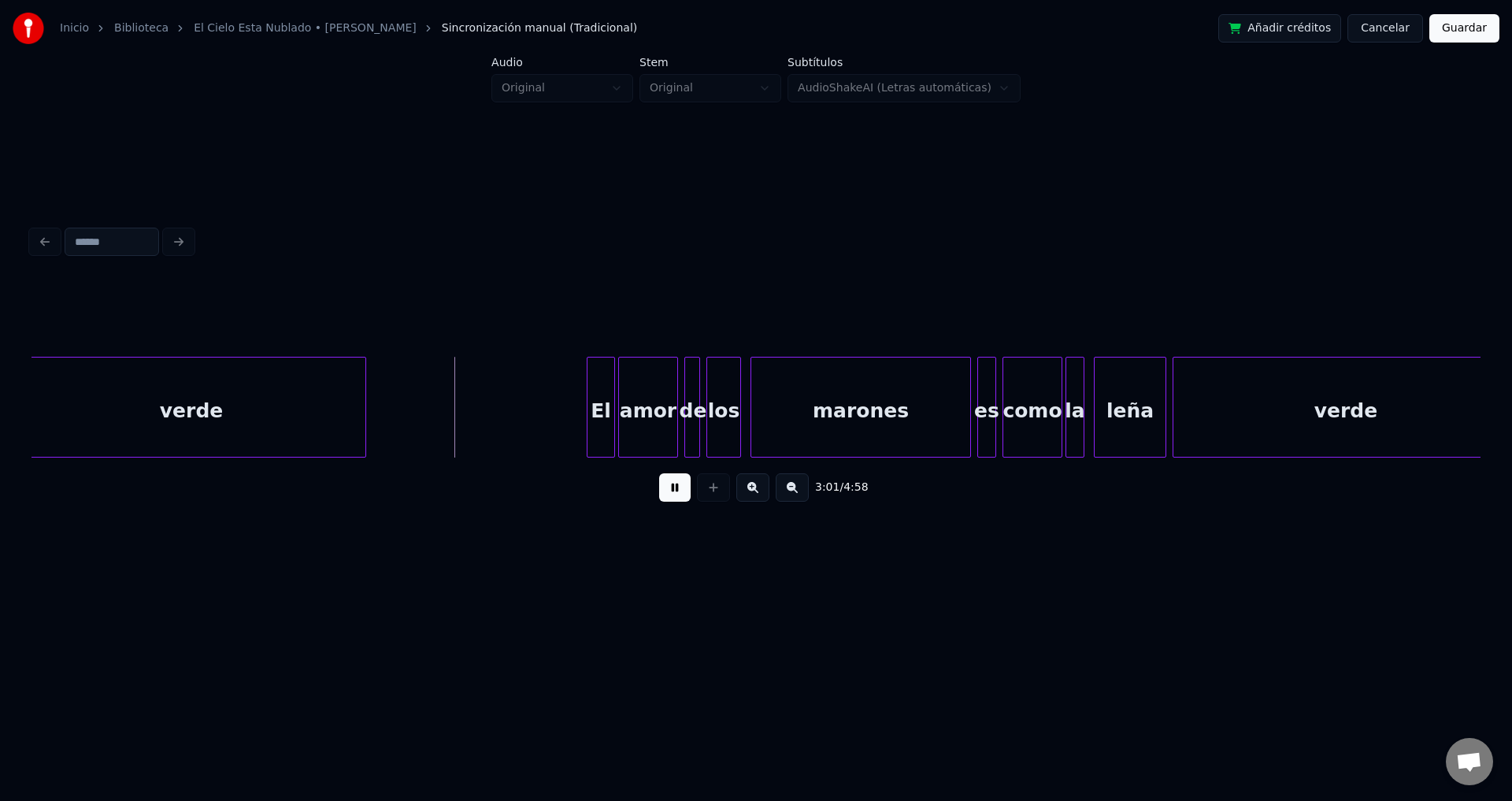
click at [897, 420] on div "marones" at bounding box center [861, 411] width 219 height 107
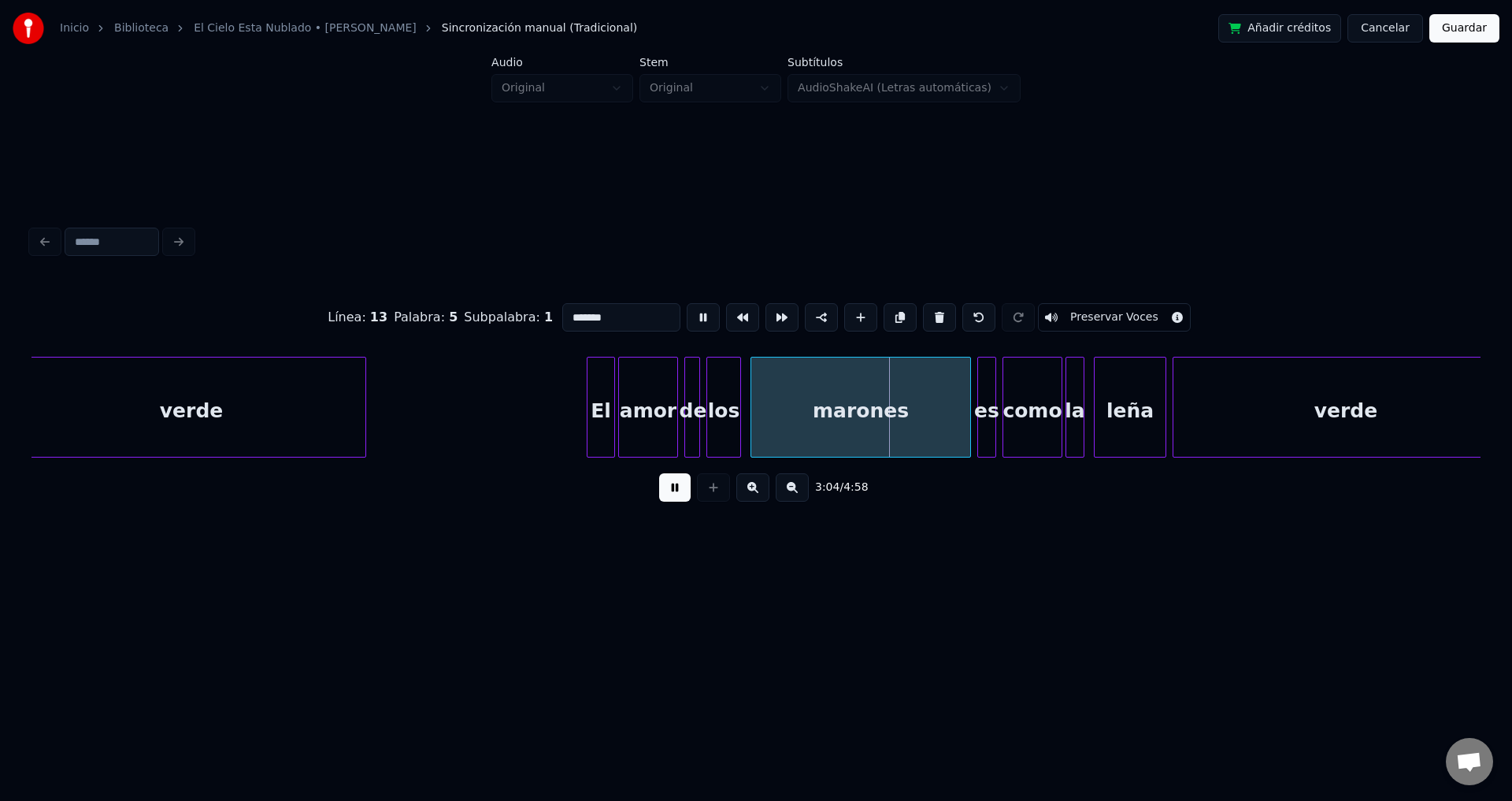
click at [570, 316] on input "*******" at bounding box center [621, 316] width 118 height 28
type input "*******"
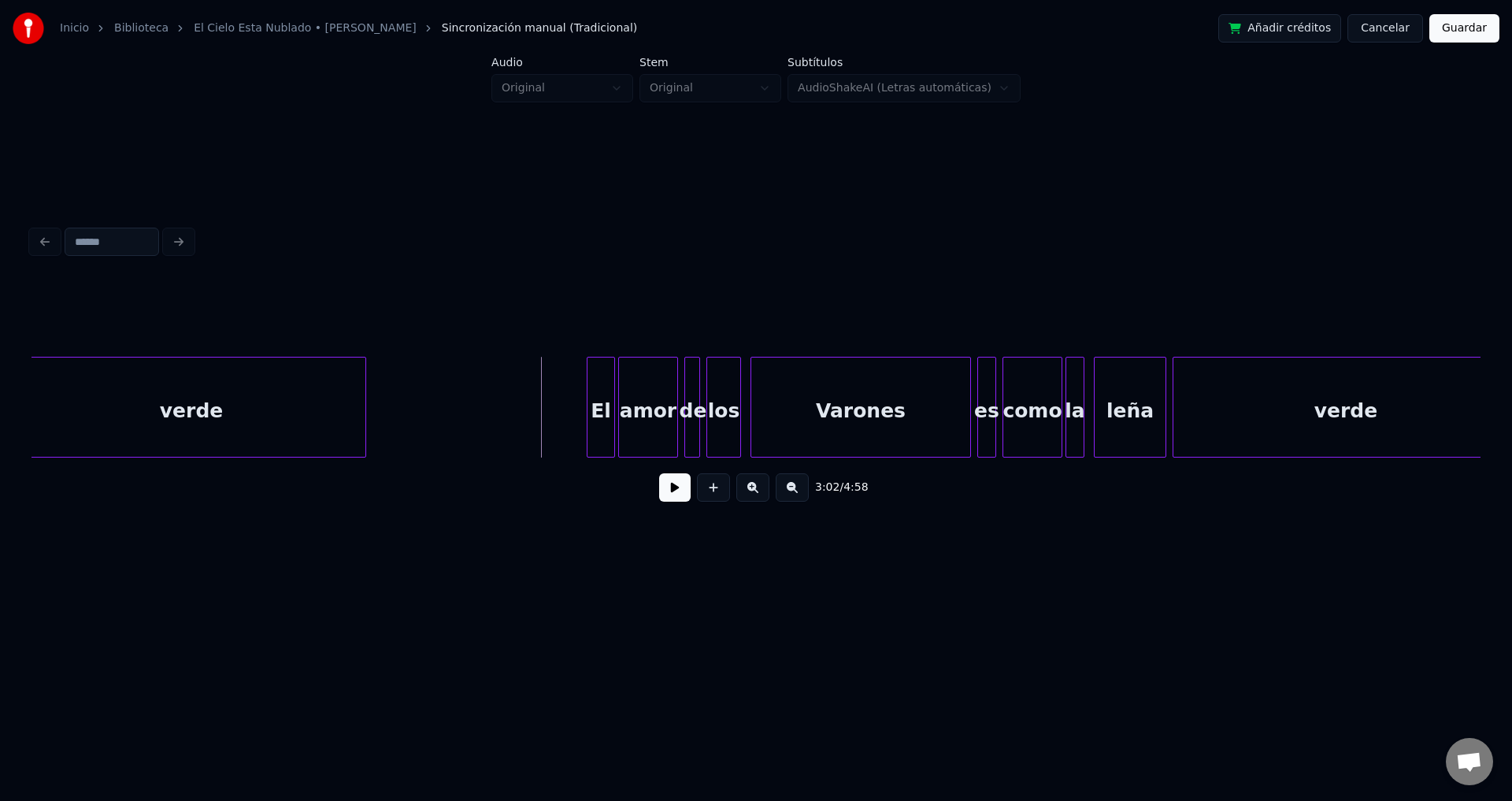
click at [672, 494] on button at bounding box center [674, 487] width 32 height 28
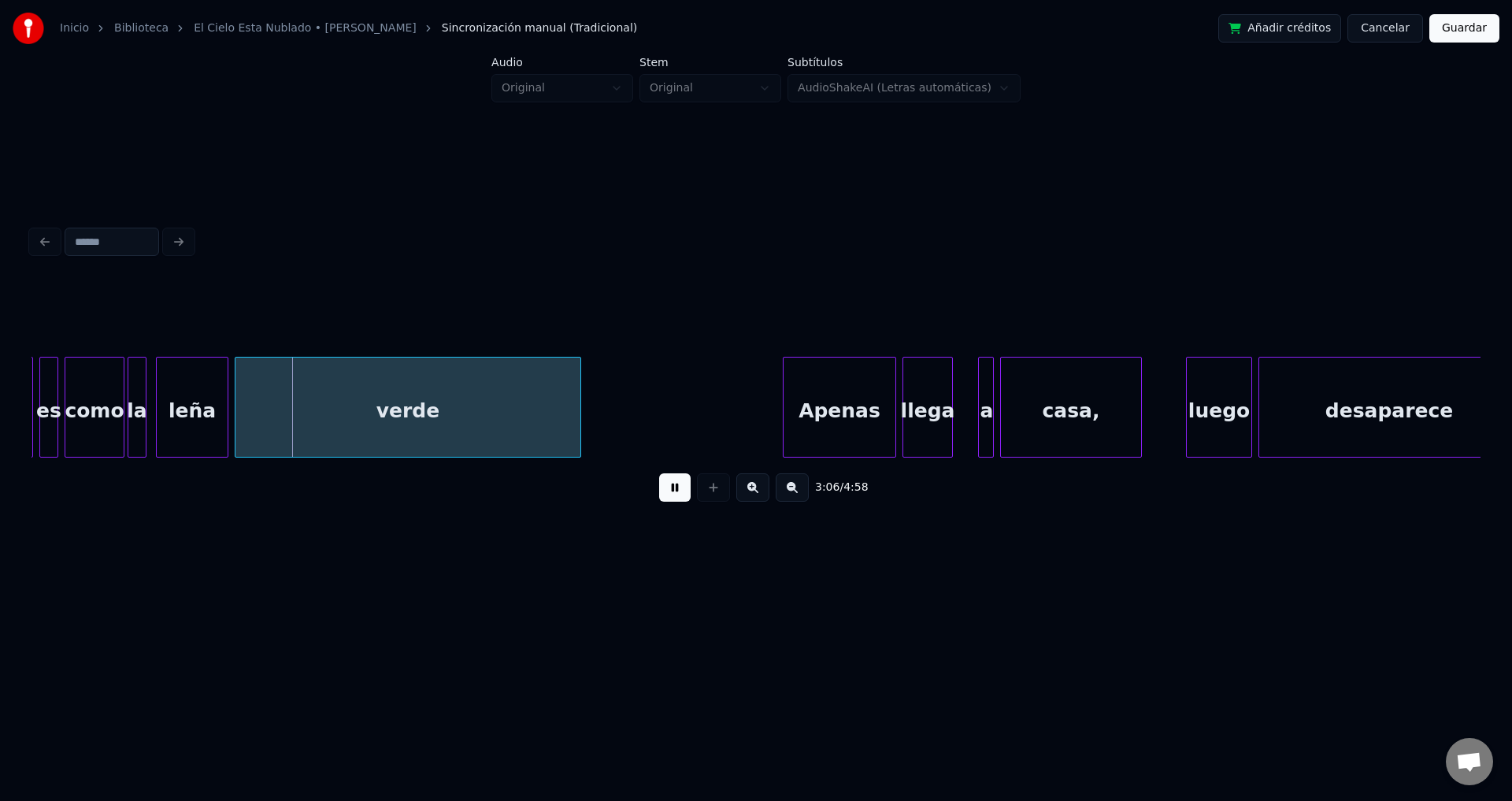
scroll to position [0, 29256]
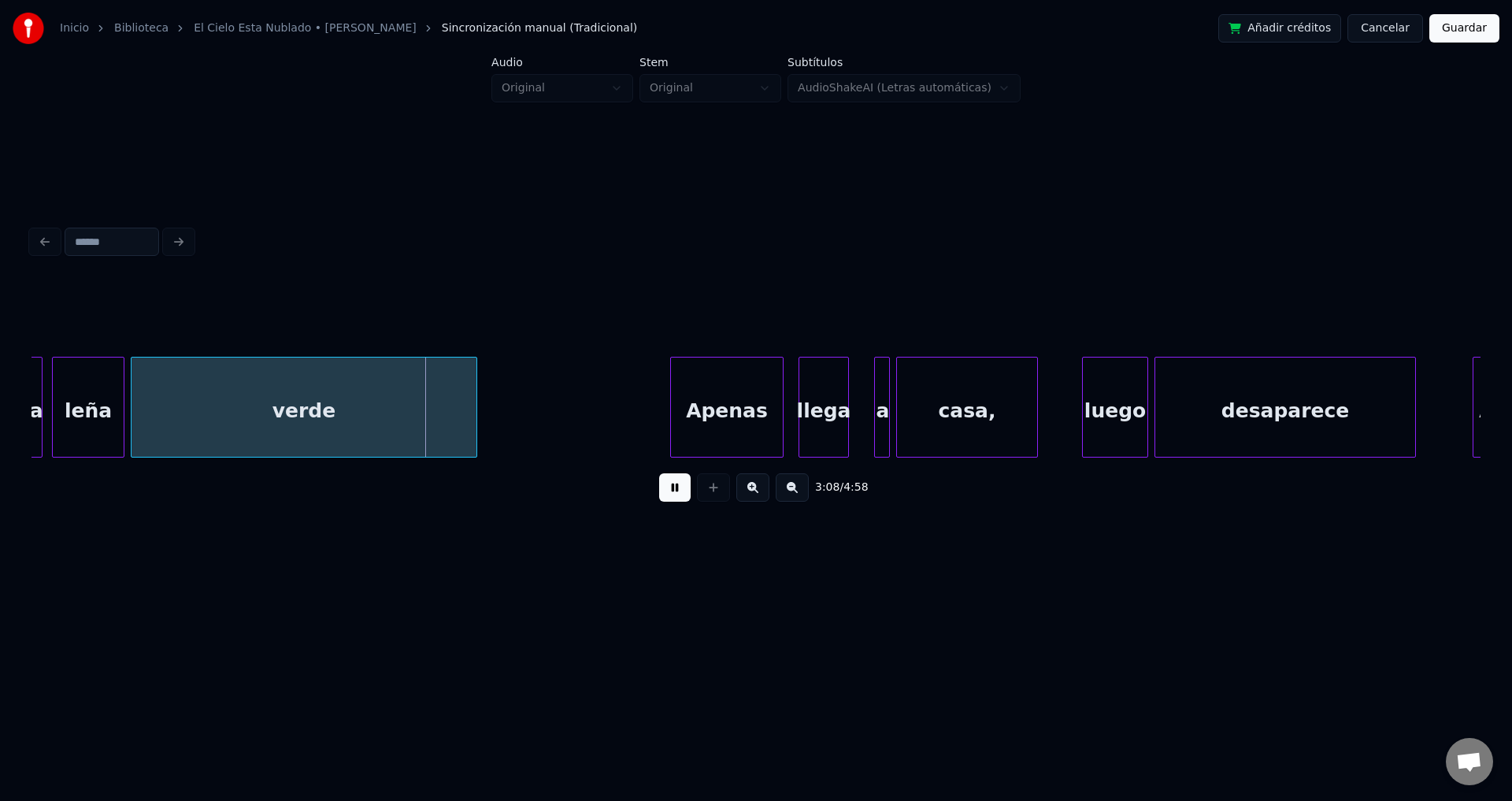
click at [745, 423] on div "Apenas" at bounding box center [727, 411] width 112 height 107
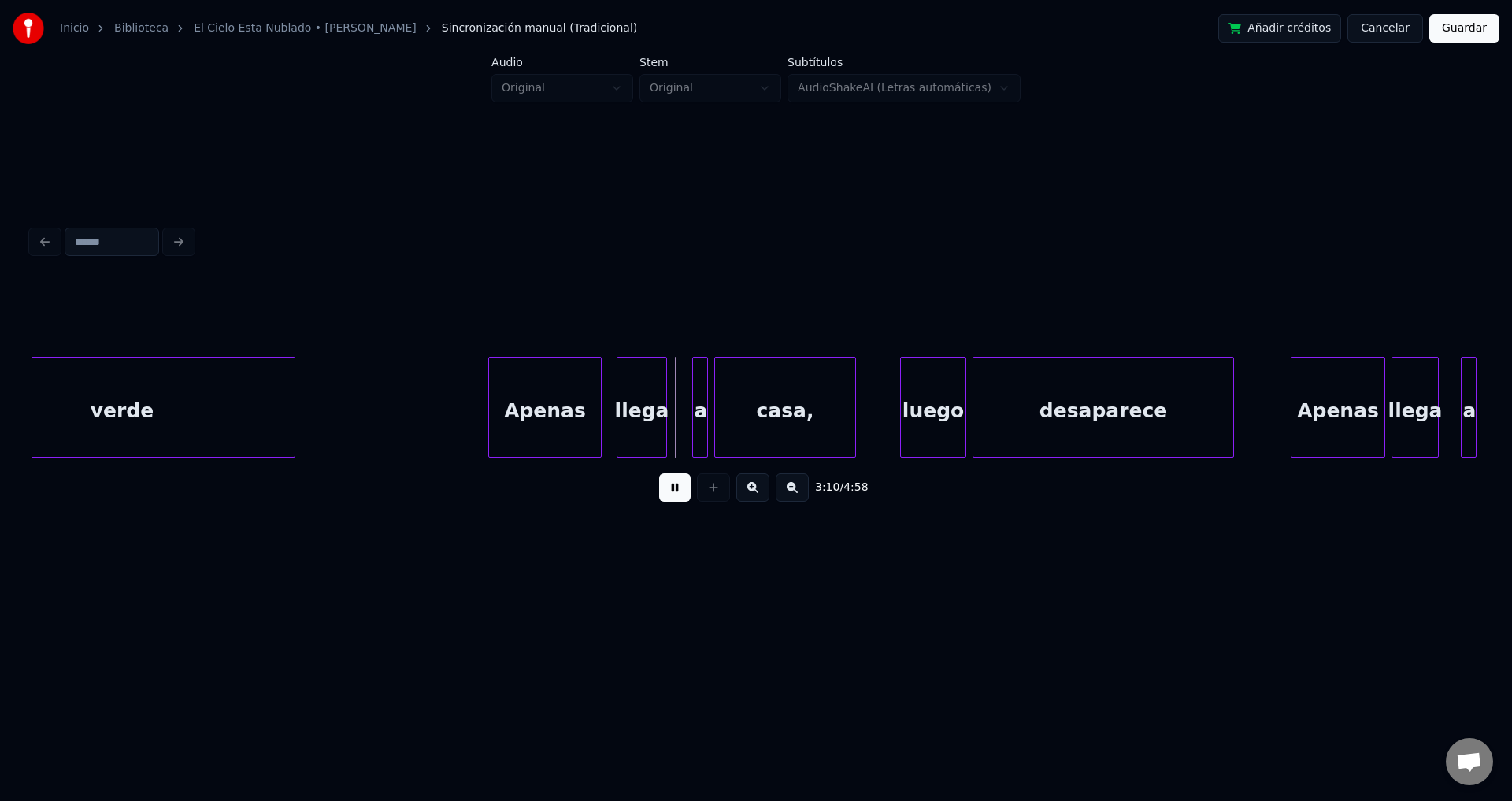
scroll to position [0, 29543]
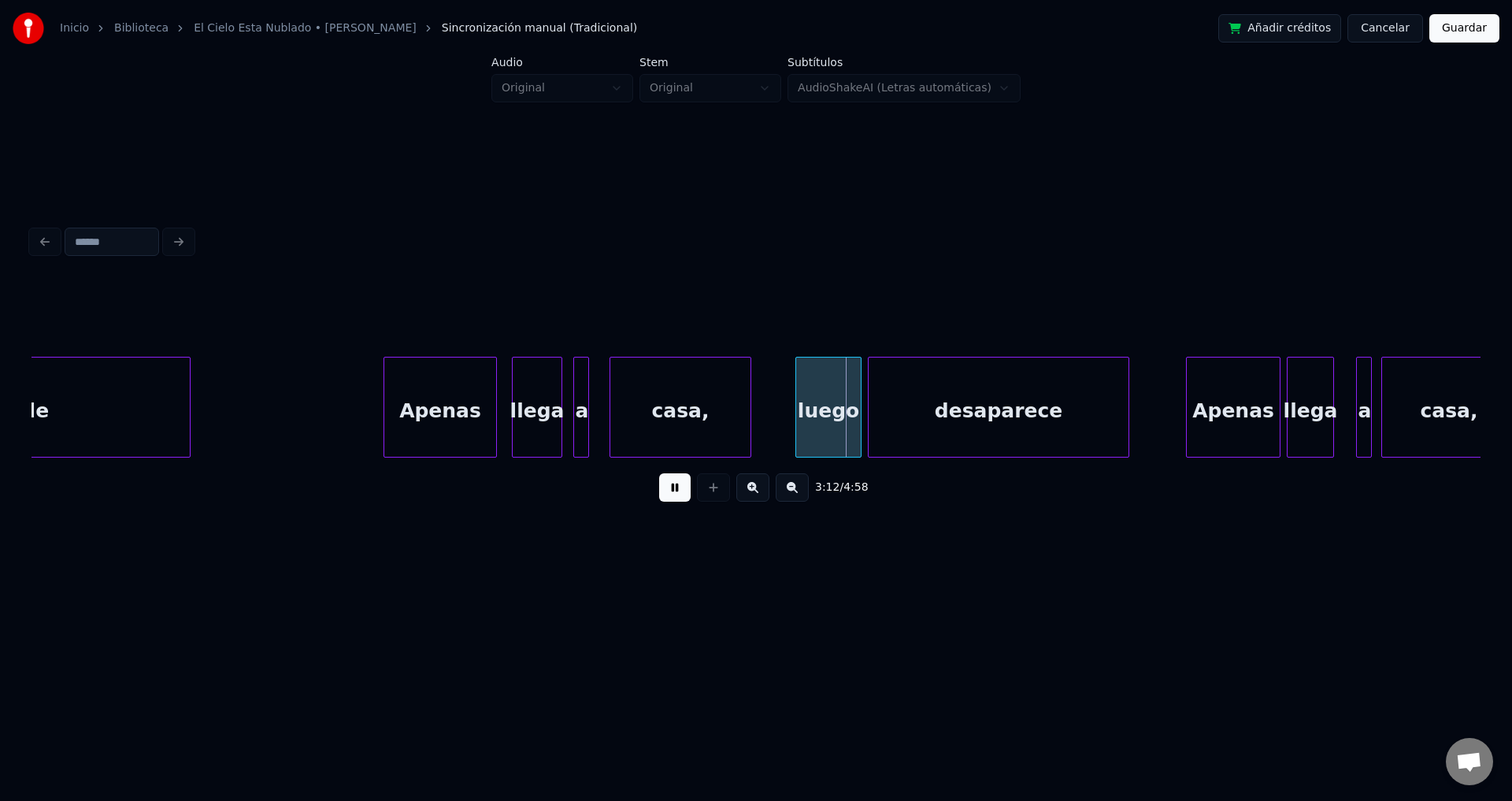
click at [578, 397] on div "a" at bounding box center [581, 411] width 15 height 107
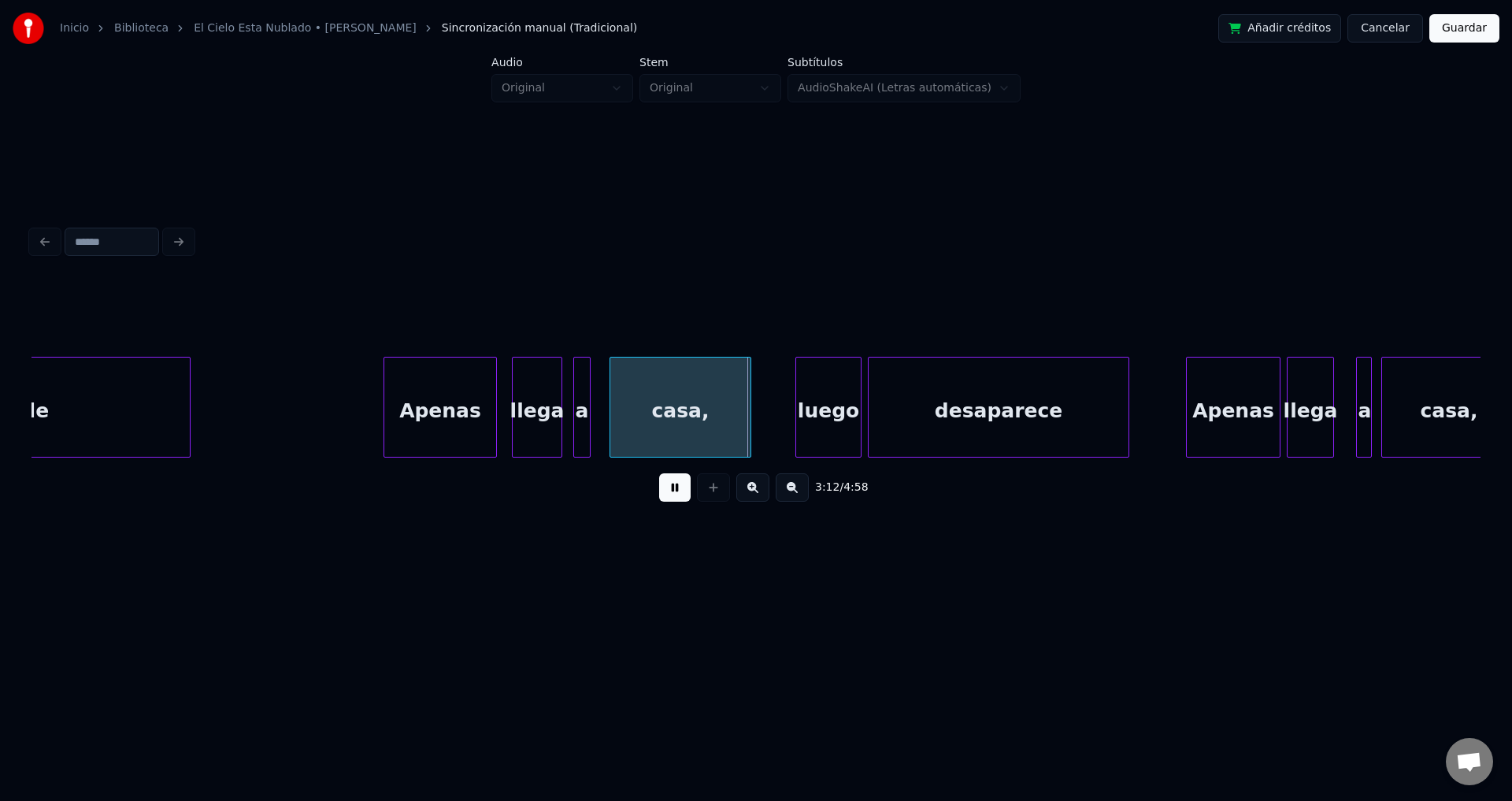
click at [587, 396] on div at bounding box center [587, 407] width 5 height 100
click at [598, 395] on div at bounding box center [595, 407] width 5 height 100
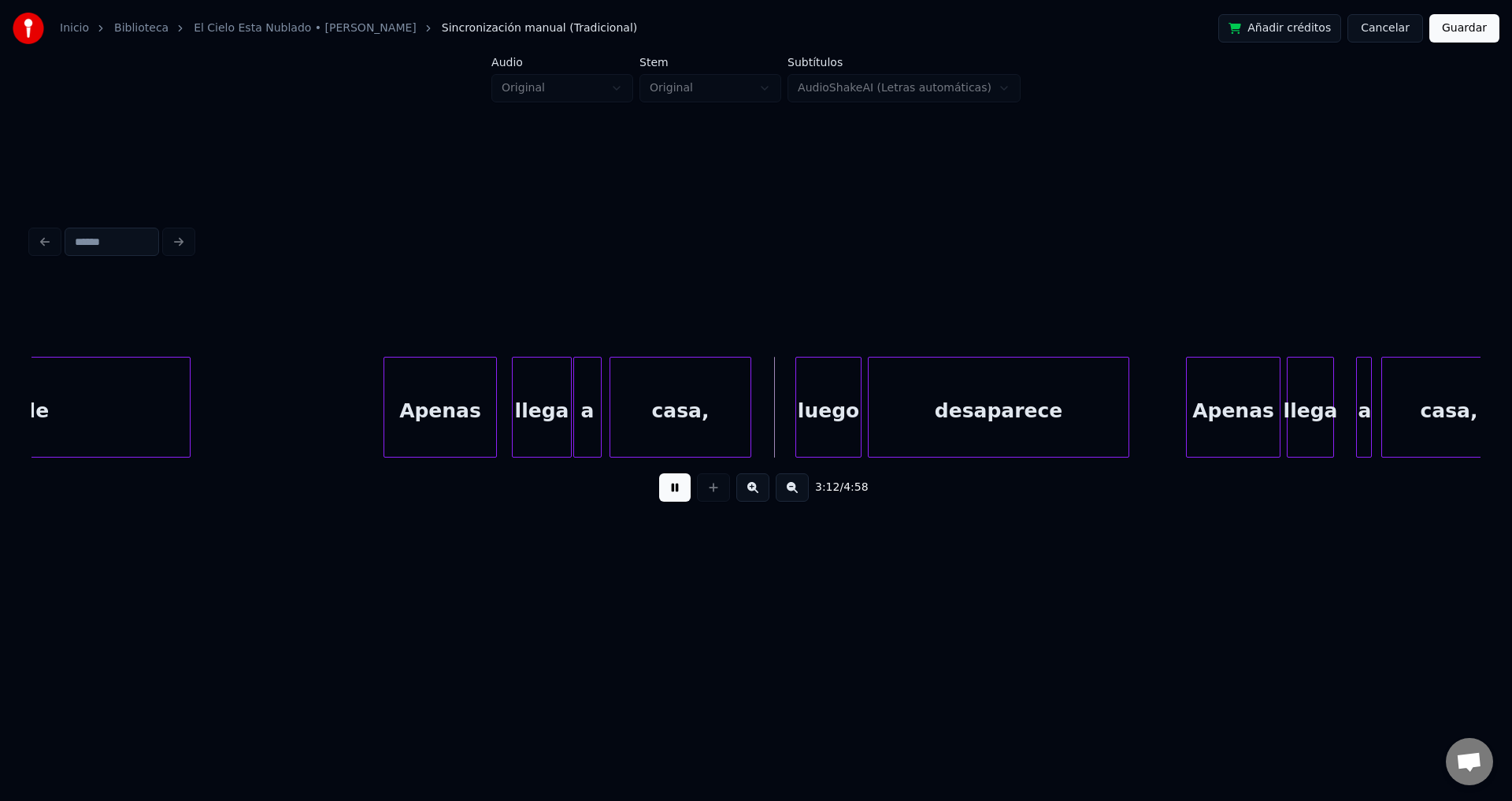
click at [570, 391] on div at bounding box center [568, 407] width 5 height 100
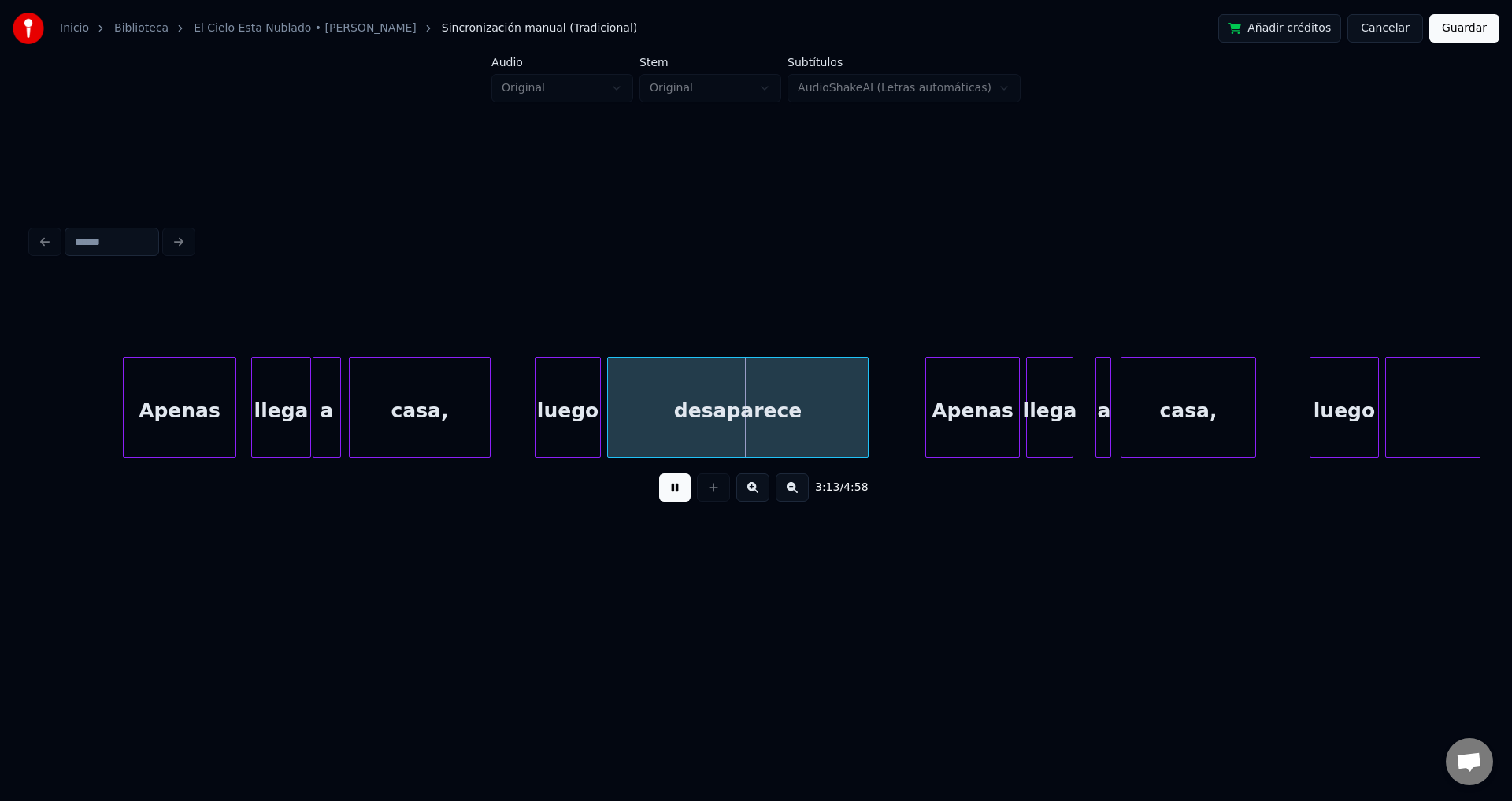
scroll to position [0, 29830]
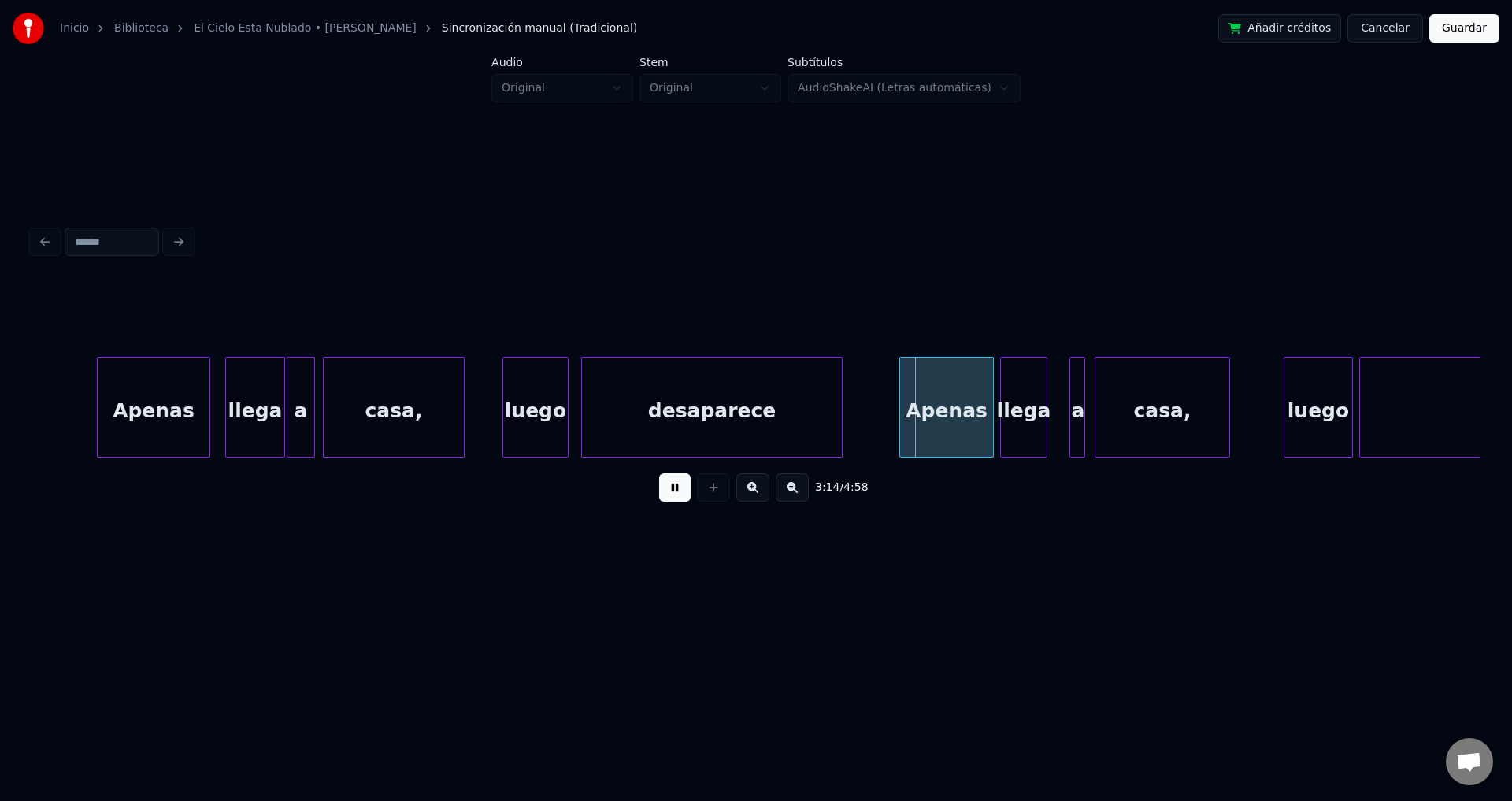
click at [554, 422] on div "luego" at bounding box center [535, 411] width 65 height 107
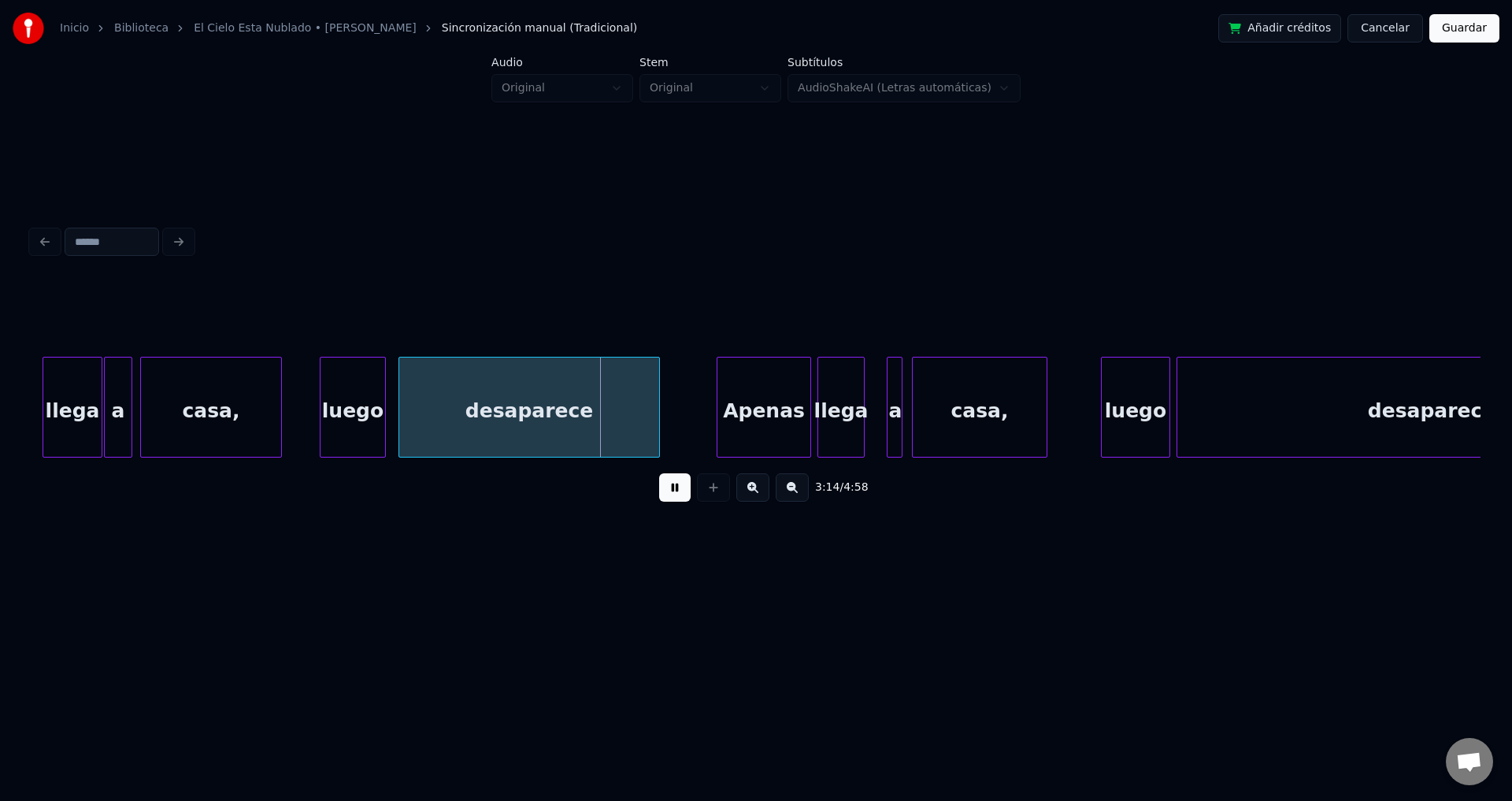
scroll to position [0, 30064]
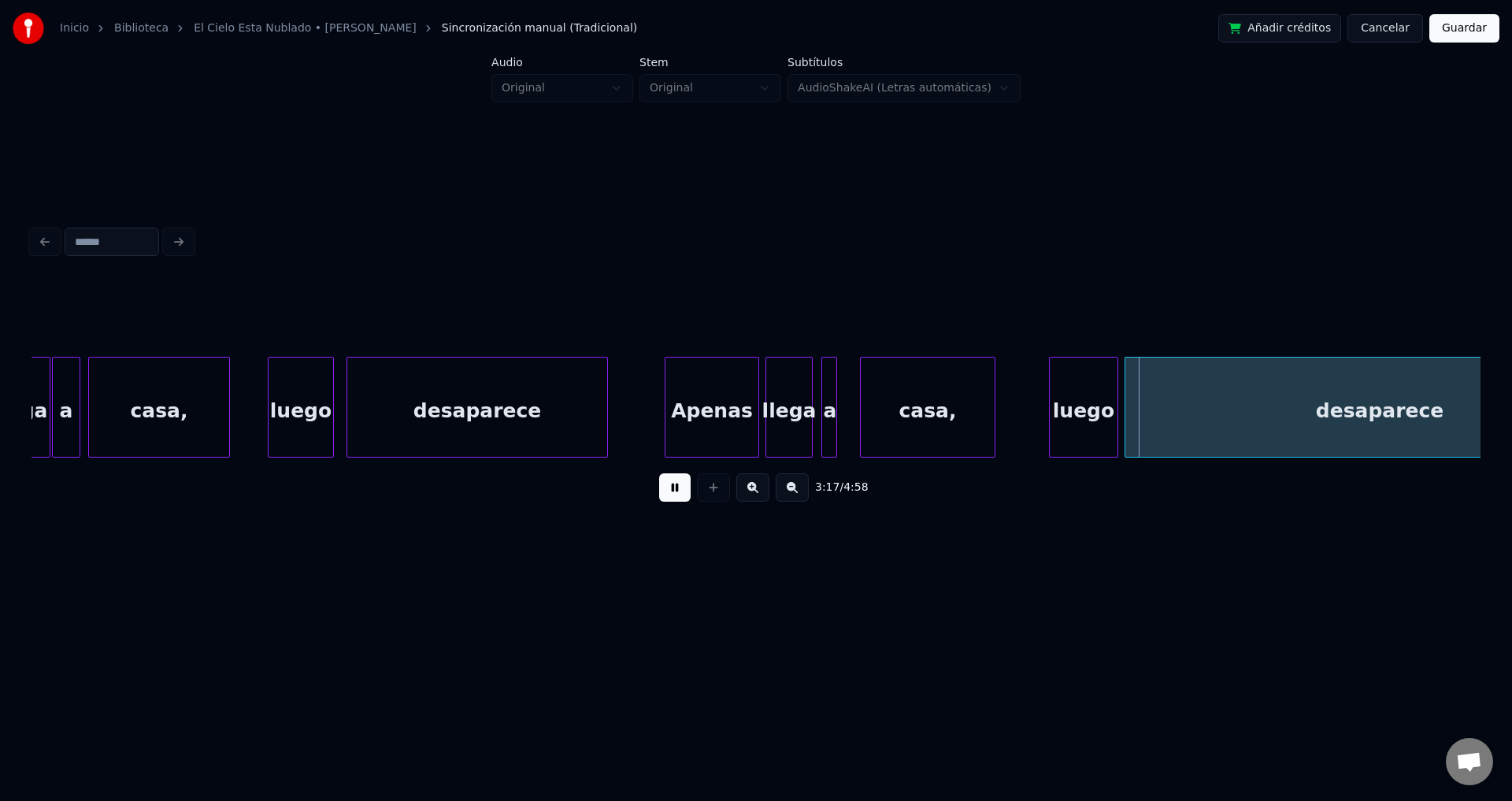
click at [828, 400] on div "a" at bounding box center [830, 411] width 15 height 107
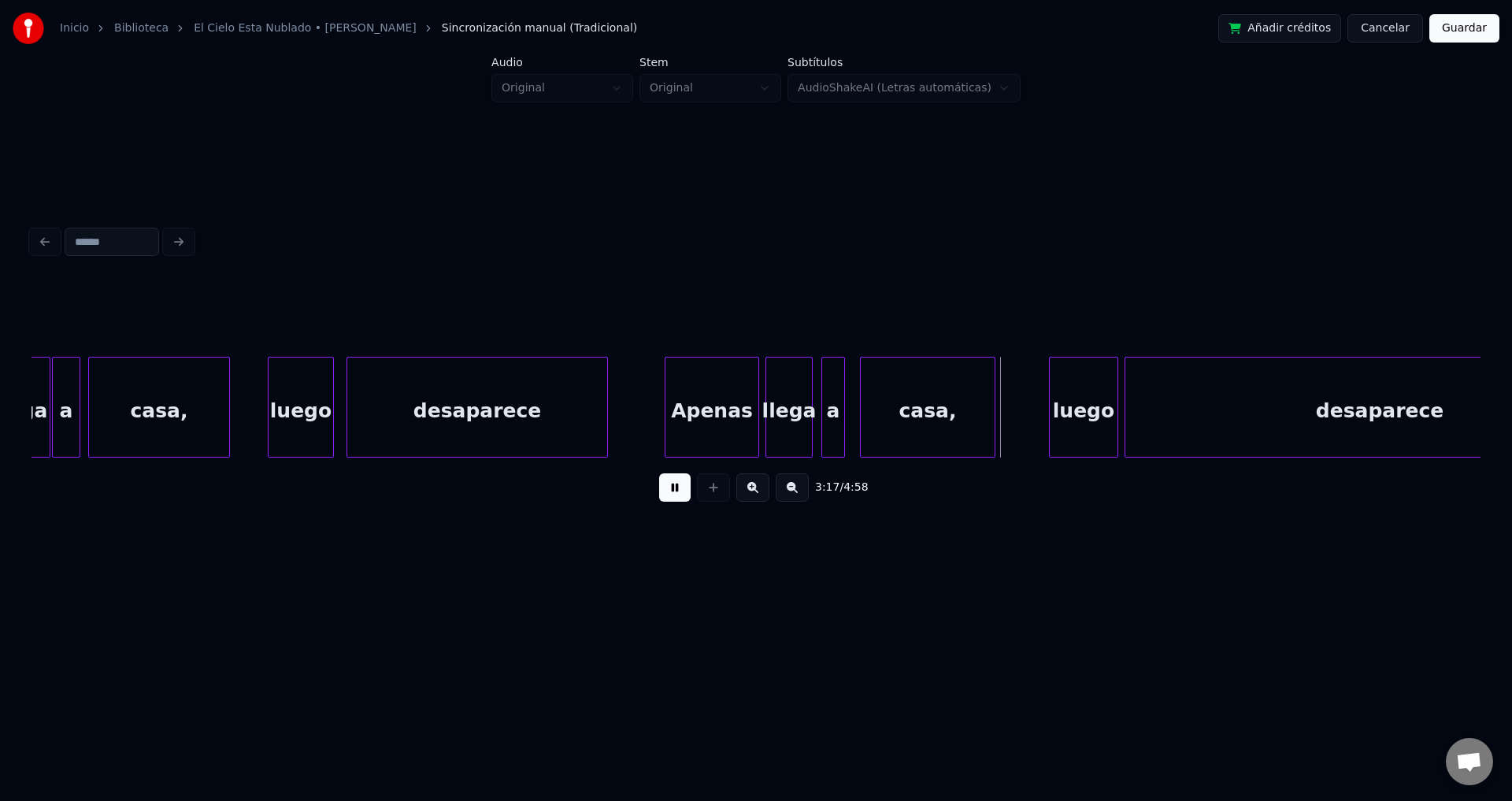
click at [843, 400] on div at bounding box center [842, 407] width 5 height 100
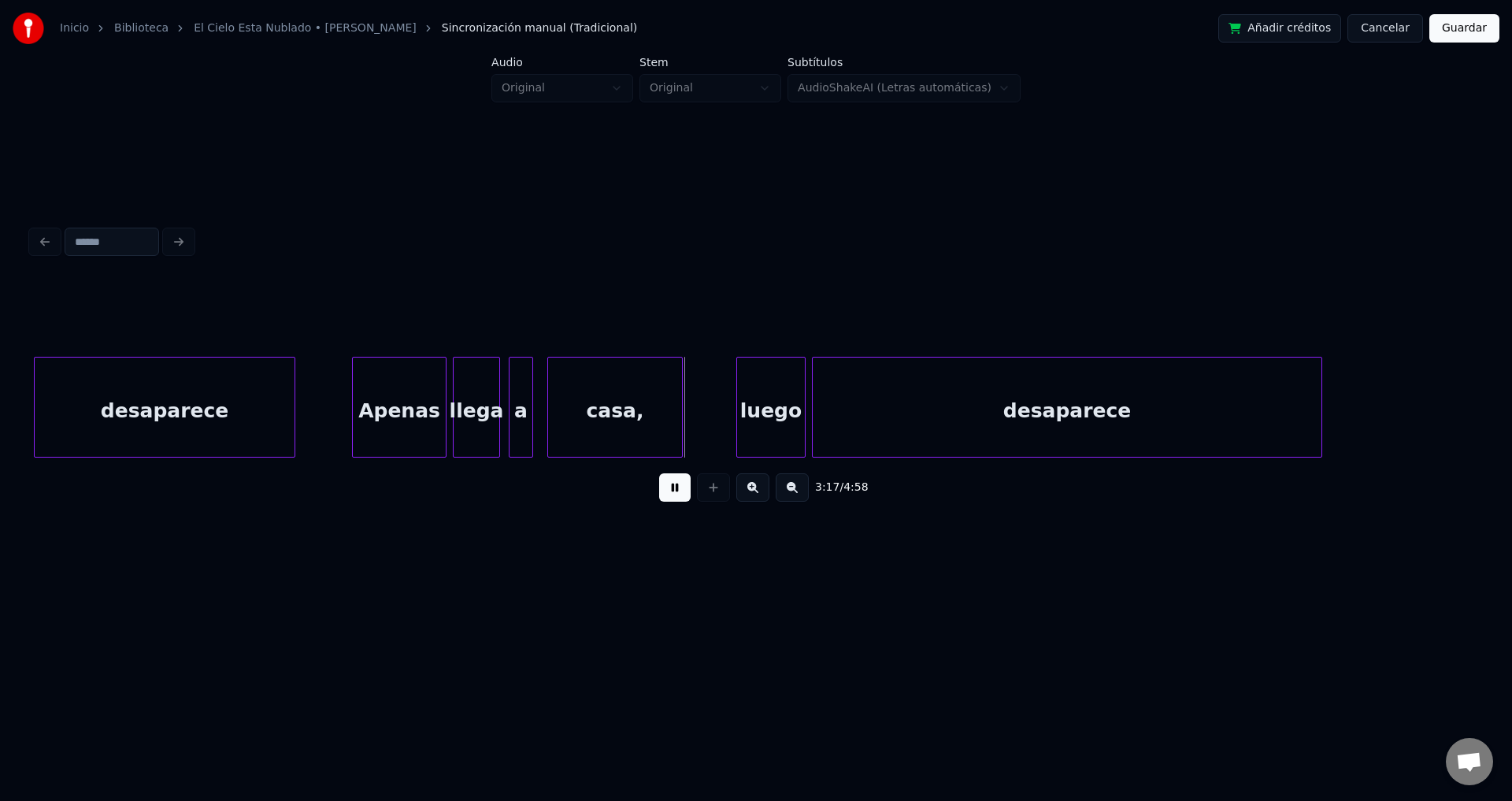
scroll to position [0, 30429]
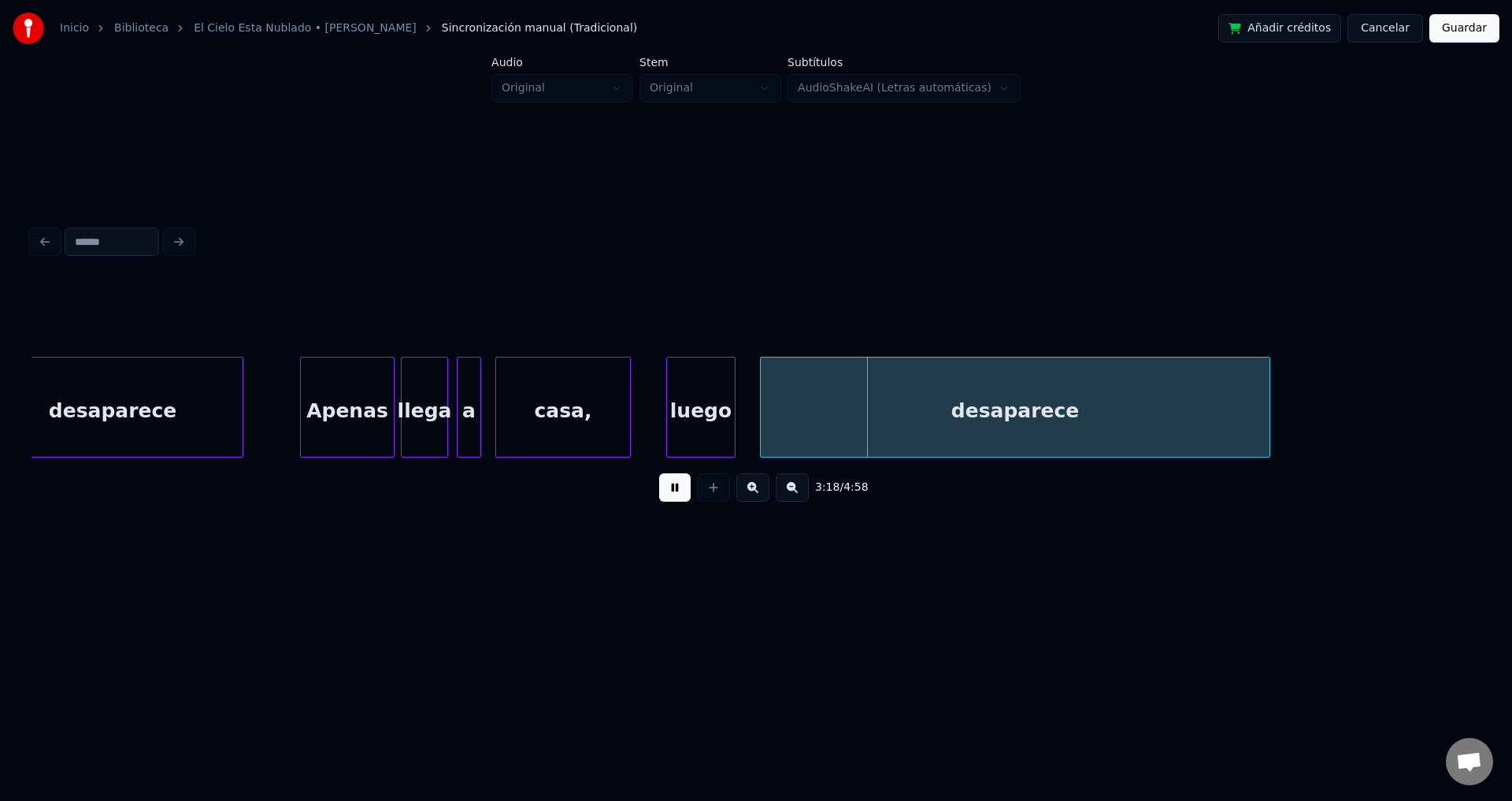
click at [705, 422] on div "luego" at bounding box center [701, 411] width 68 height 107
click at [742, 408] on div at bounding box center [739, 407] width 5 height 100
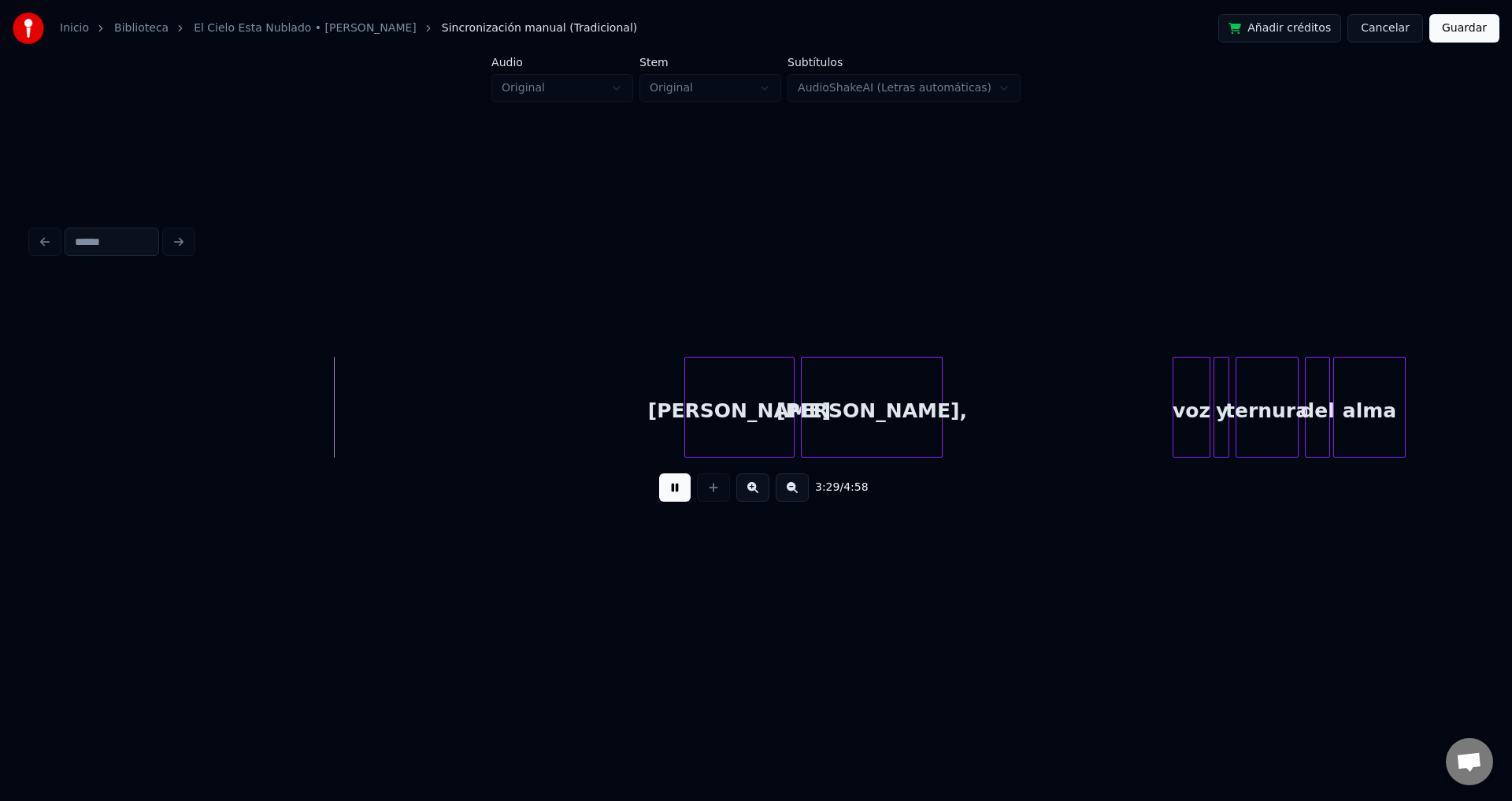
scroll to position [0, 32747]
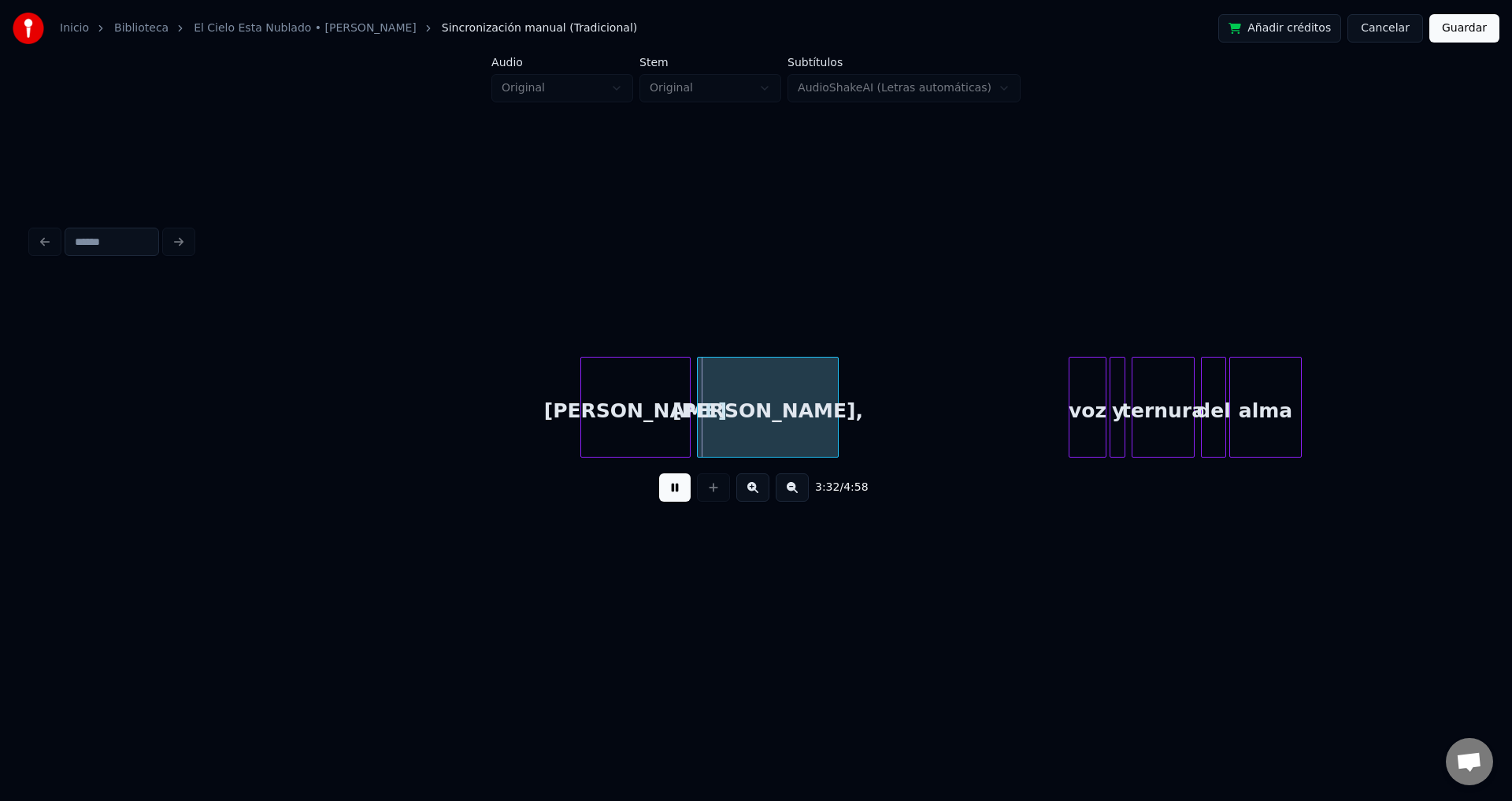
click at [644, 407] on div "[PERSON_NAME]" at bounding box center [636, 411] width 108 height 107
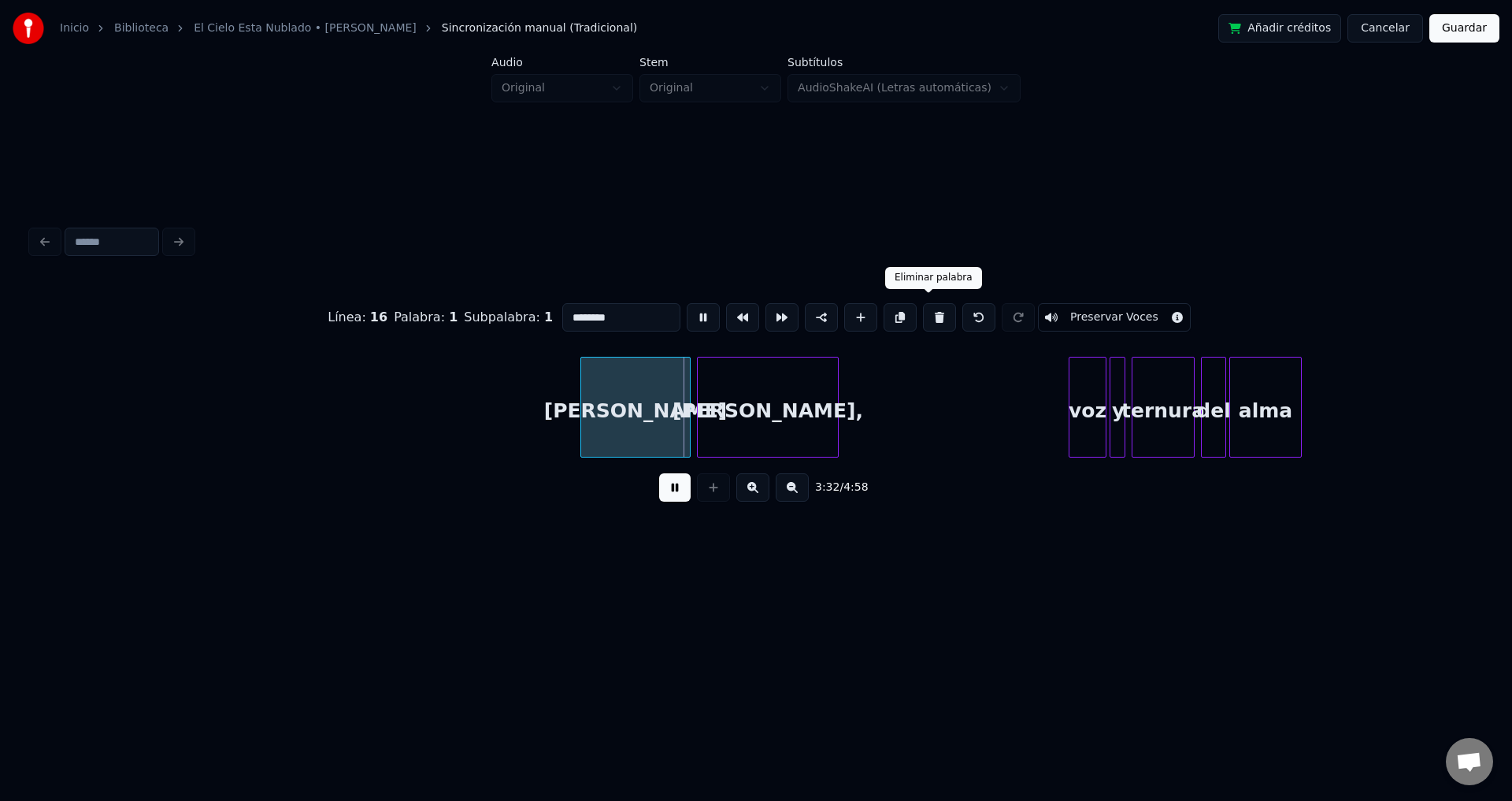
click at [923, 318] on button at bounding box center [939, 316] width 33 height 28
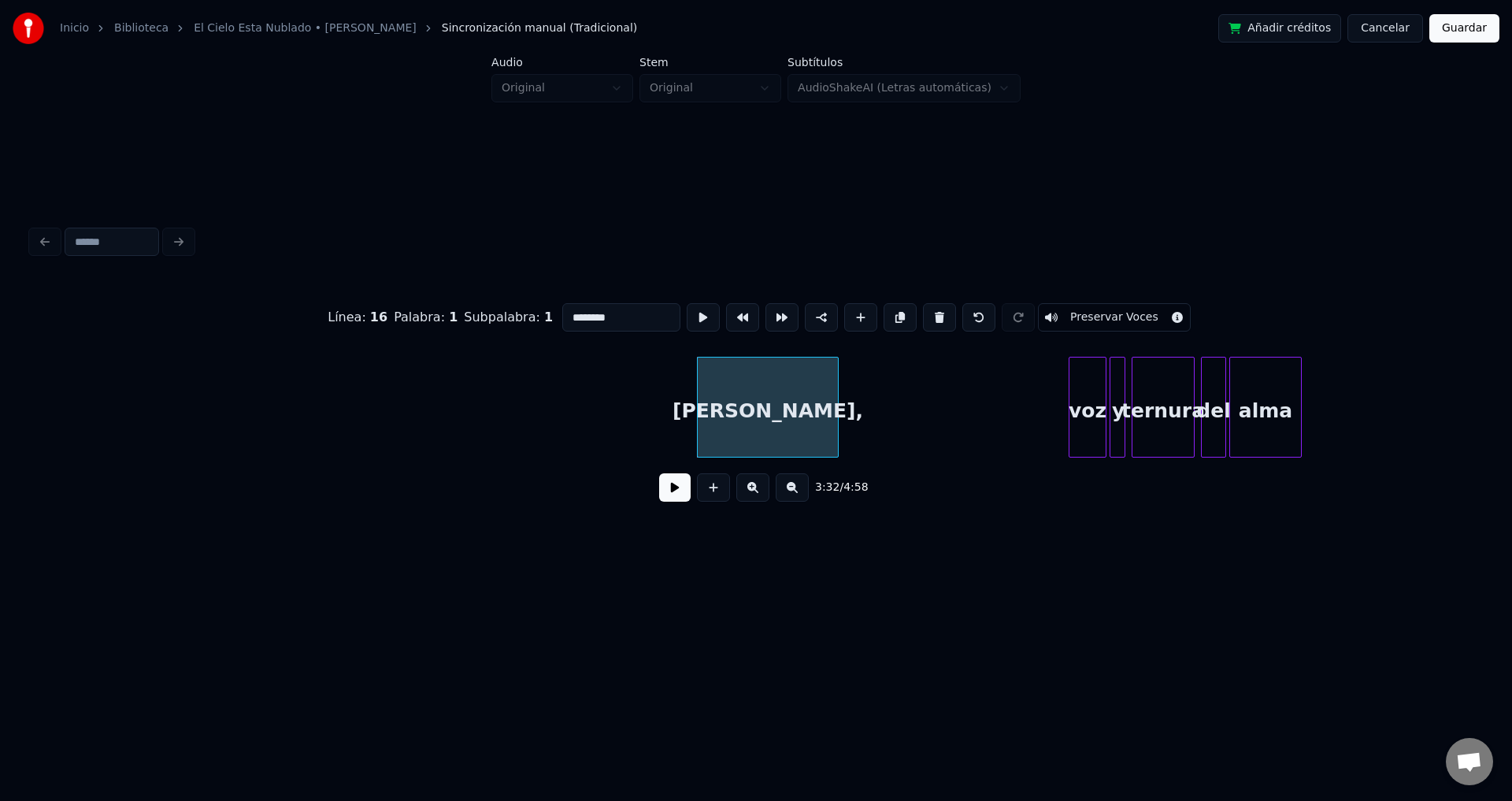
click at [923, 318] on button at bounding box center [939, 316] width 33 height 28
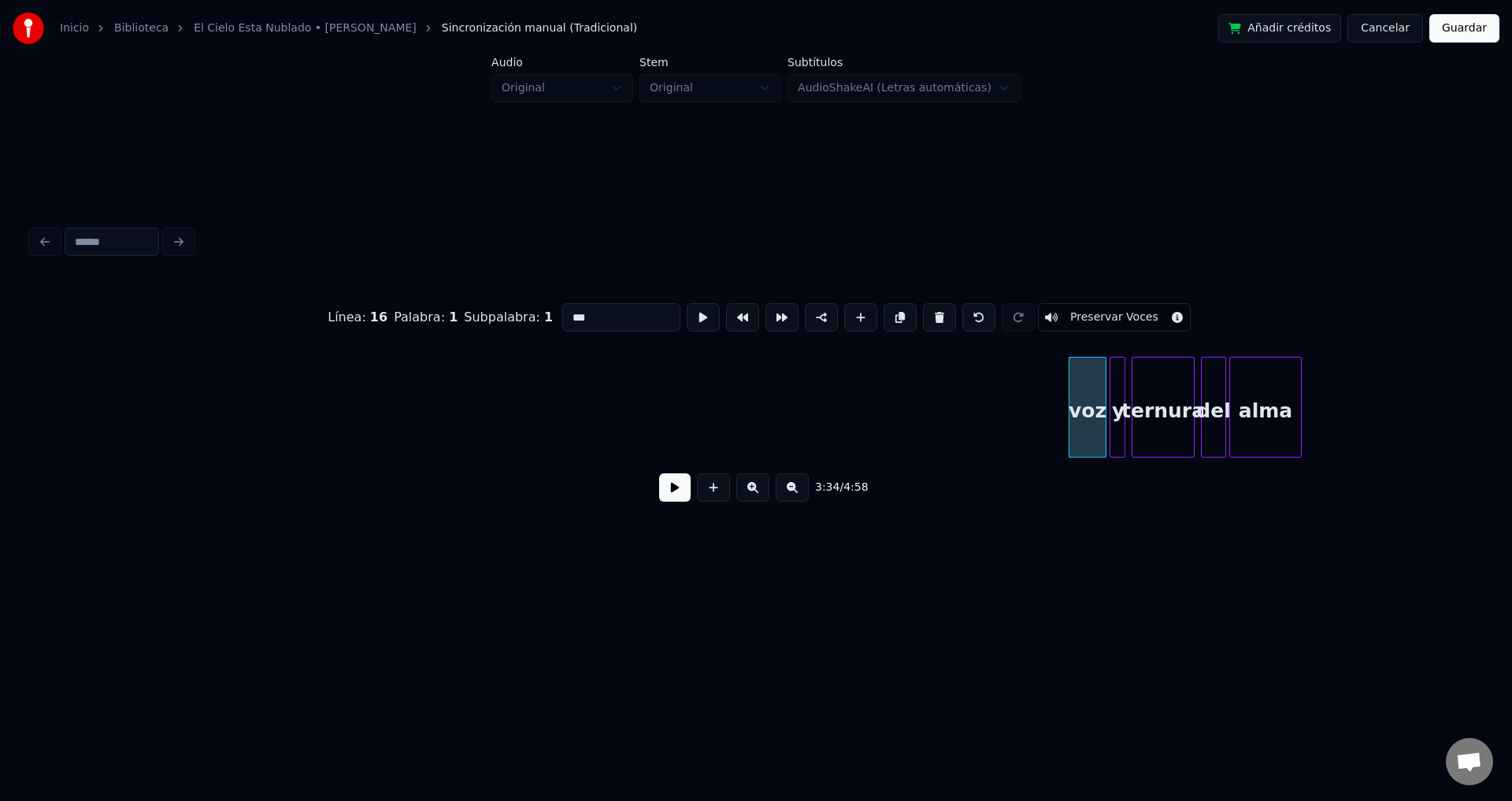
click at [923, 317] on button at bounding box center [939, 316] width 33 height 28
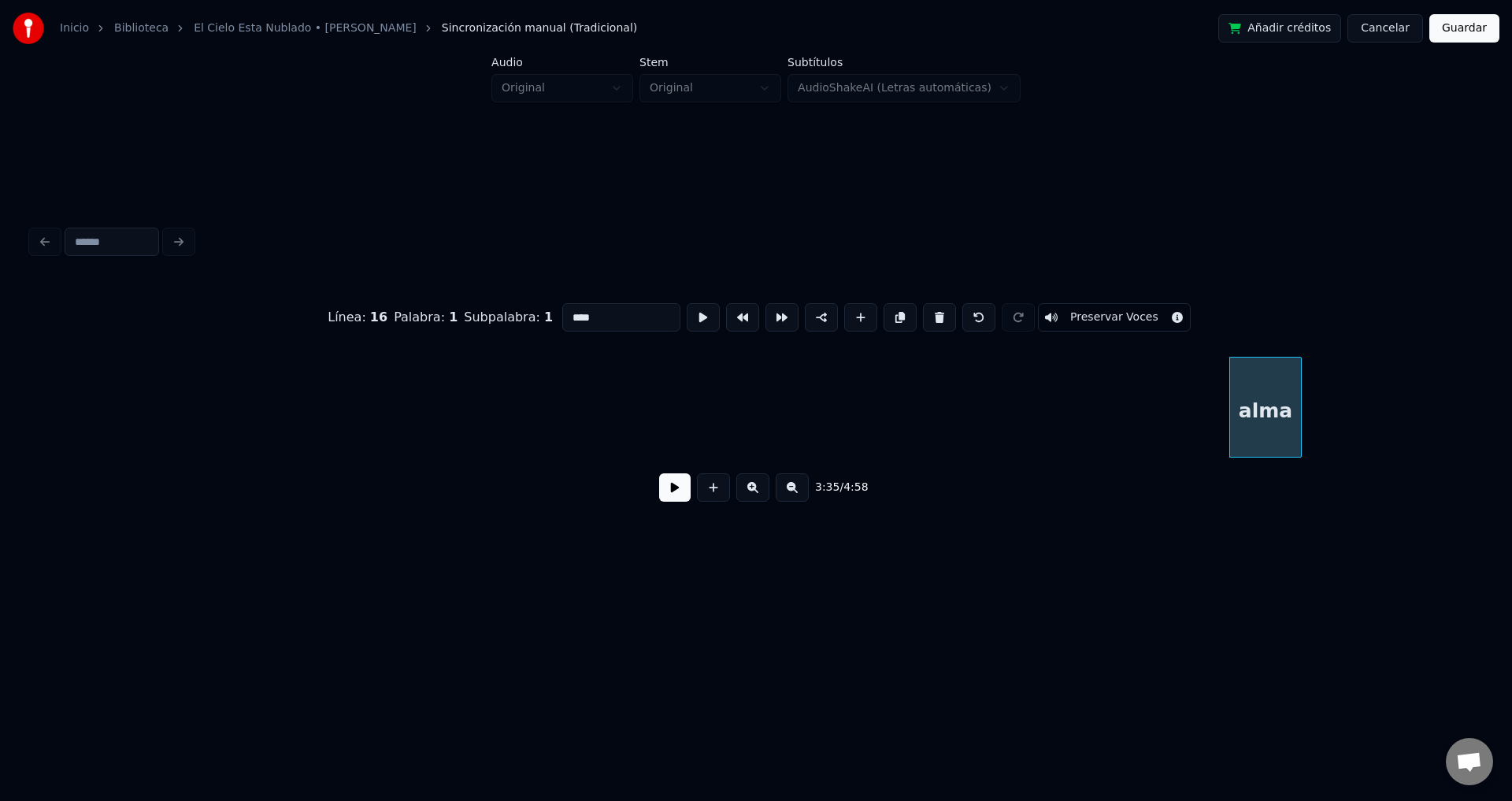
click at [923, 317] on button at bounding box center [939, 316] width 33 height 28
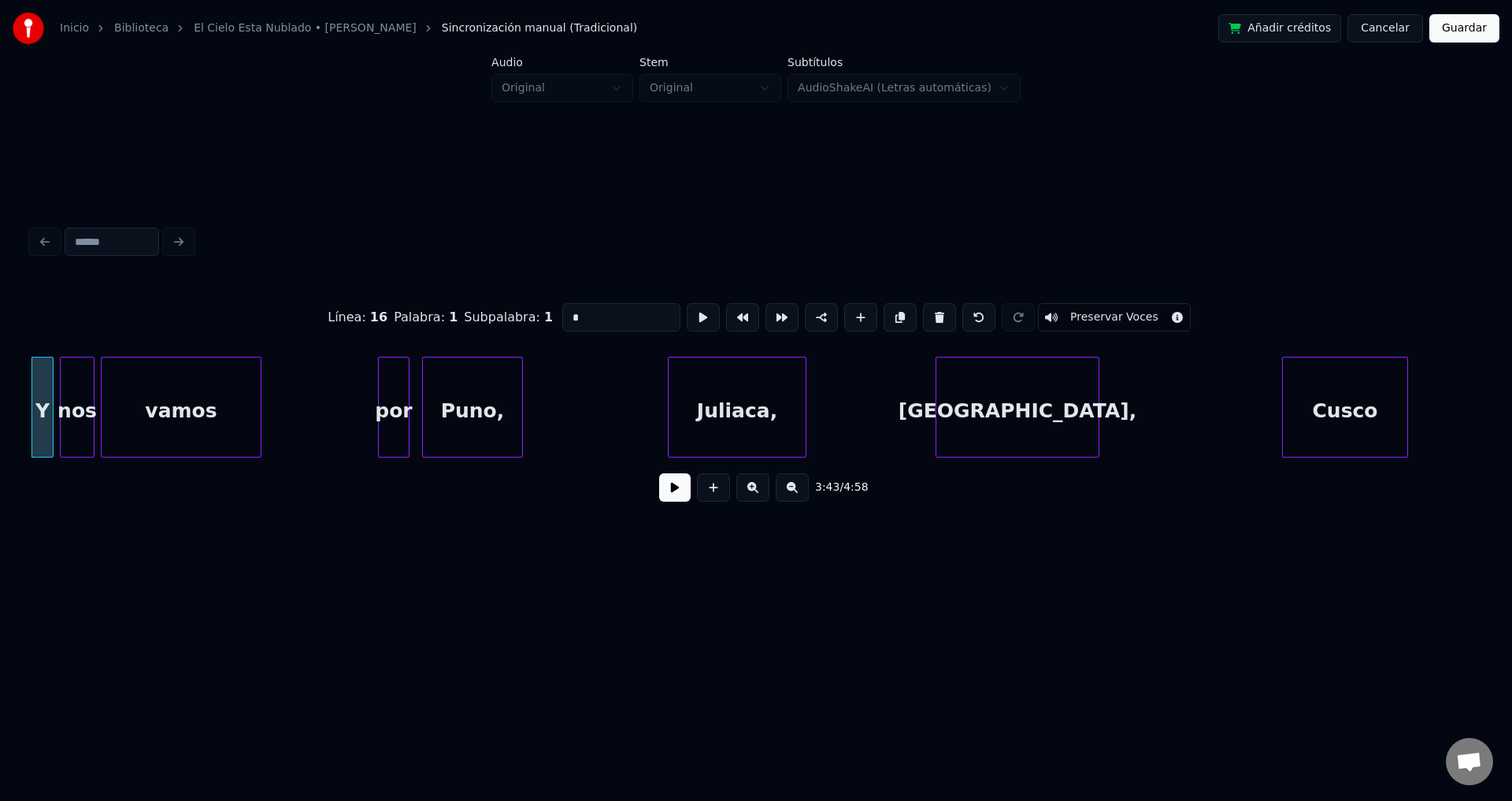
click at [923, 317] on button at bounding box center [939, 316] width 33 height 28
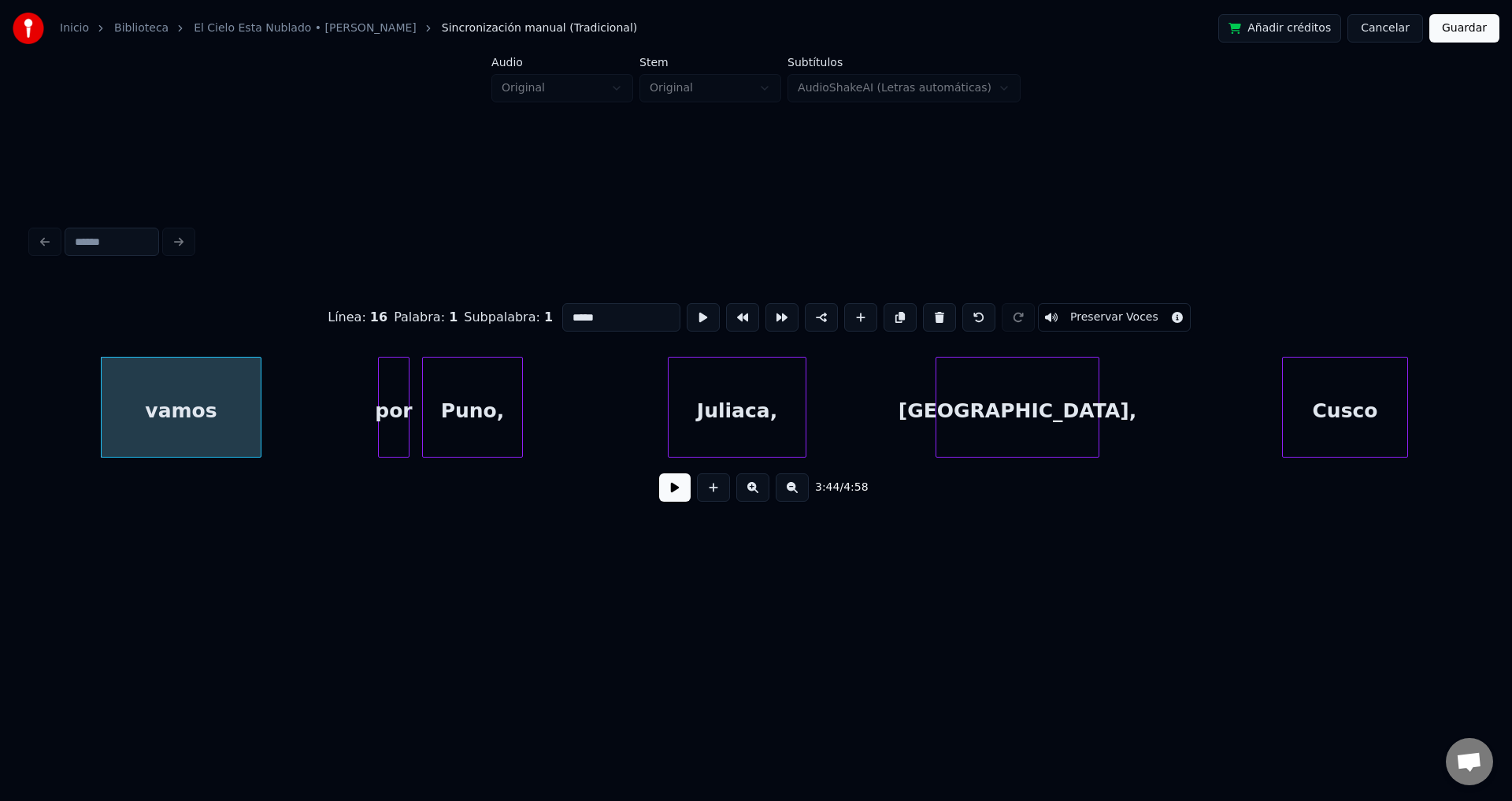
click at [923, 317] on button at bounding box center [939, 316] width 33 height 28
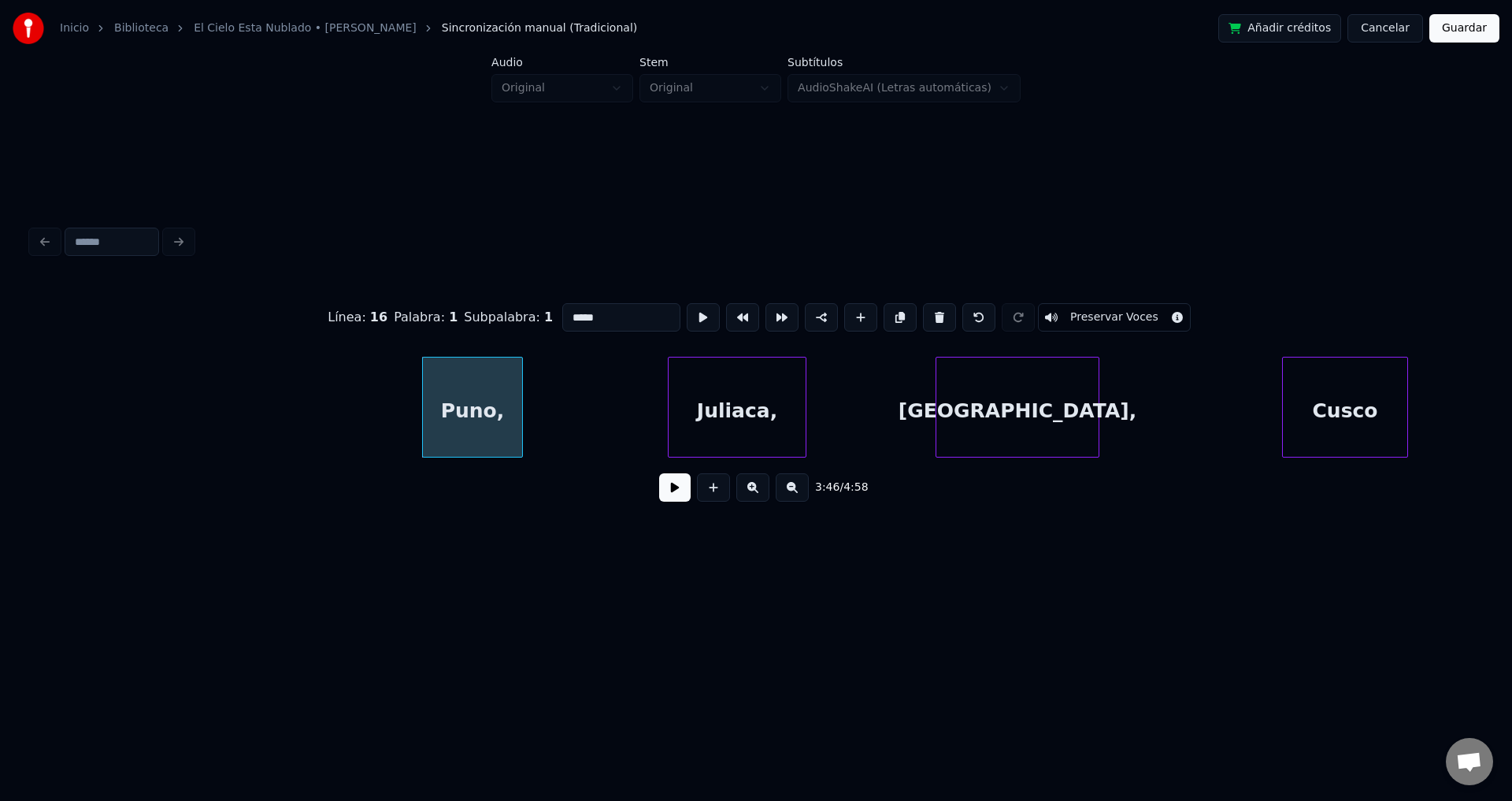
click at [923, 317] on button at bounding box center [939, 316] width 33 height 28
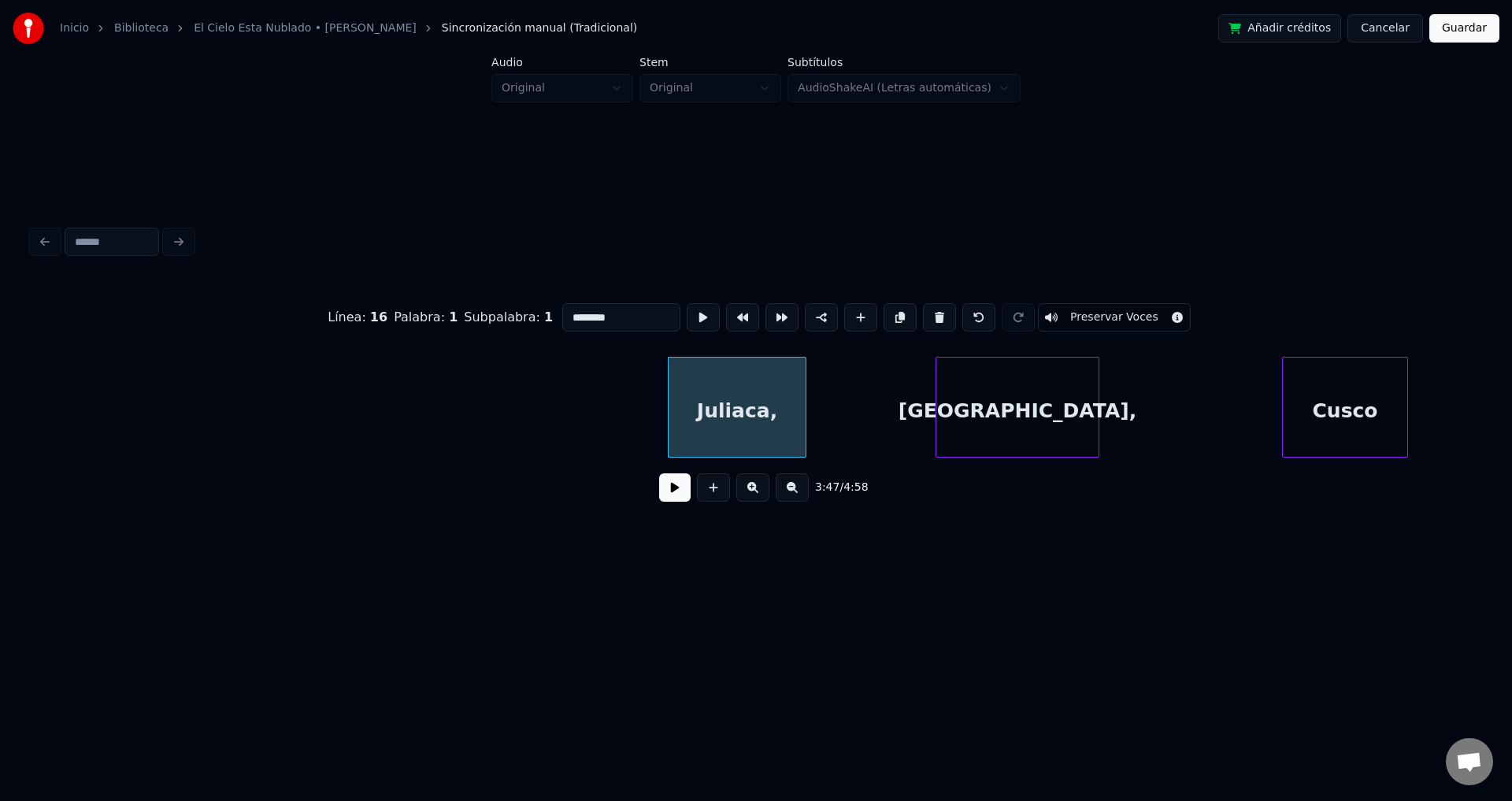
click at [923, 317] on button at bounding box center [939, 316] width 33 height 28
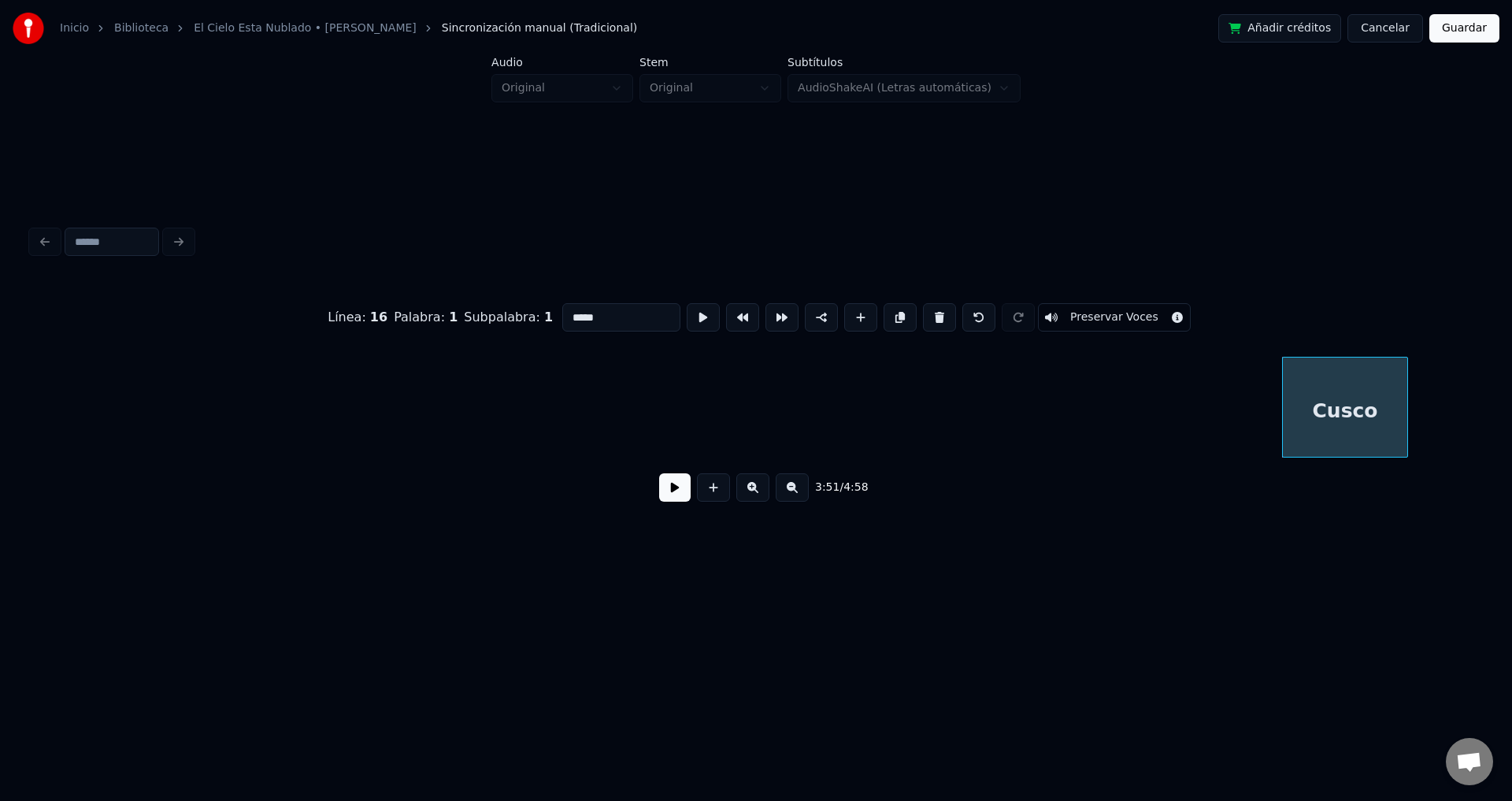
click at [923, 317] on button at bounding box center [939, 316] width 33 height 28
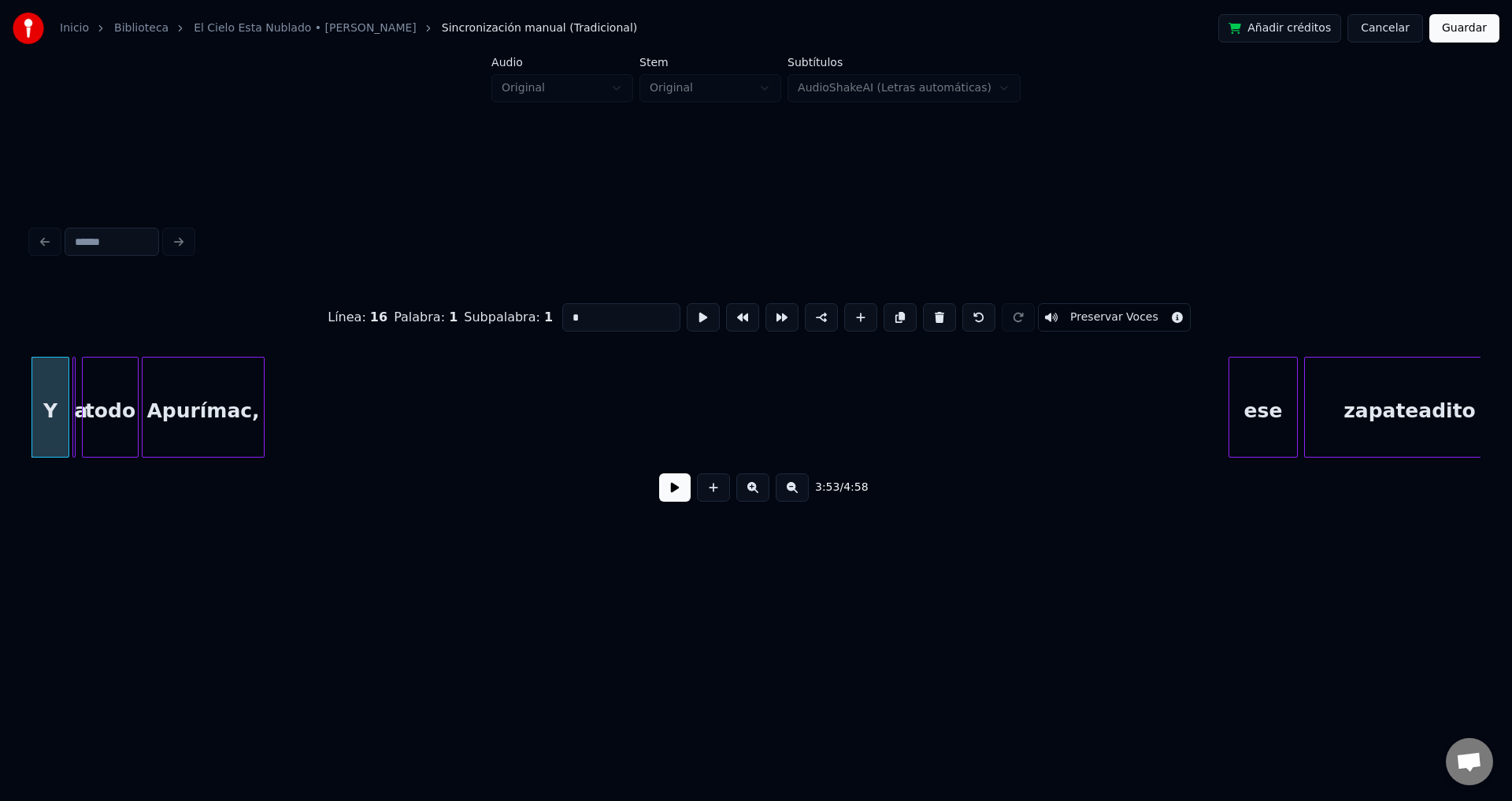
click at [923, 317] on button at bounding box center [939, 316] width 33 height 28
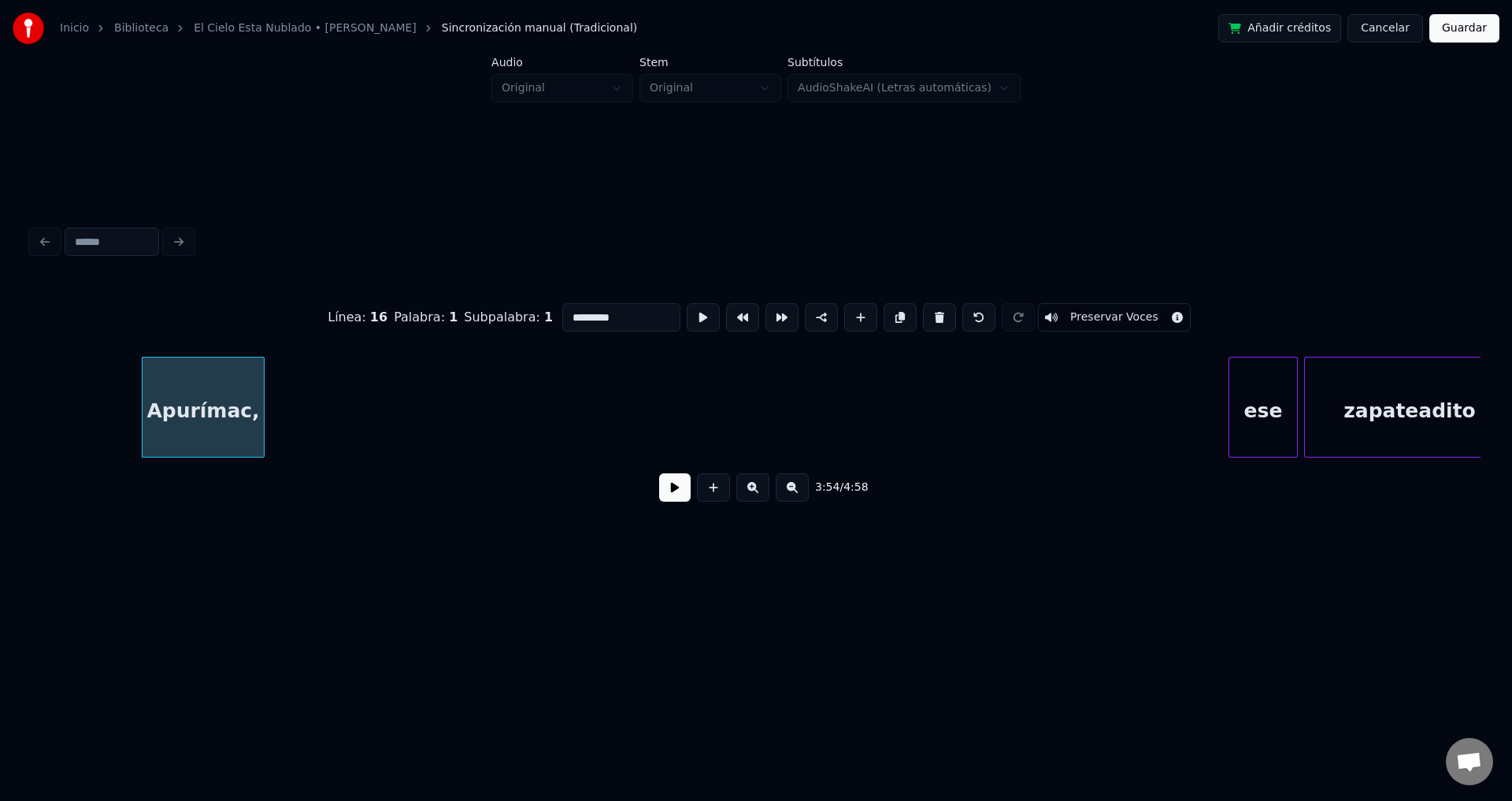
click at [923, 317] on button at bounding box center [939, 316] width 33 height 28
type input "***"
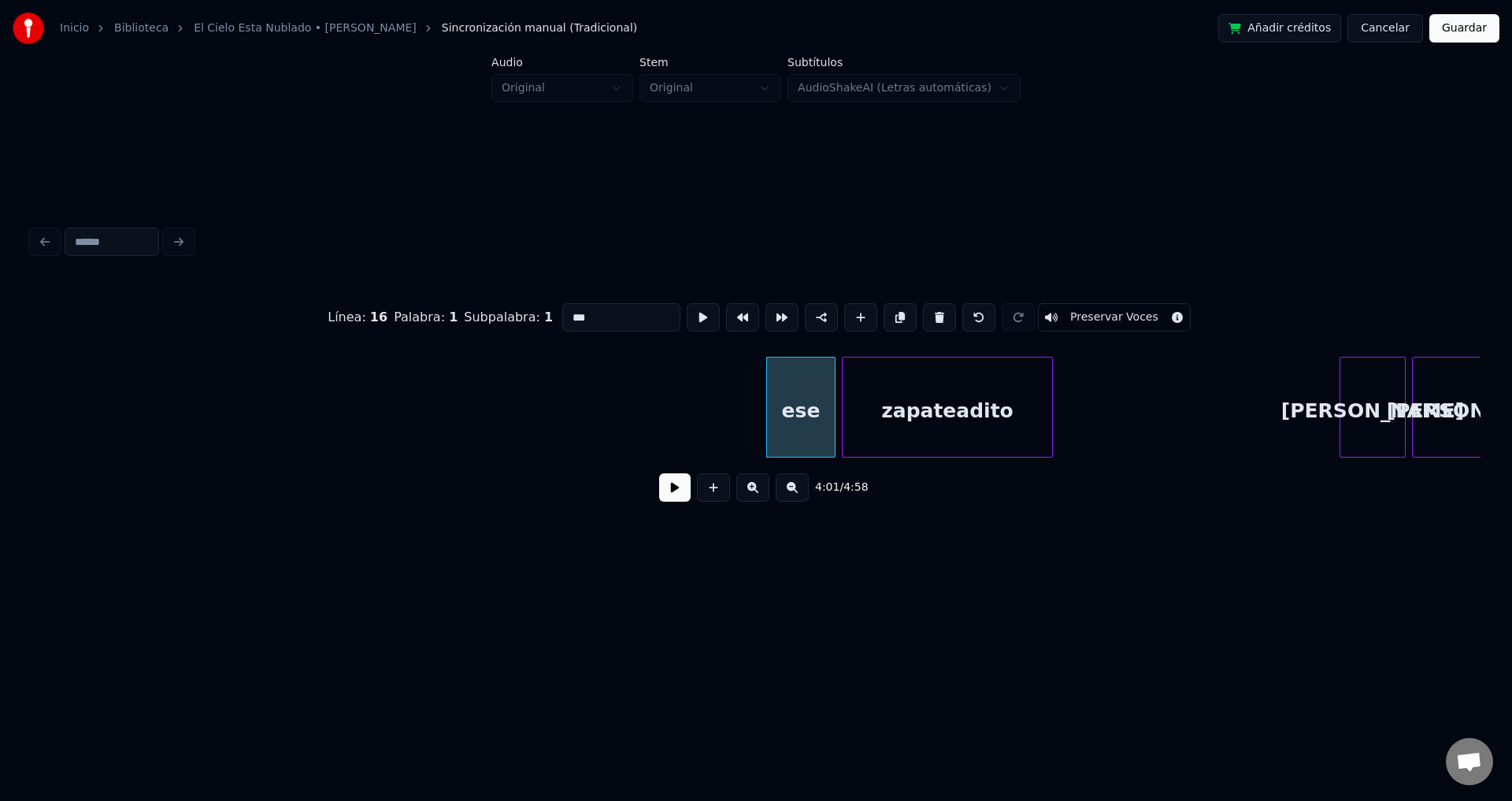
scroll to position [0, 37307]
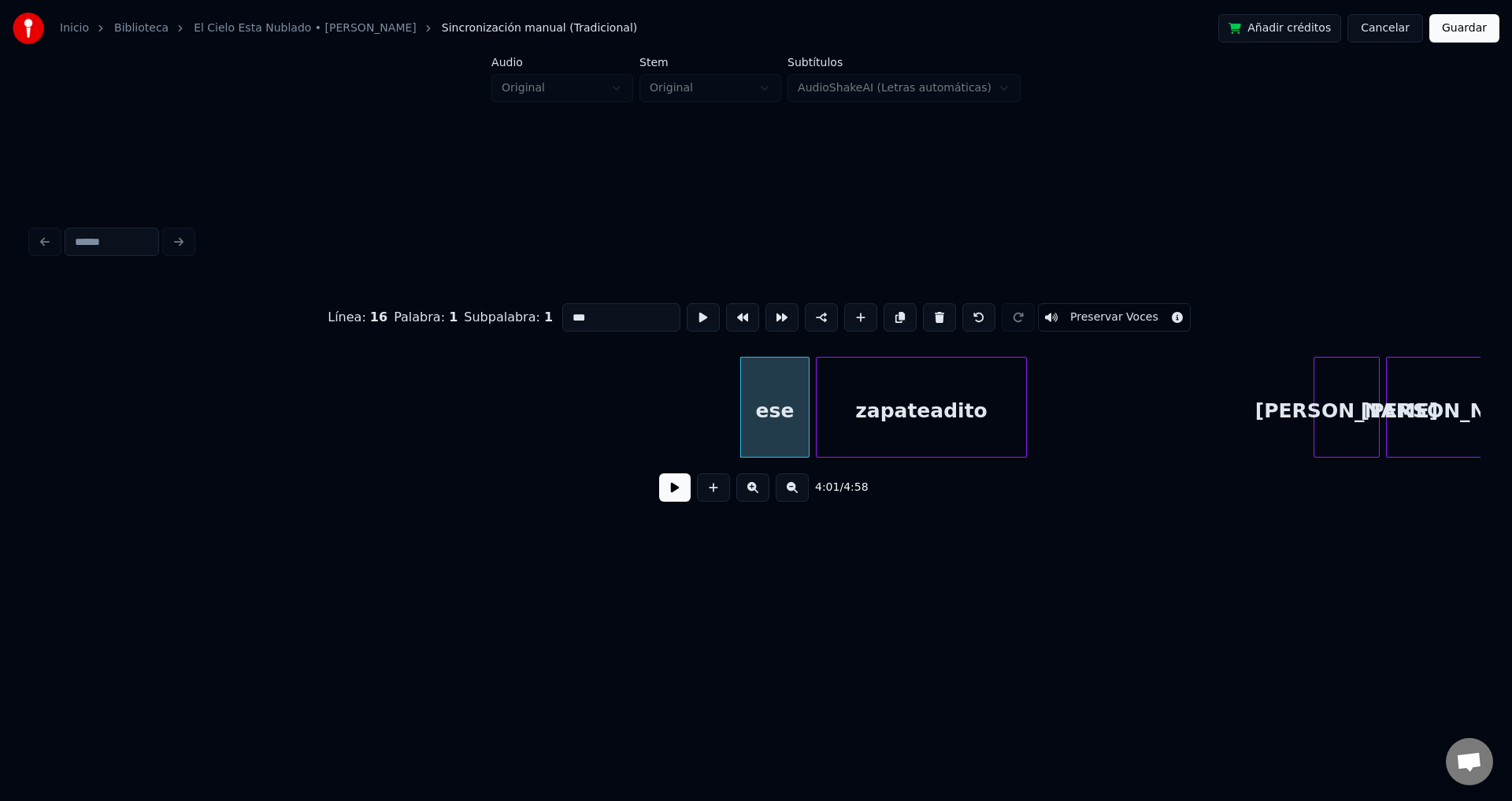
click at [663, 493] on button at bounding box center [674, 487] width 32 height 28
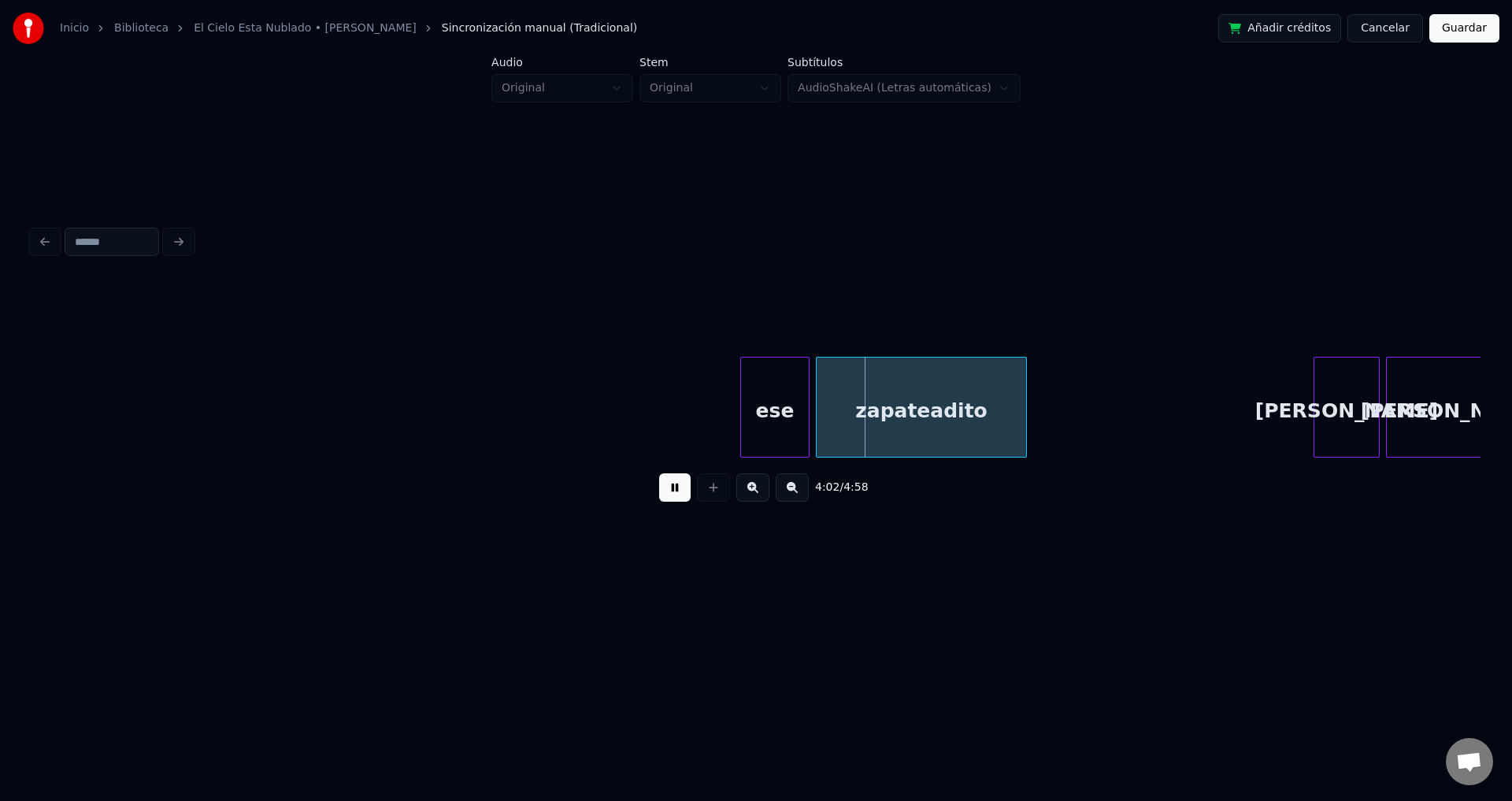
click at [663, 493] on button at bounding box center [674, 487] width 32 height 28
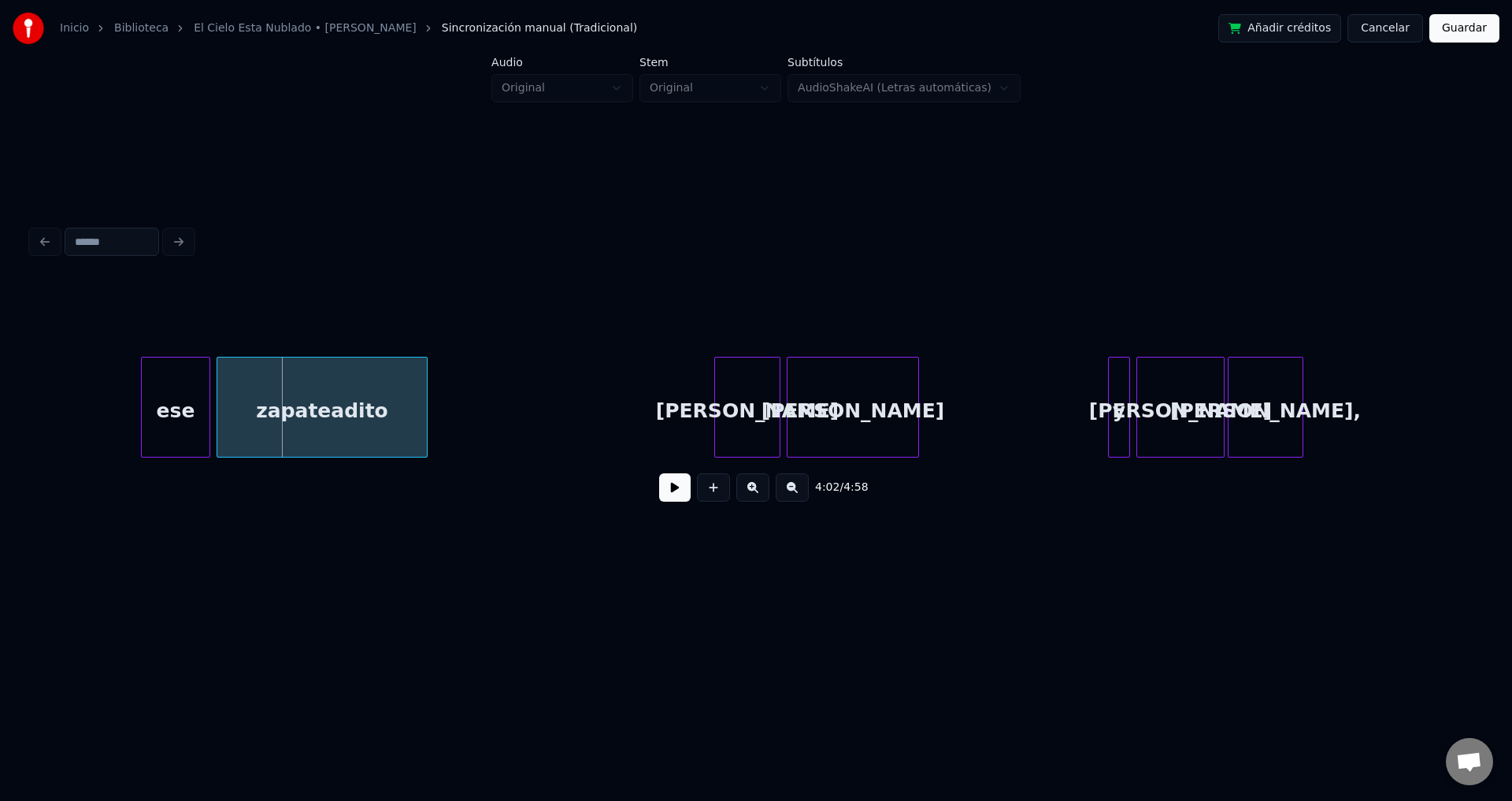
scroll to position [0, 37932]
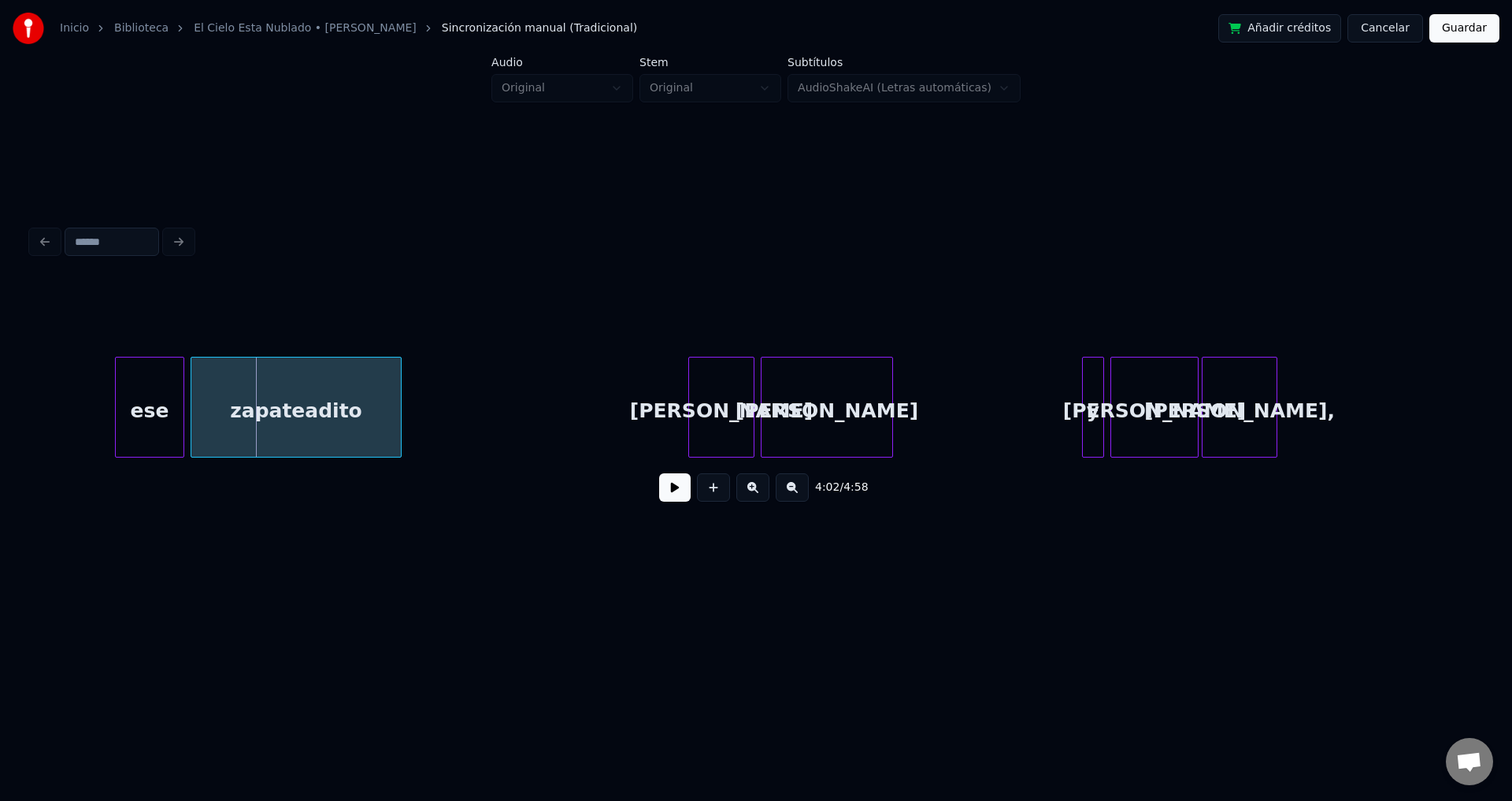
click at [143, 394] on div "ese" at bounding box center [150, 411] width 68 height 107
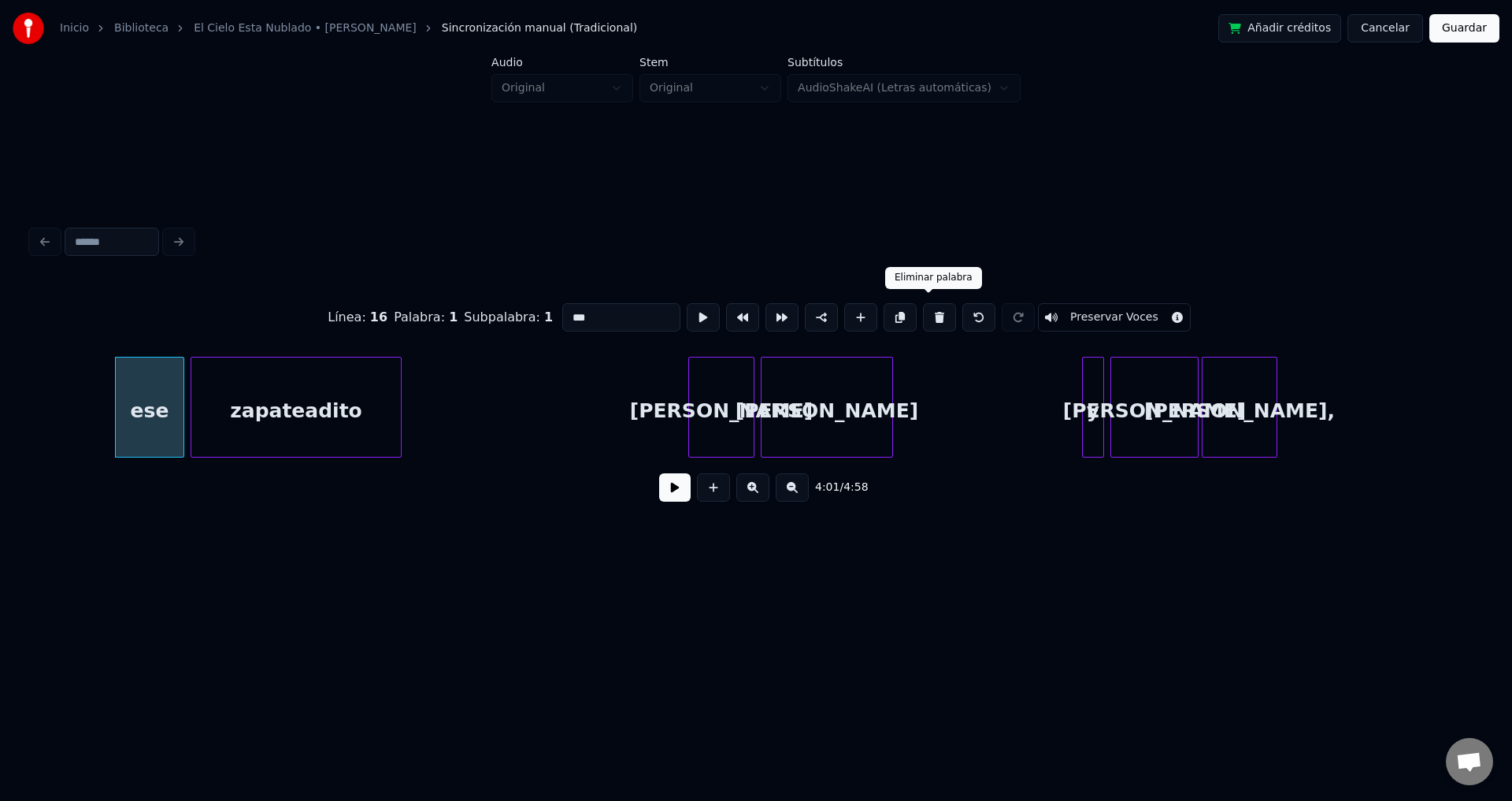
click at [924, 312] on button at bounding box center [939, 316] width 33 height 28
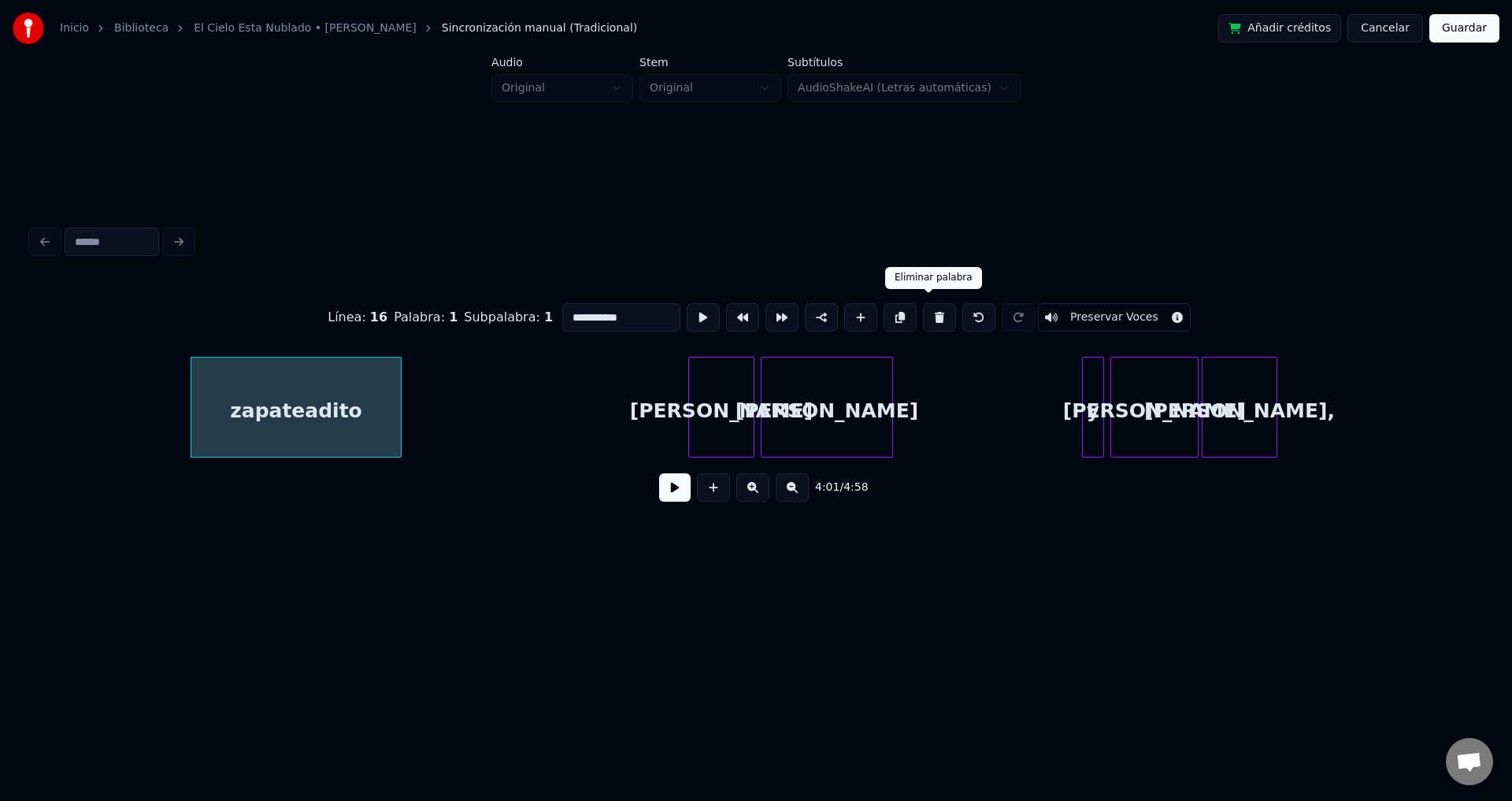
click at [924, 312] on button at bounding box center [939, 316] width 33 height 28
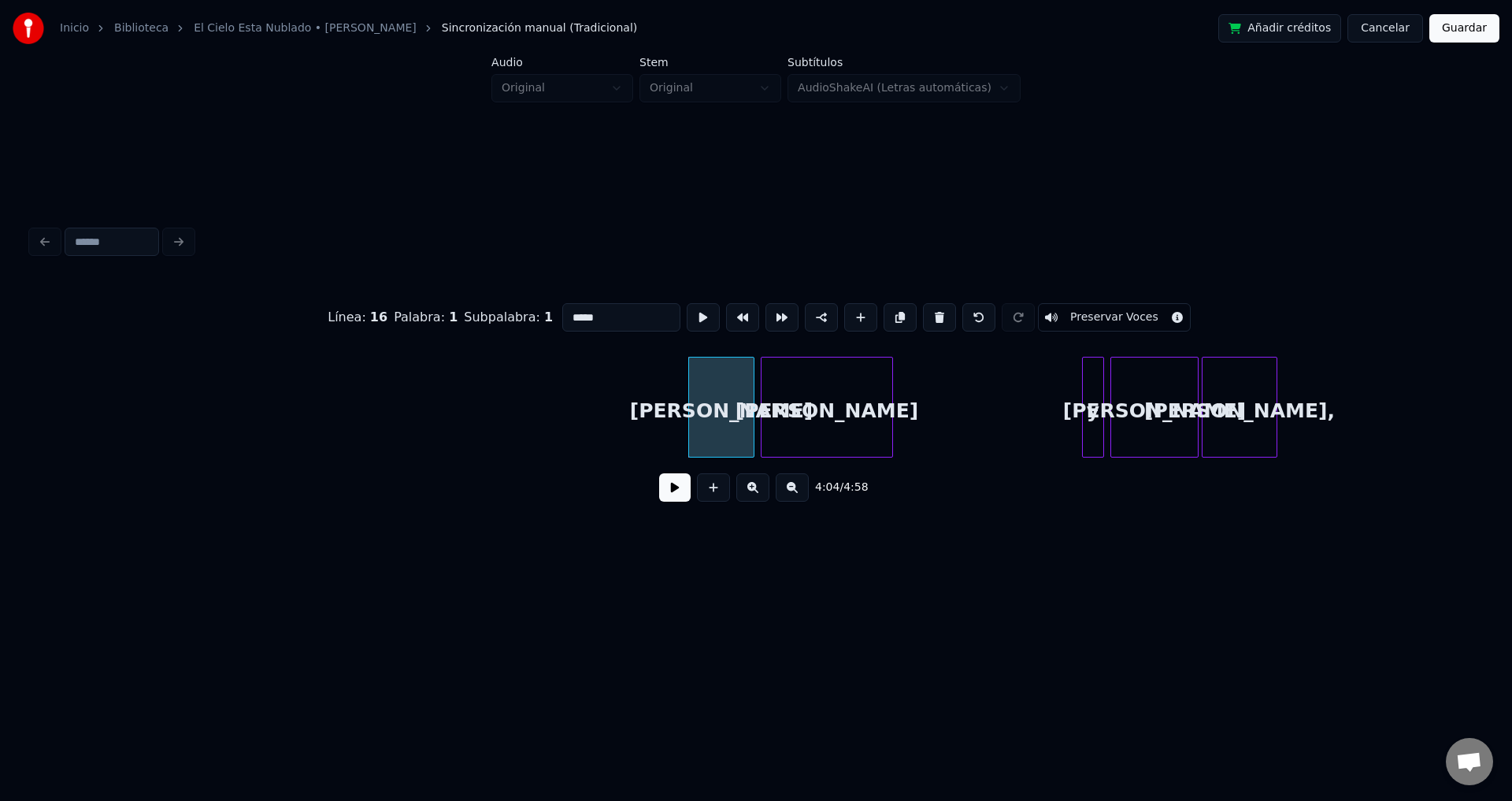
click at [924, 312] on button at bounding box center [939, 316] width 33 height 28
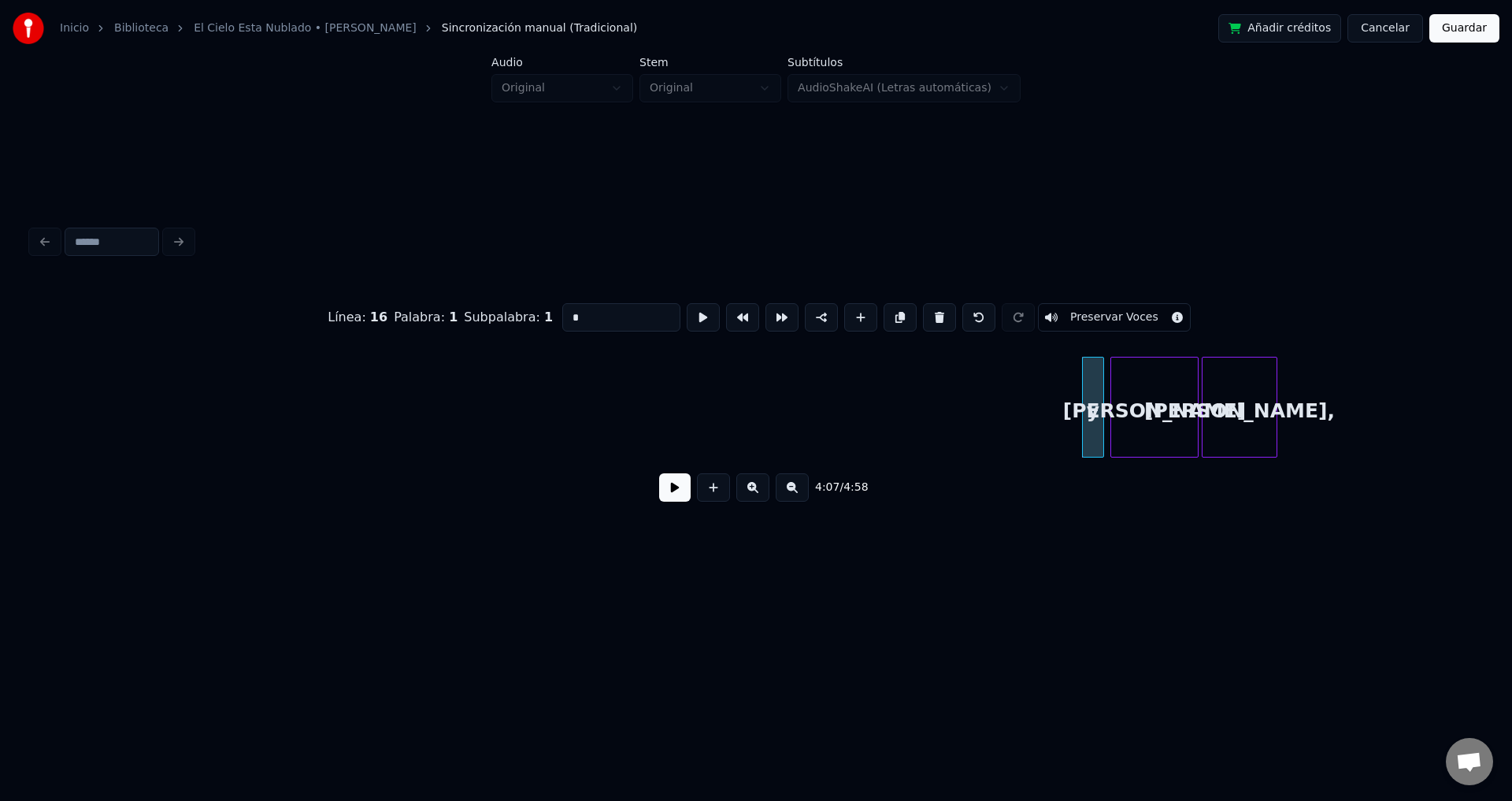
click at [924, 312] on button at bounding box center [939, 316] width 33 height 28
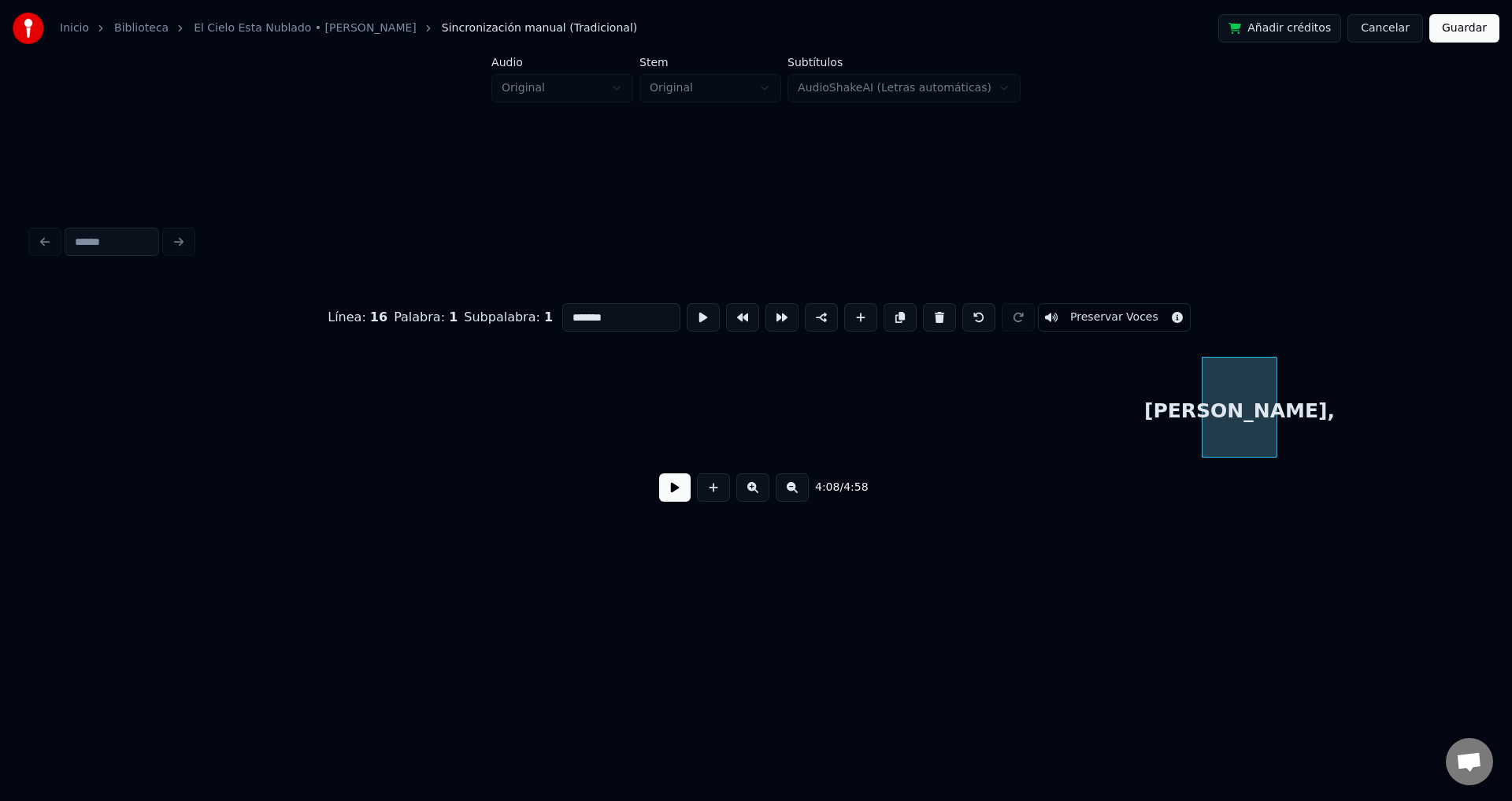
click at [924, 312] on button at bounding box center [939, 316] width 33 height 28
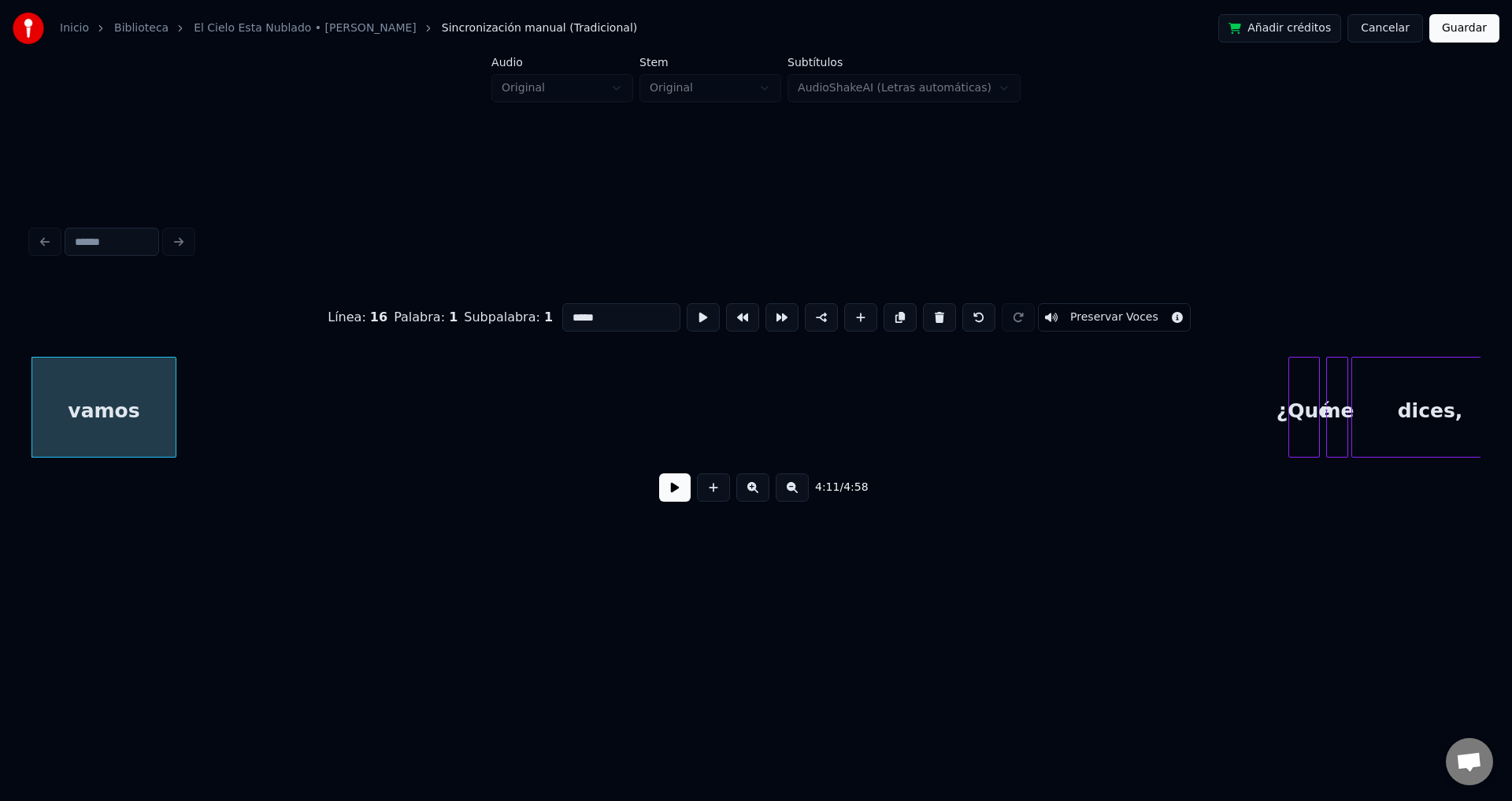
click at [924, 312] on button at bounding box center [939, 316] width 33 height 28
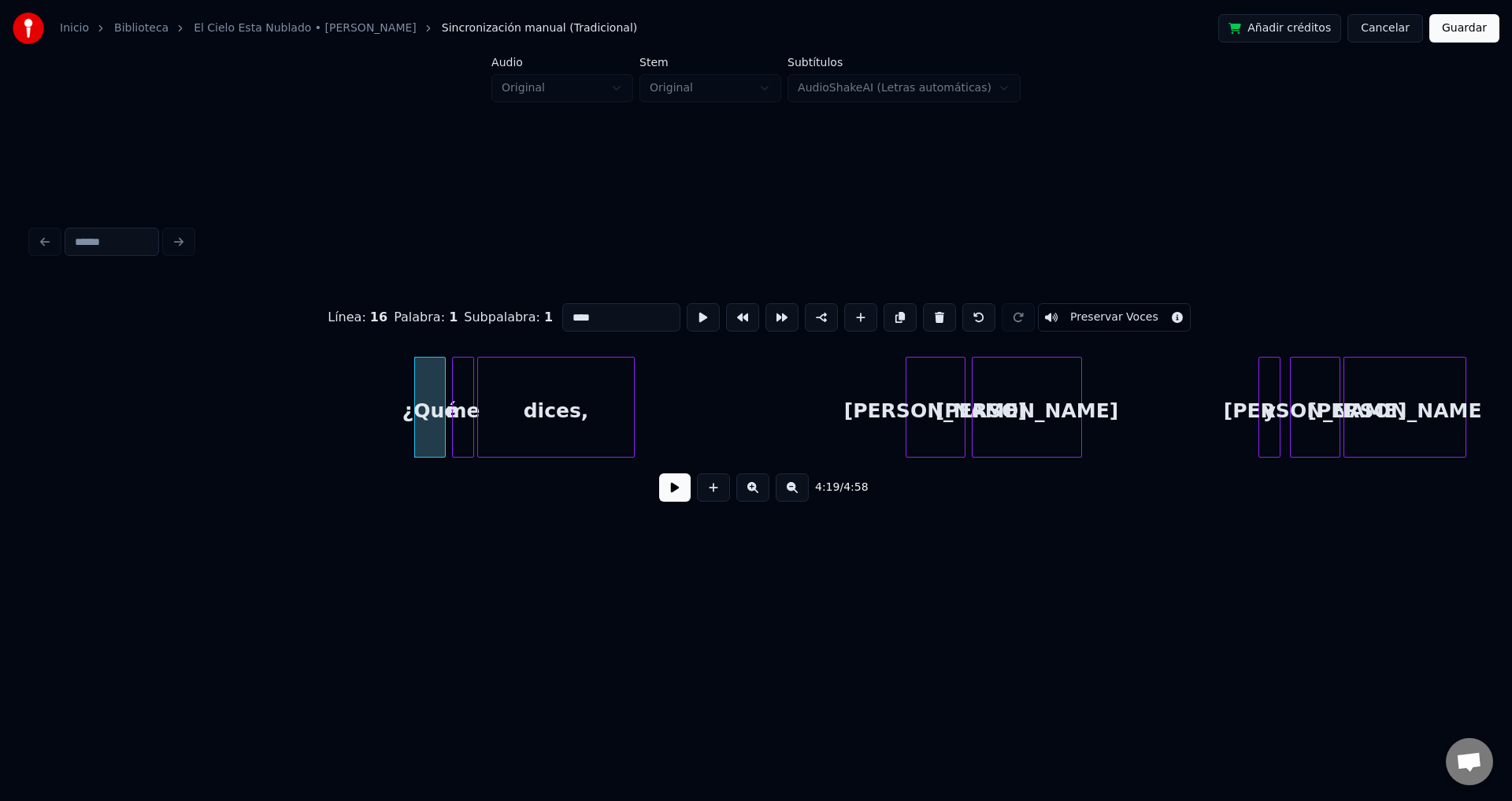
scroll to position [0, 40484]
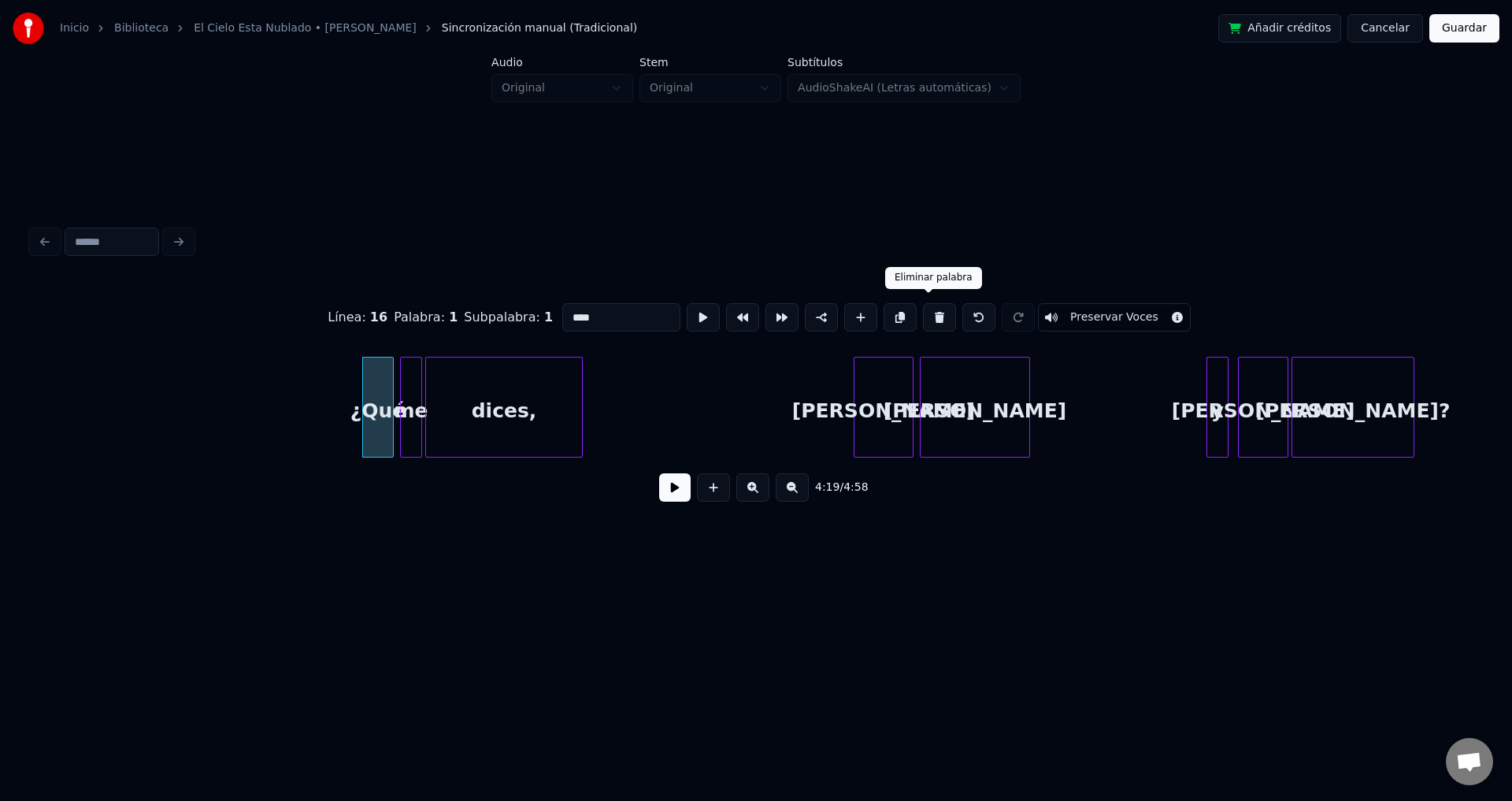
click at [930, 312] on button at bounding box center [939, 316] width 33 height 28
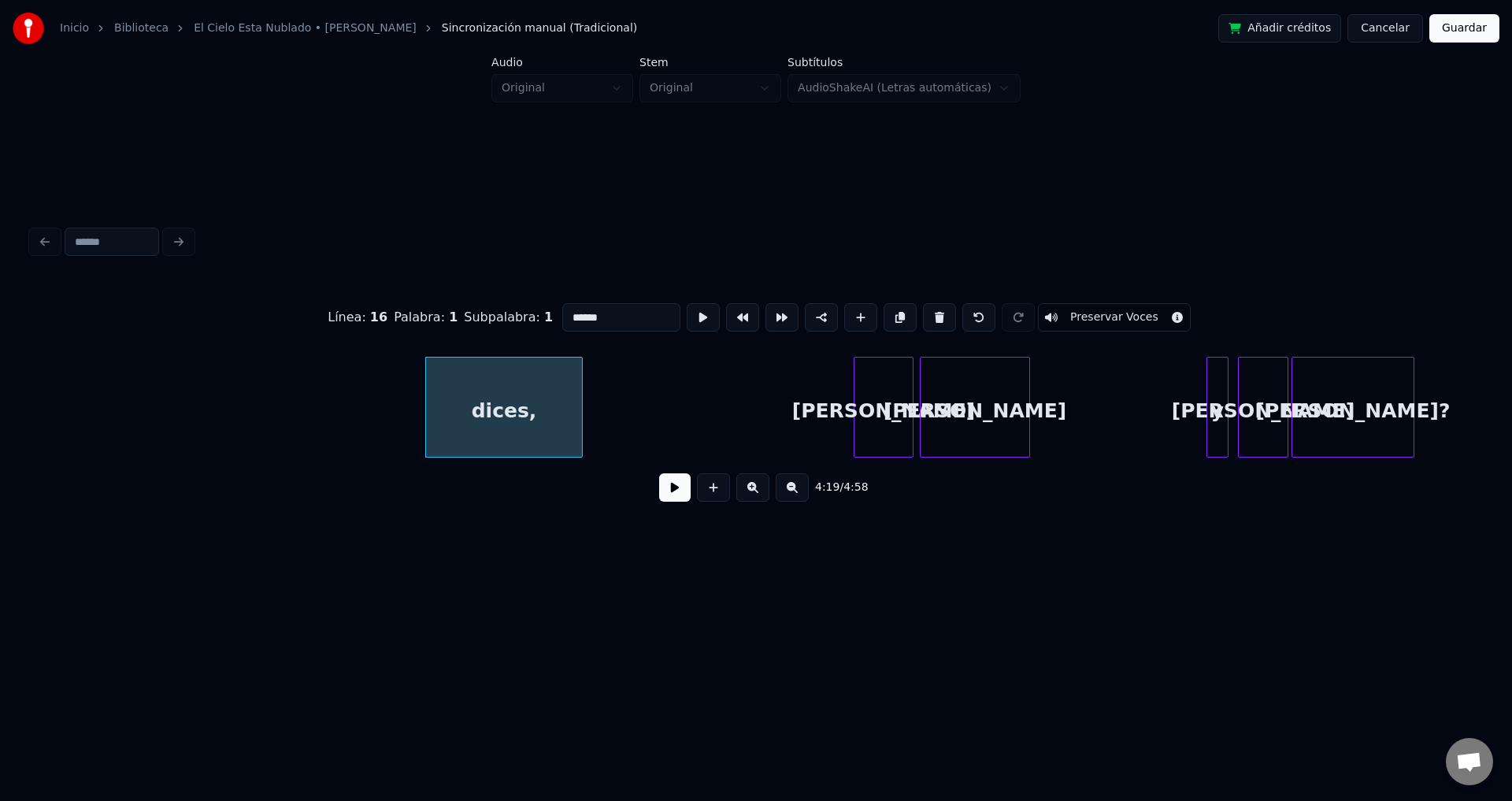
click at [930, 312] on button at bounding box center [939, 316] width 33 height 28
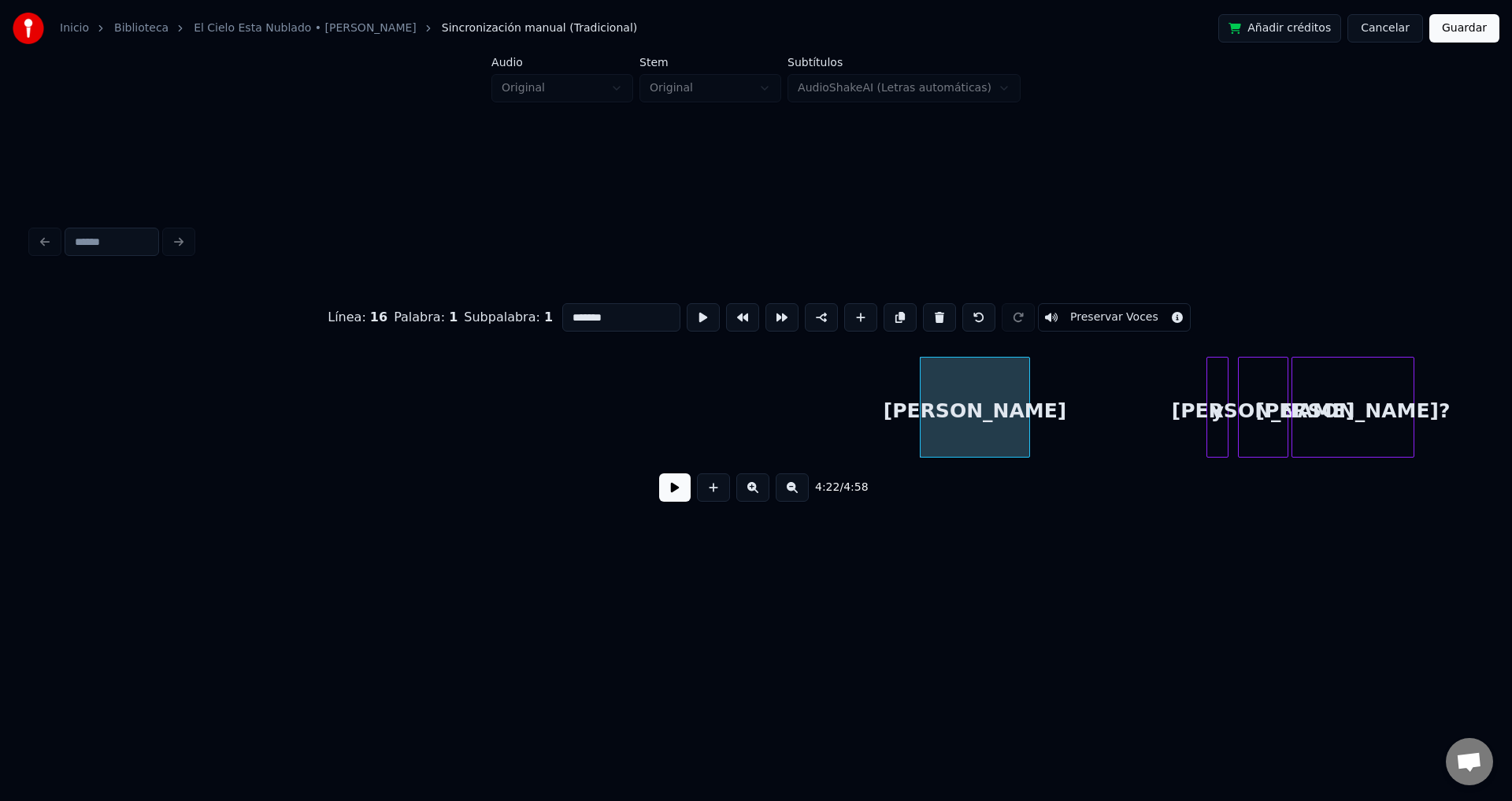
click at [930, 312] on button at bounding box center [939, 316] width 33 height 28
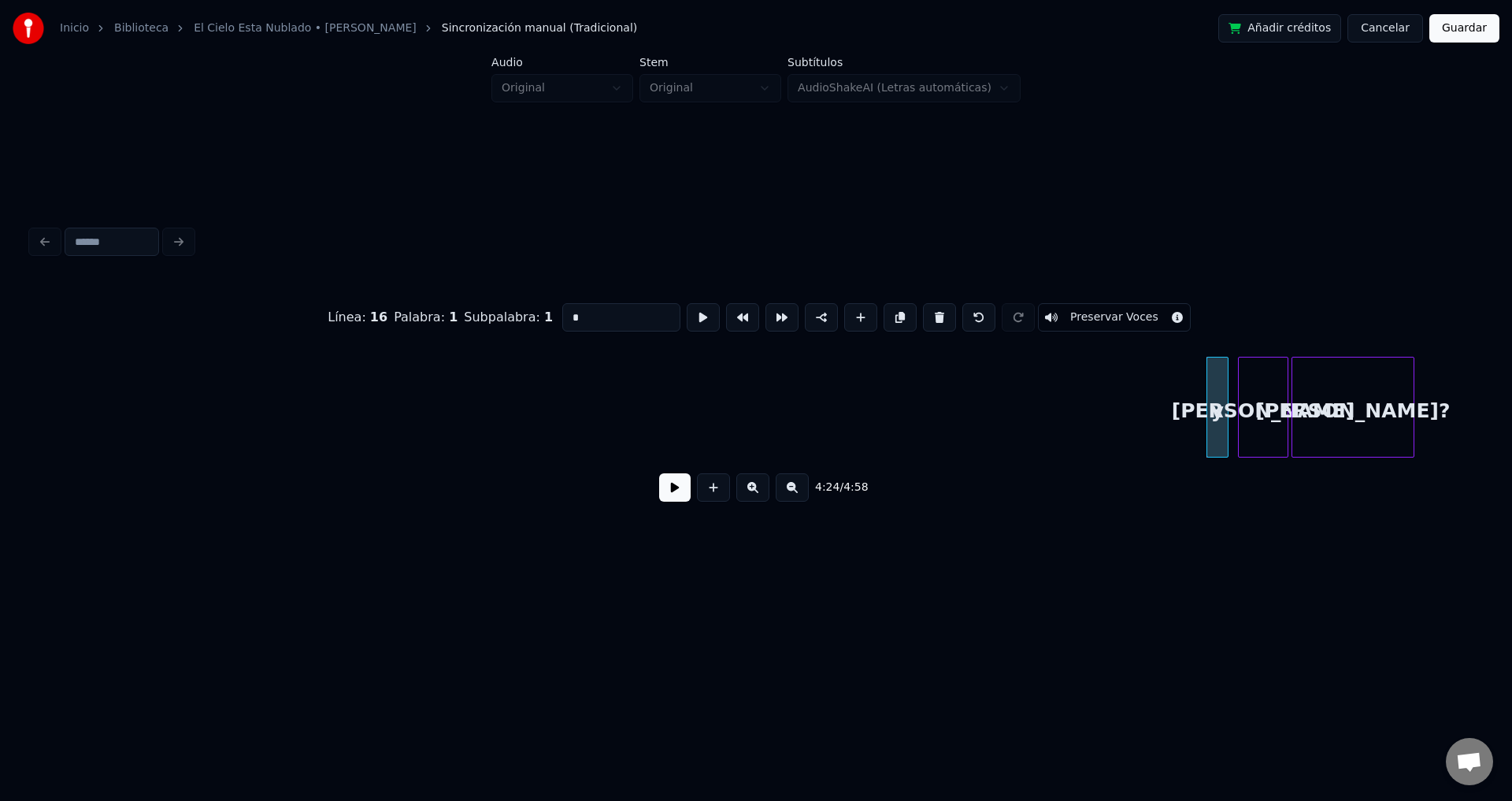
click at [930, 312] on button at bounding box center [939, 316] width 33 height 28
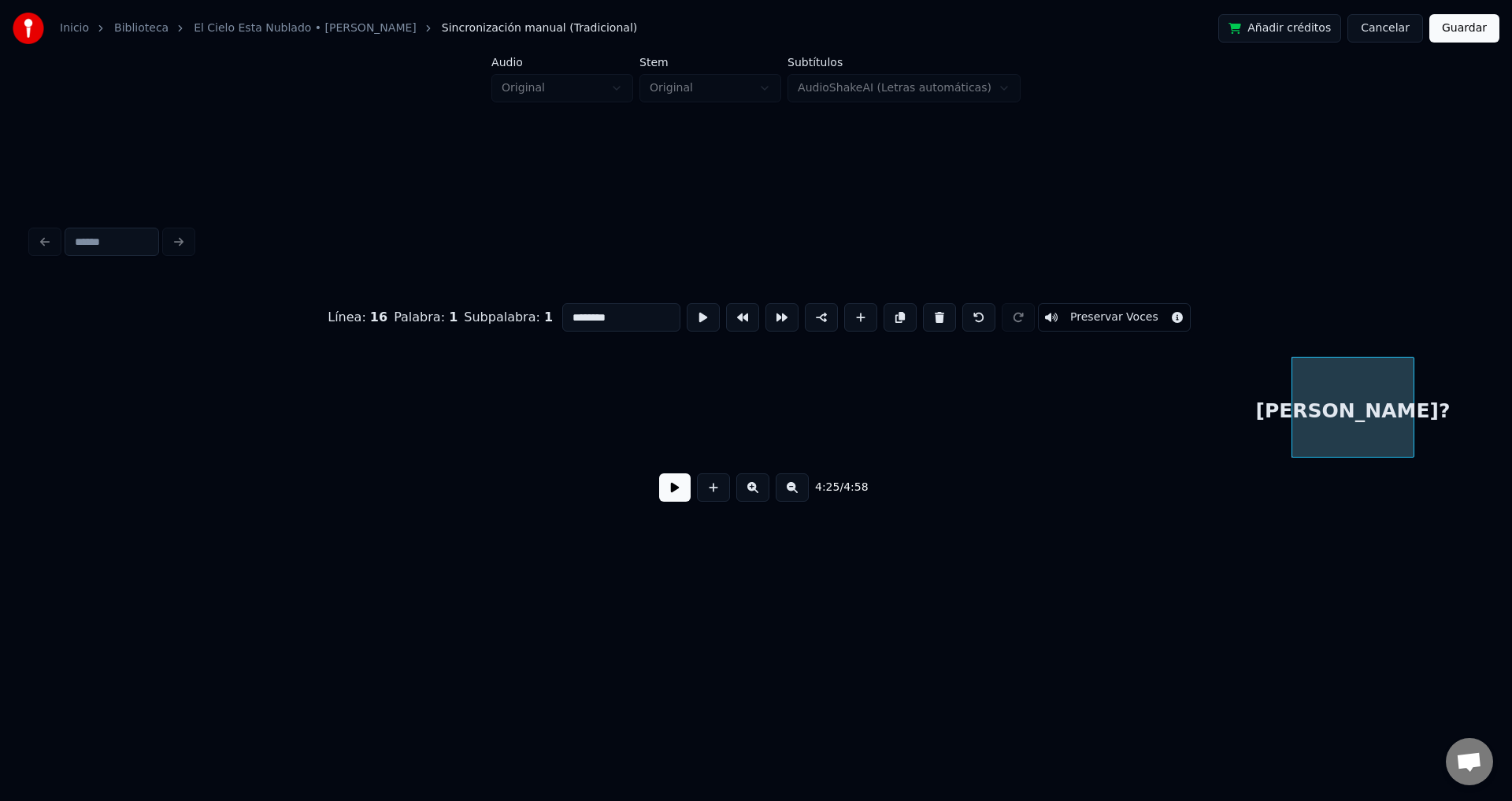
click at [930, 312] on button at bounding box center [939, 316] width 33 height 28
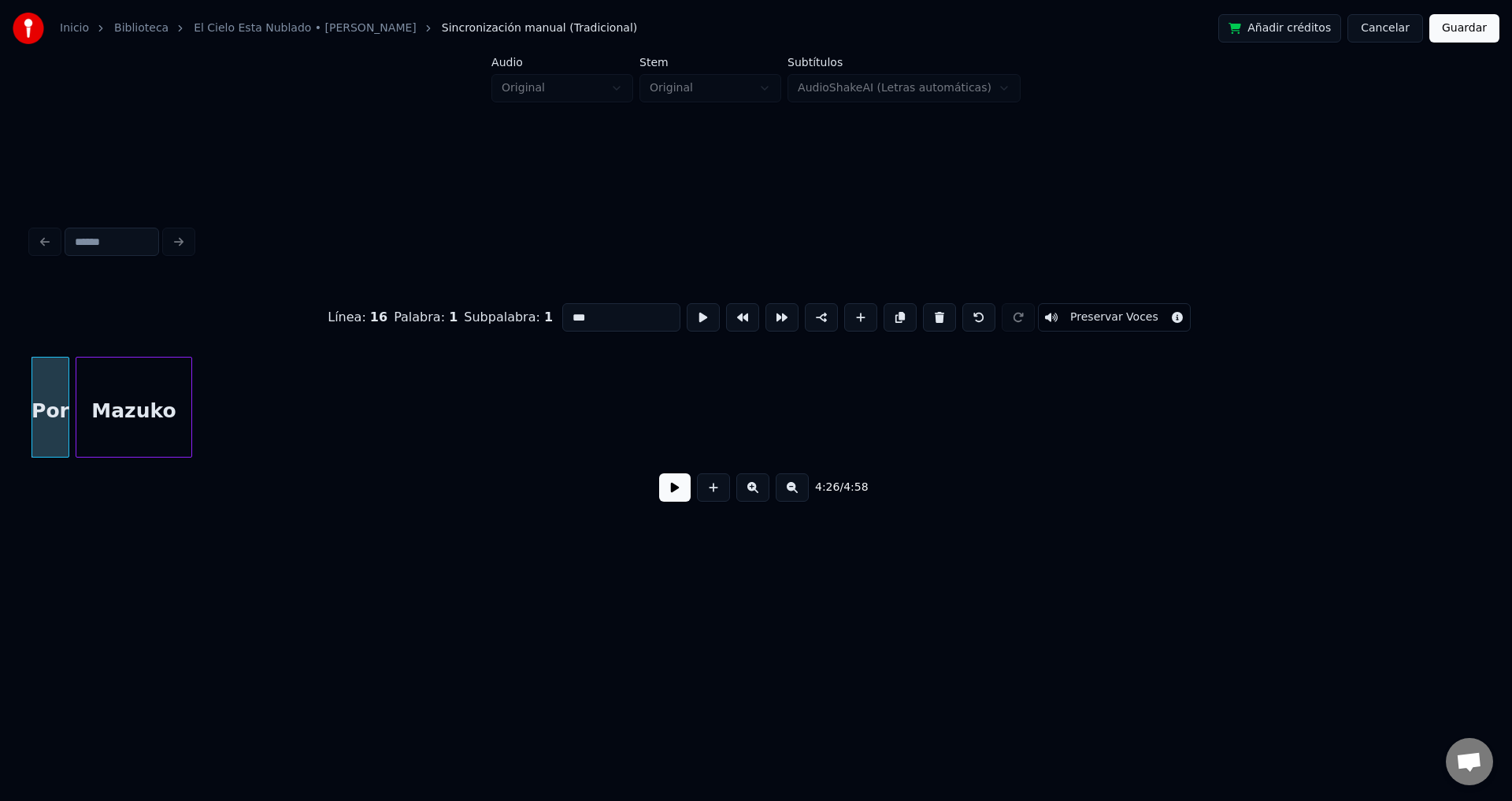
click at [930, 312] on button at bounding box center [939, 316] width 33 height 28
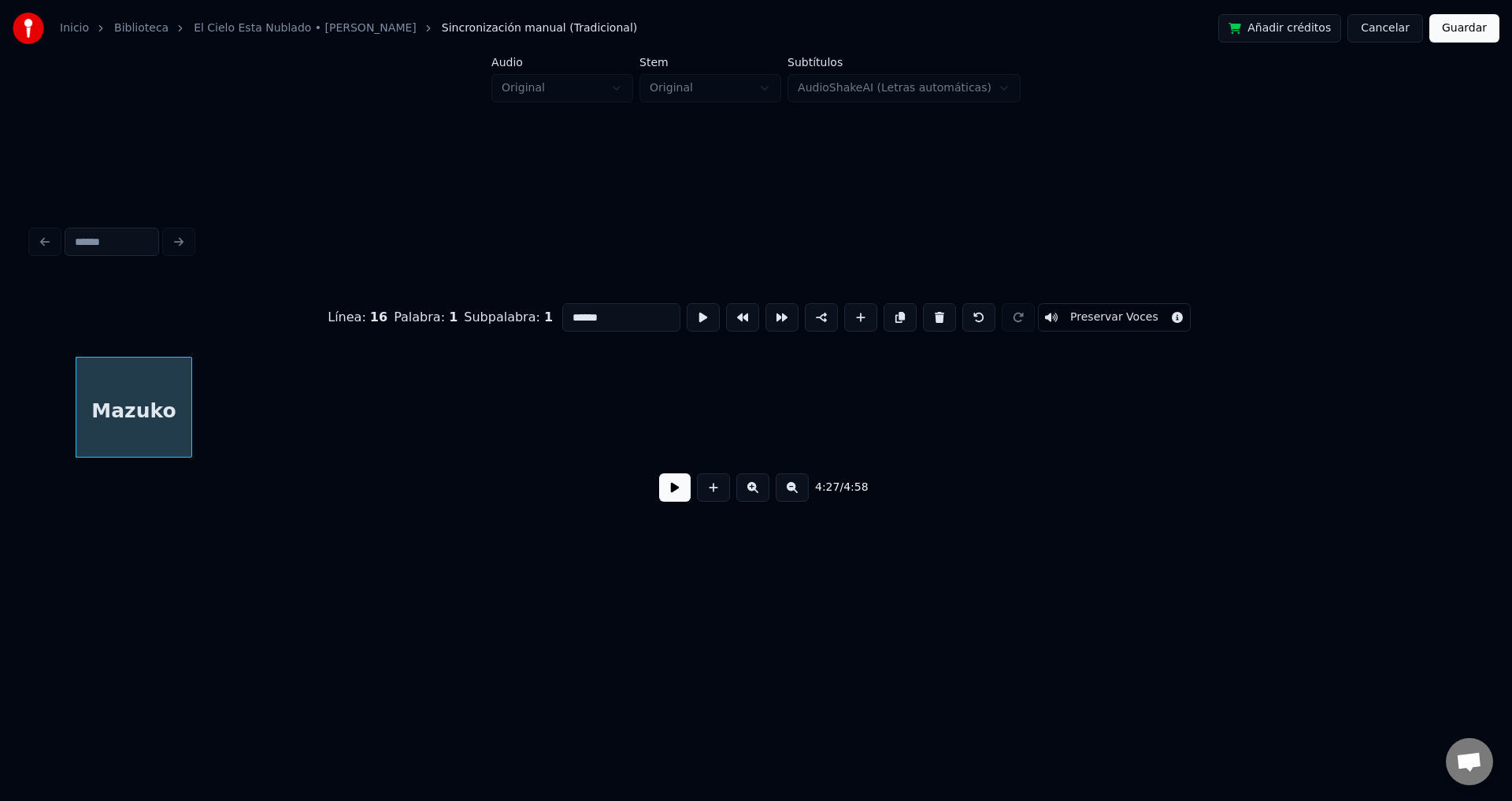
click at [930, 312] on button at bounding box center [939, 316] width 33 height 28
type input "*****"
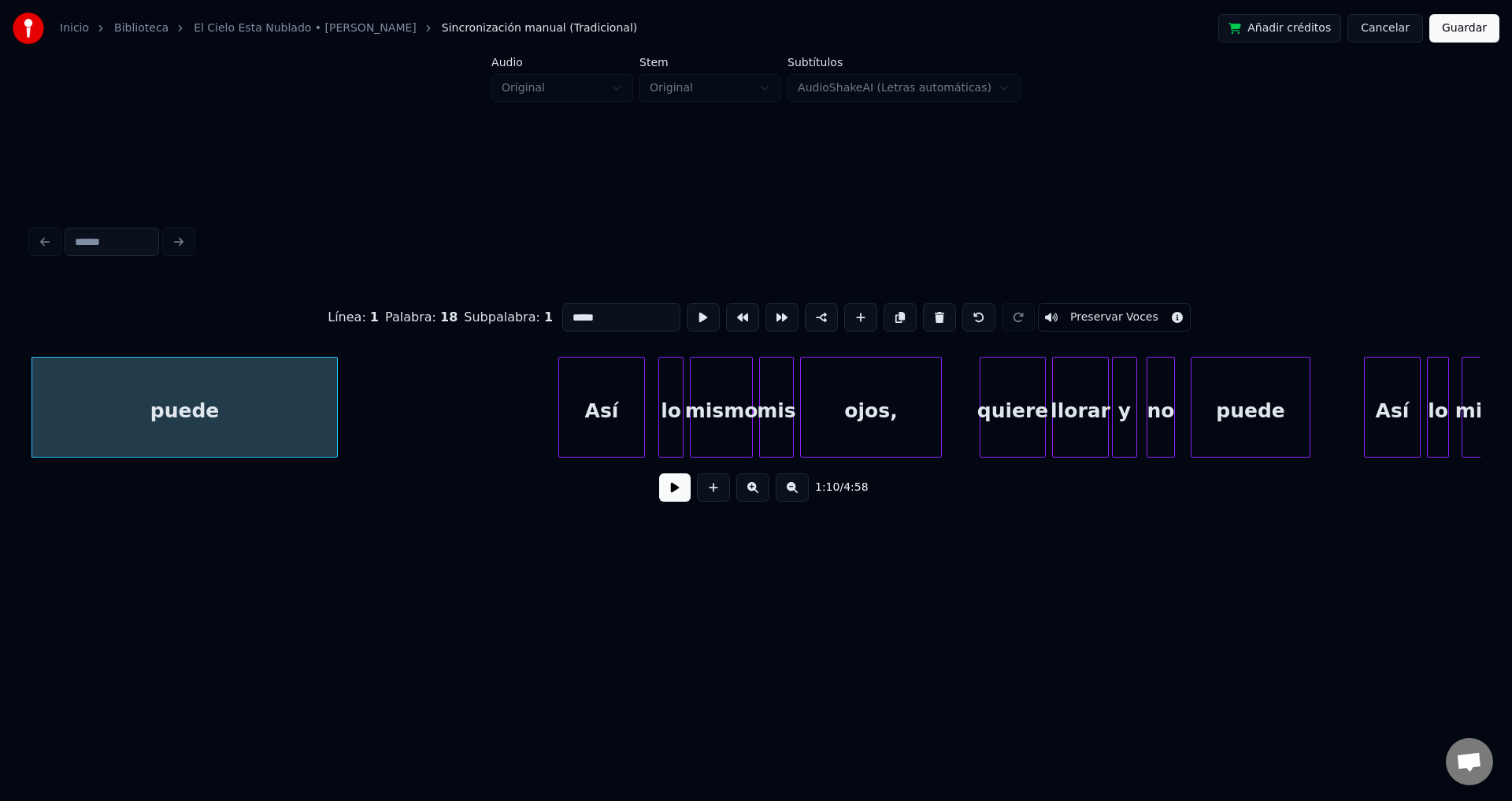
click at [679, 486] on button at bounding box center [674, 487] width 32 height 28
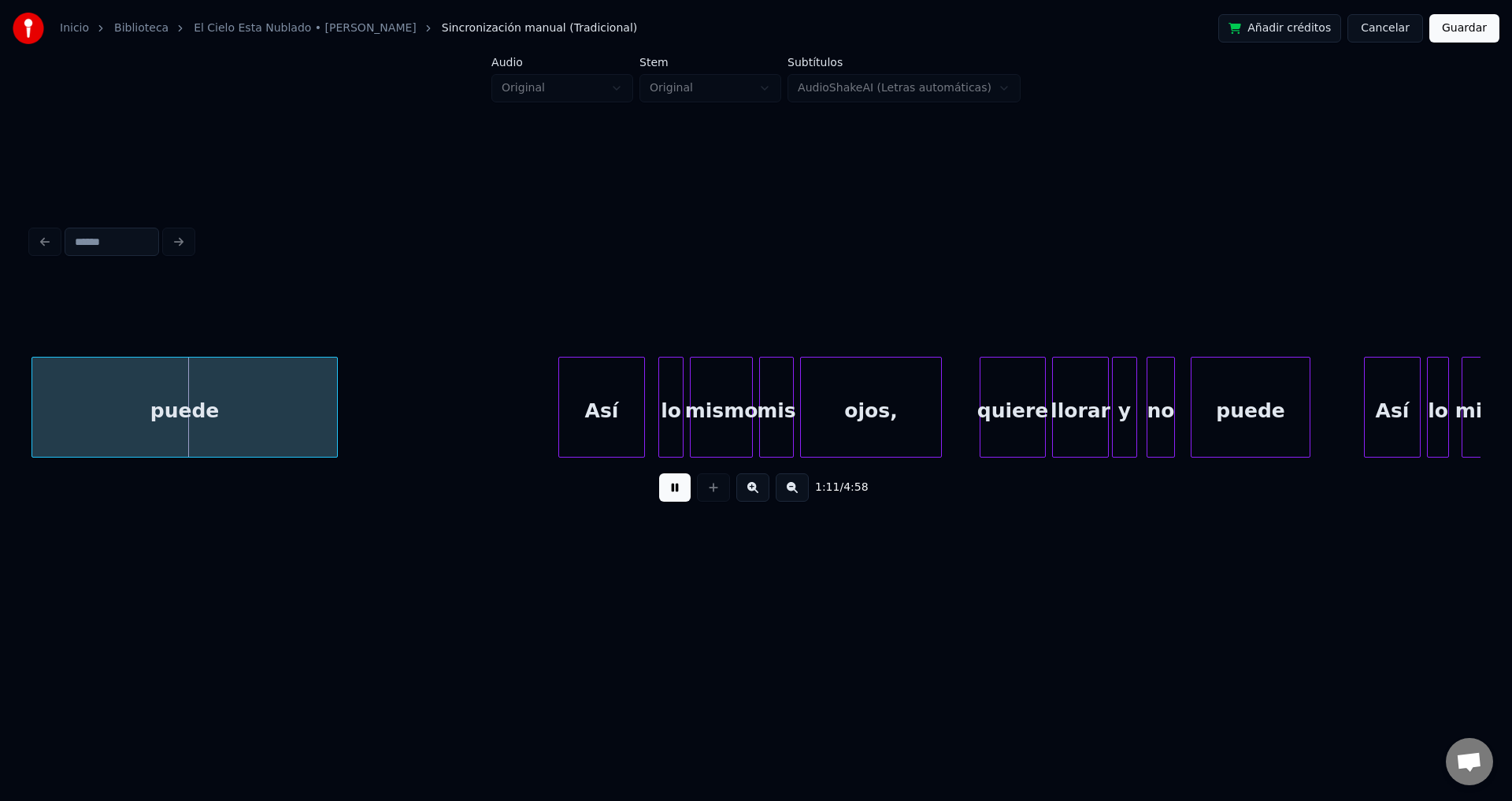
click at [679, 486] on button at bounding box center [674, 487] width 32 height 28
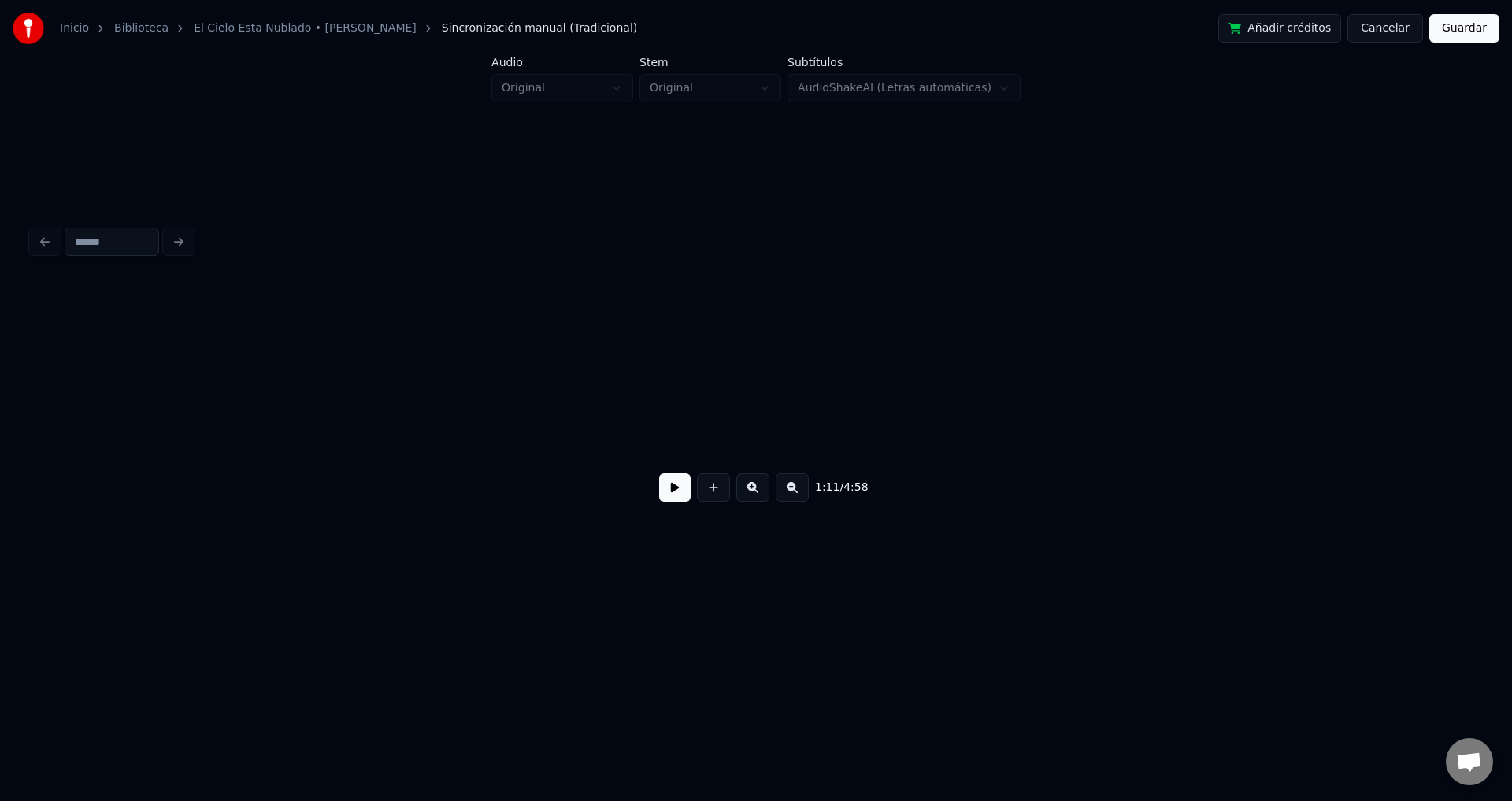
scroll to position [0, 31288]
click at [675, 497] on button at bounding box center [674, 487] width 32 height 28
click at [1457, 25] on button "Guardar" at bounding box center [1465, 28] width 70 height 28
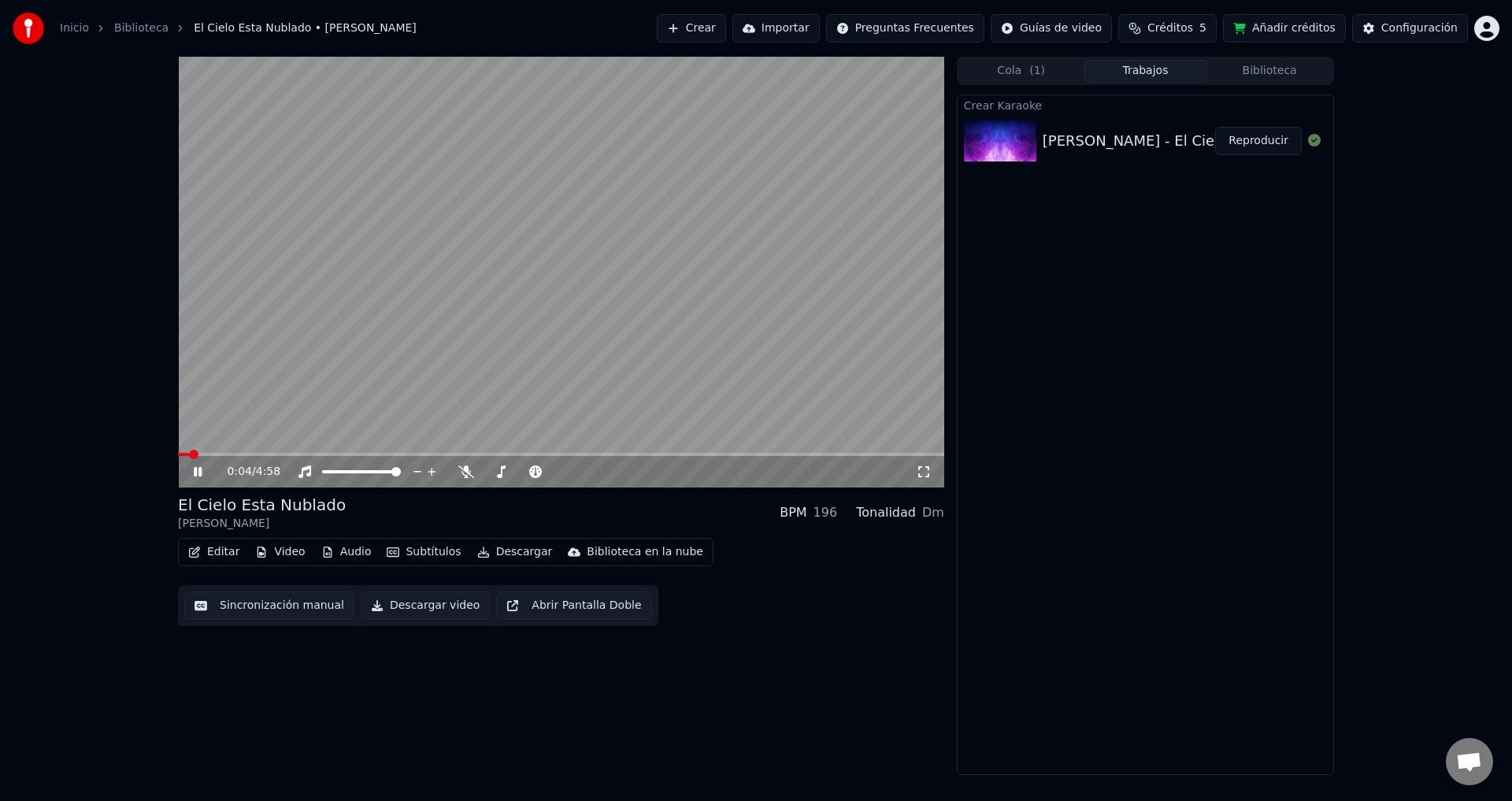
click at [514, 551] on button "Descargar" at bounding box center [515, 551] width 88 height 22
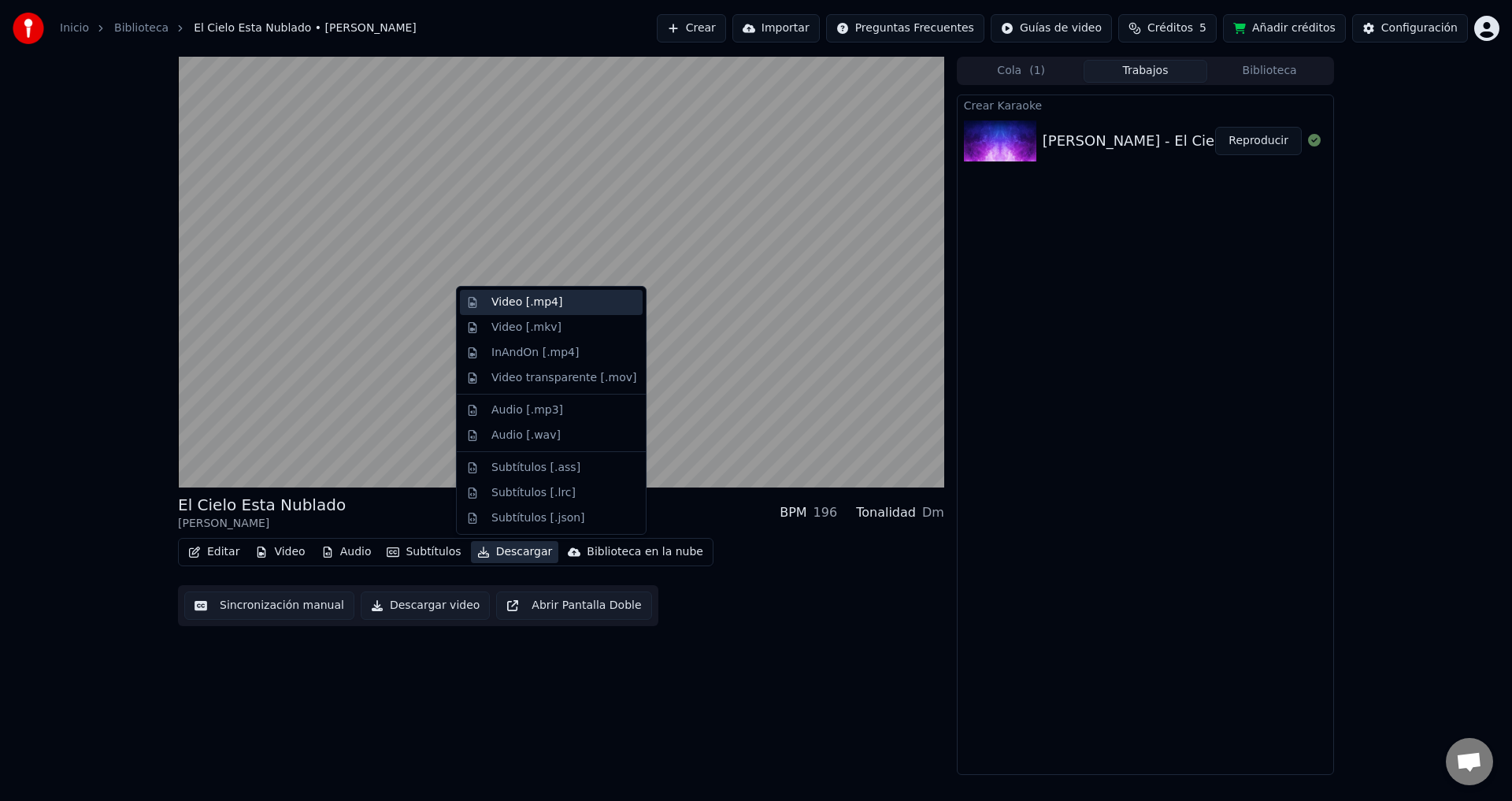
click at [542, 307] on div "Video [.mp4]" at bounding box center [526, 302] width 71 height 15
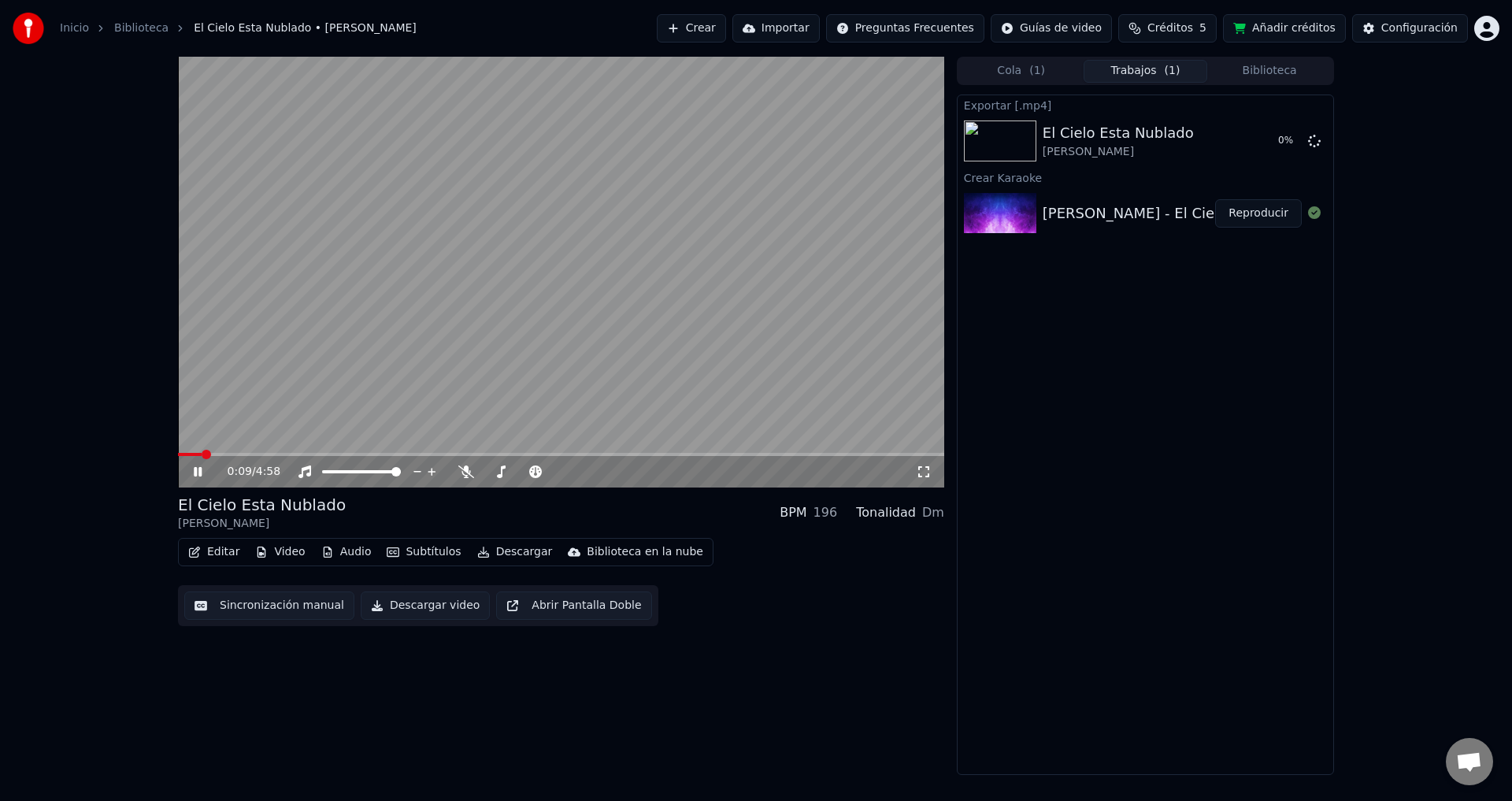
click at [197, 472] on icon at bounding box center [209, 471] width 37 height 13
click at [193, 474] on icon at bounding box center [209, 471] width 37 height 13
click at [255, 456] on span at bounding box center [561, 454] width 766 height 3
click at [307, 453] on span at bounding box center [561, 454] width 766 height 3
click at [197, 463] on div "1:33 / 4:58" at bounding box center [560, 471] width 754 height 15
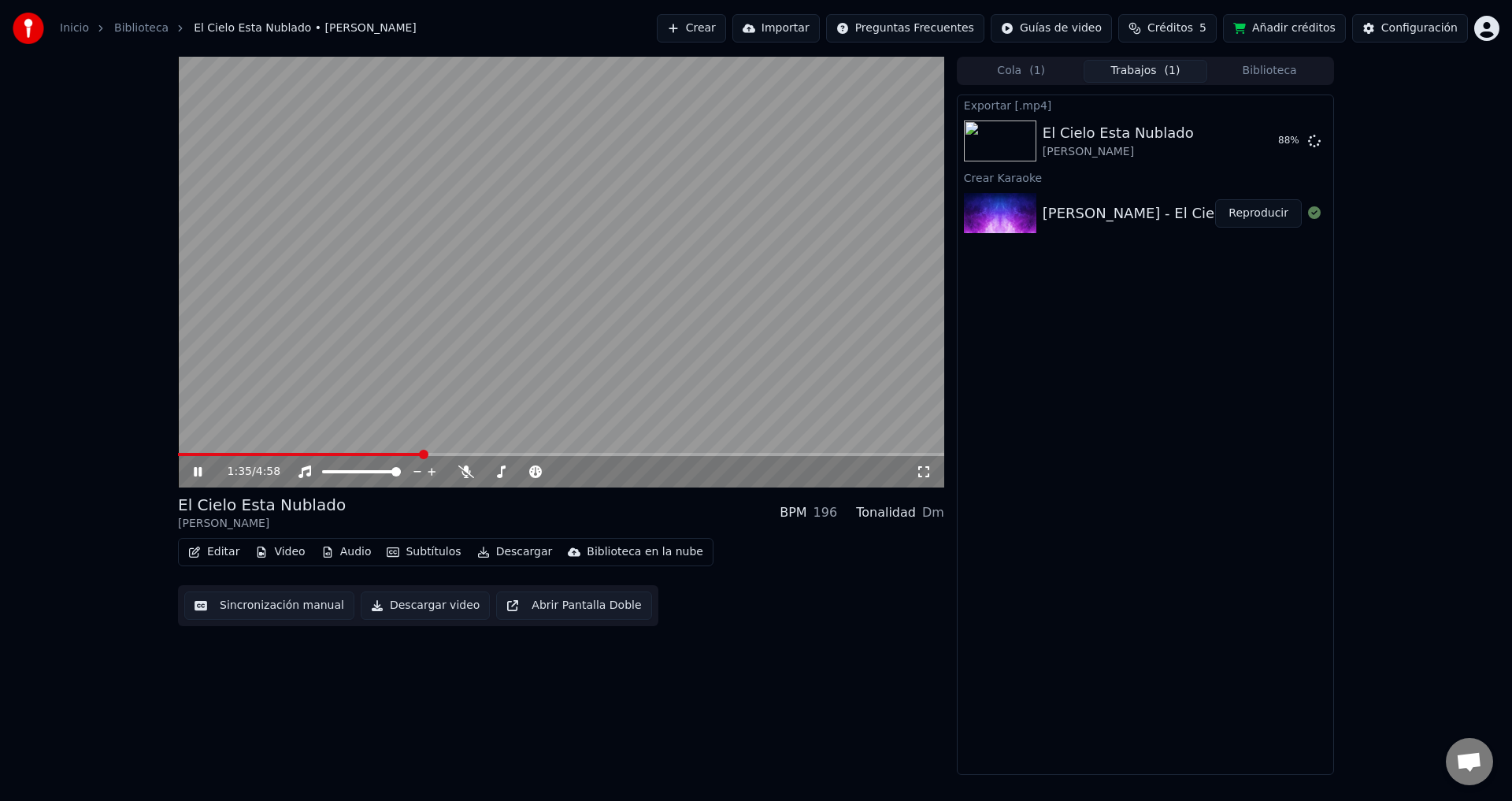
click at [193, 470] on icon at bounding box center [209, 471] width 37 height 13
click at [1259, 144] on button "Mostrar" at bounding box center [1267, 140] width 70 height 28
click at [1487, 18] on html "Inicio Biblioteca El Cielo Esta Nublado • [PERSON_NAME] Crear Importar Pregunta…" at bounding box center [756, 400] width 1512 height 801
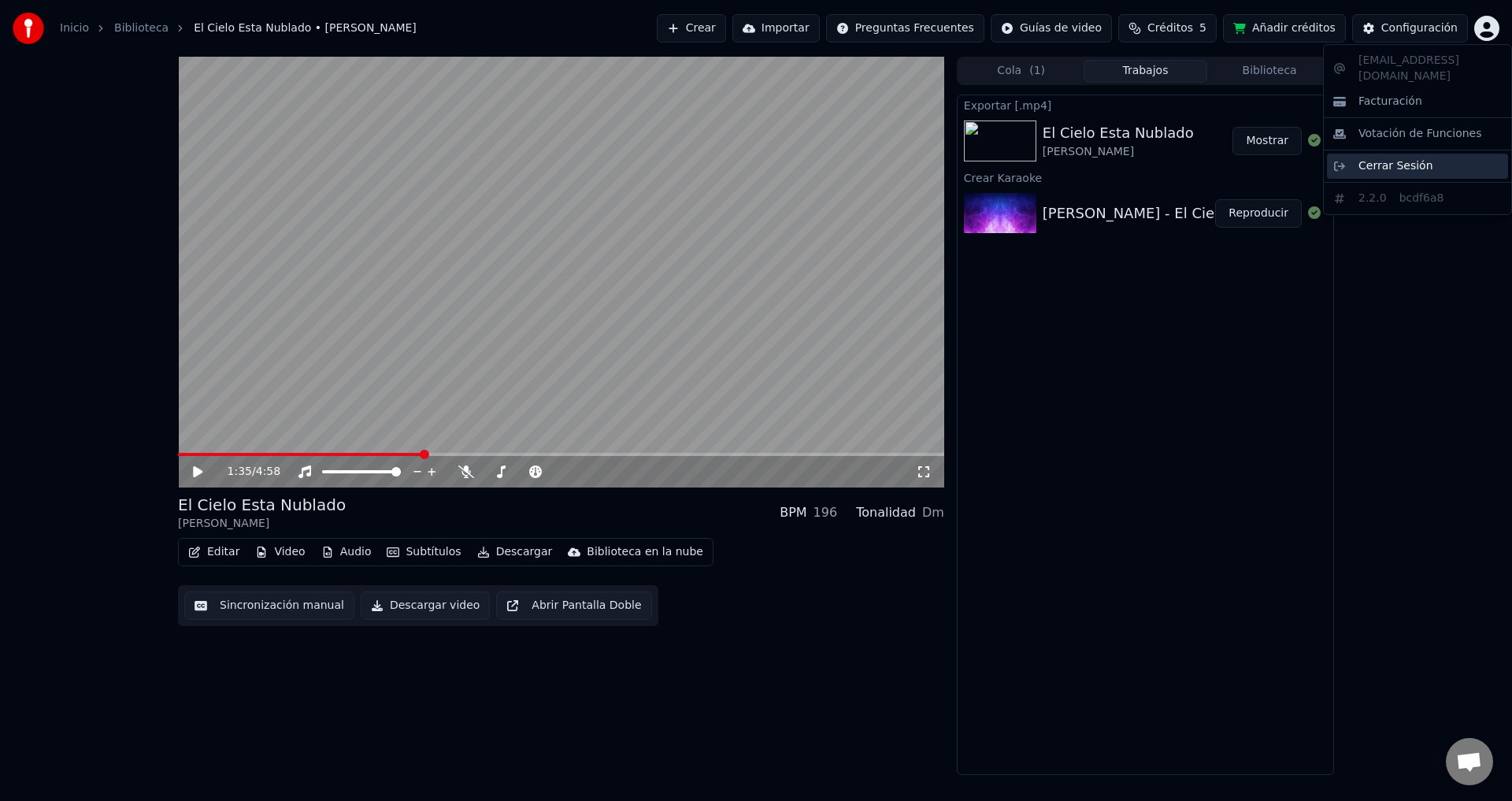
click at [1377, 159] on span "Cerrar Sesión" at bounding box center [1395, 166] width 74 height 15
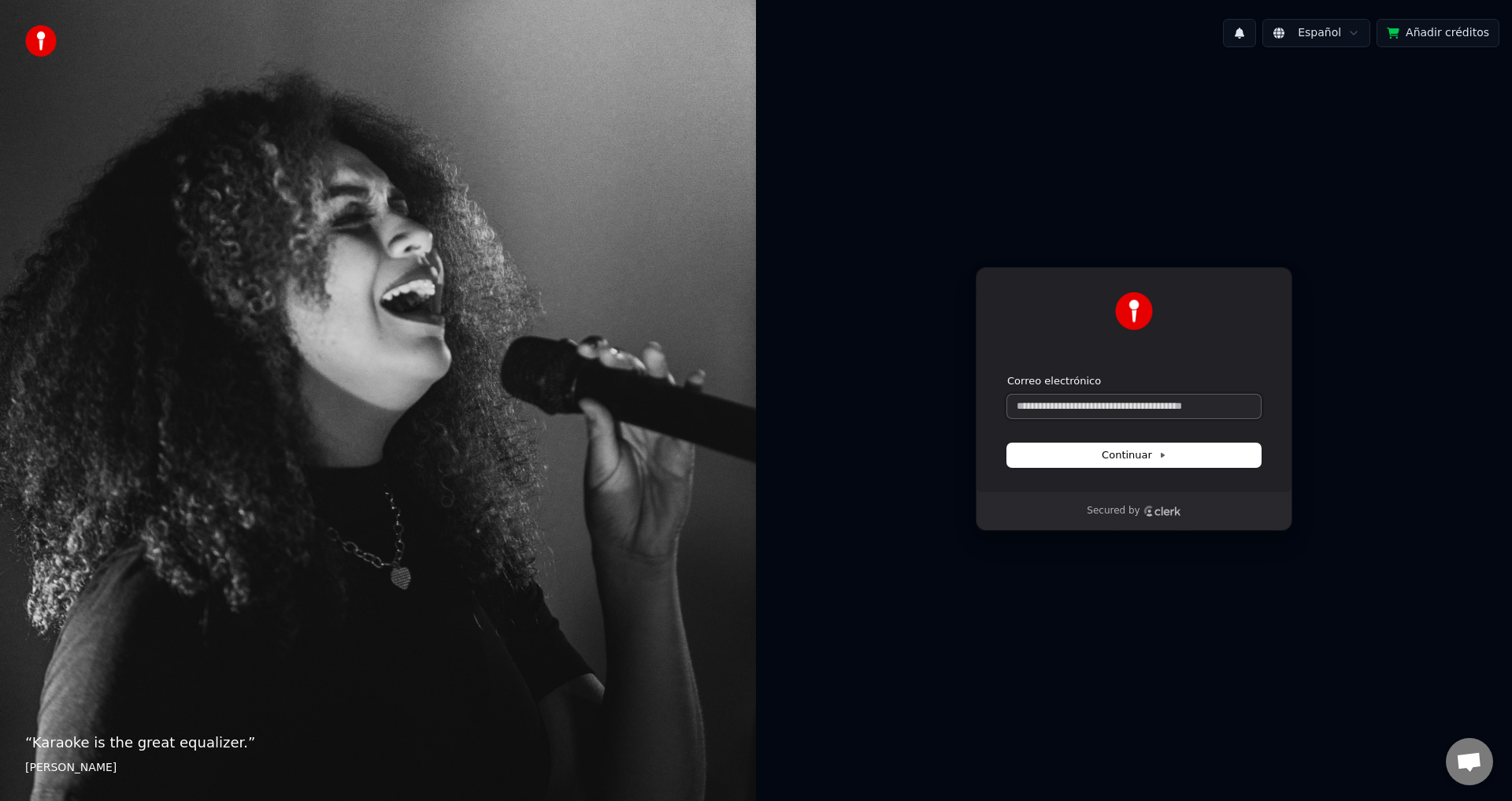
click at [1066, 400] on input "Correo electrónico" at bounding box center [1134, 406] width 253 height 23
click at [1086, 452] on button "Continuar" at bounding box center [1134, 455] width 253 height 23
type input "**********"
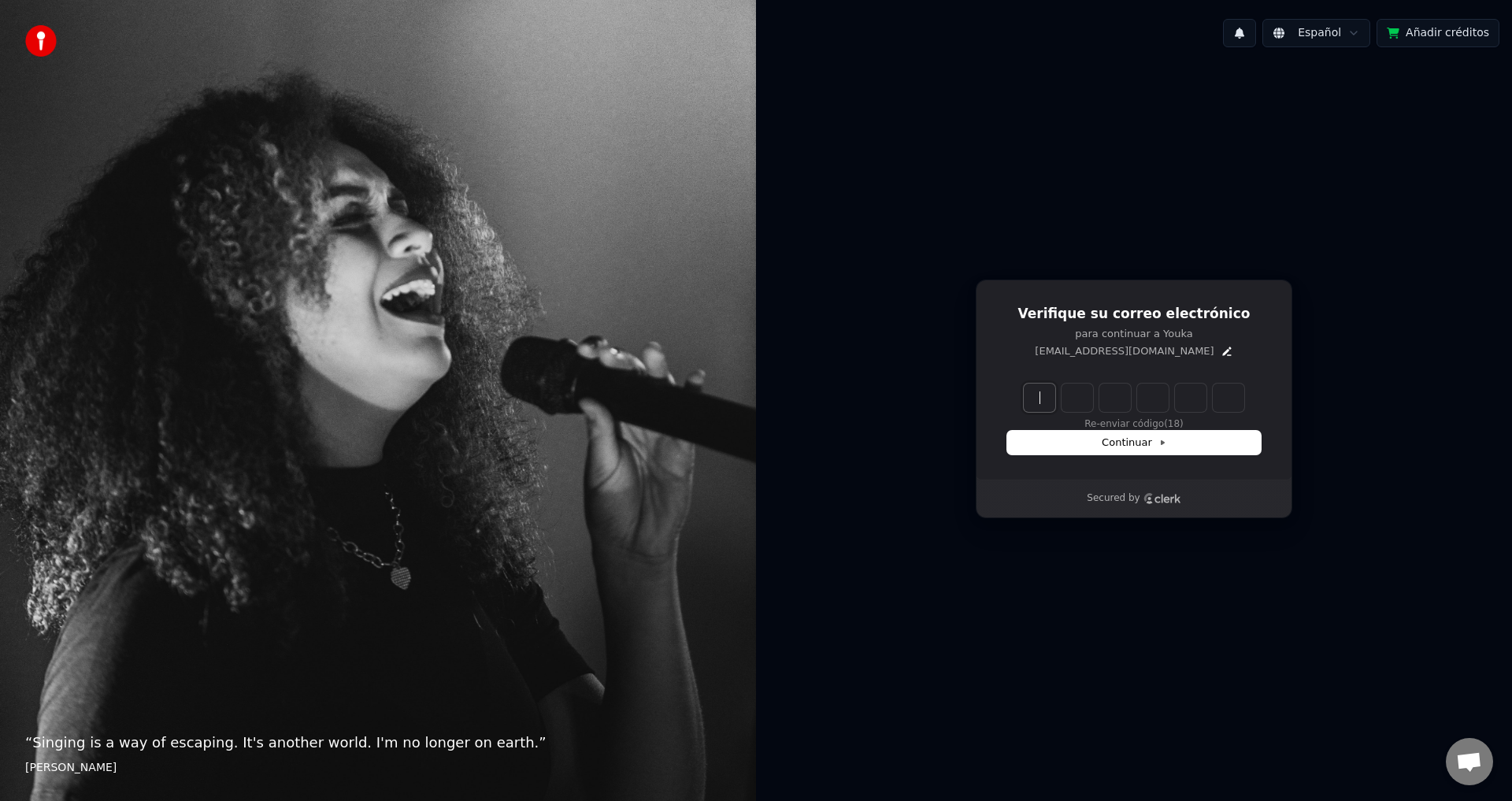
click at [1041, 393] on input "Enter verification code" at bounding box center [1149, 397] width 252 height 28
type input "******"
